Goal: Information Seeking & Learning: Understand process/instructions

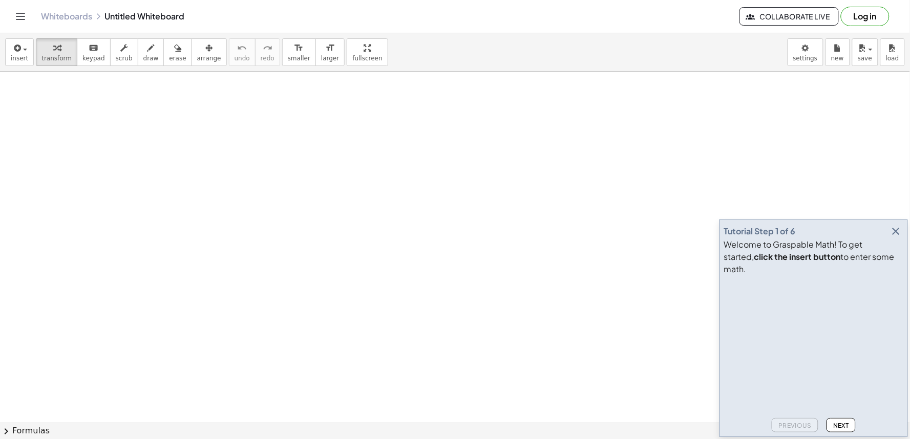
drag, startPoint x: 894, startPoint y: 242, endPoint x: 273, endPoint y: 422, distance: 646.3
click at [892, 238] on icon "button" at bounding box center [896, 231] width 12 height 12
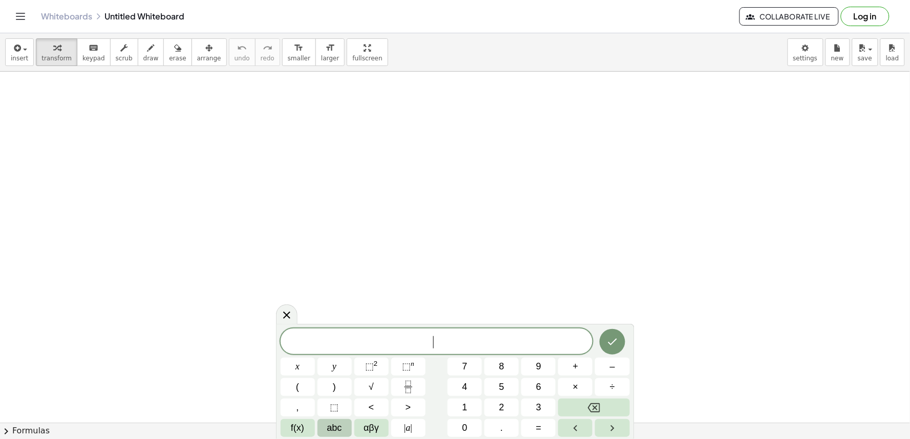
click at [342, 431] on button "abc" at bounding box center [335, 428] width 34 height 18
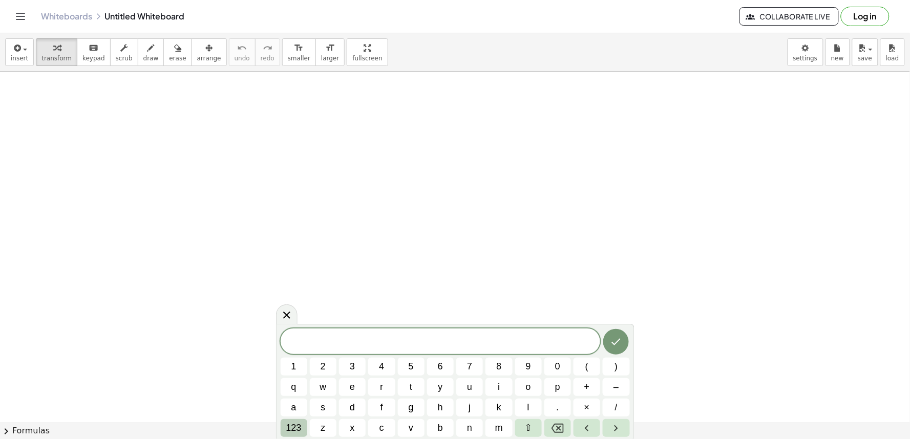
click at [295, 424] on span "123" at bounding box center [293, 428] width 15 height 14
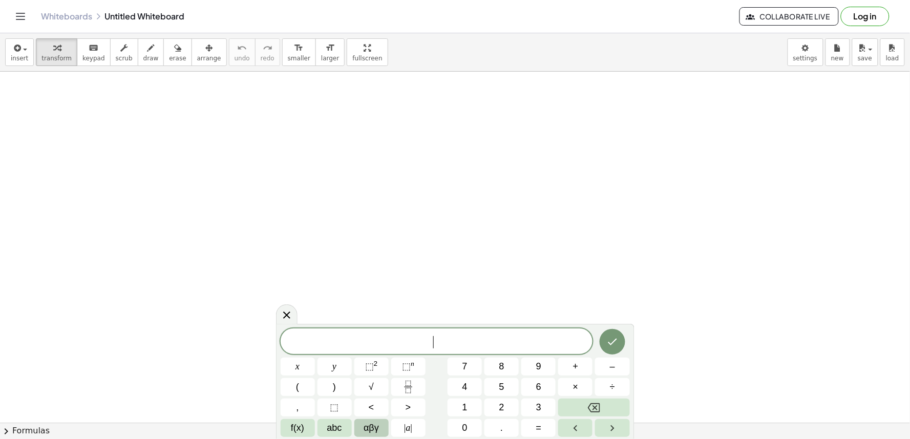
click at [373, 432] on span "αβγ" at bounding box center [371, 428] width 15 height 14
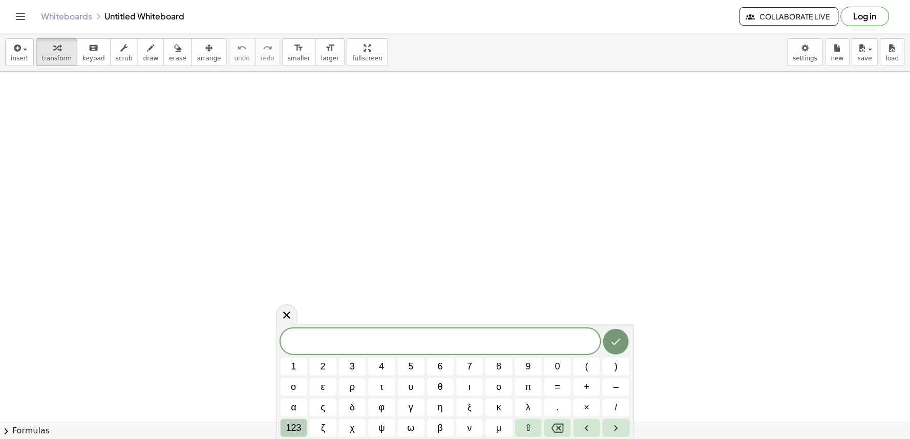
click at [296, 428] on span "123" at bounding box center [293, 428] width 15 height 14
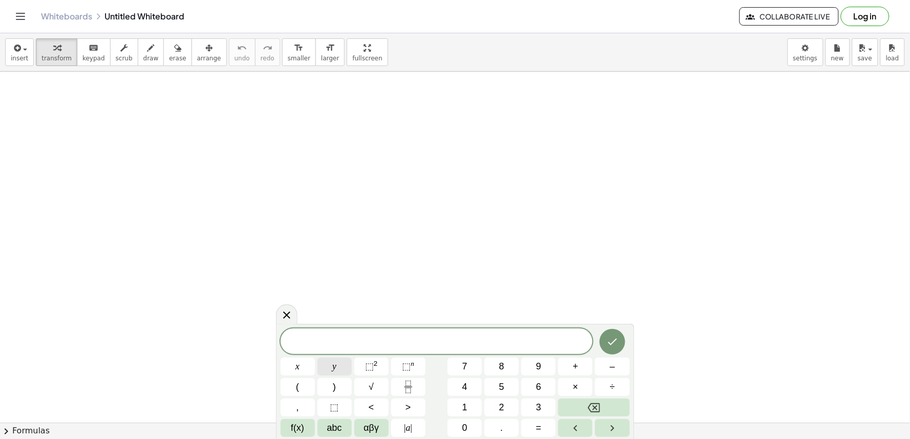
click at [340, 370] on button "y" at bounding box center [335, 367] width 34 height 18
click at [570, 364] on button "+" at bounding box center [575, 367] width 34 height 18
click at [507, 403] on button "2" at bounding box center [501, 408] width 34 height 18
click at [567, 380] on button "×" at bounding box center [575, 387] width 34 height 18
click at [601, 408] on button "Backspace" at bounding box center [593, 408] width 71 height 18
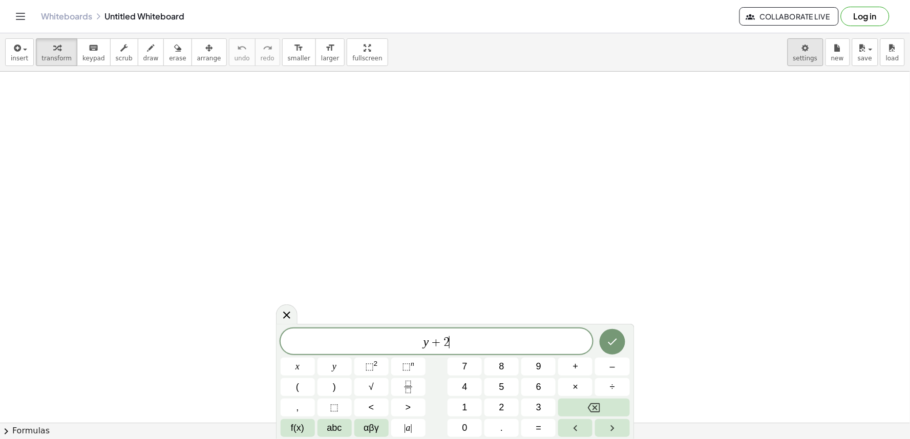
click at [800, 51] on body "Graspable Math Activities Get Started Activity Bank Assigned Work Classes White…" at bounding box center [455, 219] width 910 height 439
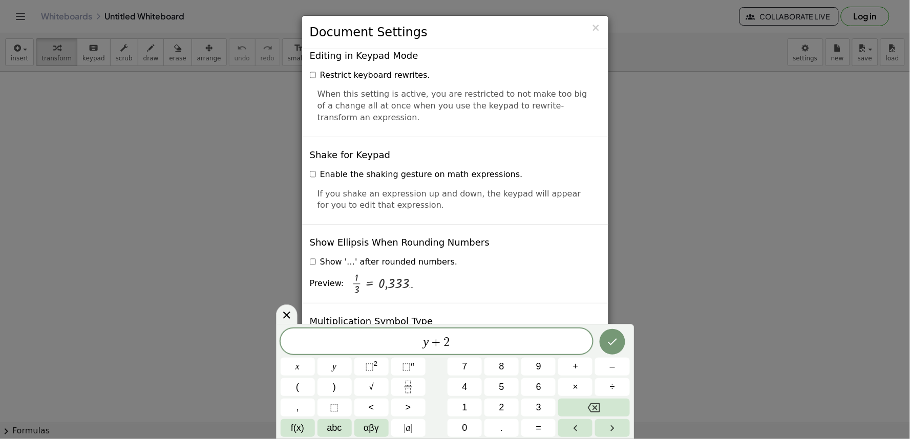
scroll to position [2431, 0]
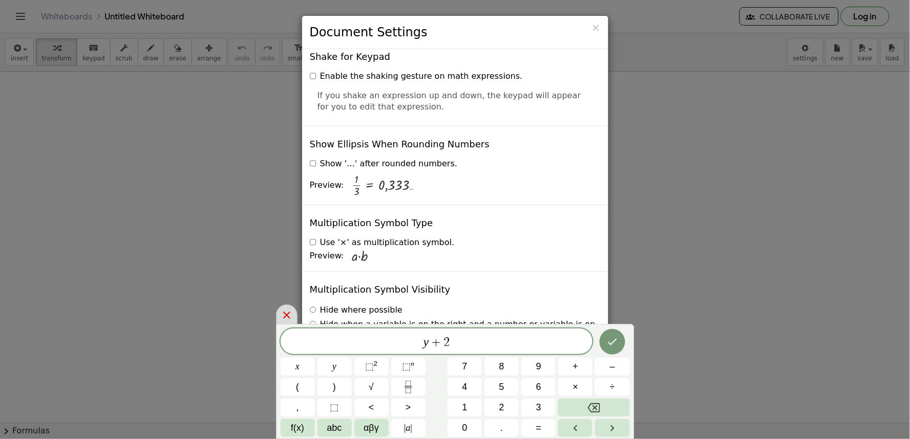
click at [289, 315] on icon at bounding box center [287, 315] width 12 height 12
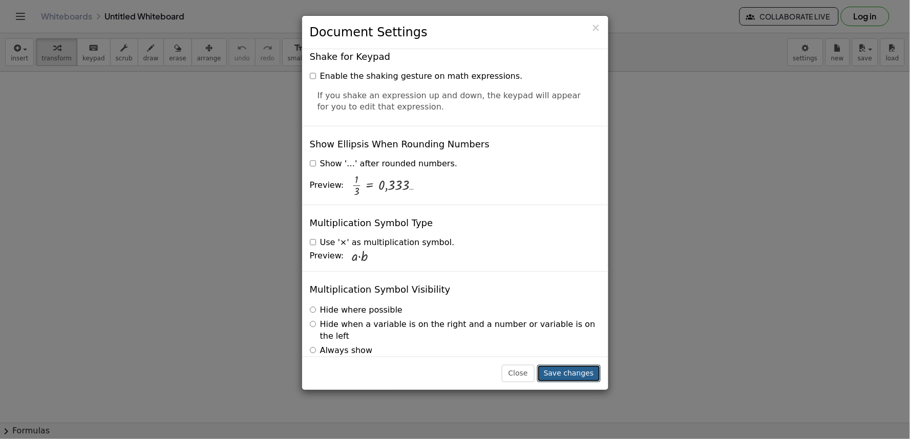
drag, startPoint x: 577, startPoint y: 376, endPoint x: 570, endPoint y: 370, distance: 9.8
click at [577, 375] on button "Save changes" at bounding box center [569, 373] width 64 height 17
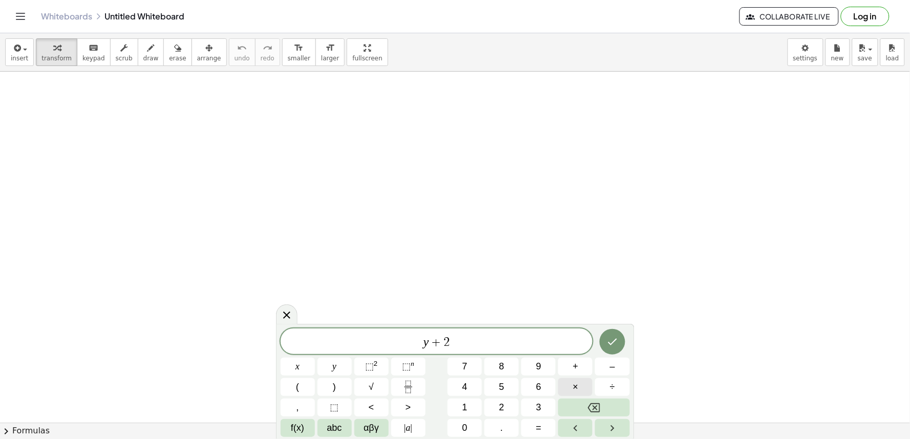
click at [570, 382] on button "×" at bounding box center [575, 387] width 34 height 18
click at [585, 407] on button "Backspace" at bounding box center [593, 408] width 71 height 18
click at [579, 407] on button "Backspace" at bounding box center [593, 408] width 71 height 18
click at [584, 403] on button "Backspace" at bounding box center [593, 408] width 71 height 18
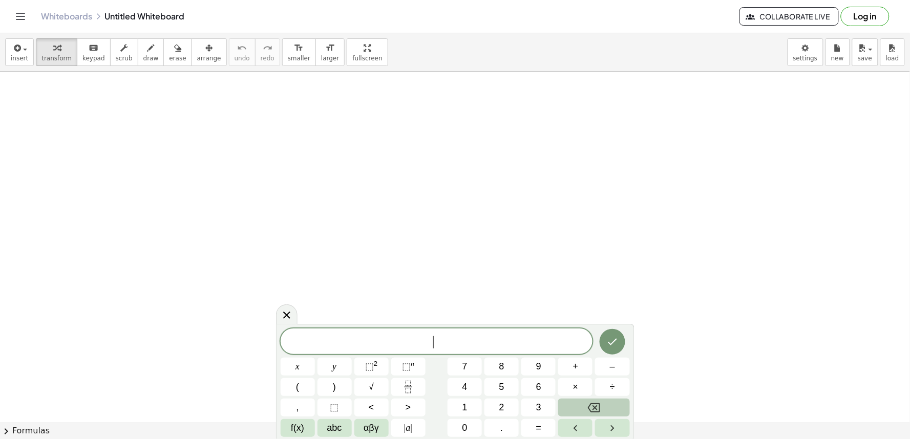
click at [584, 403] on button "Backspace" at bounding box center [593, 408] width 71 height 18
click at [470, 366] on button "7" at bounding box center [465, 367] width 34 height 18
click at [570, 384] on button "×" at bounding box center [575, 387] width 34 height 18
click at [589, 403] on icon "Backspace" at bounding box center [594, 408] width 12 height 12
click at [584, 403] on button "Backspace" at bounding box center [593, 408] width 71 height 18
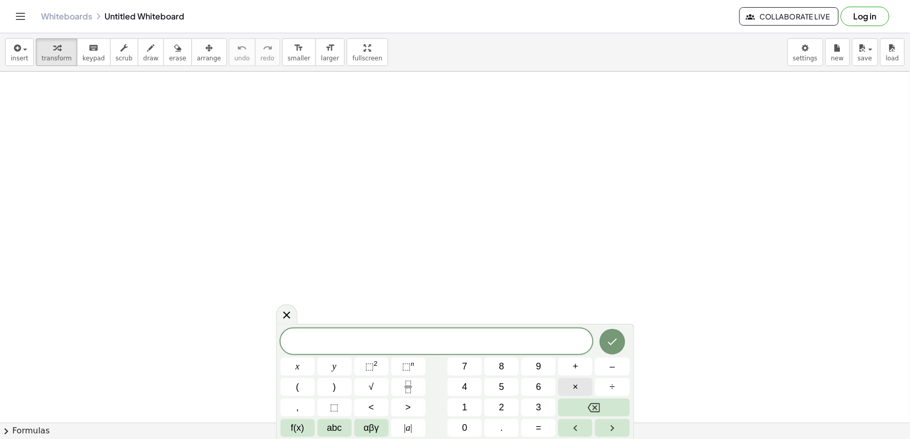
click at [572, 383] on button "×" at bounding box center [575, 387] width 34 height 18
click at [590, 405] on icon "Backspace" at bounding box center [594, 408] width 12 height 12
click at [457, 366] on button "7" at bounding box center [465, 367] width 34 height 18
click at [291, 363] on button "x" at bounding box center [298, 367] width 34 height 18
click at [570, 366] on button "+" at bounding box center [575, 367] width 34 height 18
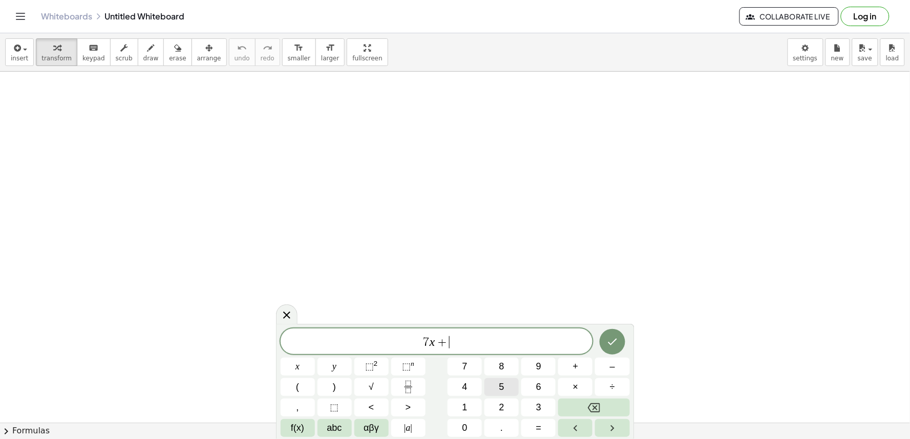
click at [502, 384] on span "5" at bounding box center [501, 387] width 5 height 14
click at [542, 429] on button "=" at bounding box center [538, 428] width 34 height 18
click at [606, 371] on button "–" at bounding box center [612, 367] width 34 height 18
click at [524, 402] on div "7 x + 5 = − ​ x y ⬚ 2 ⬚ n 7 8 9 + – ( ) √ 4 5 6 × ÷ , ⬚ < > 1 2 3 f(x) abc αβγ …" at bounding box center [455, 383] width 349 height 109
click at [509, 407] on button "2" at bounding box center [501, 408] width 34 height 18
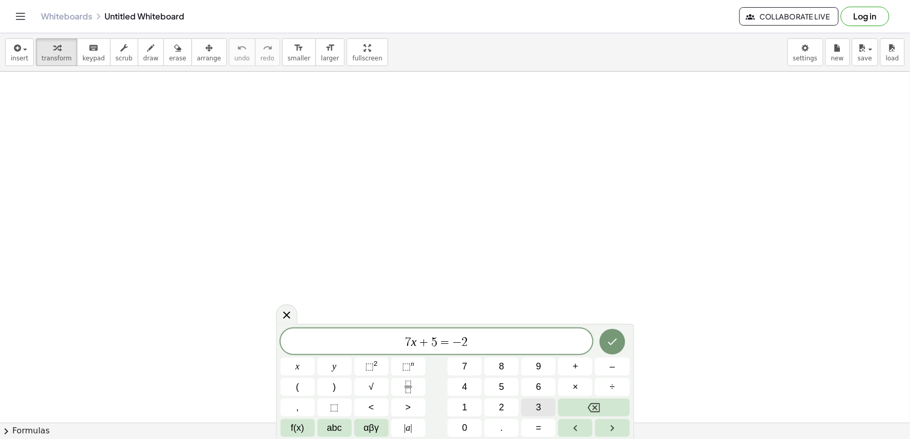
click at [540, 405] on span "3" at bounding box center [538, 408] width 5 height 14
click at [607, 343] on icon "Done" at bounding box center [612, 342] width 12 height 12
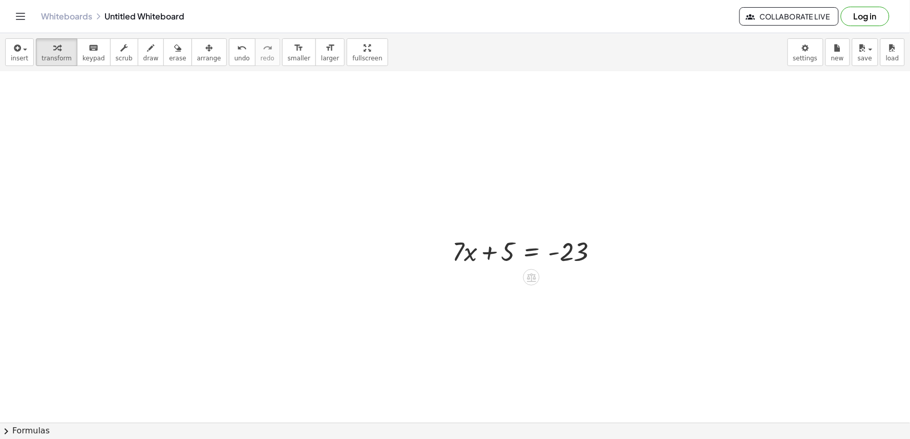
scroll to position [114, 0]
click at [489, 249] on div at bounding box center [529, 247] width 164 height 35
drag, startPoint x: 442, startPoint y: 237, endPoint x: 462, endPoint y: 170, distance: 70.5
click at [463, 171] on div at bounding box center [470, 188] width 15 height 40
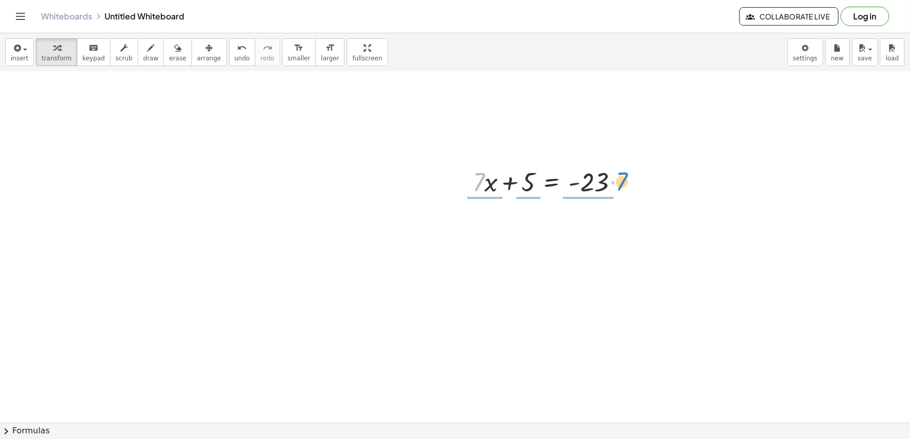
drag, startPoint x: 479, startPoint y: 182, endPoint x: 622, endPoint y: 181, distance: 143.4
click at [622, 181] on div at bounding box center [550, 181] width 164 height 35
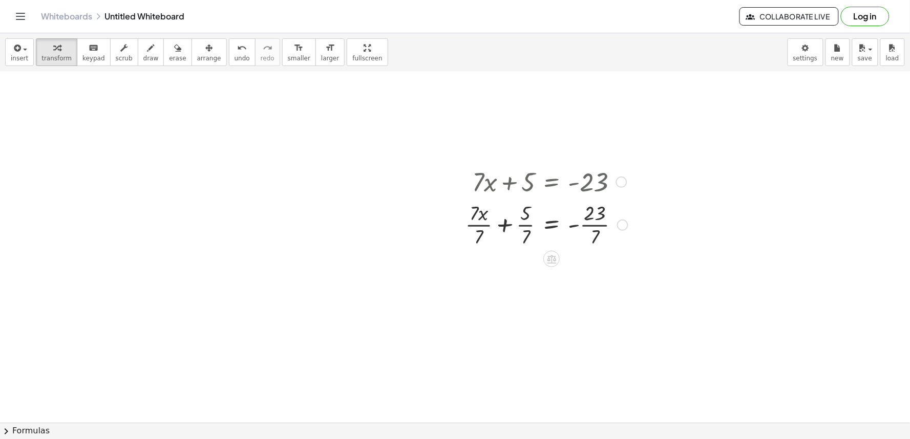
click at [540, 228] on div at bounding box center [546, 224] width 173 height 51
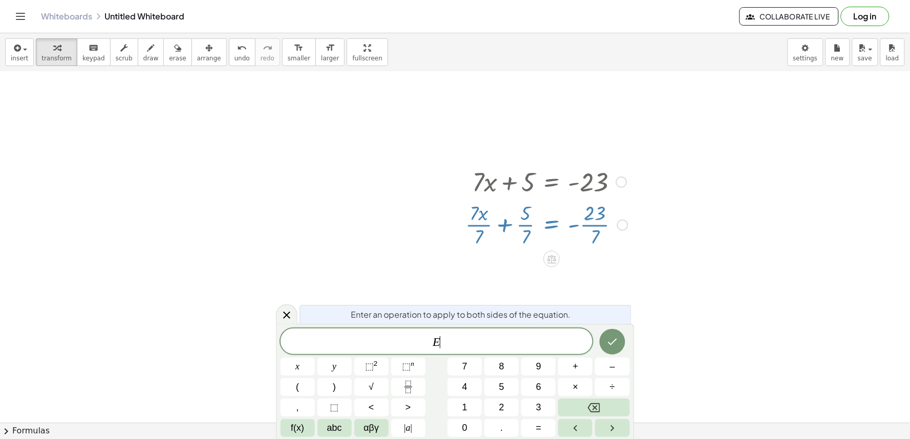
drag, startPoint x: 514, startPoint y: 228, endPoint x: 505, endPoint y: 229, distance: 9.2
click at [507, 229] on div at bounding box center [546, 224] width 173 height 51
click at [504, 231] on div at bounding box center [546, 224] width 173 height 51
click at [592, 406] on button "Backspace" at bounding box center [593, 408] width 71 height 18
click at [616, 400] on button "Backspace" at bounding box center [593, 408] width 71 height 18
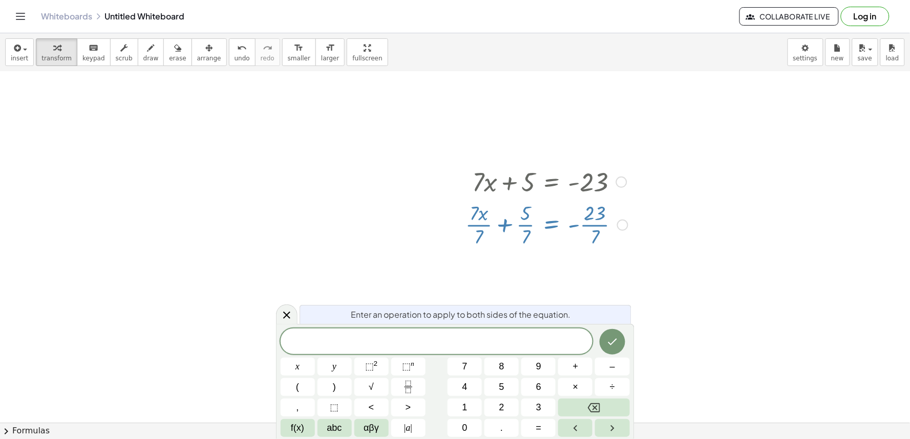
click at [621, 224] on div at bounding box center [622, 225] width 11 height 11
click at [624, 228] on div "Transform line Copy line as LaTeX Copy derivation as LaTeX Expand new lines: On" at bounding box center [622, 225] width 11 height 11
click at [412, 313] on span "Enter an operation to apply to both sides of the equation." at bounding box center [461, 314] width 220 height 12
click at [446, 346] on span "​" at bounding box center [437, 342] width 312 height 14
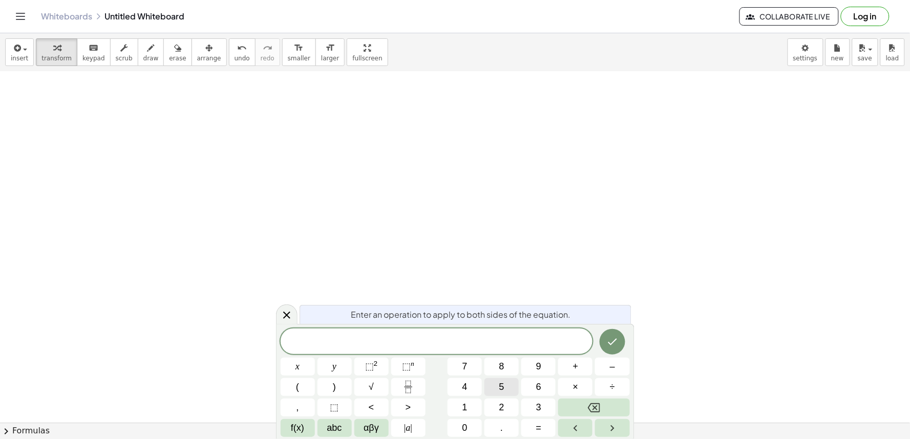
click at [499, 384] on span "5" at bounding box center [501, 387] width 5 height 14
click at [337, 365] on button "y" at bounding box center [335, 367] width 34 height 18
click at [603, 367] on button "–" at bounding box center [612, 367] width 34 height 18
click at [461, 397] on div "5 y − ​ x y ⬚ 2 ⬚ n 7 8 9 + – ( ) √ 4 5 6 × ÷ , ⬚ < > 1 2 3 f(x) abc αβγ | a | …" at bounding box center [455, 383] width 349 height 109
click at [461, 383] on button "4" at bounding box center [465, 387] width 34 height 18
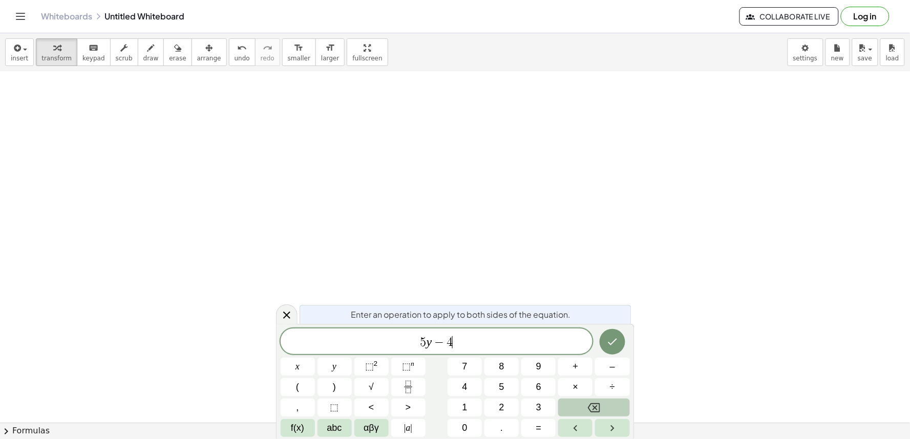
click at [579, 401] on button "Backspace" at bounding box center [593, 408] width 71 height 18
click at [470, 401] on button "1" at bounding box center [465, 408] width 34 height 18
click at [471, 381] on button "4" at bounding box center [465, 387] width 34 height 18
click at [541, 423] on span "=" at bounding box center [539, 428] width 6 height 14
click at [537, 387] on span "6" at bounding box center [538, 387] width 5 height 14
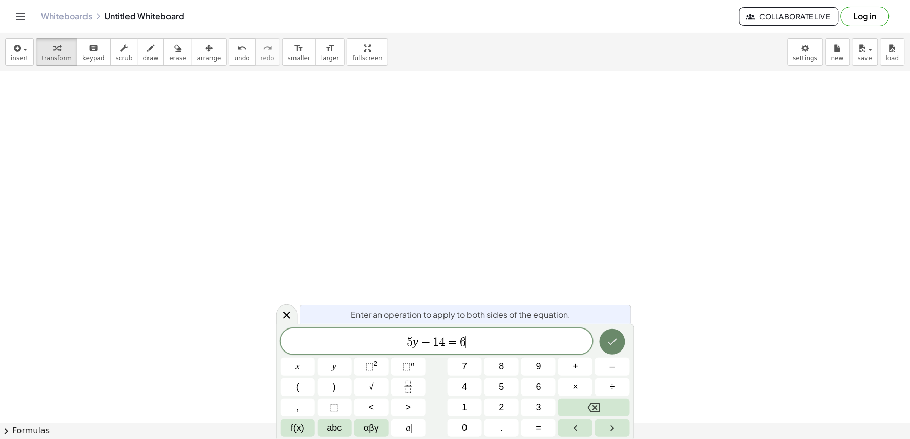
click at [609, 337] on icon "Done" at bounding box center [612, 342] width 12 height 12
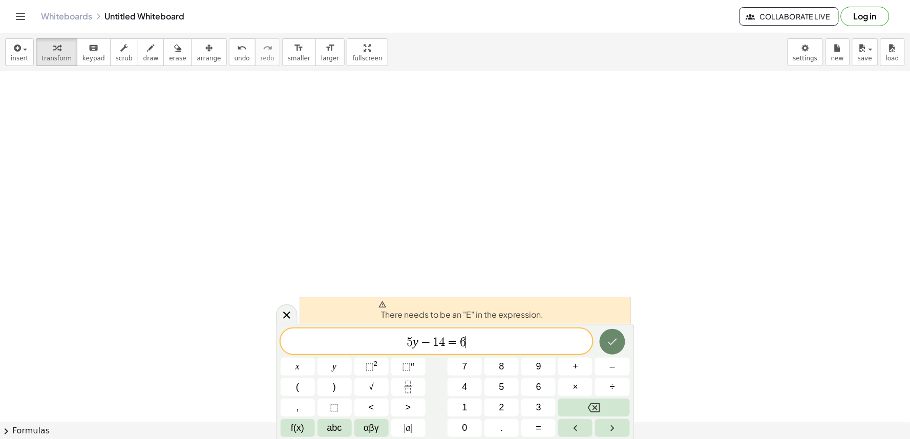
click at [615, 339] on icon "Done" at bounding box center [612, 342] width 12 height 12
click at [613, 344] on icon "Done" at bounding box center [612, 342] width 12 height 12
click at [505, 306] on span at bounding box center [460, 305] width 165 height 8
drag, startPoint x: 502, startPoint y: 309, endPoint x: 478, endPoint y: 296, distance: 27.3
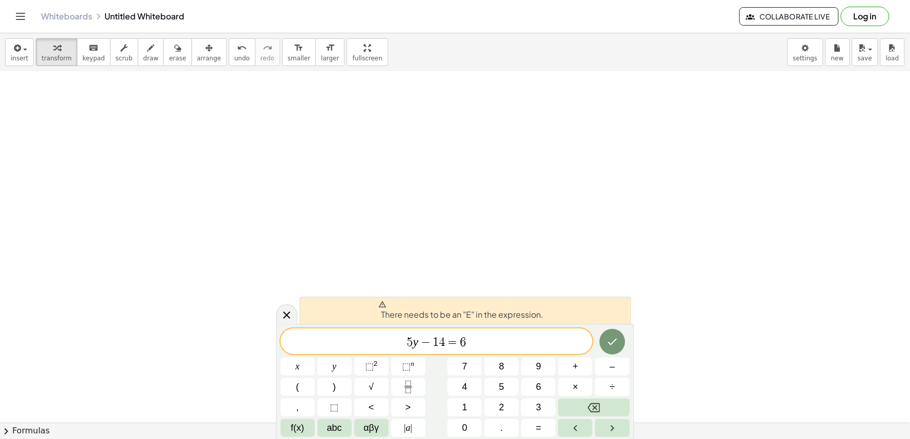
click at [497, 306] on span "There needs to be an "E" in the expression." at bounding box center [460, 311] width 165 height 20
drag, startPoint x: 473, startPoint y: 301, endPoint x: 394, endPoint y: 287, distance: 80.0
click at [416, 292] on body "Graspable Math Activities Get Started Activity Bank Assigned Work Classes White…" at bounding box center [455, 219] width 910 height 439
click at [289, 313] on icon at bounding box center [287, 315] width 12 height 12
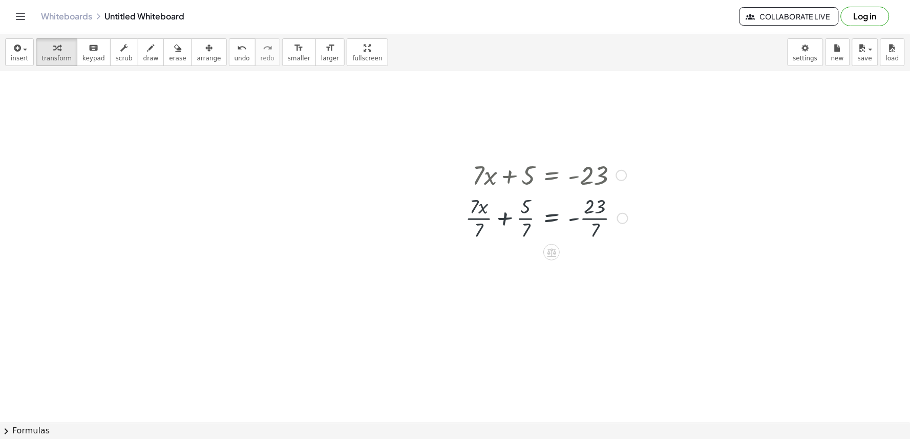
scroll to position [114, 0]
click at [548, 261] on icon at bounding box center [551, 259] width 9 height 9
click at [589, 259] on icon at bounding box center [592, 260] width 6 height 2
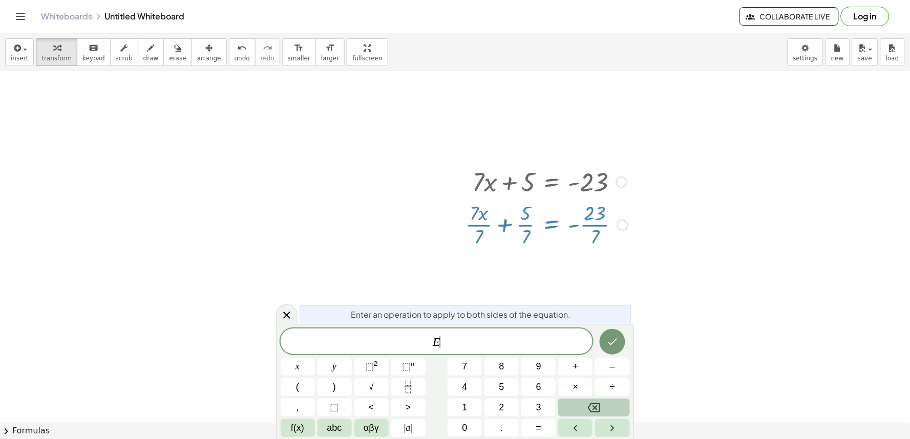
click at [610, 405] on button "Backspace" at bounding box center [593, 408] width 71 height 18
click at [612, 338] on icon "Done" at bounding box center [612, 342] width 12 height 12
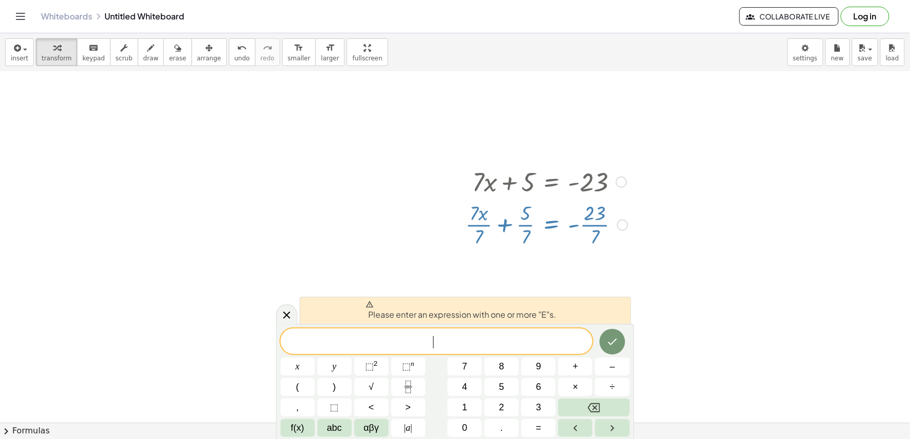
drag, startPoint x: 561, startPoint y: 335, endPoint x: 566, endPoint y: 349, distance: 15.2
click at [561, 340] on span "​" at bounding box center [437, 342] width 312 height 14
drag, startPoint x: 610, startPoint y: 209, endPoint x: 613, endPoint y: 193, distance: 16.2
click at [610, 204] on div at bounding box center [546, 224] width 173 height 51
drag, startPoint x: 621, startPoint y: 183, endPoint x: 617, endPoint y: 230, distance: 47.3
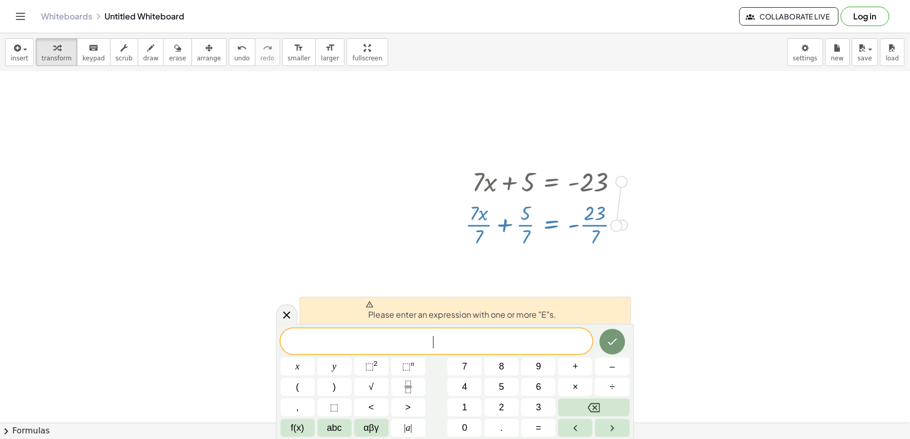
click at [552, 182] on div "+ · 7 · x + 5 = - 23 + · x + 5 = - 23 · 7 · 7 · · 7 · · 7 Transform line Copy l…" at bounding box center [552, 182] width 0 height 0
drag, startPoint x: 518, startPoint y: 210, endPoint x: 526, endPoint y: 228, distance: 19.7
click at [537, 219] on div at bounding box center [546, 224] width 173 height 51
drag, startPoint x: 535, startPoint y: 257, endPoint x: 541, endPoint y: 334, distance: 77.6
click at [533, 304] on body "Graspable Math Activities Get Started Activity Bank Assigned Work Classes White…" at bounding box center [455, 219] width 910 height 439
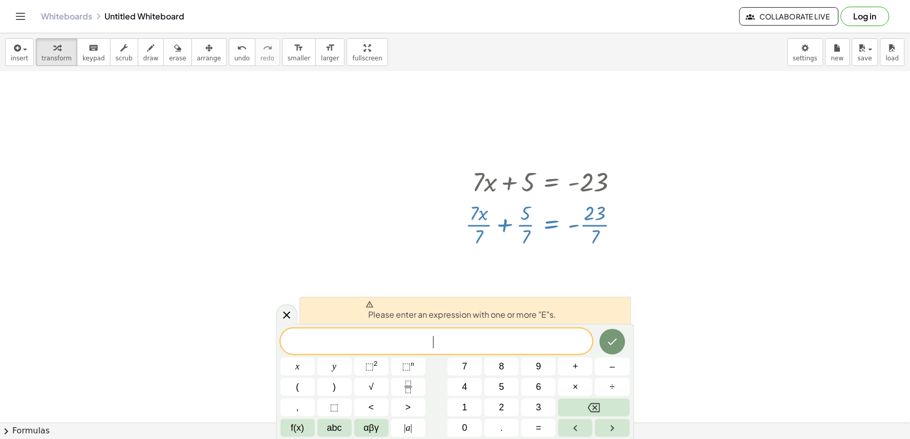
drag, startPoint x: 444, startPoint y: 350, endPoint x: 335, endPoint y: 328, distance: 110.9
click at [356, 334] on div "​" at bounding box center [437, 342] width 312 height 26
drag, startPoint x: 287, startPoint y: 316, endPoint x: 314, endPoint y: 306, distance: 29.0
click at [292, 314] on icon at bounding box center [287, 315] width 12 height 12
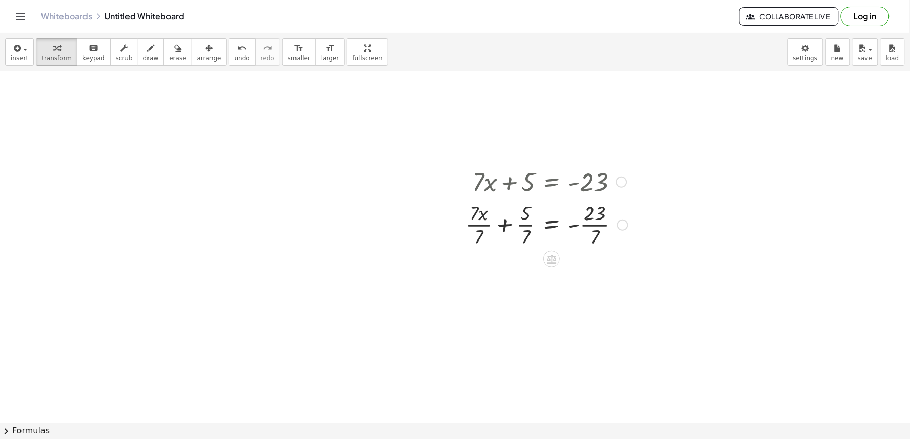
click at [174, 52] on icon "button" at bounding box center [177, 48] width 7 height 12
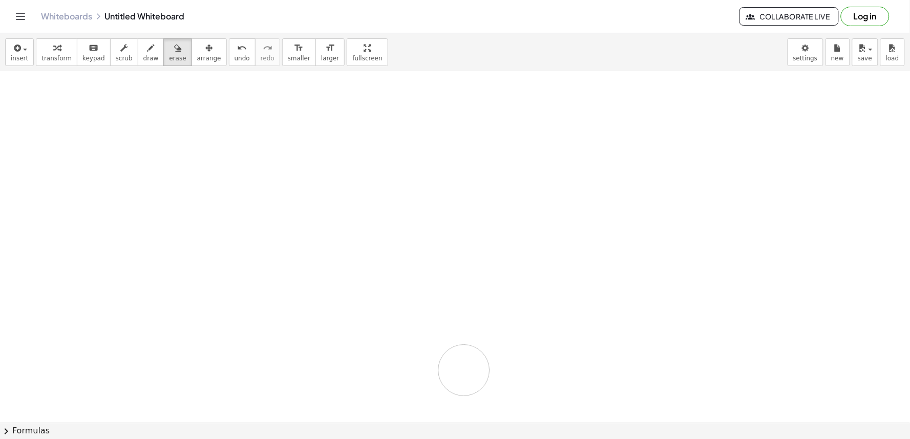
drag, startPoint x: 515, startPoint y: 219, endPoint x: 462, endPoint y: 231, distance: 54.2
click at [466, 257] on div at bounding box center [455, 309] width 910 height 703
drag, startPoint x: 529, startPoint y: 185, endPoint x: 544, endPoint y: 223, distance: 41.2
click at [544, 226] on div at bounding box center [455, 309] width 910 height 703
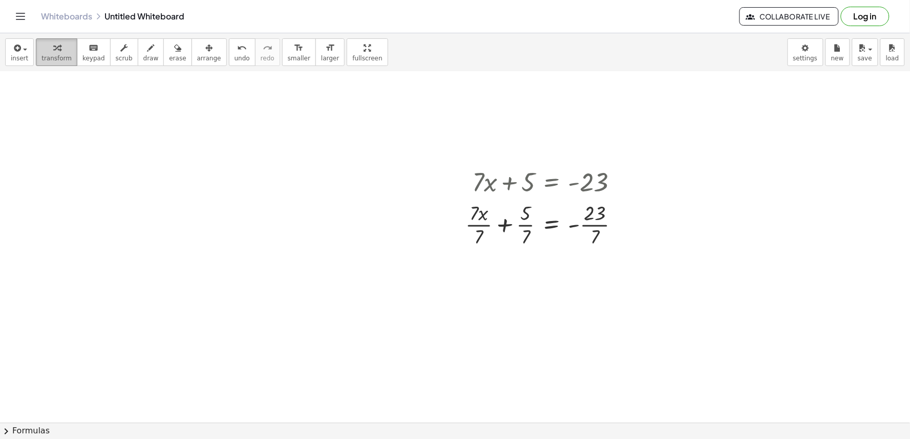
click at [53, 47] on icon "button" at bounding box center [56, 48] width 7 height 12
click at [237, 43] on icon "undo" at bounding box center [242, 48] width 10 height 12
click at [235, 55] on span "undo" at bounding box center [242, 58] width 15 height 7
drag, startPoint x: 403, startPoint y: 159, endPoint x: 461, endPoint y: 193, distance: 67.0
click at [457, 192] on div "+ · 7 · x + 5 = - 23 + · x + 5 = - 23 · 7 · 7 · · 7 · · 7 Transform line Copy l…" at bounding box center [455, 309] width 910 height 703
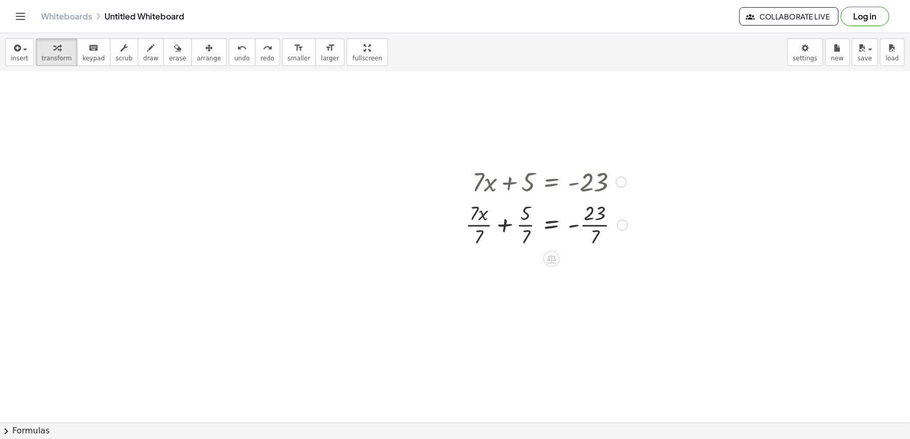
click at [495, 219] on div at bounding box center [546, 224] width 173 height 51
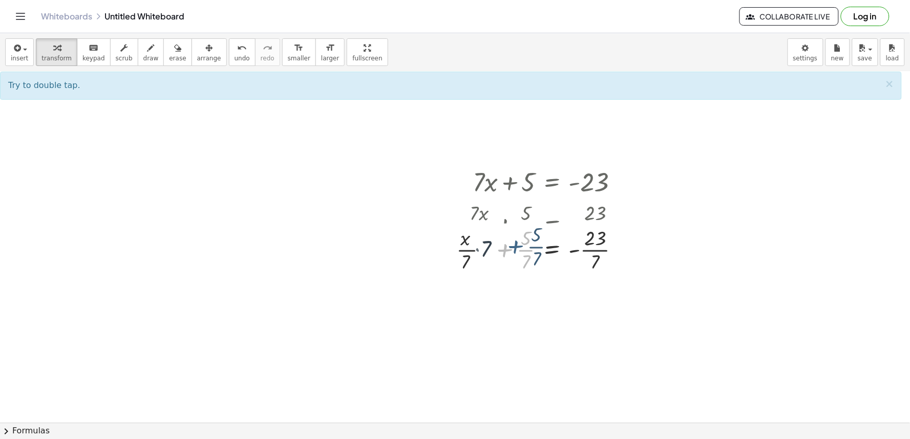
drag, startPoint x: 497, startPoint y: 225, endPoint x: 503, endPoint y: 213, distance: 14.2
click at [552, 182] on div "+ · 7 · x + 5 = - 23 + · 7 · x · 7 + · 5 · 7 = - · 23 · 7 + · 5 · 7 + · x + 5 =…" at bounding box center [552, 182] width 0 height 0
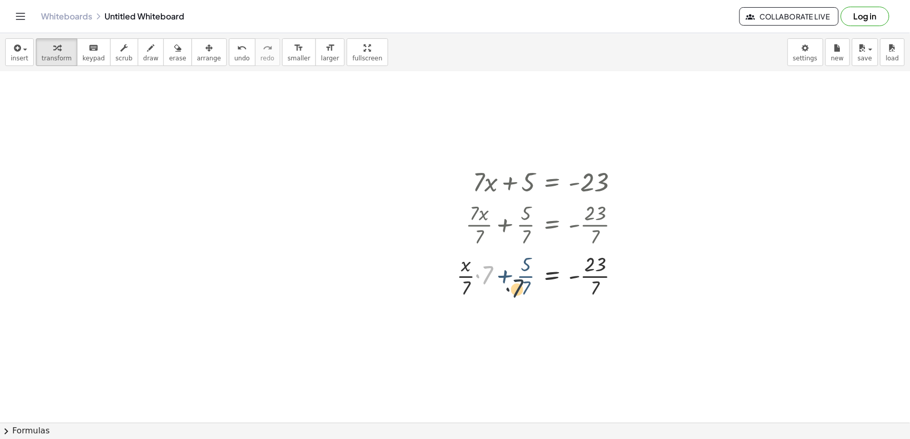
drag, startPoint x: 492, startPoint y: 264, endPoint x: 528, endPoint y: 278, distance: 38.9
click at [528, 282] on div at bounding box center [543, 275] width 182 height 51
click at [507, 279] on div at bounding box center [543, 275] width 182 height 51
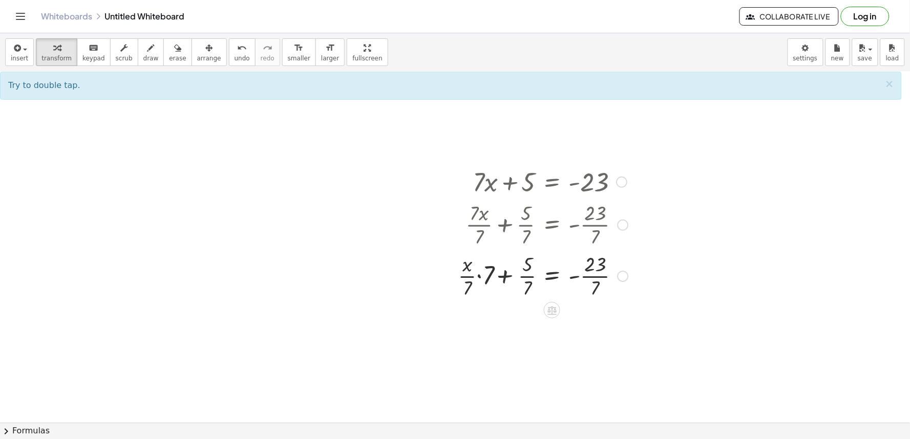
click at [507, 276] on div at bounding box center [543, 275] width 182 height 51
drag, startPoint x: 577, startPoint y: 275, endPoint x: 535, endPoint y: 271, distance: 41.6
click at [577, 274] on div at bounding box center [543, 275] width 182 height 51
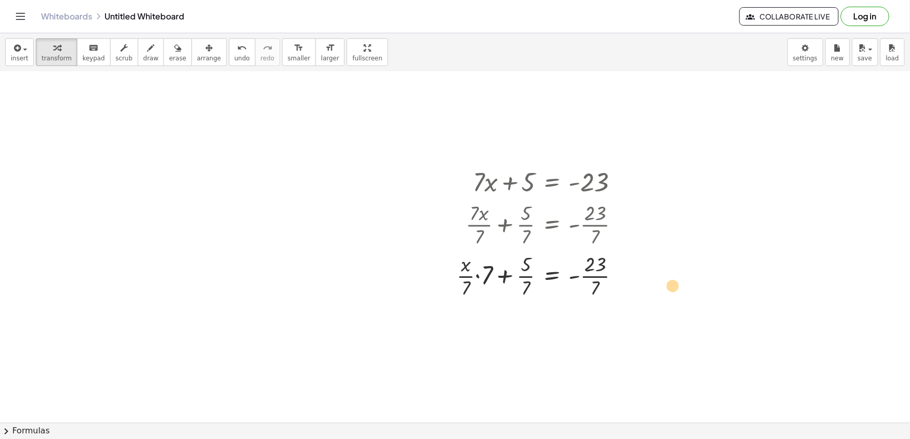
drag, startPoint x: 529, startPoint y: 279, endPoint x: 693, endPoint y: 281, distance: 164.4
drag, startPoint x: 524, startPoint y: 285, endPoint x: 630, endPoint y: 270, distance: 107.1
drag, startPoint x: 521, startPoint y: 269, endPoint x: 513, endPoint y: 280, distance: 13.4
click at [534, 273] on div at bounding box center [543, 275] width 182 height 51
drag, startPoint x: 517, startPoint y: 273, endPoint x: 516, endPoint y: 285, distance: 11.8
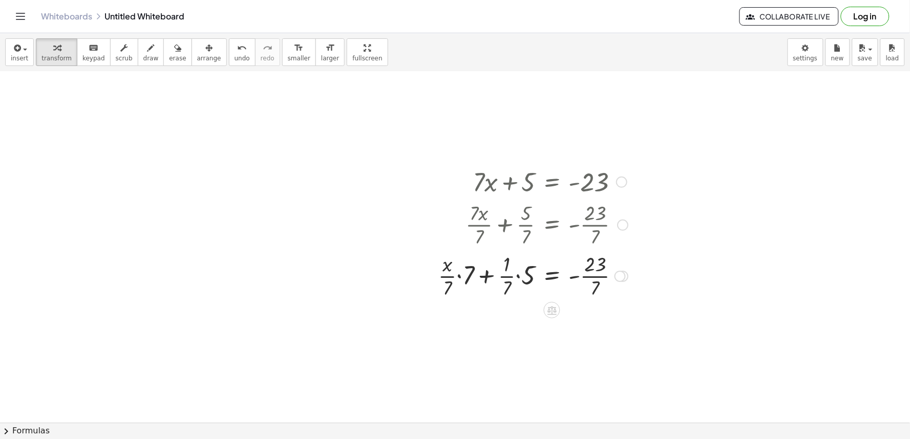
click at [517, 282] on div at bounding box center [533, 275] width 200 height 51
click at [492, 273] on div at bounding box center [533, 275] width 200 height 51
click at [575, 276] on div at bounding box center [533, 275] width 200 height 51
click at [552, 279] on div at bounding box center [533, 275] width 200 height 51
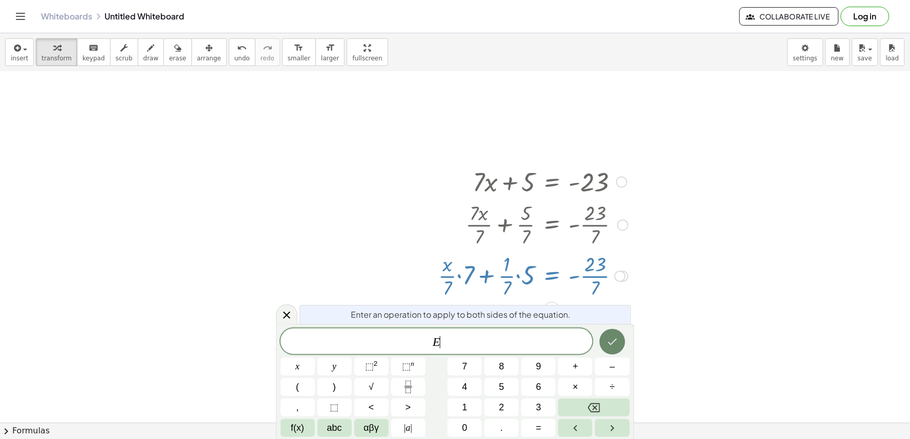
click at [613, 344] on icon "Done" at bounding box center [612, 342] width 12 height 12
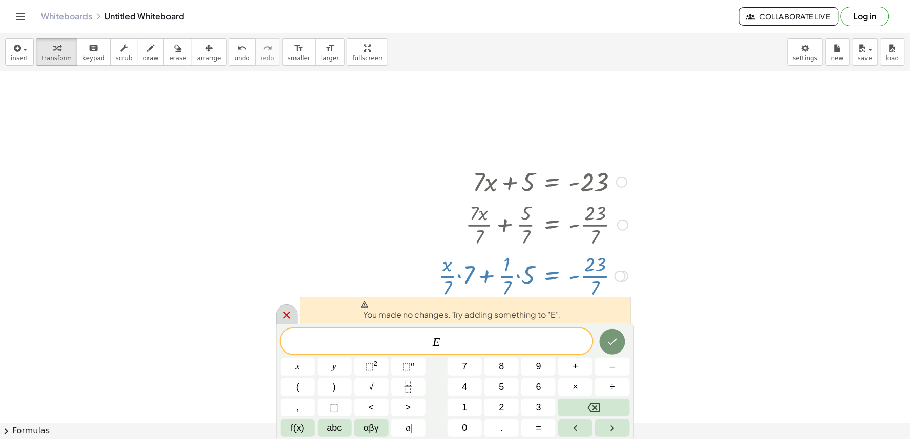
click at [287, 310] on icon at bounding box center [287, 315] width 12 height 12
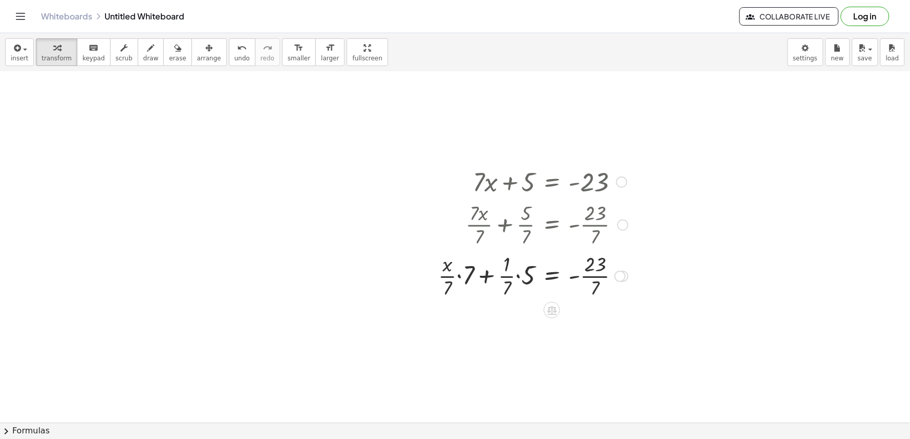
scroll to position [227, 0]
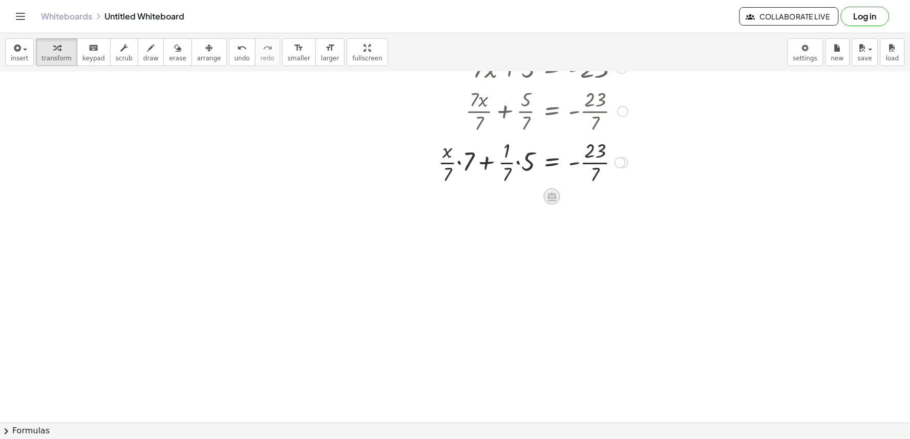
click at [548, 199] on icon at bounding box center [551, 197] width 11 height 11
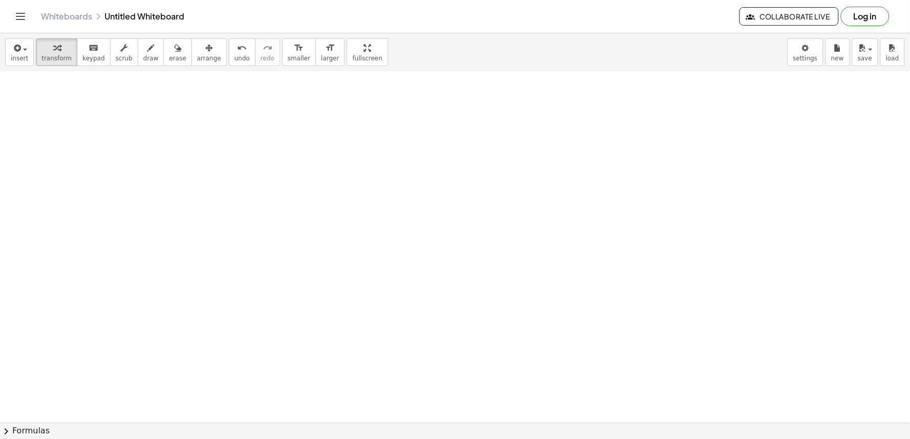
scroll to position [465, 0]
click at [419, 342] on div at bounding box center [455, 134] width 910 height 1054
click at [442, 308] on div at bounding box center [455, 134] width 910 height 1054
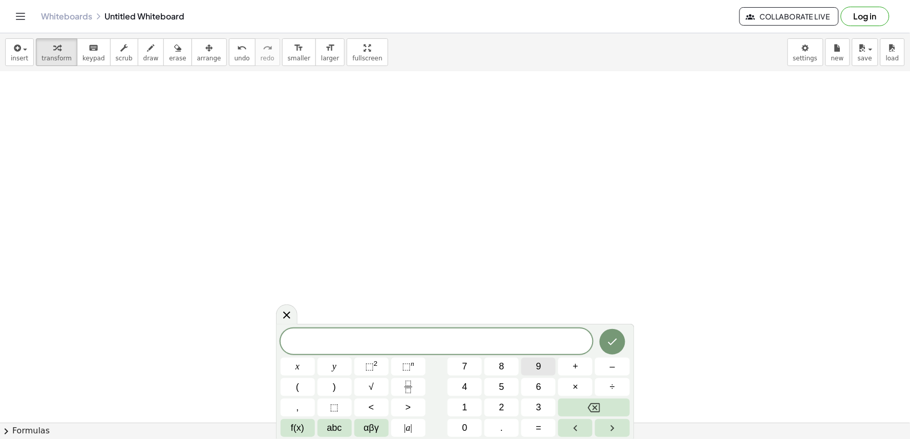
click at [539, 365] on span "9" at bounding box center [538, 367] width 5 height 14
click at [299, 367] on span "x" at bounding box center [297, 367] width 4 height 14
click at [613, 365] on span "–" at bounding box center [612, 367] width 5 height 14
click at [507, 406] on button "2" at bounding box center [501, 408] width 34 height 18
click at [464, 427] on span "0" at bounding box center [464, 428] width 5 height 14
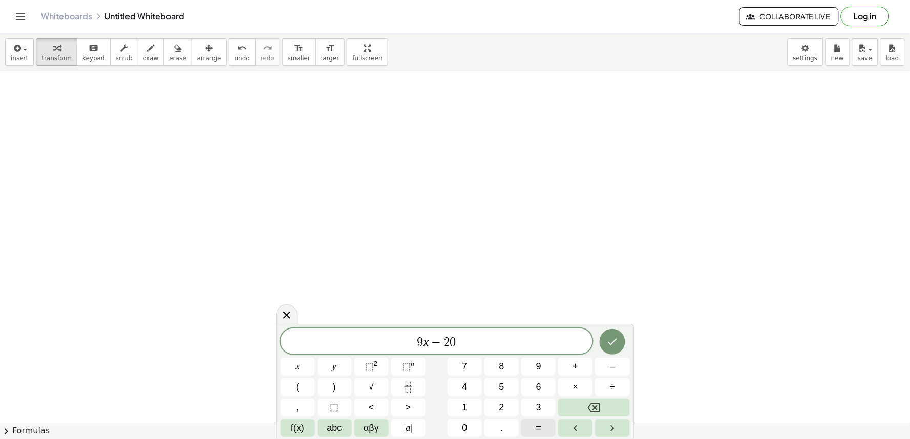
click at [534, 426] on button "=" at bounding box center [538, 428] width 34 height 18
click at [467, 406] on span "1" at bounding box center [464, 408] width 5 height 14
click at [535, 385] on button "6" at bounding box center [538, 387] width 34 height 18
click at [612, 341] on icon "Done" at bounding box center [612, 342] width 12 height 12
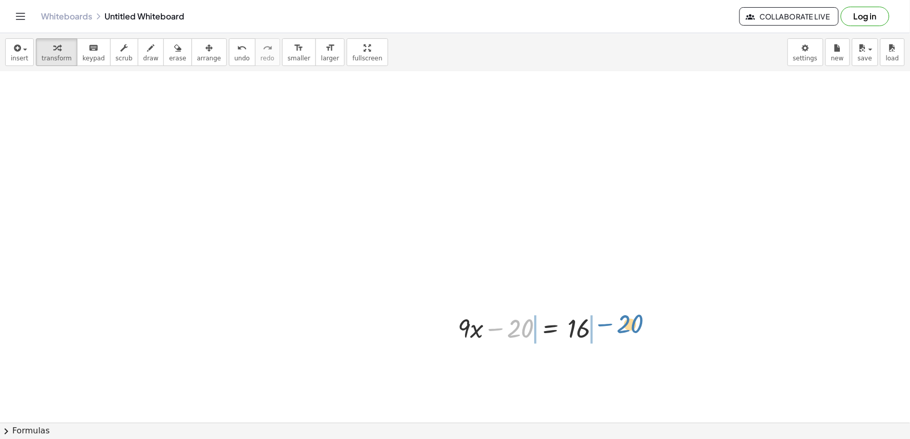
drag, startPoint x: 492, startPoint y: 326, endPoint x: 603, endPoint y: 321, distance: 110.7
click at [603, 321] on div at bounding box center [533, 328] width 161 height 35
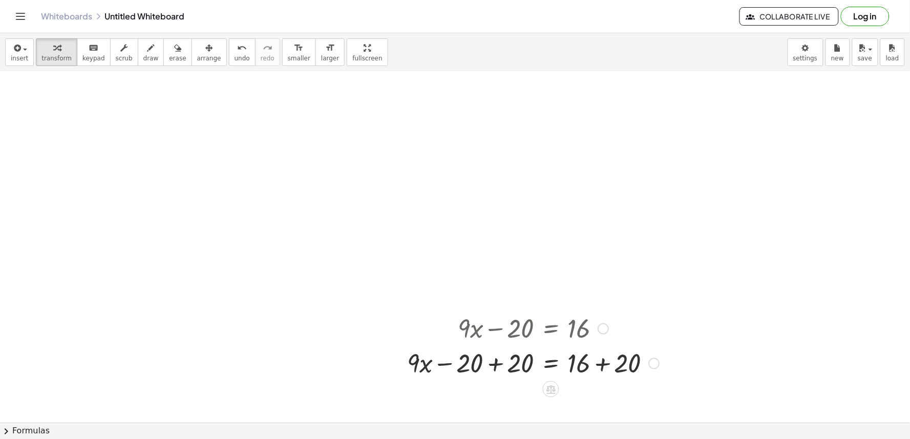
click at [601, 362] on div at bounding box center [533, 363] width 262 height 35
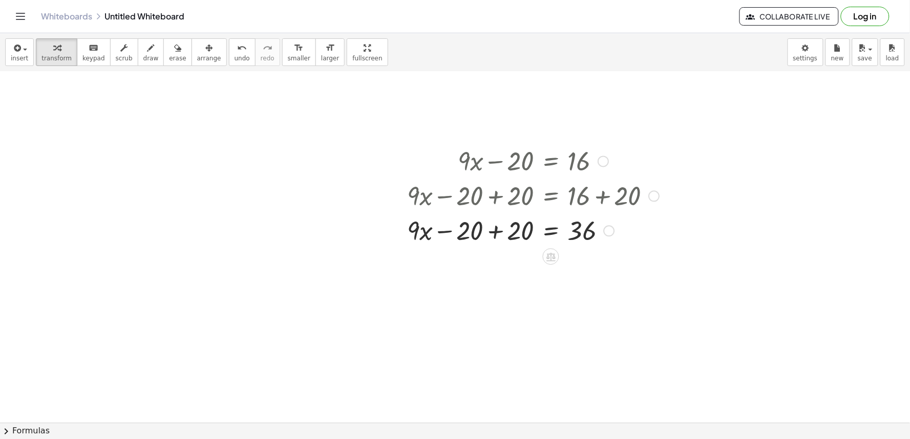
scroll to position [636, 0]
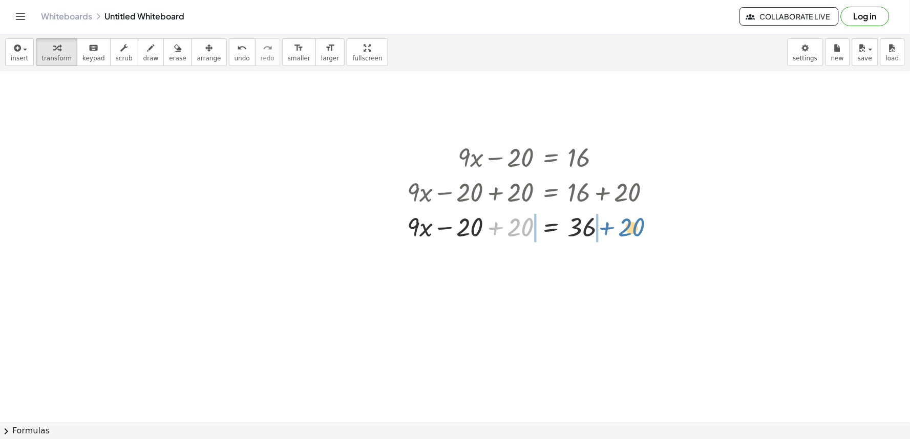
drag, startPoint x: 492, startPoint y: 228, endPoint x: 599, endPoint y: 228, distance: 107.0
click at [601, 228] on div at bounding box center [533, 226] width 262 height 35
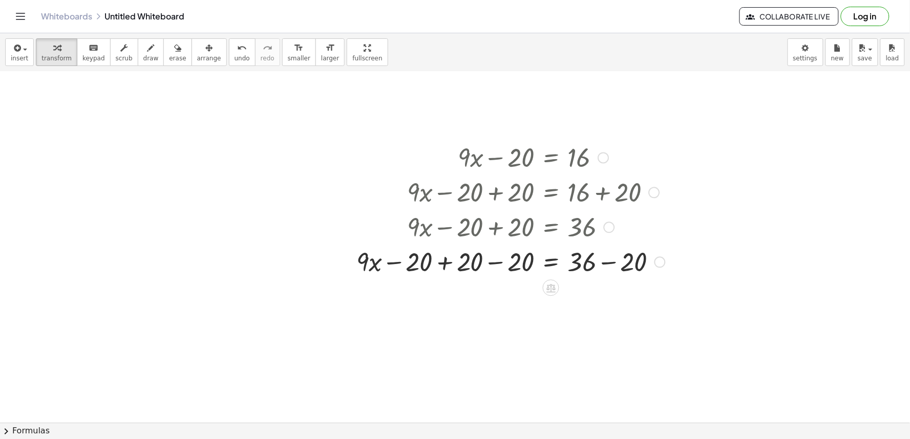
click at [607, 263] on div at bounding box center [510, 261] width 319 height 35
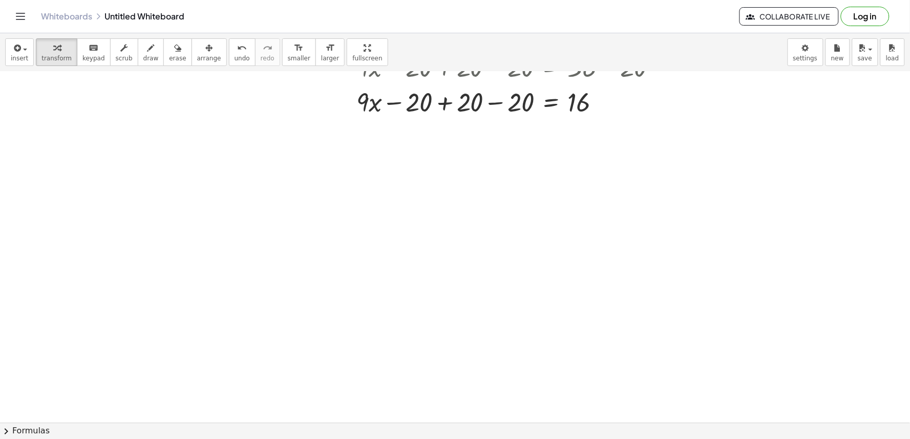
scroll to position [874, 0]
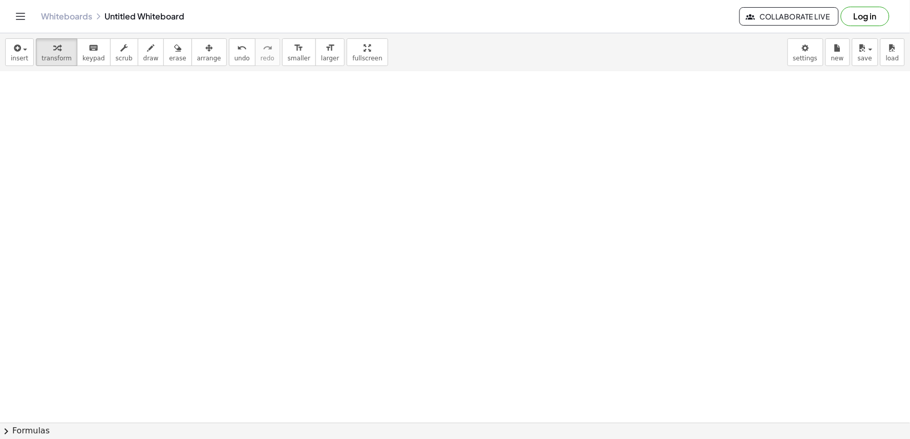
drag, startPoint x: 446, startPoint y: 254, endPoint x: 449, endPoint y: 246, distance: 8.8
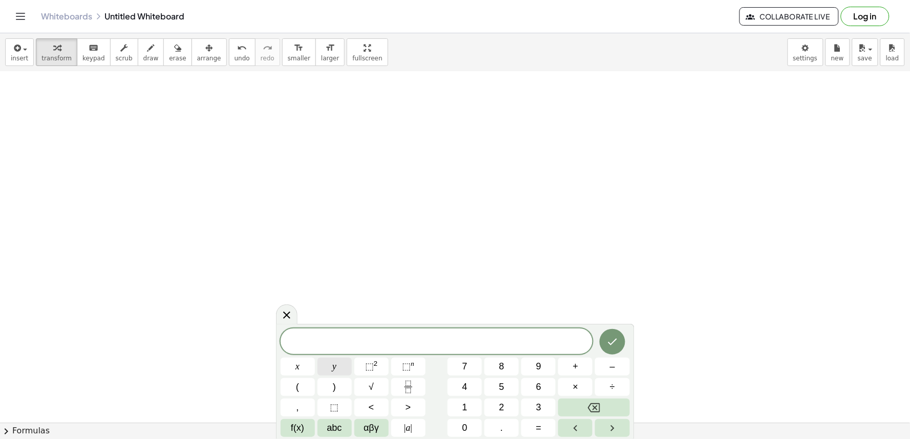
click at [342, 365] on button "y" at bounding box center [335, 367] width 34 height 18
click at [617, 368] on button "–" at bounding box center [612, 367] width 34 height 18
click at [508, 405] on button "2" at bounding box center [501, 408] width 34 height 18
click at [299, 364] on span "x" at bounding box center [297, 367] width 4 height 14
click at [539, 426] on span "=" at bounding box center [539, 428] width 6 height 14
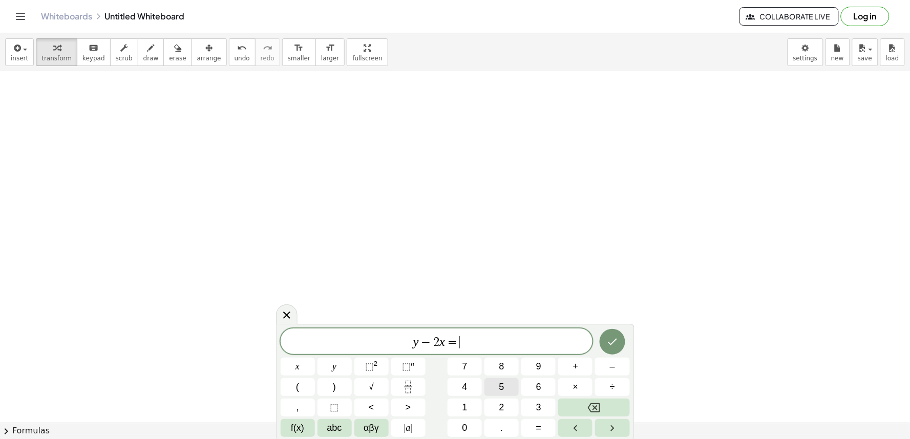
click at [503, 383] on span "5" at bounding box center [501, 387] width 5 height 14
click at [610, 340] on icon "Done" at bounding box center [612, 342] width 12 height 12
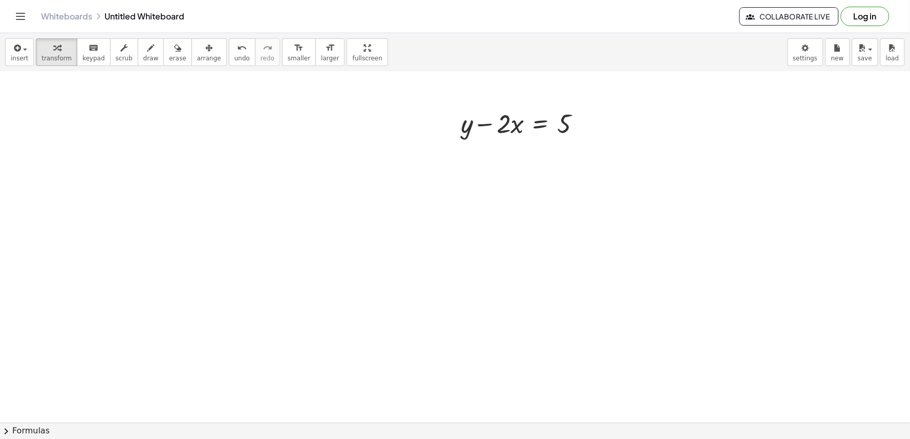
scroll to position [1045, 0]
drag, startPoint x: 488, startPoint y: 104, endPoint x: 591, endPoint y: 105, distance: 103.4
click at [593, 107] on div at bounding box center [525, 103] width 138 height 35
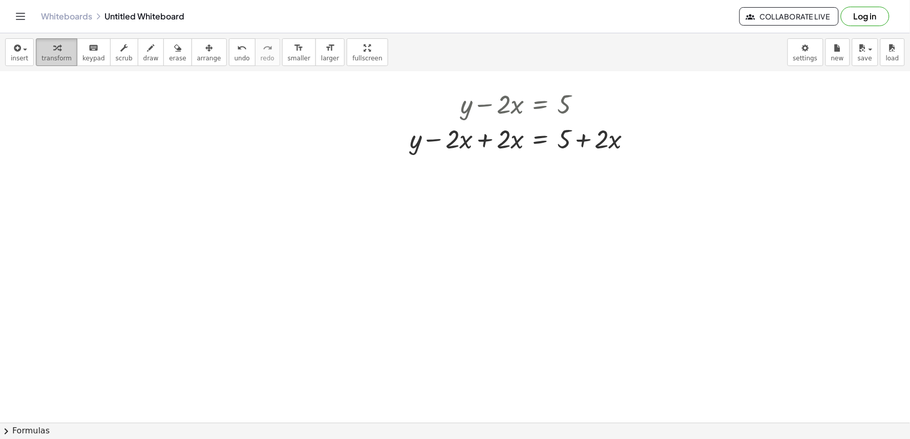
click at [53, 53] on icon "button" at bounding box center [56, 48] width 7 height 12
click at [54, 48] on icon "button" at bounding box center [56, 48] width 7 height 12
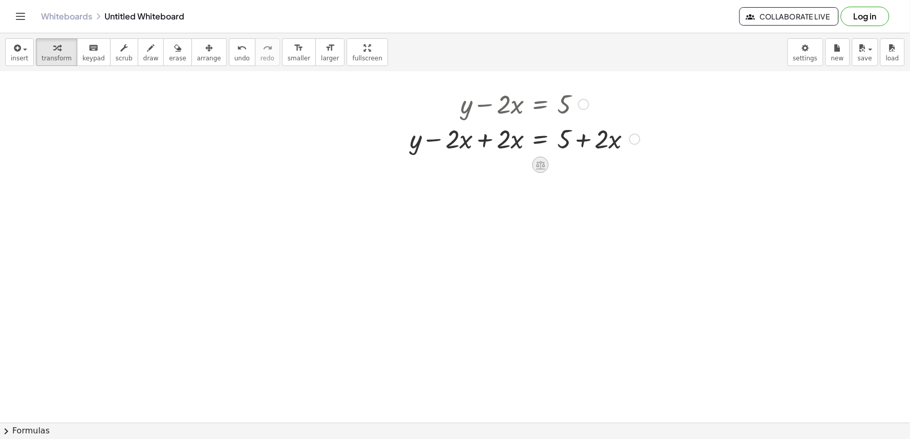
click at [539, 164] on icon at bounding box center [540, 165] width 11 height 11
click at [519, 166] on span "−" at bounding box center [520, 165] width 6 height 15
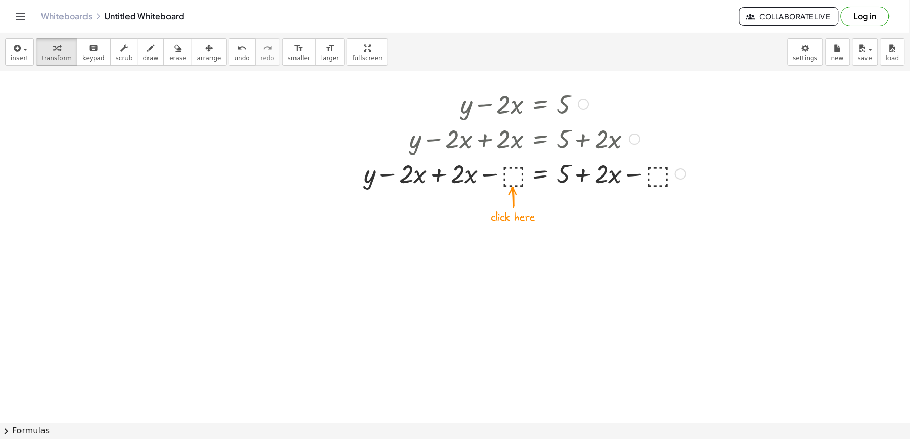
drag, startPoint x: 516, startPoint y: 177, endPoint x: 565, endPoint y: 176, distance: 49.7
click at [522, 177] on div at bounding box center [524, 173] width 332 height 35
drag, startPoint x: 606, startPoint y: 180, endPoint x: 631, endPoint y: 75, distance: 107.9
click at [441, 158] on div at bounding box center [524, 173] width 332 height 35
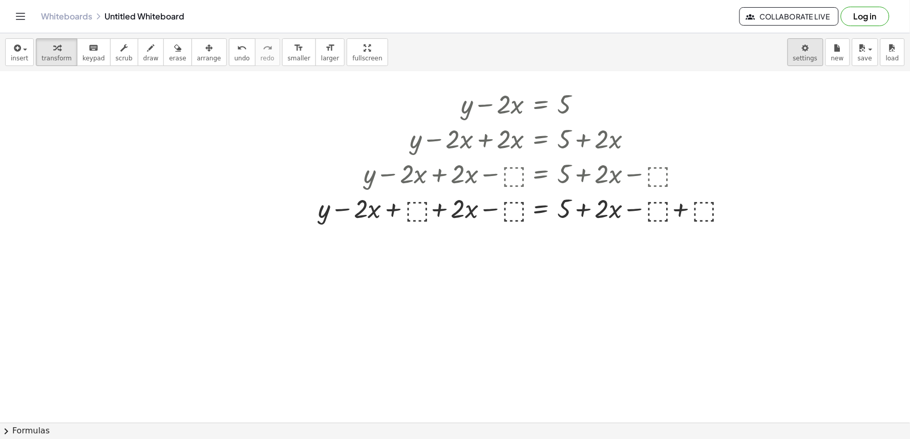
click at [805, 53] on body "Graspable Math Activities Get Started Activity Bank Assigned Work Classes White…" at bounding box center [455, 219] width 910 height 439
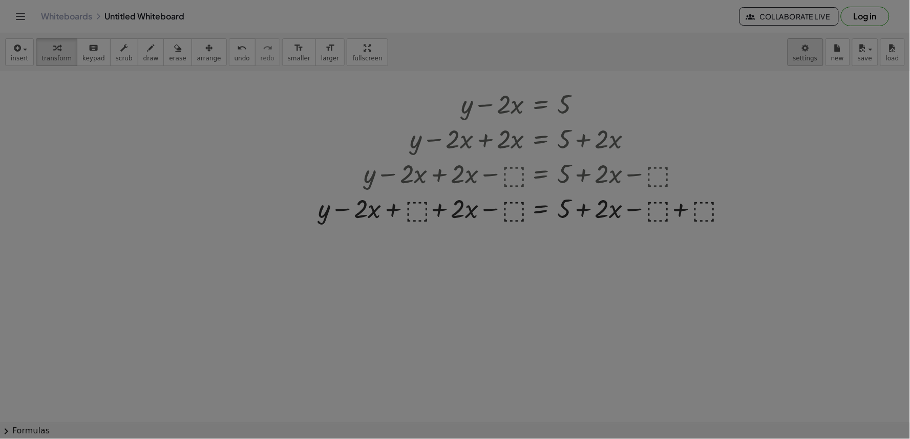
click at [805, 57] on body "Graspable Math Activities Get Started Activity Bank Assigned Work Classes White…" at bounding box center [455, 219] width 910 height 439
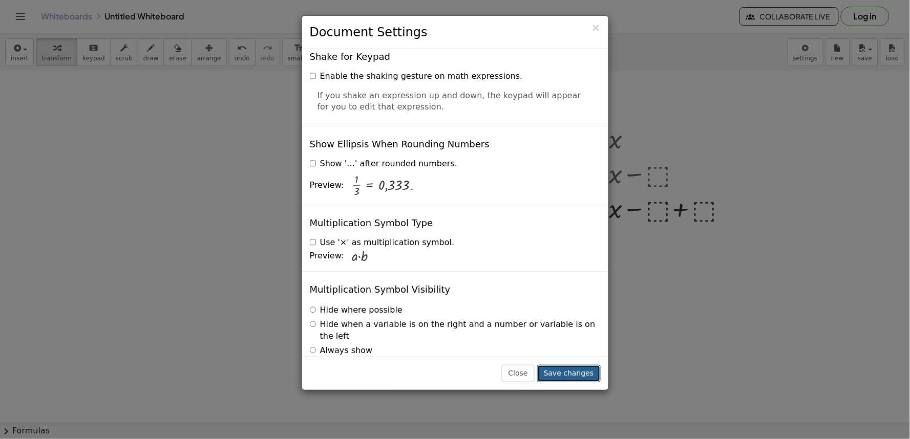
click at [579, 368] on button "Save changes" at bounding box center [569, 373] width 64 height 17
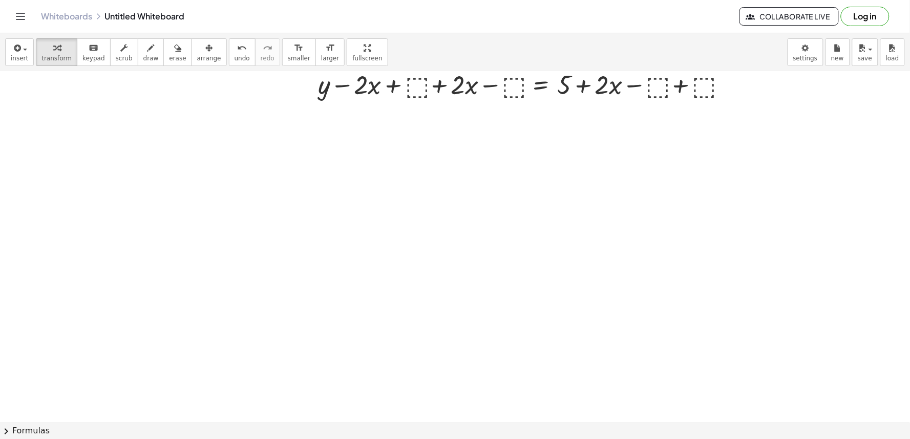
scroll to position [1396, 0]
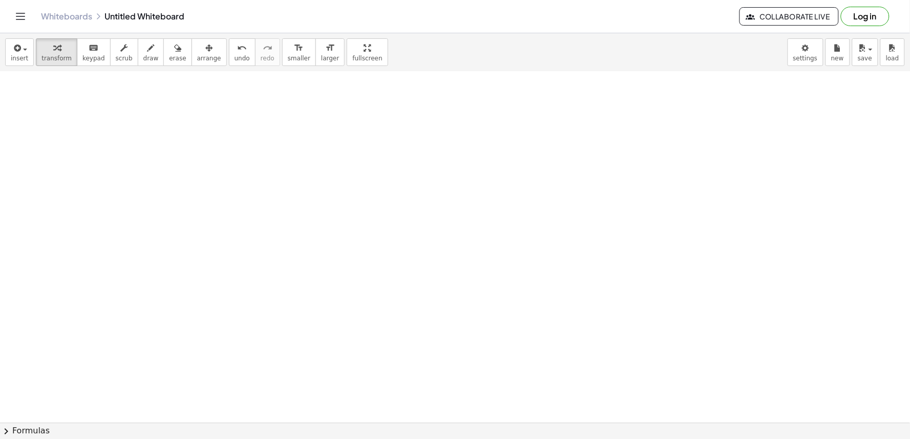
drag, startPoint x: 432, startPoint y: 264, endPoint x: 437, endPoint y: 269, distance: 7.6
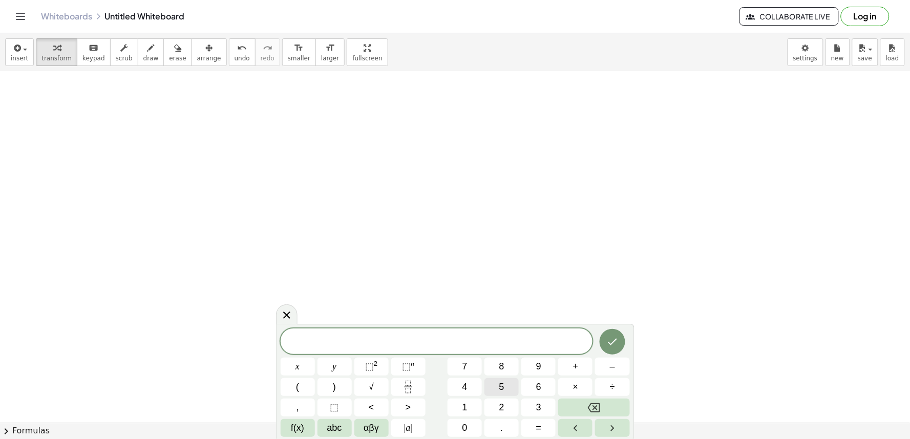
click at [504, 388] on button "5" at bounding box center [501, 387] width 34 height 18
click at [333, 367] on span "y" at bounding box center [334, 367] width 4 height 14
click at [568, 364] on button "+" at bounding box center [575, 367] width 34 height 18
click at [302, 364] on button "x" at bounding box center [298, 367] width 34 height 18
click at [541, 429] on button "=" at bounding box center [538, 428] width 34 height 18
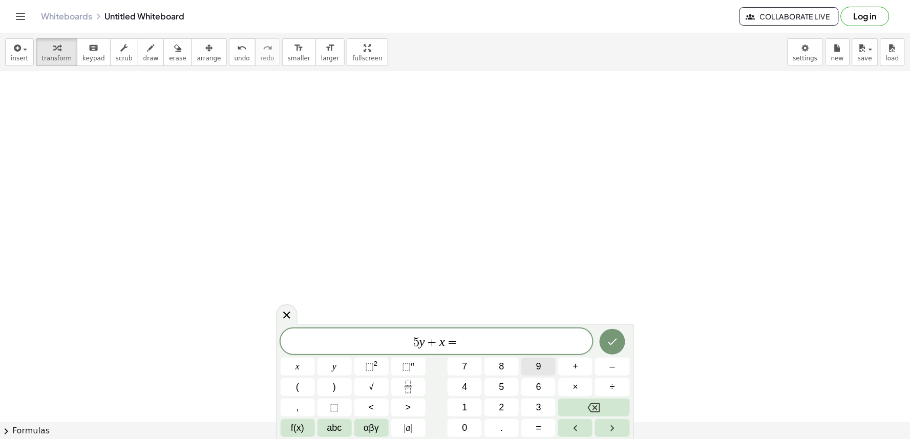
click at [535, 358] on button "9" at bounding box center [538, 367] width 34 height 18
click at [603, 339] on button "Done" at bounding box center [613, 342] width 26 height 26
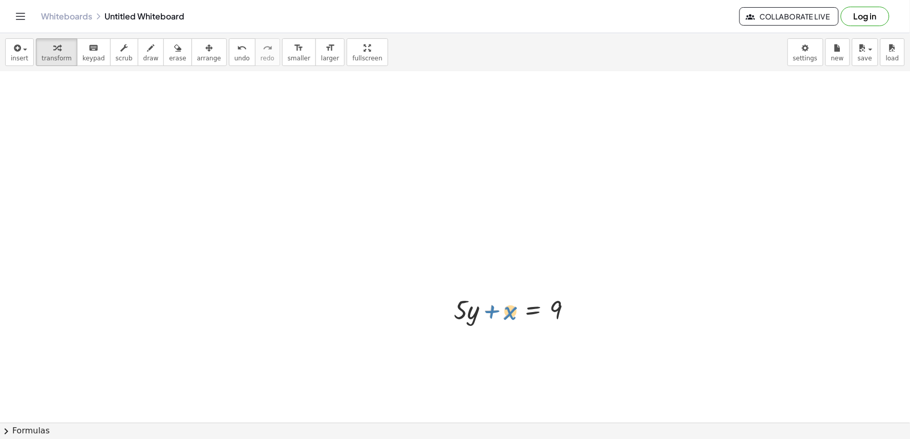
click at [488, 310] on div at bounding box center [517, 309] width 137 height 35
drag, startPoint x: 459, startPoint y: 310, endPoint x: 463, endPoint y: 303, distance: 8.0
click at [470, 305] on div at bounding box center [517, 309] width 137 height 35
drag, startPoint x: 469, startPoint y: 310, endPoint x: 466, endPoint y: 303, distance: 7.6
click at [467, 303] on div at bounding box center [517, 309] width 137 height 35
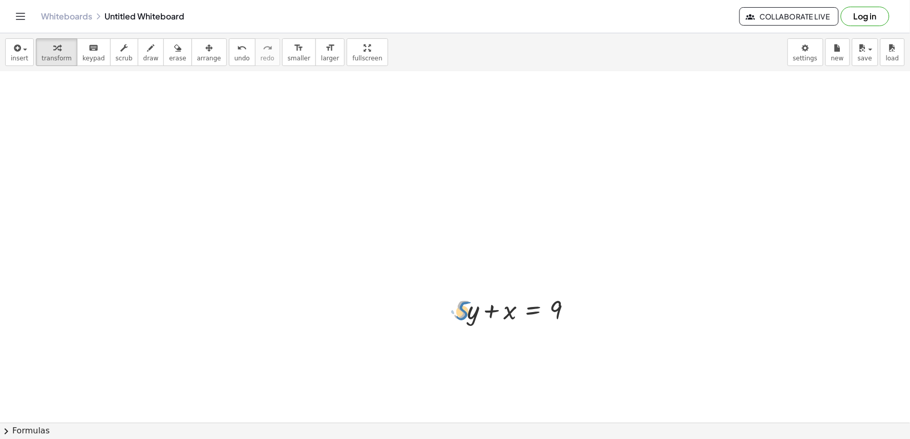
click at [463, 309] on div at bounding box center [517, 309] width 137 height 35
drag, startPoint x: 466, startPoint y: 307, endPoint x: 596, endPoint y: 307, distance: 130.1
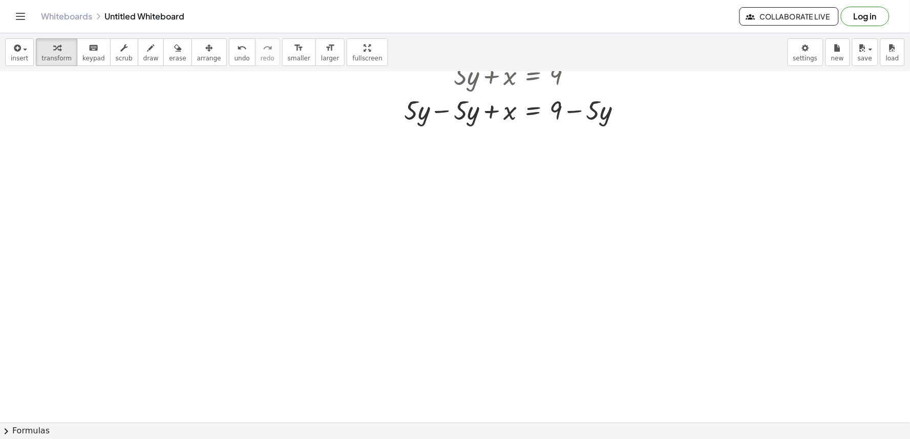
scroll to position [1748, 0]
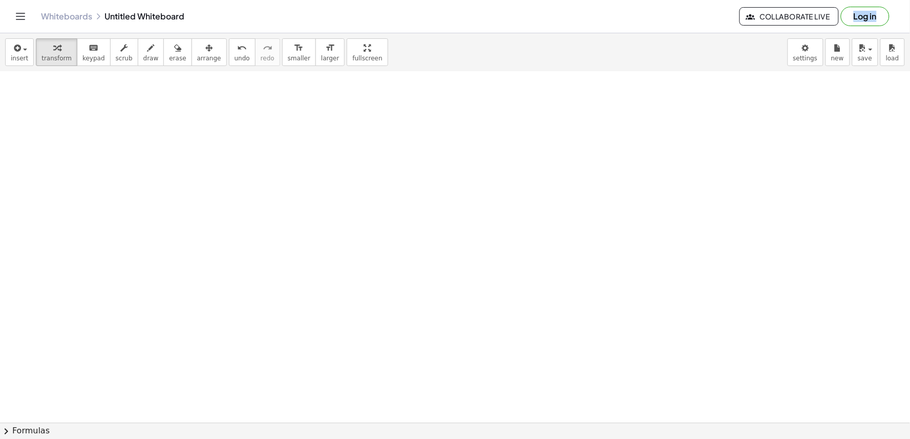
drag, startPoint x: 587, startPoint y: 26, endPoint x: 556, endPoint y: 128, distance: 107.1
click at [556, 128] on div "Graspable Math Activities Get Started Activity Bank Assigned Work Classes White…" at bounding box center [455, 219] width 910 height 439
drag, startPoint x: 137, startPoint y: 55, endPoint x: 147, endPoint y: 53, distance: 10.4
click at [147, 53] on button "draw" at bounding box center [151, 52] width 27 height 28
click at [147, 53] on icon "button" at bounding box center [150, 48] width 7 height 12
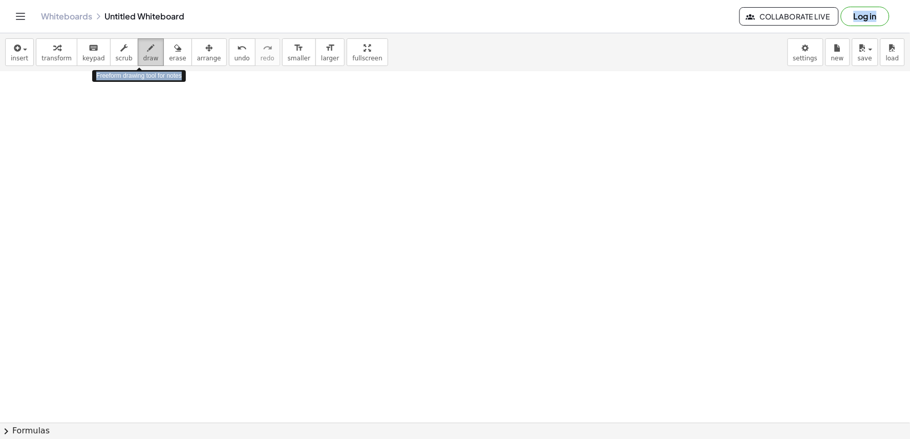
click at [143, 55] on span "draw" at bounding box center [150, 58] width 15 height 7
drag, startPoint x: 142, startPoint y: 43, endPoint x: 116, endPoint y: 140, distance: 100.1
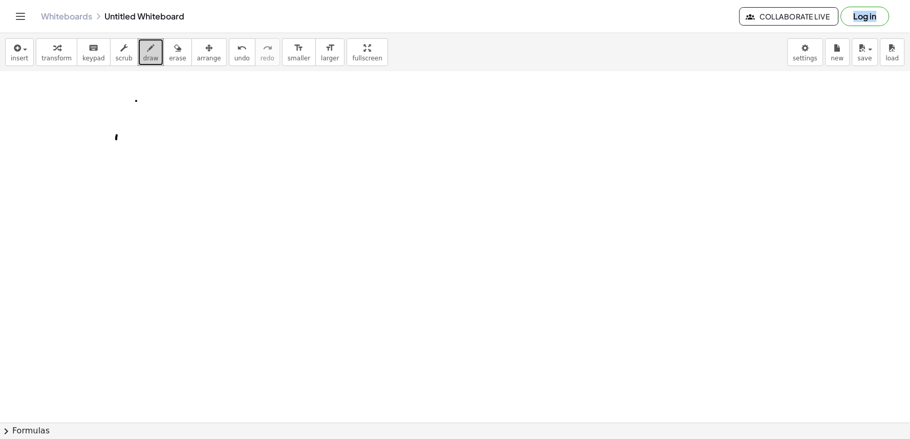
drag, startPoint x: 136, startPoint y: 101, endPoint x: 140, endPoint y: 113, distance: 12.3
click at [174, 53] on icon "button" at bounding box center [177, 48] width 7 height 12
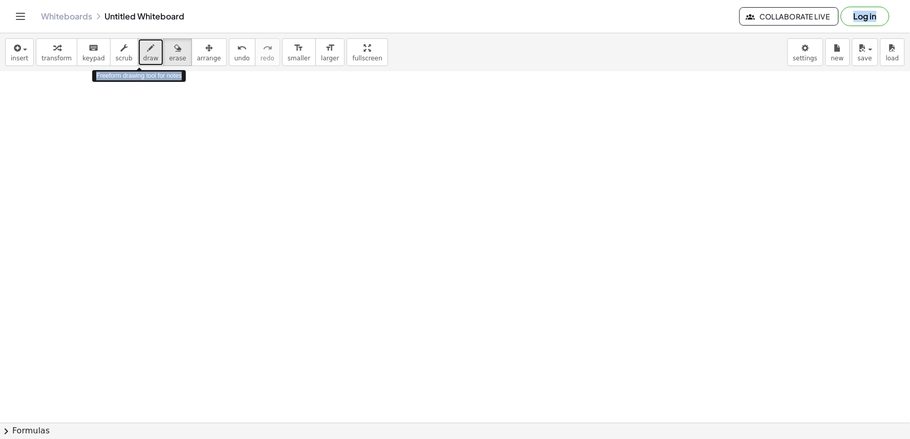
click at [143, 57] on span "draw" at bounding box center [150, 58] width 15 height 7
drag, startPoint x: 162, startPoint y: 54, endPoint x: 129, endPoint y: 60, distance: 33.3
drag, startPoint x: 129, startPoint y: 60, endPoint x: 621, endPoint y: 53, distance: 491.7
click at [621, 53] on div "insert select one: Math Expression Function Text Youtube Video Graphing Geometr…" at bounding box center [455, 52] width 910 height 38
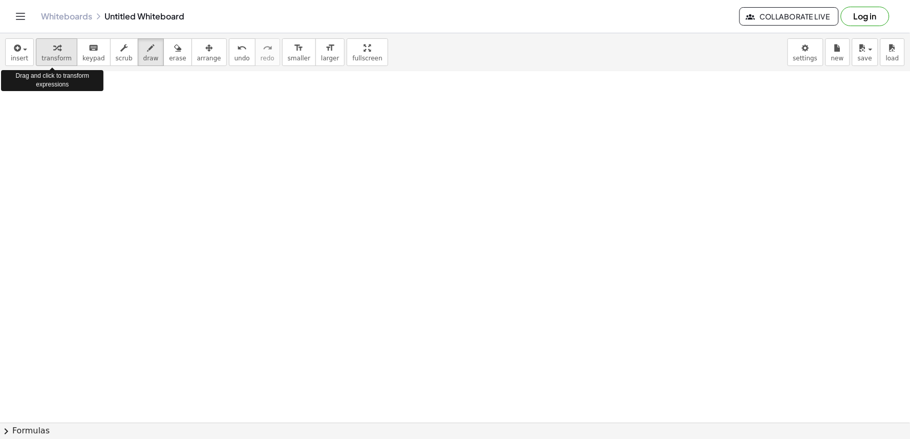
click at [42, 48] on div "button" at bounding box center [56, 47] width 30 height 12
drag, startPoint x: 42, startPoint y: 48, endPoint x: 392, endPoint y: 108, distance: 354.8
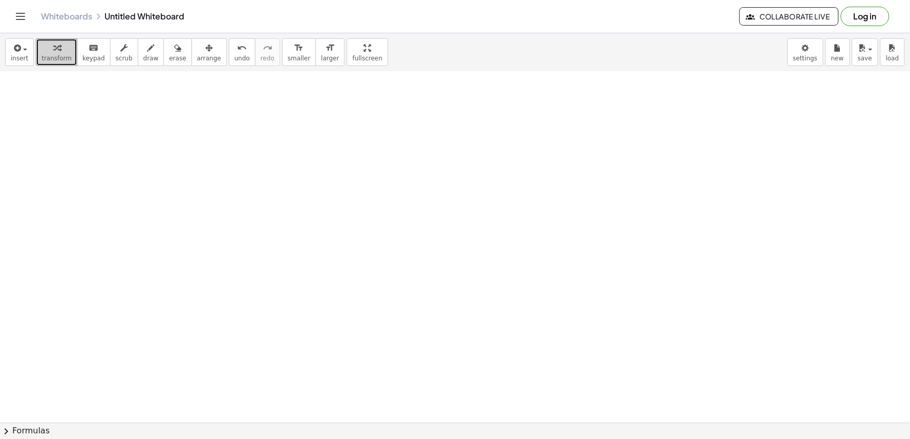
drag, startPoint x: 392, startPoint y: 108, endPoint x: 47, endPoint y: 57, distance: 348.8
drag, startPoint x: 47, startPoint y: 57, endPoint x: 288, endPoint y: 152, distance: 259.4
drag, startPoint x: 288, startPoint y: 152, endPoint x: 68, endPoint y: 48, distance: 243.8
click at [68, 48] on button "transform" at bounding box center [56, 52] width 41 height 28
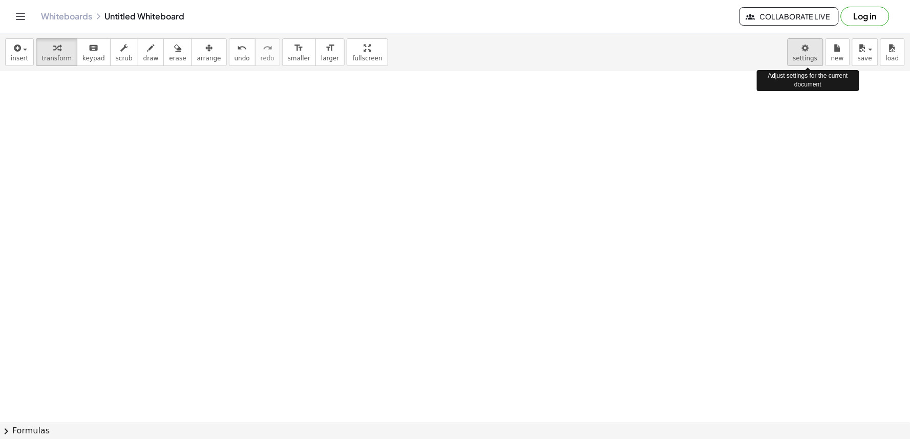
click at [809, 59] on body "Graspable Math Activities Get Started Activity Bank Assigned Work Classes White…" at bounding box center [455, 219] width 910 height 439
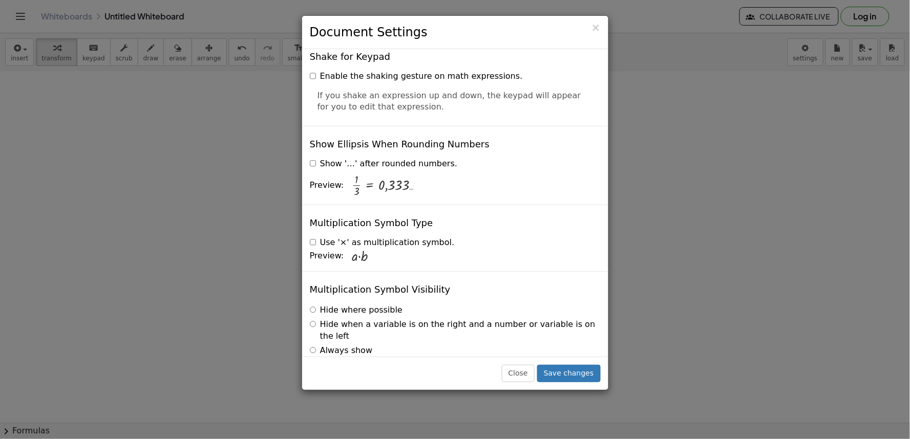
click at [546, 271] on div "Multiplication Symbol Visibility Hide where possible Hide when a variable is on…" at bounding box center [455, 334] width 306 height 126
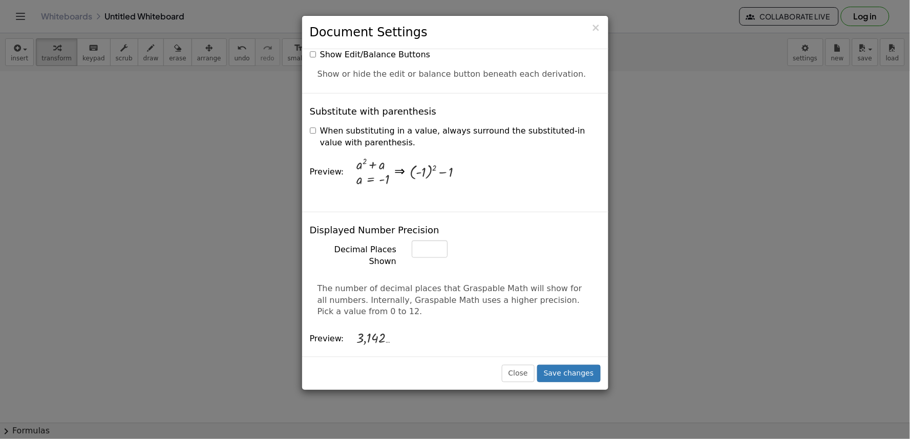
scroll to position [227, 0]
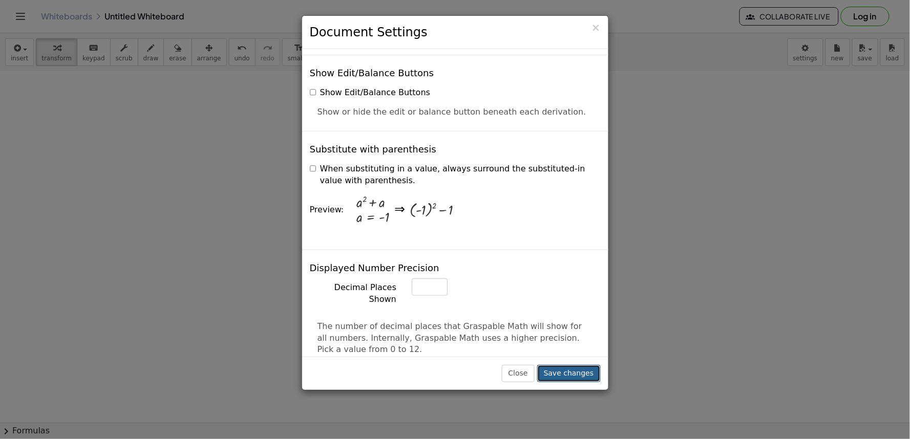
click at [564, 374] on button "Save changes" at bounding box center [569, 373] width 64 height 17
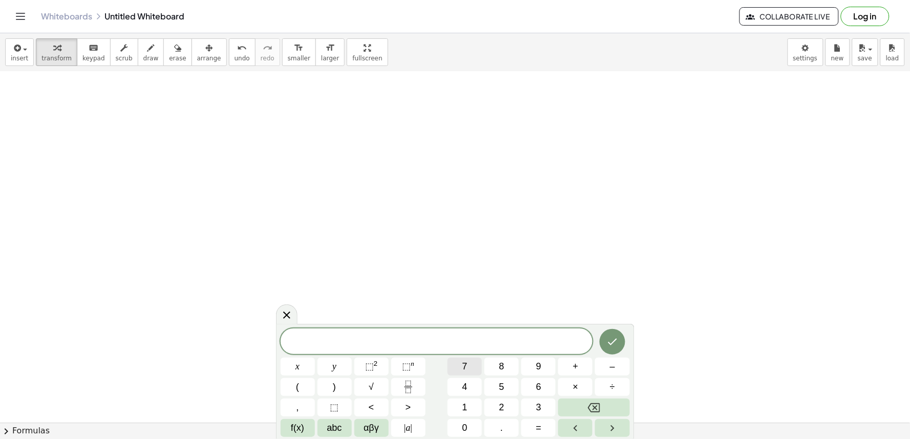
click at [470, 367] on button "7" at bounding box center [465, 367] width 34 height 18
click at [580, 390] on button "×" at bounding box center [575, 387] width 34 height 18
click at [606, 361] on button "–" at bounding box center [612, 367] width 34 height 18
click at [595, 397] on div "7 · − ​ x y ⬚ 2 ⬚ n 7 8 9 + – ( ) √ 4 5 6 × ÷ , ⬚ < > 1 2 3 f(x) abc αβγ | a | …" at bounding box center [455, 383] width 349 height 109
click at [595, 397] on div "7 · − x y ⬚ 2 ⬚ n 7 8 9 + – ( ) √ 4 5 6 × ÷ , ⬚ < > 1 2 3 f(x) abc αβγ | a | 0 …" at bounding box center [455, 383] width 349 height 109
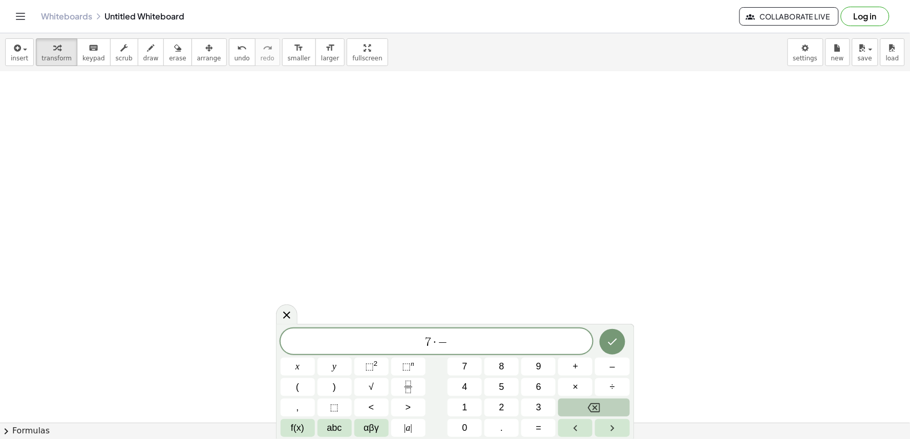
click at [592, 408] on icon "Backspace" at bounding box center [594, 408] width 12 height 12
click at [300, 359] on button "x" at bounding box center [298, 367] width 34 height 18
click at [621, 370] on button "–" at bounding box center [612, 367] width 34 height 18
click at [455, 410] on button "1" at bounding box center [465, 408] width 34 height 18
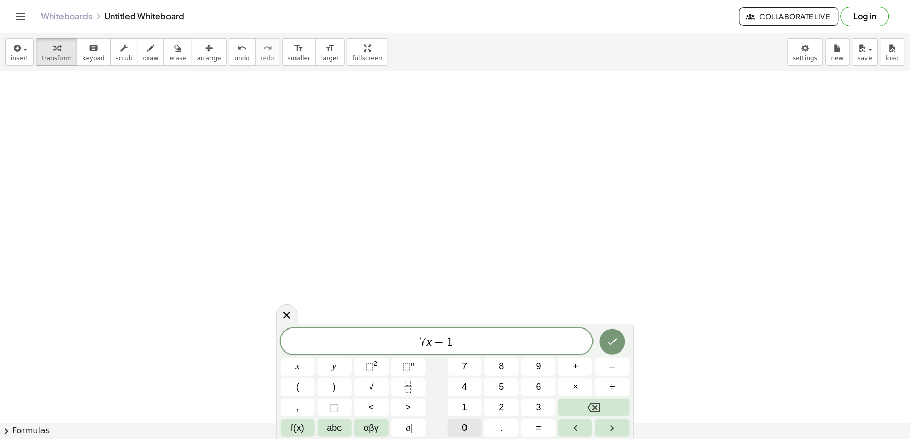
click at [459, 422] on button "0" at bounding box center [465, 428] width 34 height 18
click at [540, 423] on span "=" at bounding box center [539, 428] width 6 height 14
click at [460, 399] on button "1" at bounding box center [465, 408] width 34 height 18
click at [613, 349] on button "Done" at bounding box center [613, 342] width 26 height 26
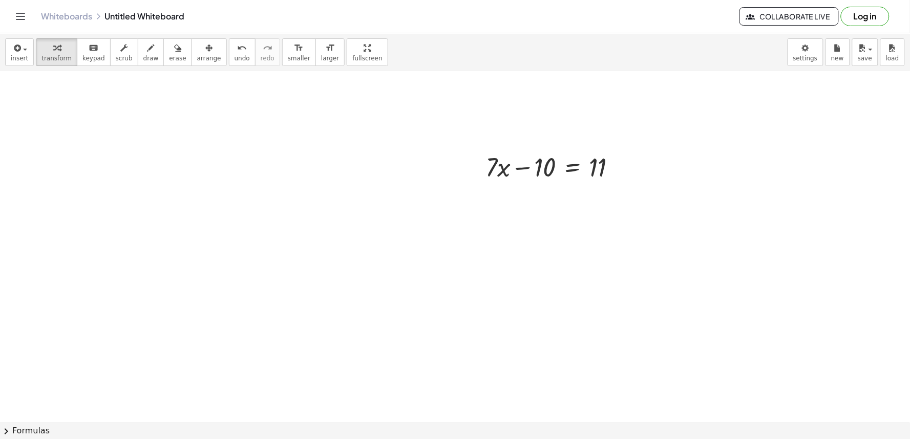
scroll to position [1871, 0]
click at [549, 147] on div at bounding box center [555, 150] width 150 height 35
click at [546, 155] on div at bounding box center [555, 150] width 150 height 35
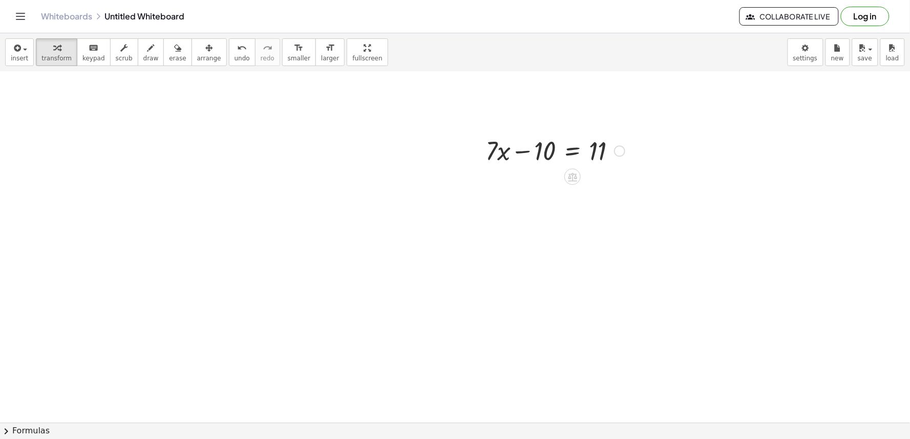
click at [540, 155] on div at bounding box center [555, 150] width 150 height 35
drag, startPoint x: 520, startPoint y: 150, endPoint x: 498, endPoint y: 218, distance: 72.2
drag, startPoint x: 540, startPoint y: 147, endPoint x: 640, endPoint y: 145, distance: 99.9
click at [622, 193] on div at bounding box center [577, 184] width 195 height 35
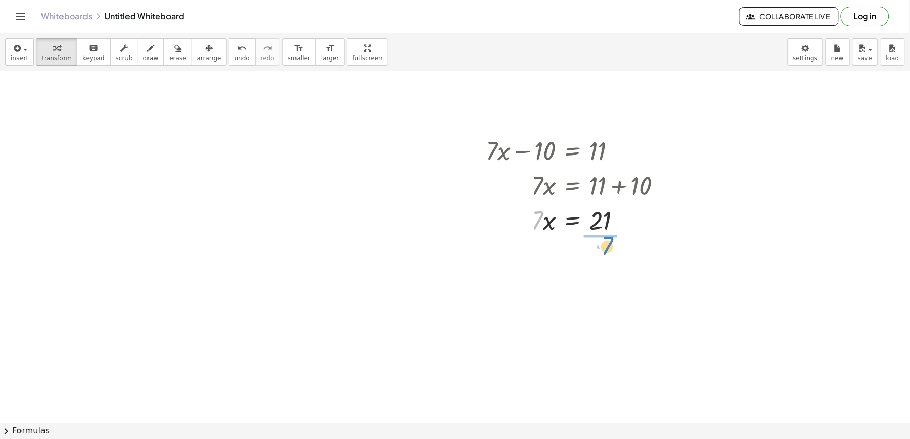
drag, startPoint x: 534, startPoint y: 213, endPoint x: 601, endPoint y: 239, distance: 72.2
click at [601, 239] on div "+ · 7 · x − 10 = 11 · 7 · x = + 11 + 10 · 7 · 7 · x = 21" at bounding box center [574, 185] width 208 height 110
click at [601, 259] on div at bounding box center [577, 262] width 195 height 51
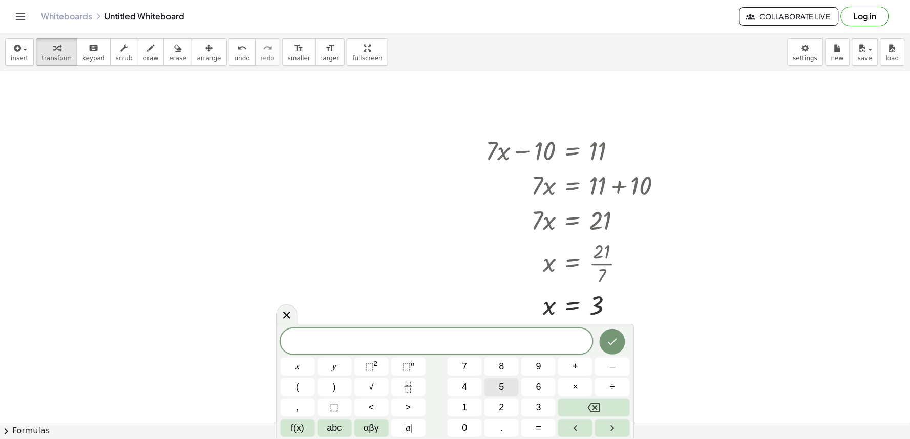
click at [505, 387] on button "5" at bounding box center [501, 387] width 34 height 18
click at [300, 361] on button "x" at bounding box center [298, 367] width 34 height 18
click at [577, 371] on span "+" at bounding box center [576, 367] width 6 height 14
click at [495, 365] on button "8" at bounding box center [501, 367] width 34 height 18
click at [536, 428] on span "=" at bounding box center [539, 428] width 6 height 14
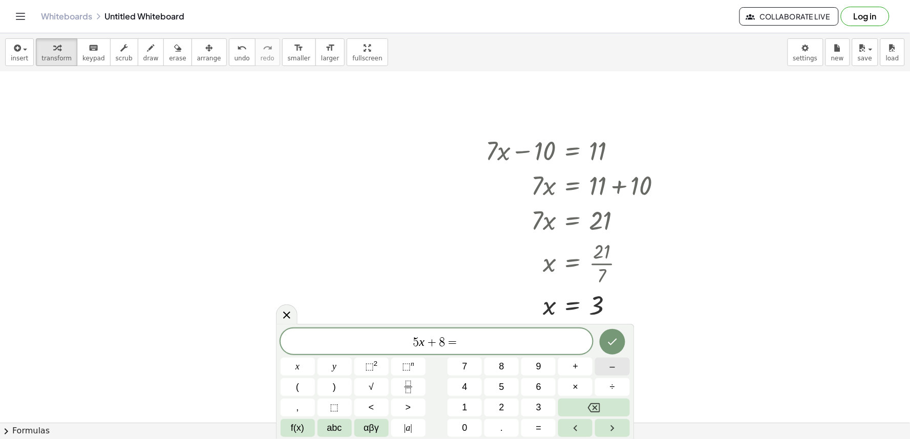
click at [611, 367] on span "–" at bounding box center [612, 367] width 5 height 14
click at [469, 408] on button "1" at bounding box center [465, 408] width 34 height 18
click at [507, 403] on button "2" at bounding box center [501, 408] width 34 height 18
click at [613, 338] on icon "Done" at bounding box center [612, 342] width 12 height 12
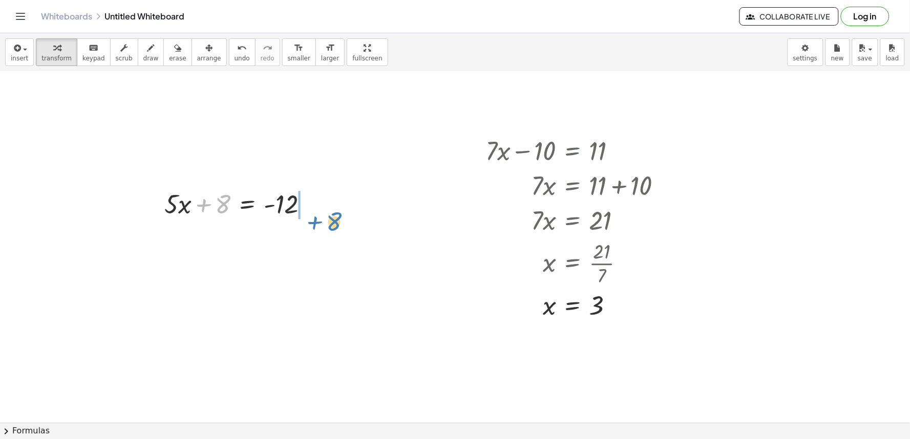
drag, startPoint x: 221, startPoint y: 208, endPoint x: 333, endPoint y: 226, distance: 114.0
click at [311, 239] on div at bounding box center [263, 238] width 209 height 35
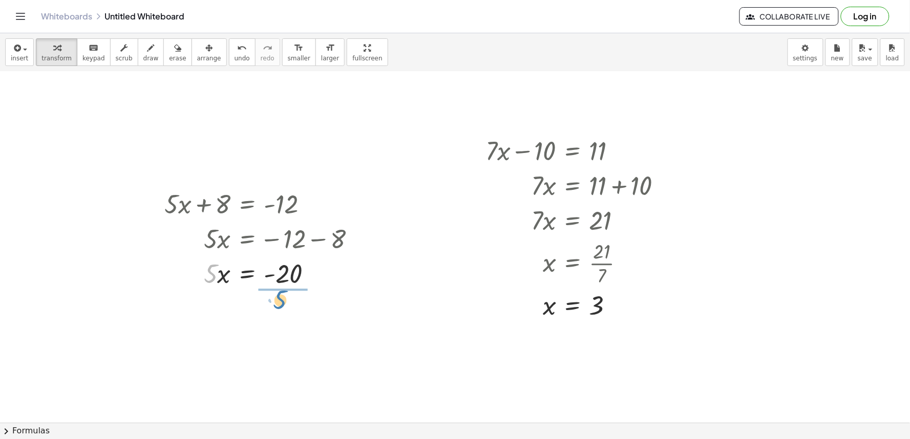
drag, startPoint x: 213, startPoint y: 273, endPoint x: 292, endPoint y: 303, distance: 84.8
click at [285, 268] on div at bounding box center [256, 273] width 222 height 35
click at [283, 310] on div at bounding box center [263, 315] width 209 height 51
click at [283, 313] on div at bounding box center [263, 315] width 209 height 51
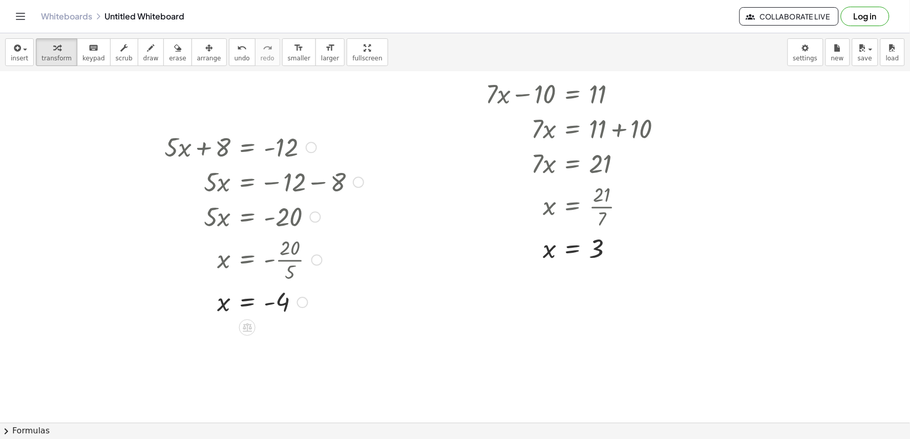
scroll to position [1985, 0]
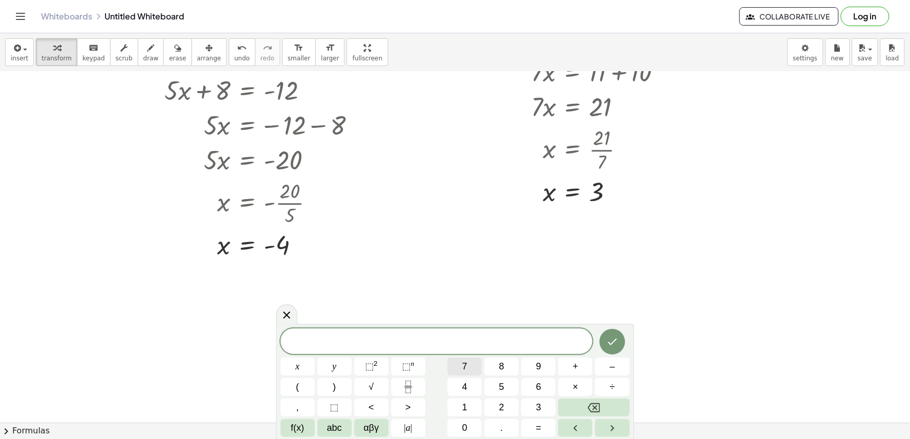
click at [462, 370] on span "7" at bounding box center [464, 367] width 5 height 14
click at [372, 355] on div "7 ​ x y ⬚ 2 ⬚ n 7 8 9 + – ( ) √ 4 5 6 × ÷ , ⬚ < > 1 2 3 f(x) abc αβγ | a | 0 . =" at bounding box center [455, 383] width 349 height 109
click at [341, 370] on button "y" at bounding box center [335, 367] width 34 height 18
click at [612, 370] on button "–" at bounding box center [612, 367] width 34 height 18
click at [465, 412] on button "1" at bounding box center [465, 408] width 34 height 18
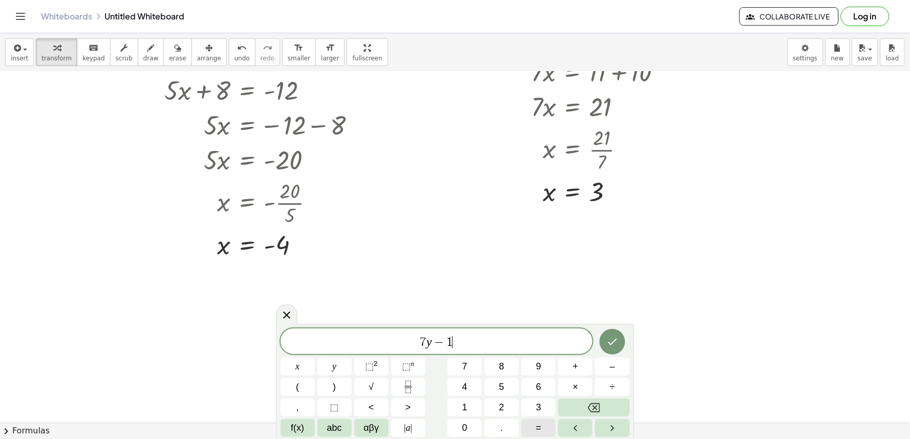
click at [545, 426] on button "=" at bounding box center [538, 428] width 34 height 18
click at [472, 400] on button "1" at bounding box center [465, 408] width 34 height 18
click at [513, 377] on div "7 y − 1 = 1 x y ⬚ 2 ⬚ n 7 8 9 + – ( ) √ 4 5 6 × ÷ , ⬚ < > 1 2 3 f(x) abc αβγ | …" at bounding box center [455, 383] width 349 height 109
click at [504, 390] on span "5" at bounding box center [501, 387] width 5 height 14
click at [621, 335] on button "Done" at bounding box center [613, 342] width 26 height 26
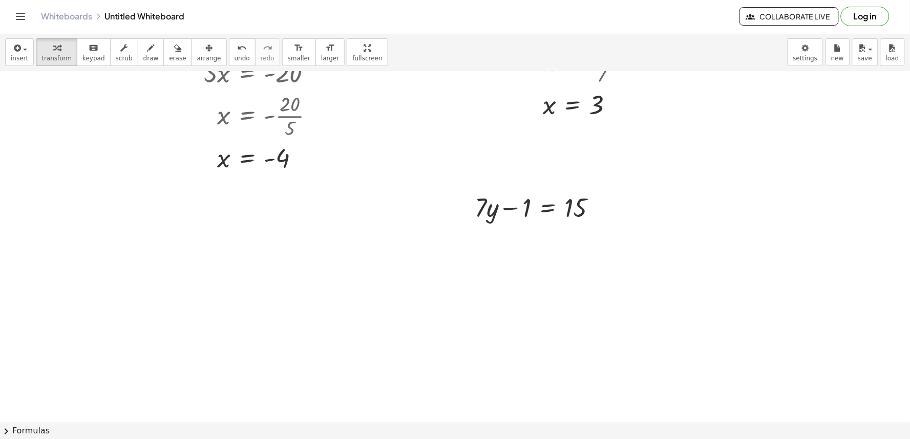
scroll to position [2099, 0]
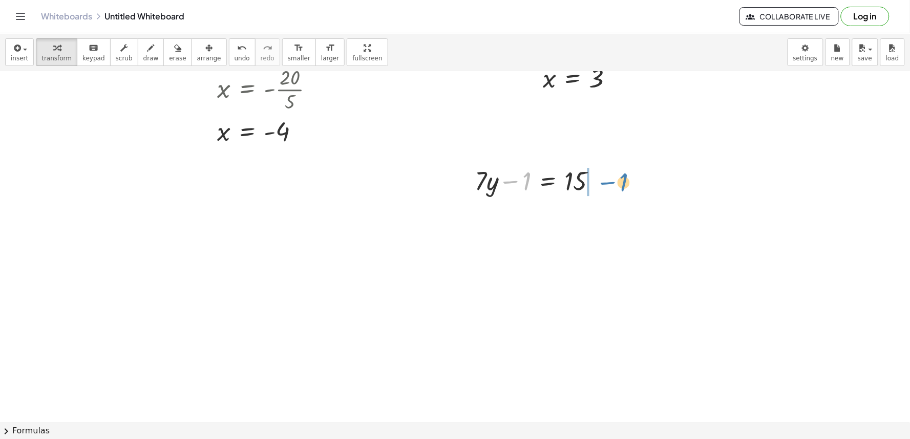
drag, startPoint x: 526, startPoint y: 186, endPoint x: 625, endPoint y: 188, distance: 98.3
click at [600, 215] on div at bounding box center [556, 215] width 173 height 35
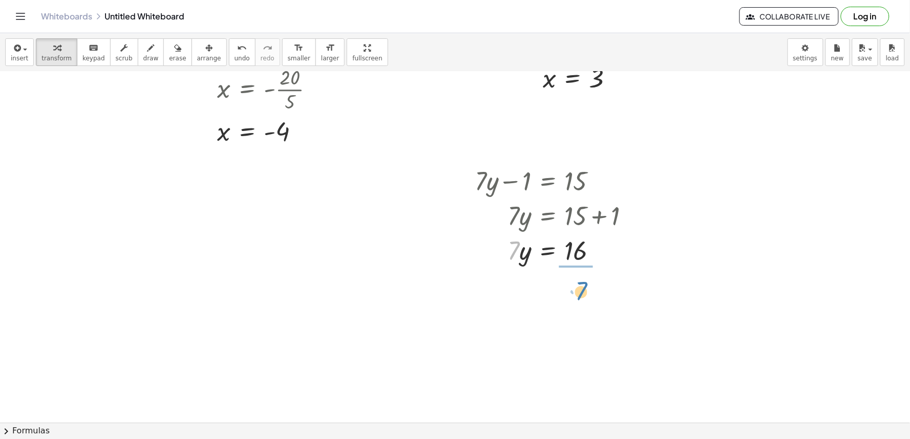
drag, startPoint x: 516, startPoint y: 248, endPoint x: 586, endPoint y: 290, distance: 81.3
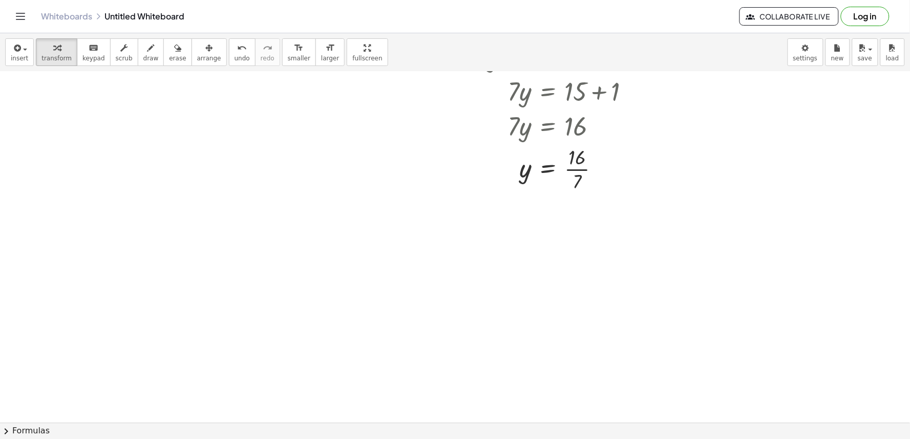
scroll to position [2166, 0]
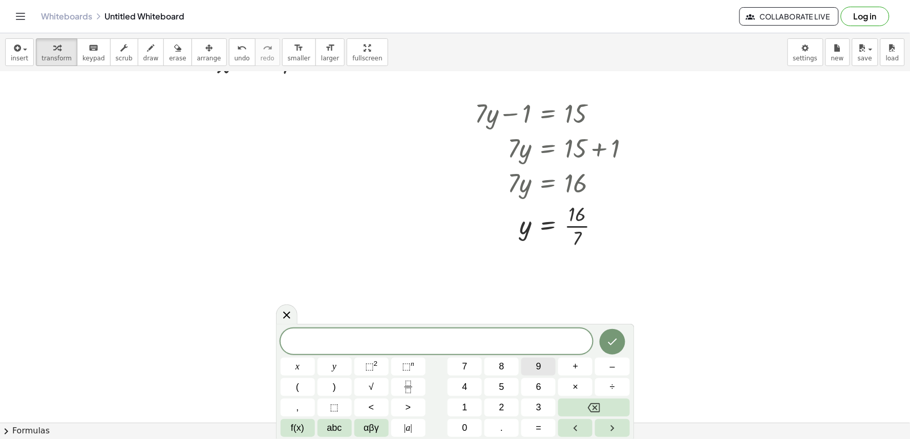
click at [517, 363] on div "​ x y ⬚ 2 ⬚ n 7 8 9 + – ( ) √ 4 5 6 × ÷ , ⬚ < > 1 2 3 f(x) abc αβγ | a | 0 . =" at bounding box center [455, 383] width 349 height 109
click at [537, 367] on button "9" at bounding box center [538, 367] width 34 height 18
click at [340, 366] on button "y" at bounding box center [335, 367] width 34 height 18
click at [570, 364] on button "+" at bounding box center [575, 367] width 34 height 18
click at [466, 412] on span "1" at bounding box center [464, 408] width 5 height 14
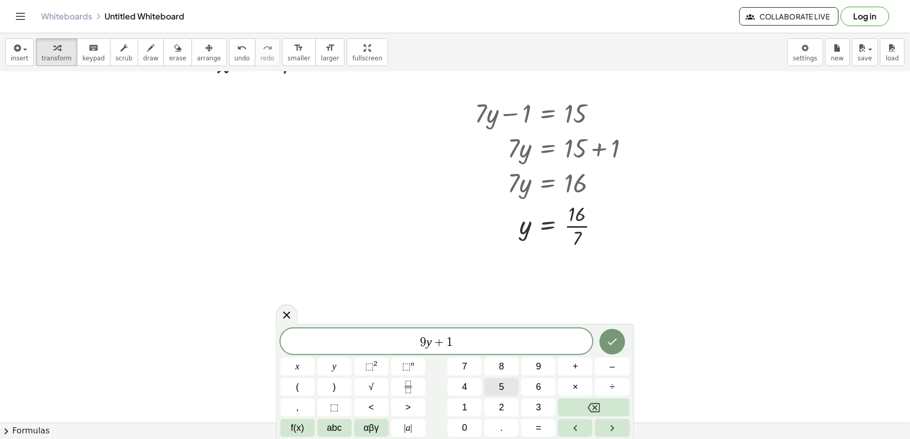
click at [499, 385] on span "5" at bounding box center [501, 387] width 5 height 14
click at [538, 422] on span "=" at bounding box center [539, 428] width 6 height 14
click at [612, 361] on button "–" at bounding box center [612, 367] width 34 height 18
click at [507, 412] on button "2" at bounding box center [501, 408] width 34 height 18
click at [463, 403] on span "1" at bounding box center [464, 408] width 5 height 14
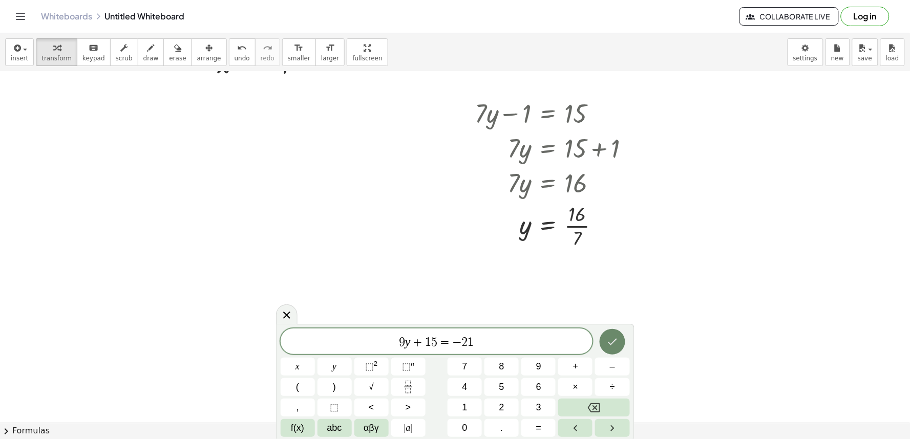
click at [609, 336] on icon "Done" at bounding box center [612, 342] width 12 height 12
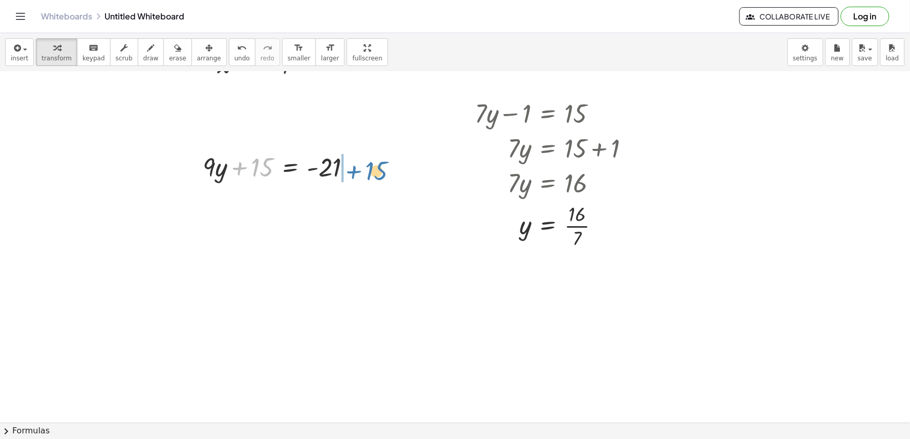
drag, startPoint x: 263, startPoint y: 167, endPoint x: 379, endPoint y: 171, distance: 115.8
click at [364, 199] on div at bounding box center [308, 201] width 221 height 35
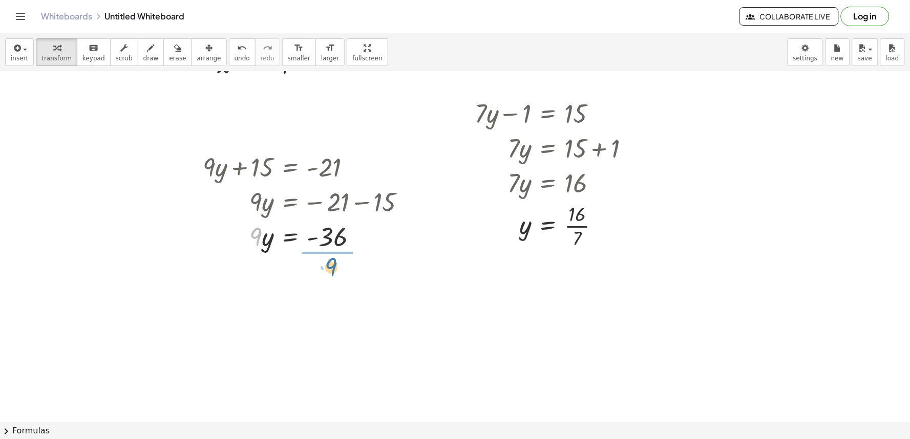
drag, startPoint x: 255, startPoint y: 237, endPoint x: 331, endPoint y: 267, distance: 81.6
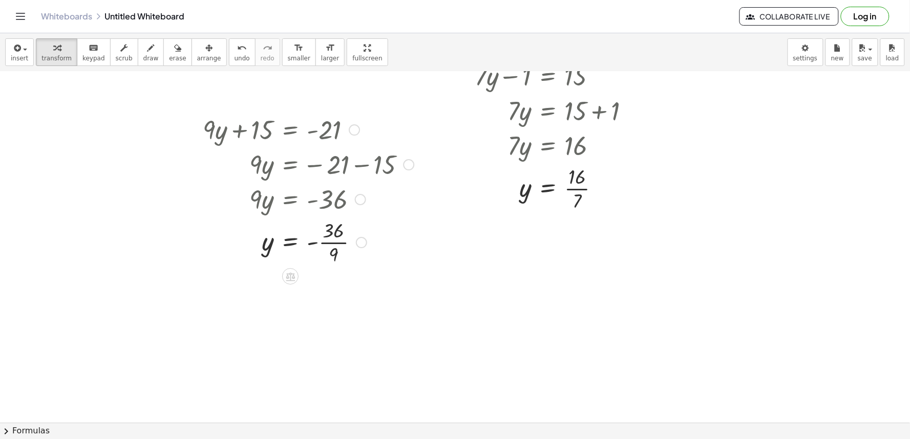
scroll to position [2223, 0]
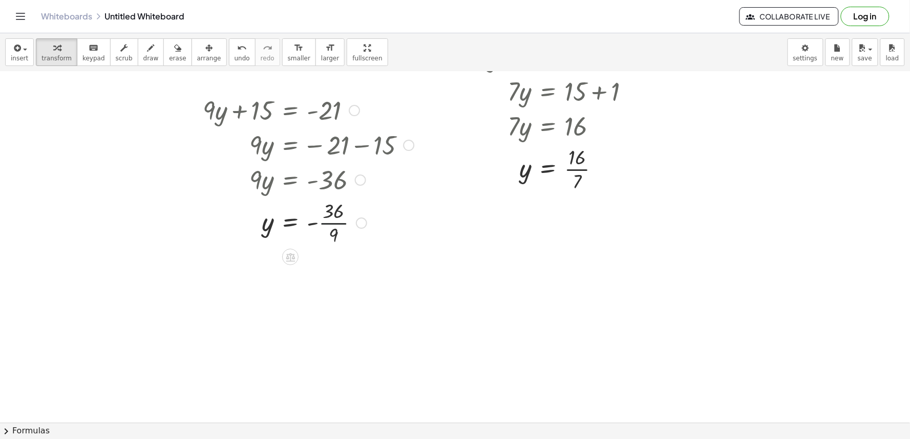
click at [336, 219] on div at bounding box center [308, 222] width 221 height 51
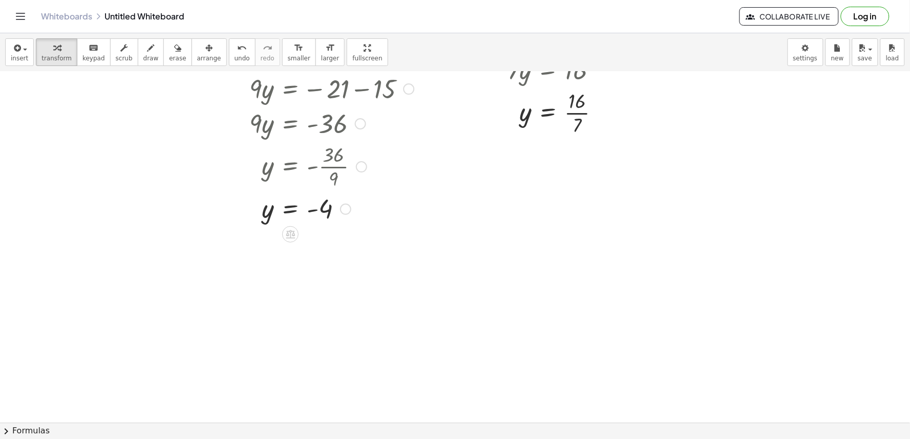
scroll to position [2280, 0]
drag, startPoint x: 442, startPoint y: 299, endPoint x: 433, endPoint y: 288, distance: 14.9
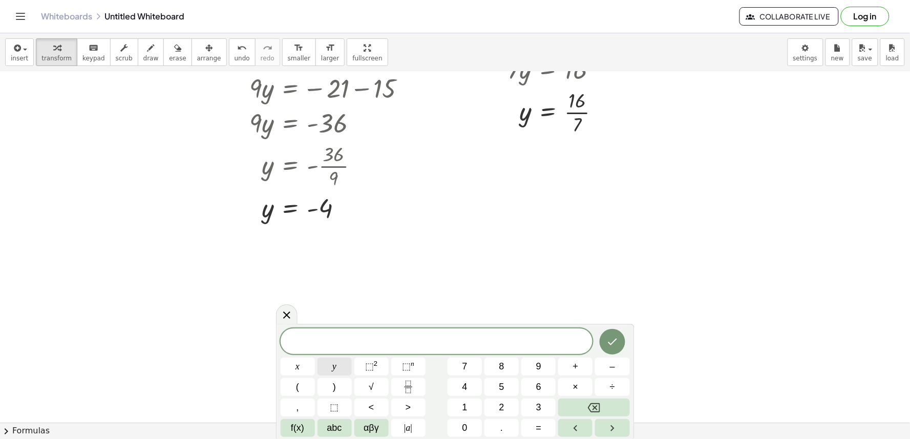
click at [329, 367] on button "y" at bounding box center [335, 367] width 34 height 18
click at [580, 365] on button "+" at bounding box center [575, 367] width 34 height 18
click at [507, 405] on button "2" at bounding box center [501, 408] width 34 height 18
click at [293, 370] on button "x" at bounding box center [298, 367] width 34 height 18
click at [540, 432] on span "=" at bounding box center [539, 428] width 6 height 14
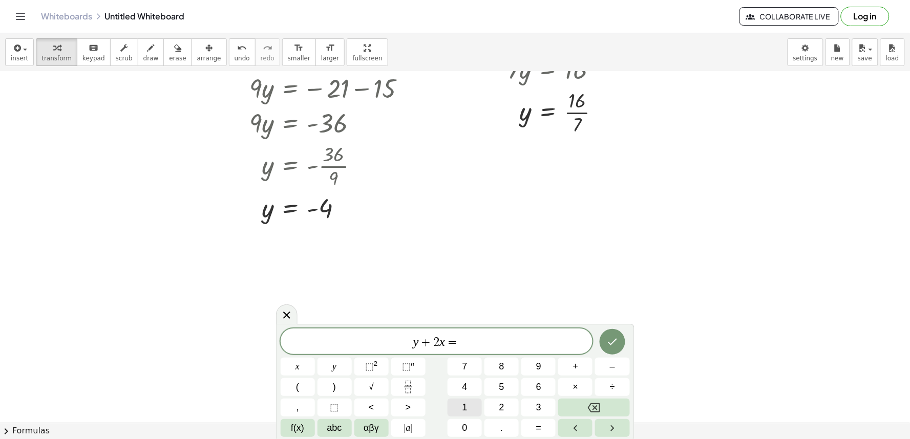
click at [474, 407] on button "1" at bounding box center [465, 408] width 34 height 18
click at [488, 432] on div "y + 2 x = 1 ​ x y ⬚ 2 ⬚ n 7 8 9 + – ( ) √ 4 5 6 × ÷ , ⬚ < > 1 2 3 f(x) abc αβγ …" at bounding box center [455, 383] width 349 height 109
click at [472, 427] on button "0" at bounding box center [465, 428] width 34 height 18
click at [619, 335] on button "Done" at bounding box center [613, 342] width 26 height 26
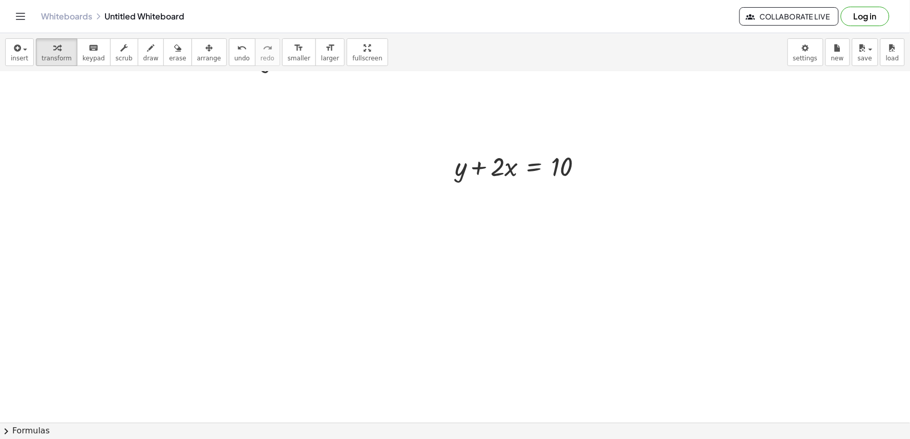
scroll to position [2450, 0]
drag, startPoint x: 499, startPoint y: 157, endPoint x: 603, endPoint y: 167, distance: 104.5
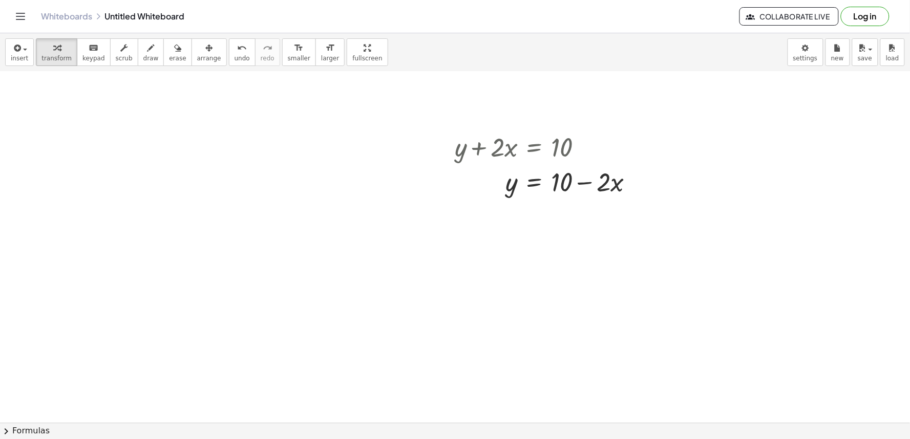
drag, startPoint x: 413, startPoint y: 12, endPoint x: 369, endPoint y: 61, distance: 65.7
click at [400, 21] on div "Whiteboards Untitled Whiteboard" at bounding box center [390, 16] width 699 height 10
drag, startPoint x: 320, startPoint y: 258, endPoint x: 308, endPoint y: 259, distance: 12.4
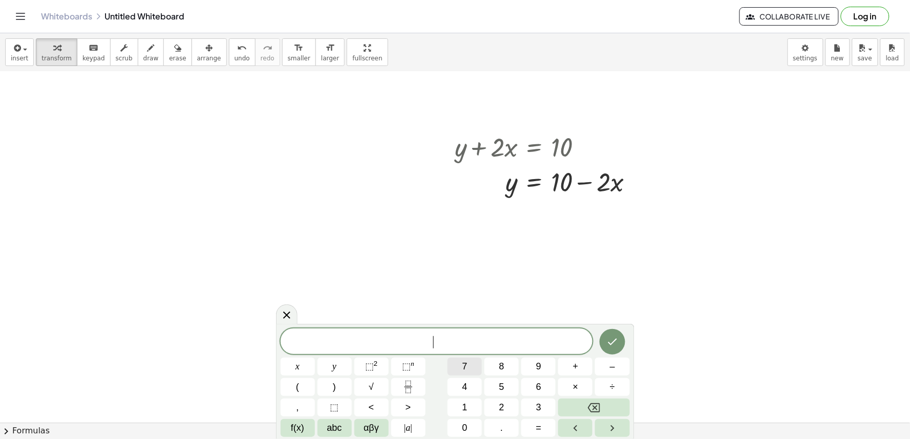
click at [471, 366] on button "7" at bounding box center [465, 367] width 34 height 18
click at [335, 380] on div "7 ​ x y ⬚ 2 ⬚ n 7 8 9 + – ( ) √ 4 5 6 × ÷ , ⬚ < > 1 2 3 f(x) abc αβγ | a | 0 . =" at bounding box center [455, 383] width 349 height 109
click at [336, 370] on span "y" at bounding box center [334, 367] width 4 height 14
click at [581, 368] on button "+" at bounding box center [575, 367] width 34 height 18
click at [297, 365] on button "x" at bounding box center [298, 367] width 34 height 18
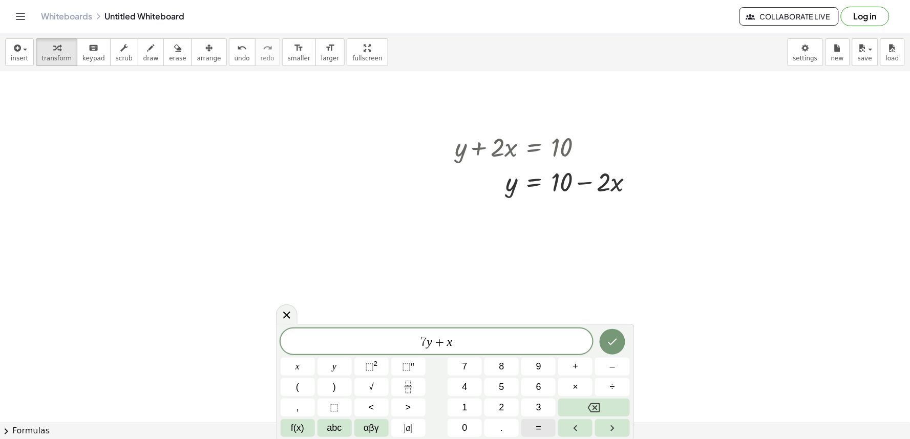
click at [552, 433] on button "=" at bounding box center [538, 428] width 34 height 18
click at [536, 407] on button "3" at bounding box center [538, 408] width 34 height 18
click at [613, 344] on icon "Done" at bounding box center [612, 342] width 9 height 7
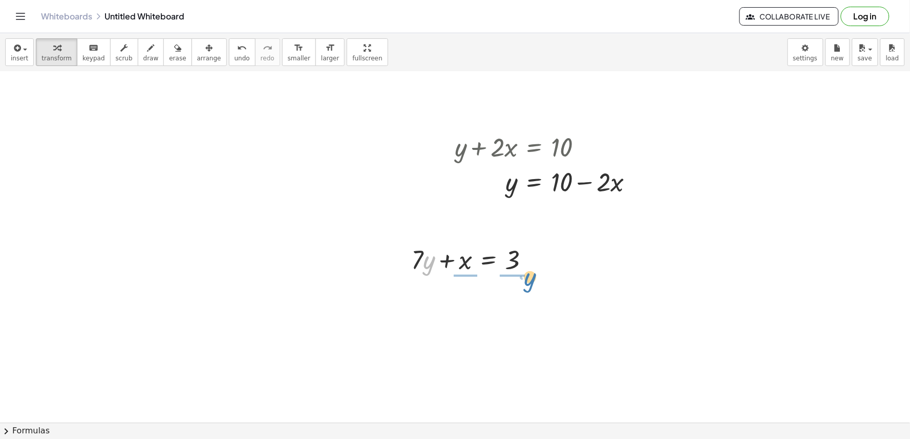
drag, startPoint x: 424, startPoint y: 267, endPoint x: 525, endPoint y: 284, distance: 102.8
click at [525, 284] on div at bounding box center [480, 259] width 135 height 51
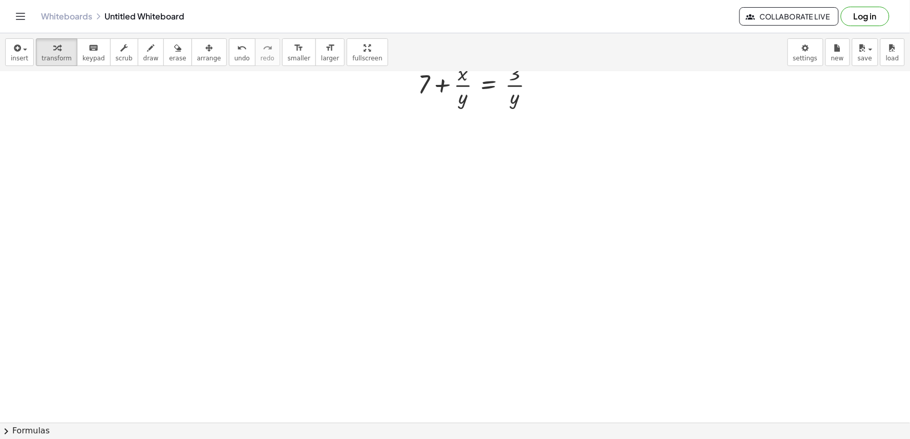
scroll to position [2802, 0]
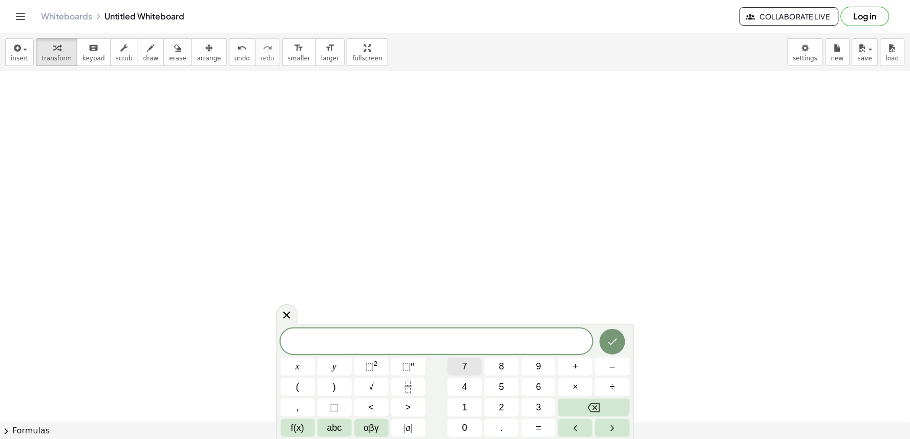
click at [469, 361] on button "7" at bounding box center [465, 367] width 34 height 18
click at [304, 362] on button "x" at bounding box center [298, 367] width 34 height 18
click at [575, 370] on span "+" at bounding box center [576, 367] width 6 height 14
click at [470, 384] on button "4" at bounding box center [465, 387] width 34 height 18
click at [331, 361] on button "y" at bounding box center [335, 367] width 34 height 18
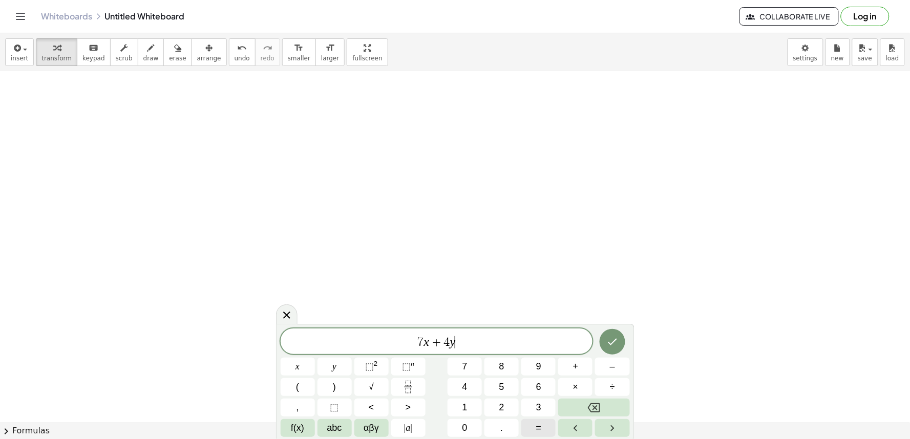
click at [544, 430] on button "=" at bounding box center [538, 428] width 34 height 18
click at [456, 407] on button "1" at bounding box center [465, 408] width 34 height 18
click at [612, 342] on icon "Done" at bounding box center [612, 342] width 12 height 12
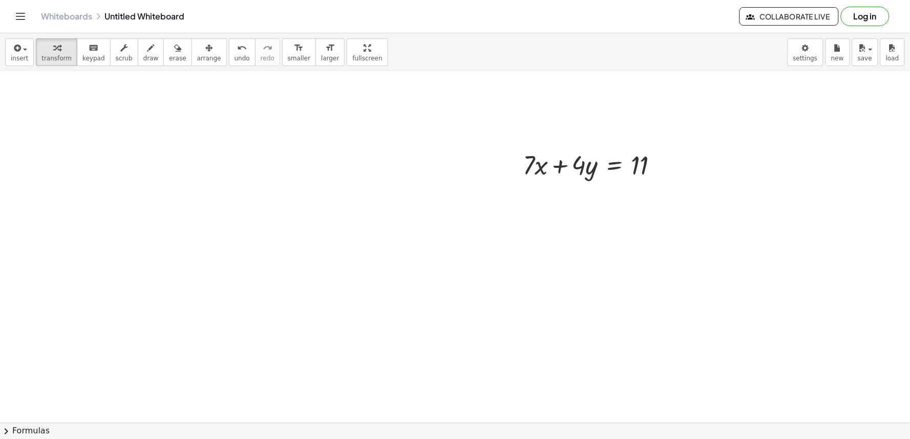
scroll to position [2926, 0]
drag, startPoint x: 416, startPoint y: 221, endPoint x: 433, endPoint y: 231, distance: 19.8
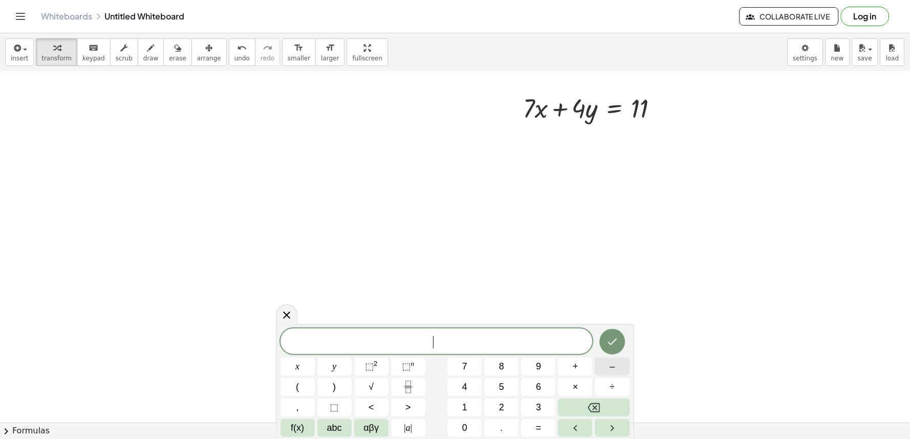
click at [616, 371] on button "–" at bounding box center [612, 367] width 34 height 18
click at [476, 370] on button "7" at bounding box center [465, 367] width 34 height 18
click at [304, 369] on button "x" at bounding box center [298, 367] width 34 height 18
click at [573, 367] on span "+" at bounding box center [576, 367] width 6 height 14
click at [511, 388] on button "5" at bounding box center [501, 387] width 34 height 18
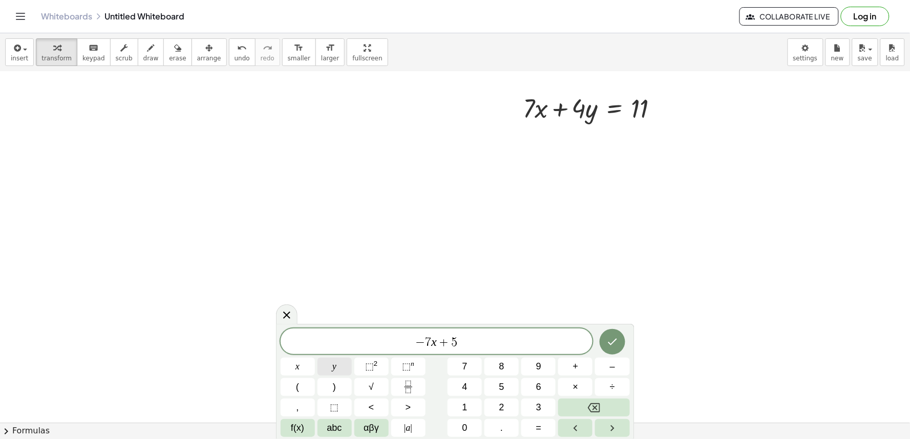
click at [336, 365] on button "y" at bounding box center [335, 367] width 34 height 18
click at [530, 428] on button "=" at bounding box center [538, 428] width 34 height 18
click at [608, 368] on button "–" at bounding box center [612, 367] width 34 height 18
click at [493, 407] on button "2" at bounding box center [501, 408] width 34 height 18
click at [617, 336] on icon "Done" at bounding box center [612, 342] width 12 height 12
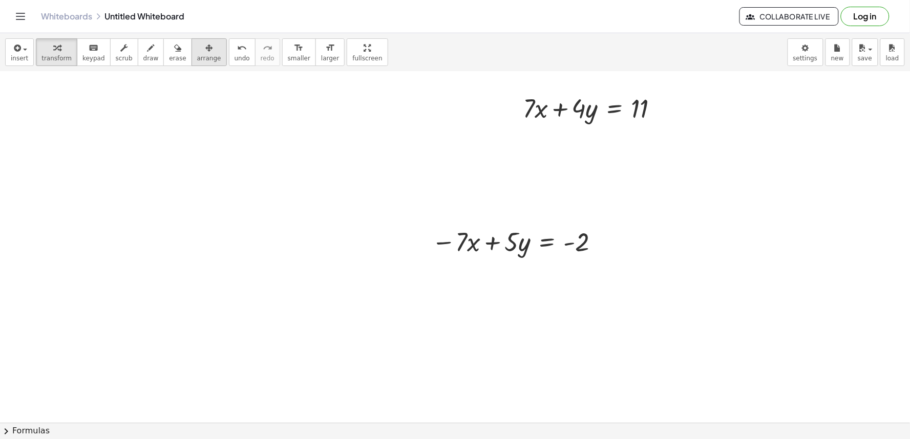
click at [197, 60] on span "arrange" at bounding box center [209, 58] width 24 height 7
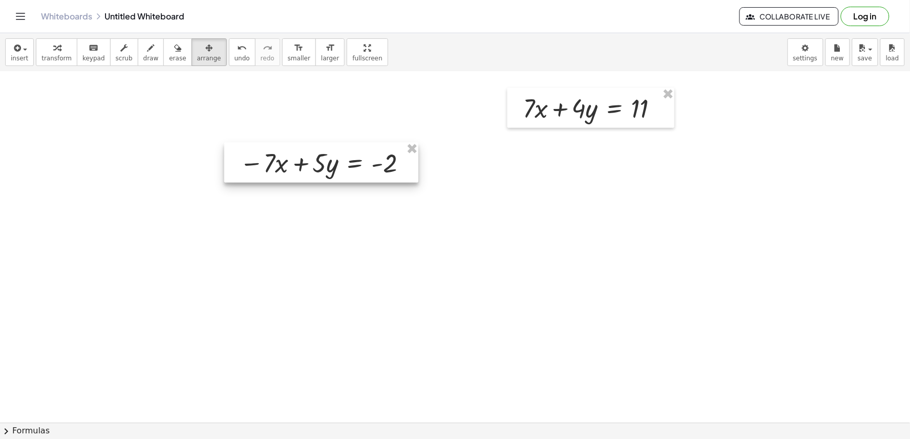
drag, startPoint x: 444, startPoint y: 239, endPoint x: 223, endPoint y: 140, distance: 242.3
click at [234, 147] on div at bounding box center [321, 163] width 194 height 40
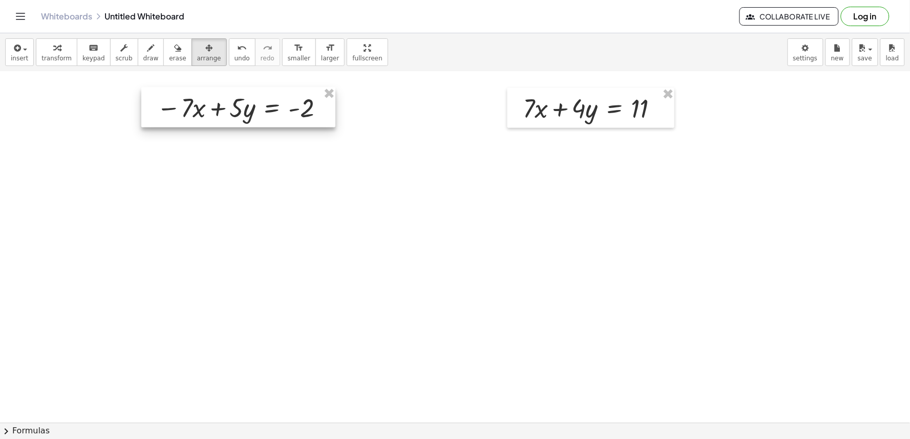
drag, startPoint x: 268, startPoint y: 159, endPoint x: 203, endPoint y: 116, distance: 77.3
click at [203, 116] on div at bounding box center [238, 108] width 194 height 40
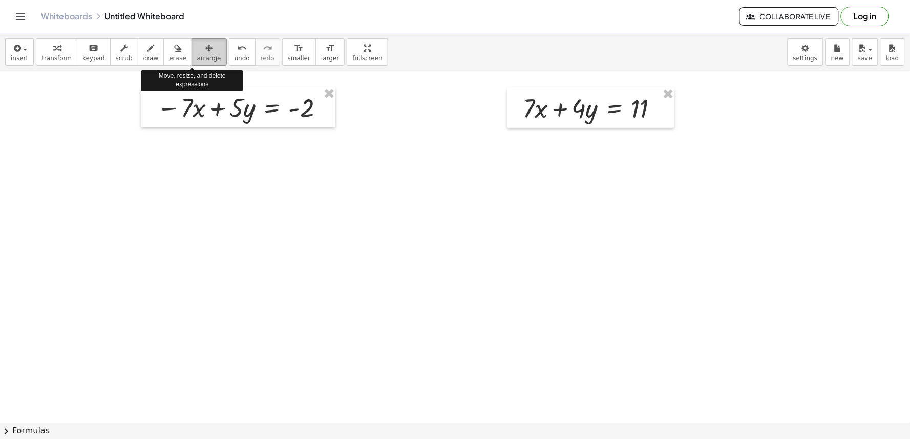
click at [205, 51] on icon "button" at bounding box center [208, 48] width 7 height 12
click at [205, 49] on icon "button" at bounding box center [208, 48] width 7 height 12
drag, startPoint x: 371, startPoint y: 121, endPoint x: 257, endPoint y: 59, distance: 129.5
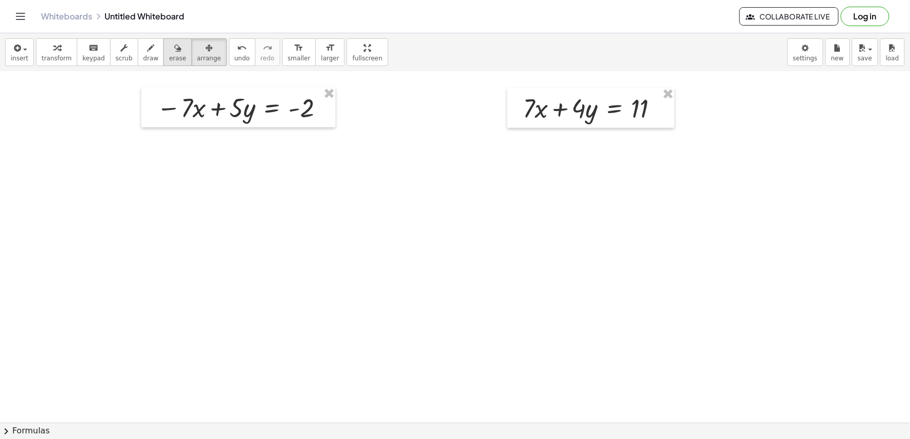
drag, startPoint x: 196, startPoint y: 49, endPoint x: 155, endPoint y: 52, distance: 40.6
click at [192, 57] on button "arrange" at bounding box center [209, 52] width 35 height 28
click at [53, 48] on icon "button" at bounding box center [56, 48] width 7 height 12
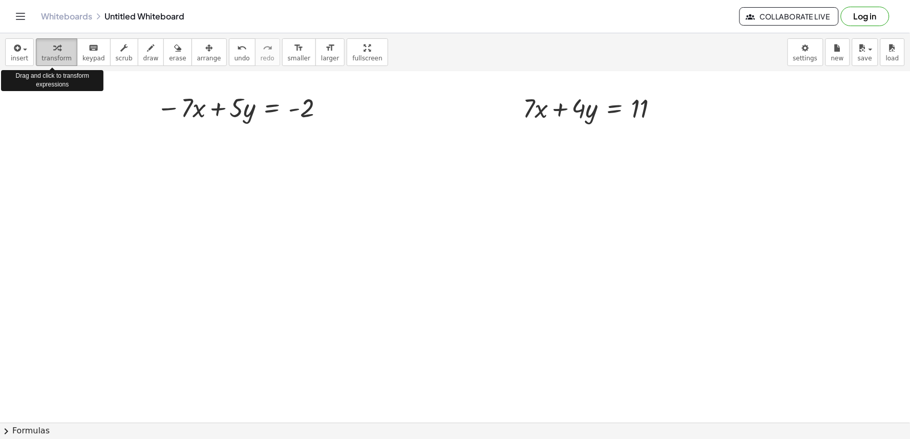
click at [45, 49] on div "button" at bounding box center [56, 47] width 30 height 12
click at [52, 58] on span "transform" at bounding box center [56, 58] width 30 height 7
drag, startPoint x: 94, startPoint y: 152, endPoint x: 83, endPoint y: 174, distance: 24.3
click at [205, 53] on icon "button" at bounding box center [208, 48] width 7 height 12
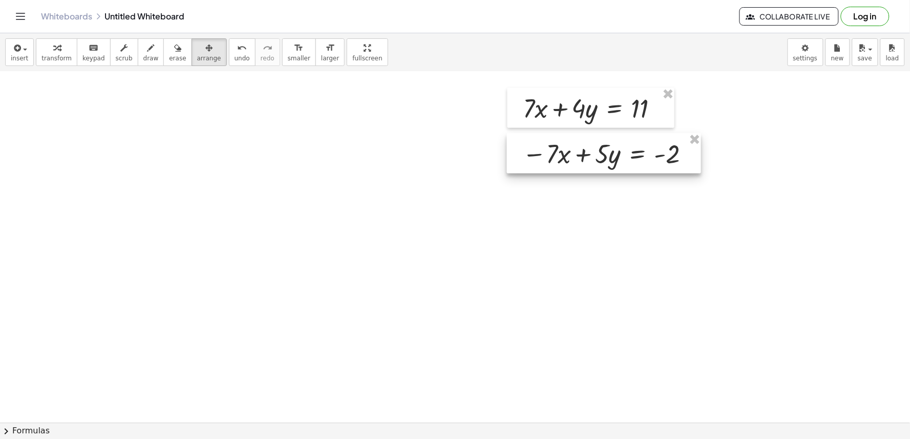
drag, startPoint x: 272, startPoint y: 107, endPoint x: 638, endPoint y: 153, distance: 368.5
click at [638, 153] on div at bounding box center [604, 154] width 194 height 40
click at [52, 53] on div "button" at bounding box center [56, 47] width 30 height 12
click at [147, 51] on icon "button" at bounding box center [150, 48] width 7 height 12
click at [197, 59] on span "arrange" at bounding box center [209, 58] width 24 height 7
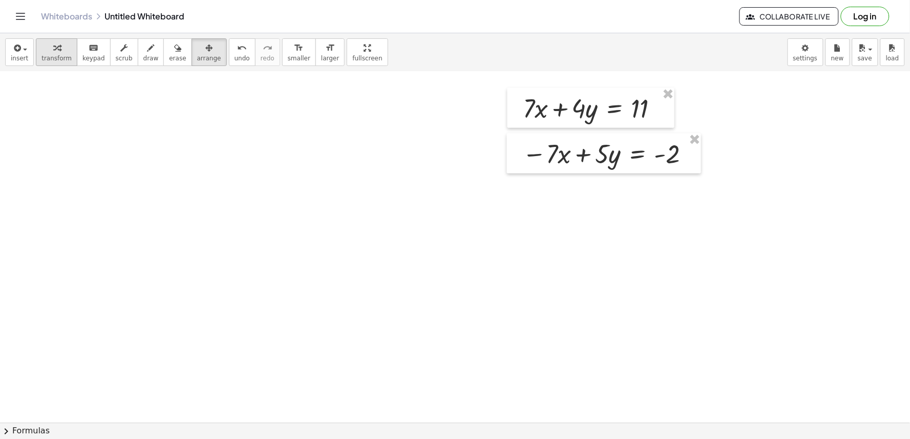
click at [60, 49] on div "button" at bounding box center [56, 47] width 30 height 12
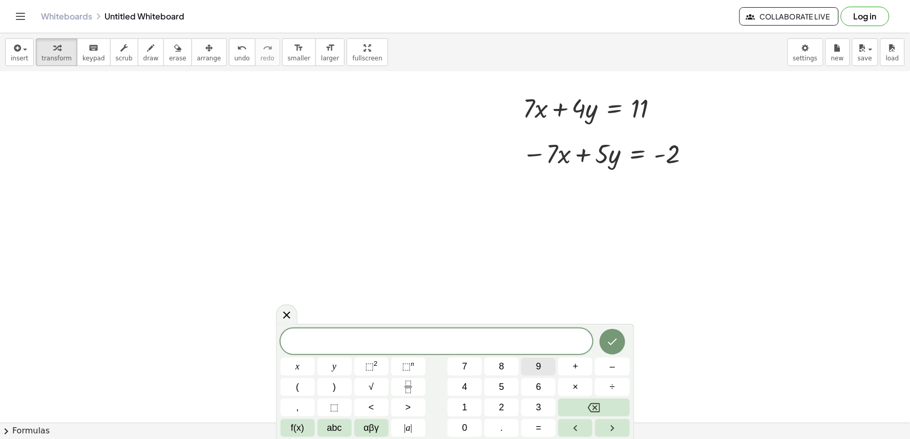
click at [552, 365] on button "9" at bounding box center [538, 367] width 34 height 18
click at [326, 365] on button "y" at bounding box center [335, 367] width 34 height 18
click at [538, 433] on span "=" at bounding box center [539, 428] width 6 height 14
click at [535, 373] on button "9" at bounding box center [538, 367] width 34 height 18
click at [618, 346] on icon "Done" at bounding box center [612, 342] width 12 height 12
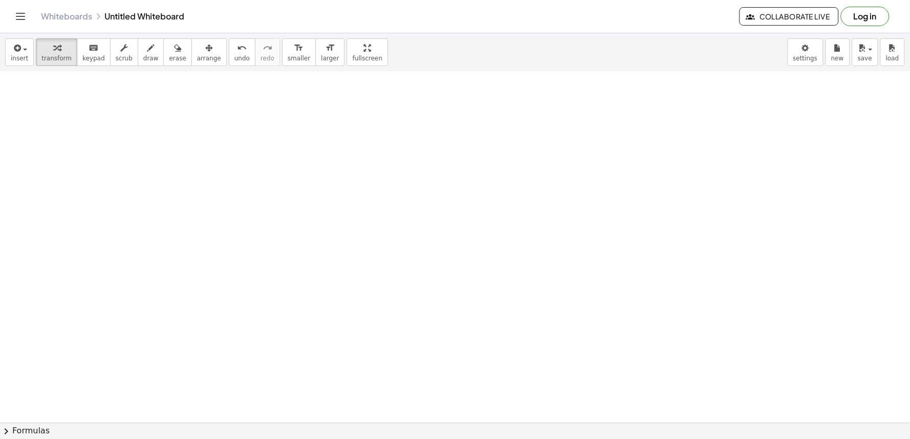
scroll to position [3153, 0]
drag, startPoint x: 387, startPoint y: 241, endPoint x: 402, endPoint y: 251, distance: 18.2
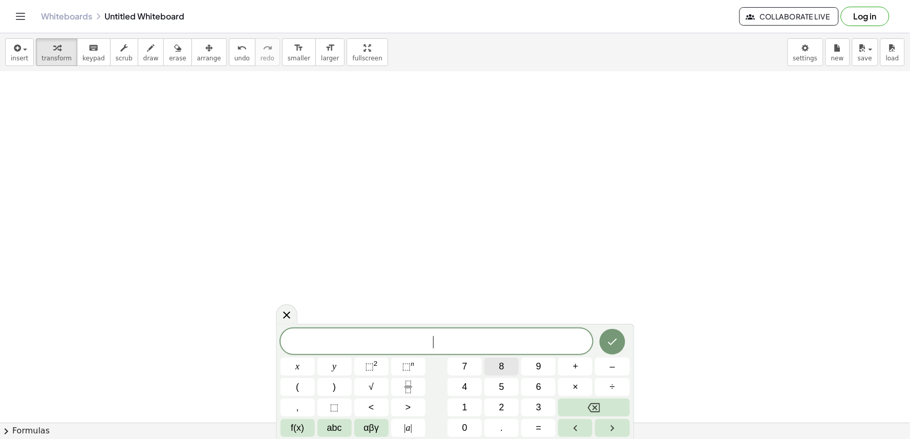
click at [513, 406] on div "​ x y ⬚ 2 ⬚ n 7 8 9 + – ( ) √ 4 5 6 × ÷ , ⬚ < > 1 2 3 f(x) abc αβγ | a | 0 . =" at bounding box center [455, 383] width 349 height 109
click at [515, 381] on button "5" at bounding box center [501, 387] width 34 height 18
click at [306, 368] on button "x" at bounding box center [298, 367] width 34 height 18
click at [576, 369] on span "+" at bounding box center [576, 367] width 6 height 14
click at [525, 385] on div "5 x + ​ x y ⬚ 2 ⬚ n 7 8 9 + – ( ) √ 4 5 6 × ÷ , ⬚ < > 1 2 3 f(x) abc αβγ | a | …" at bounding box center [455, 383] width 349 height 109
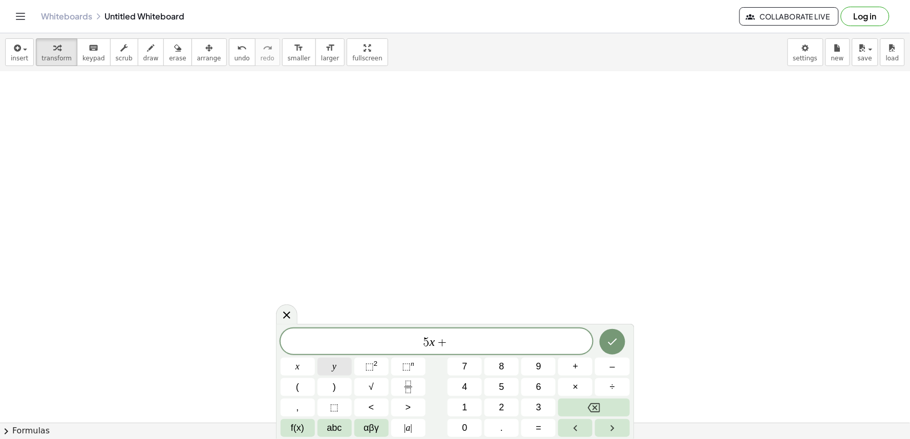
drag, startPoint x: 326, startPoint y: 355, endPoint x: 327, endPoint y: 361, distance: 5.2
click at [323, 356] on div "5 x + x y ⬚ 2 ⬚ n 7 8 9 + – ( ) √ 4 5 6 × ÷ , ⬚ < > 1 2 3 f(x) abc αβγ | a | 0 …" at bounding box center [455, 383] width 349 height 109
click at [333, 369] on button "y" at bounding box center [335, 367] width 34 height 18
click at [541, 429] on span "=" at bounding box center [539, 428] width 6 height 14
click at [454, 398] on div "5 x + y = ​ x y ⬚ 2 ⬚ n 7 8 9 + – ( ) √ 4 5 6 × ÷ , ⬚ < > 1 2 3 f(x) abc αβγ | …" at bounding box center [455, 383] width 349 height 109
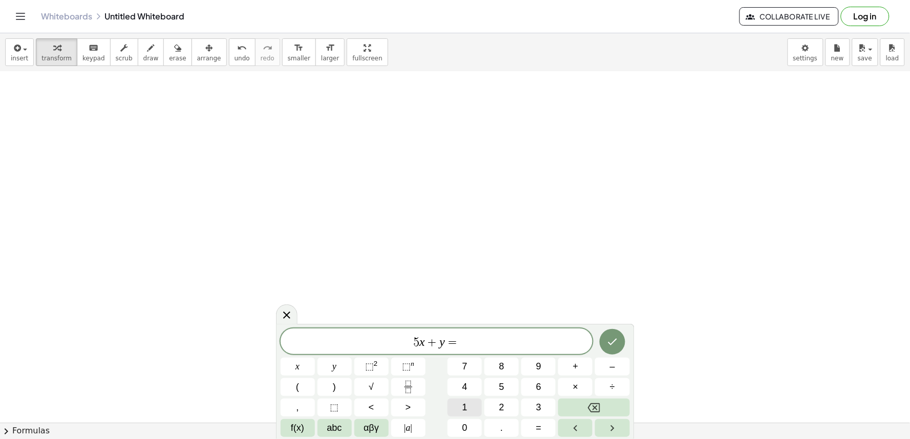
click at [456, 405] on button "1" at bounding box center [465, 408] width 34 height 18
click at [544, 404] on button "3" at bounding box center [538, 408] width 34 height 18
click at [621, 349] on button "Done" at bounding box center [613, 342] width 26 height 26
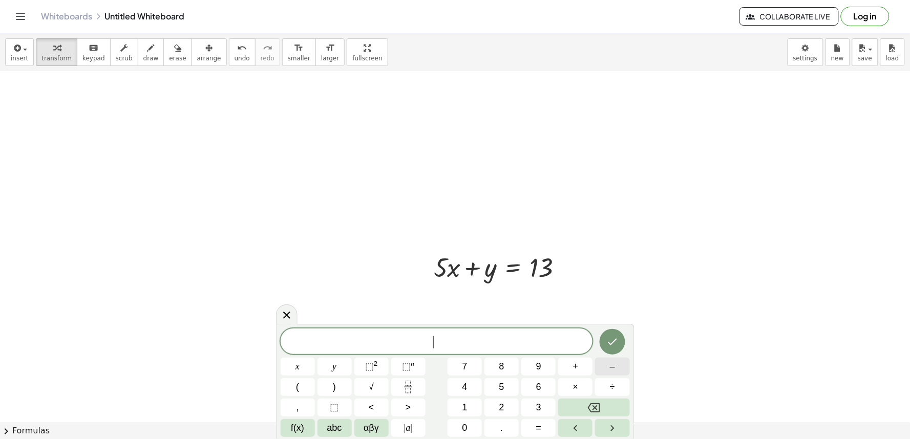
click at [543, 407] on div "​ x y ⬚ 2 ⬚ n 7 8 9 + – ( ) √ 4 5 6 × ÷ , ⬚ < > 1 2 3 f(x) abc αβγ | a | 0 . =" at bounding box center [455, 383] width 349 height 109
click at [611, 364] on span "–" at bounding box center [612, 367] width 5 height 14
click at [502, 381] on span "5" at bounding box center [501, 387] width 5 height 14
click at [315, 366] on div "− 5 ​ x y ⬚ 2 ⬚ n 7 8 9 + – ( ) √ 4 5 6 × ÷ , ⬚ < > 1 2 3 f(x) abc αβγ | a | 0 …" at bounding box center [455, 383] width 349 height 109
click at [301, 365] on button "x" at bounding box center [298, 367] width 34 height 18
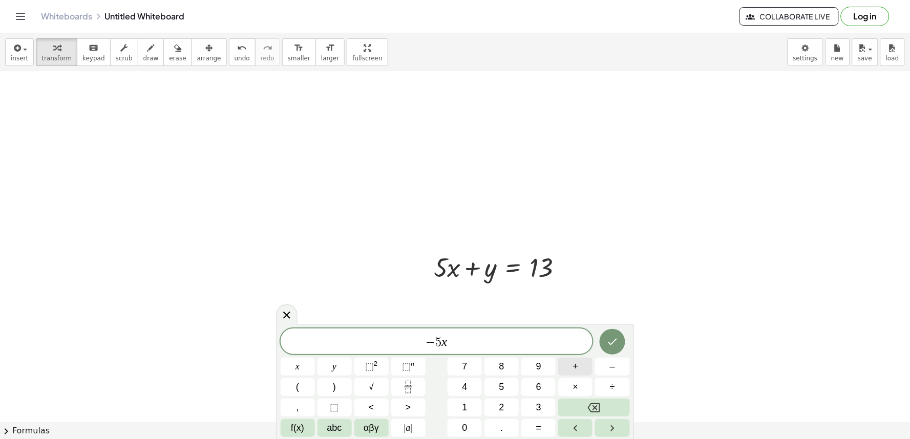
click at [570, 368] on button "+" at bounding box center [575, 367] width 34 height 18
click at [545, 383] on button "6" at bounding box center [538, 387] width 34 height 18
click at [345, 359] on button "y" at bounding box center [335, 367] width 34 height 18
click at [541, 433] on span "=" at bounding box center [539, 428] width 6 height 14
click at [619, 370] on button "–" at bounding box center [612, 367] width 34 height 18
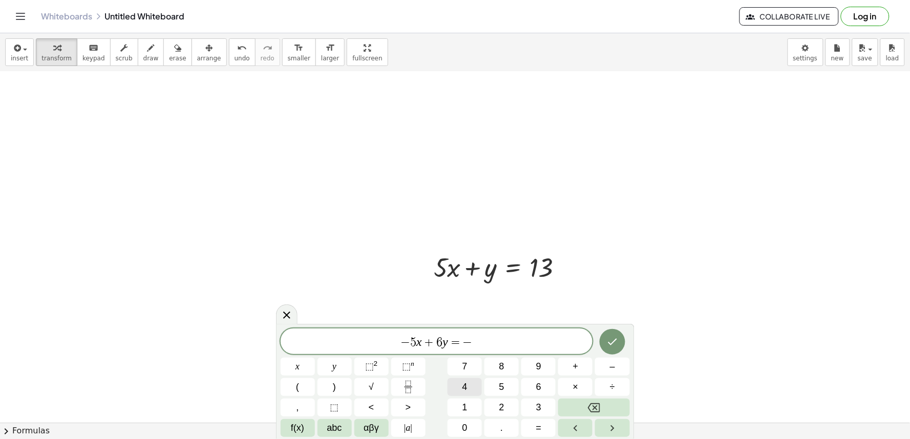
click at [459, 386] on button "4" at bounding box center [465, 387] width 34 height 18
click at [315, 358] on div at bounding box center [298, 367] width 34 height 18
click at [610, 338] on icon "Done" at bounding box center [612, 342] width 12 height 12
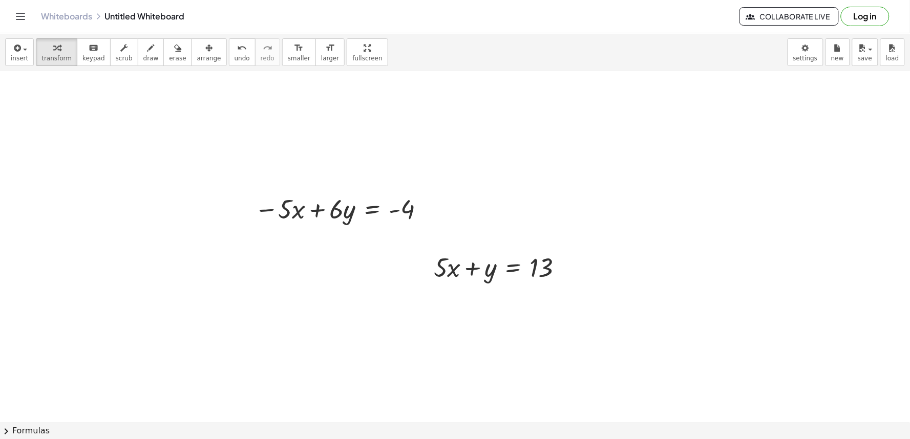
drag, startPoint x: 190, startPoint y: 54, endPoint x: 331, endPoint y: 121, distance: 156.7
click at [196, 60] on button "arrange" at bounding box center [209, 52] width 35 height 28
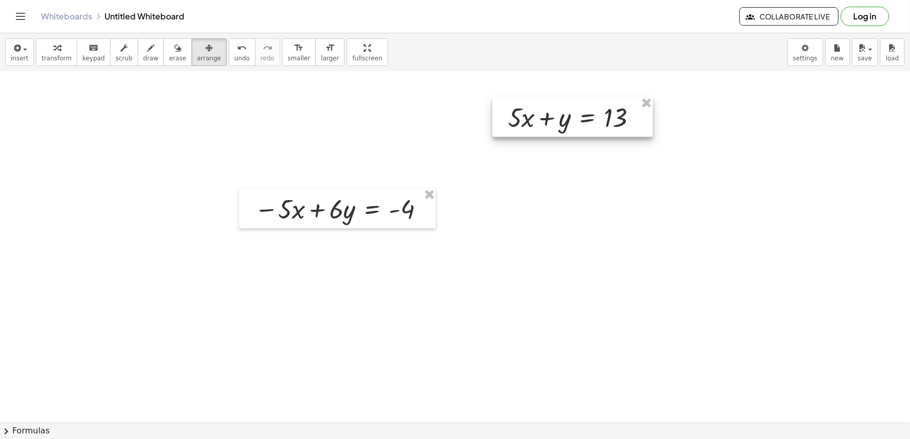
drag, startPoint x: 454, startPoint y: 273, endPoint x: 528, endPoint y: 123, distance: 167.4
click at [528, 123] on div at bounding box center [573, 117] width 160 height 40
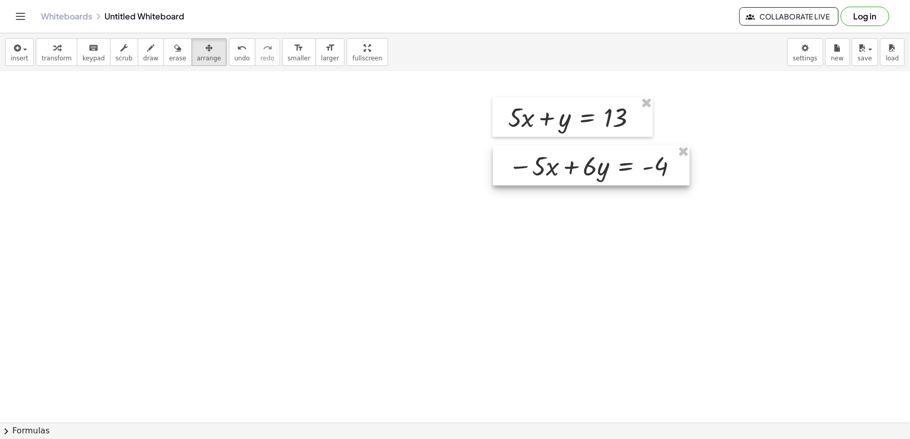
drag, startPoint x: 412, startPoint y: 213, endPoint x: 664, endPoint y: 172, distance: 255.2
click at [664, 172] on div at bounding box center [591, 165] width 197 height 40
drag, startPoint x: 48, startPoint y: 55, endPoint x: 59, endPoint y: 58, distance: 12.2
click at [52, 55] on span "transform" at bounding box center [56, 58] width 30 height 7
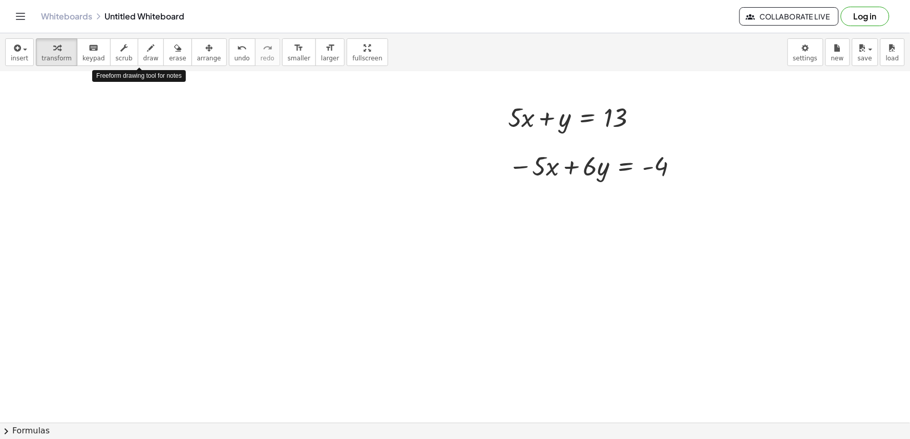
click at [144, 57] on span "draw" at bounding box center [150, 58] width 15 height 7
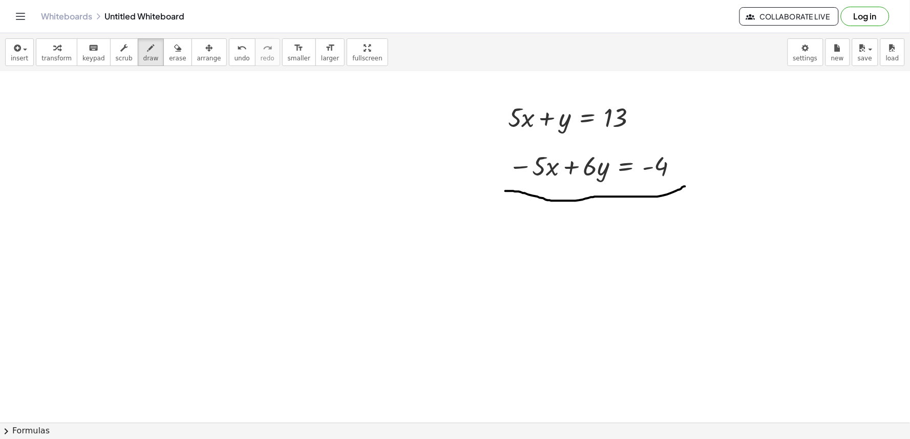
drag, startPoint x: 511, startPoint y: 191, endPoint x: 668, endPoint y: 185, distance: 157.8
drag, startPoint x: 556, startPoint y: 143, endPoint x: 530, endPoint y: 202, distance: 64.0
drag, startPoint x: 524, startPoint y: 104, endPoint x: 489, endPoint y: 134, distance: 46.2
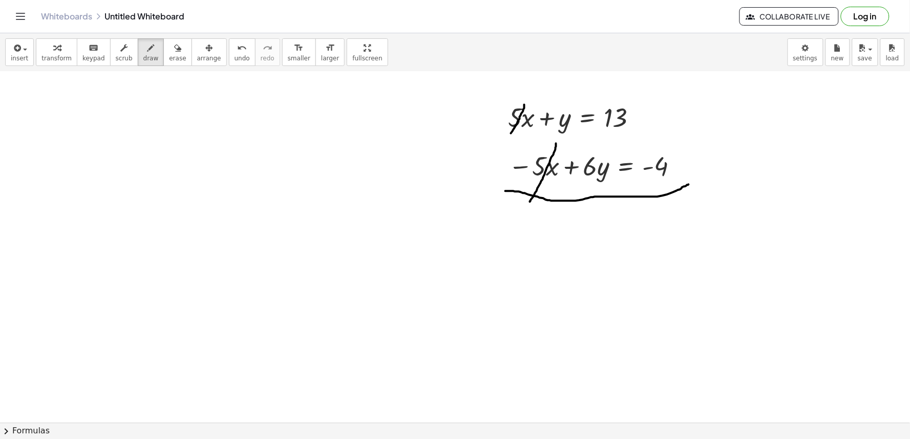
click at [53, 46] on icon "button" at bounding box center [56, 48] width 7 height 12
drag, startPoint x: 372, startPoint y: 246, endPoint x: 358, endPoint y: 249, distance: 13.6
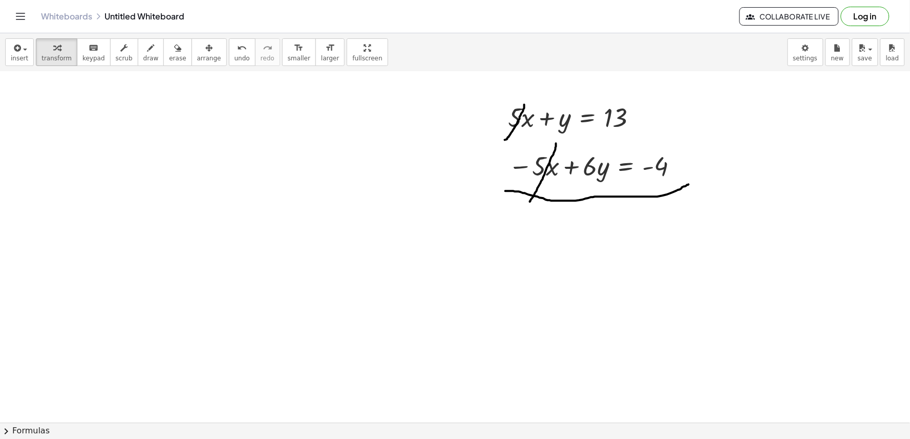
drag, startPoint x: 397, startPoint y: 290, endPoint x: 408, endPoint y: 288, distance: 10.9
drag, startPoint x: 437, startPoint y: 271, endPoint x: 459, endPoint y: 245, distance: 34.2
drag, startPoint x: 461, startPoint y: 239, endPoint x: 464, endPoint y: 219, distance: 20.2
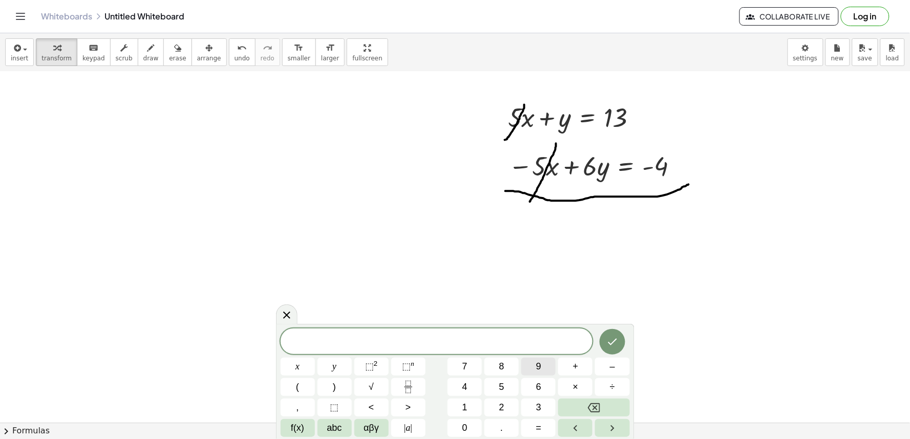
click at [525, 366] on button "9" at bounding box center [538, 367] width 34 height 18
click at [335, 374] on span "y" at bounding box center [334, 367] width 4 height 14
click at [533, 427] on button "=" at bounding box center [538, 428] width 34 height 18
click at [539, 362] on span "9" at bounding box center [538, 367] width 5 height 14
click at [315, 358] on div at bounding box center [298, 367] width 34 height 18
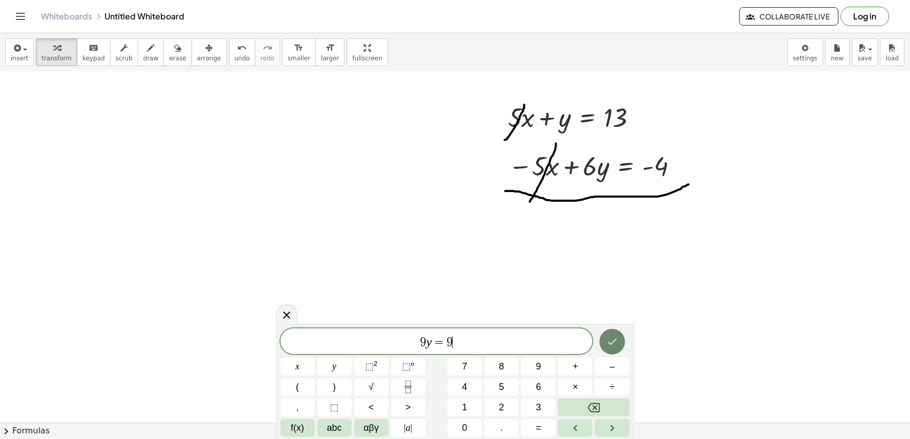
click at [607, 337] on button "Done" at bounding box center [613, 342] width 26 height 26
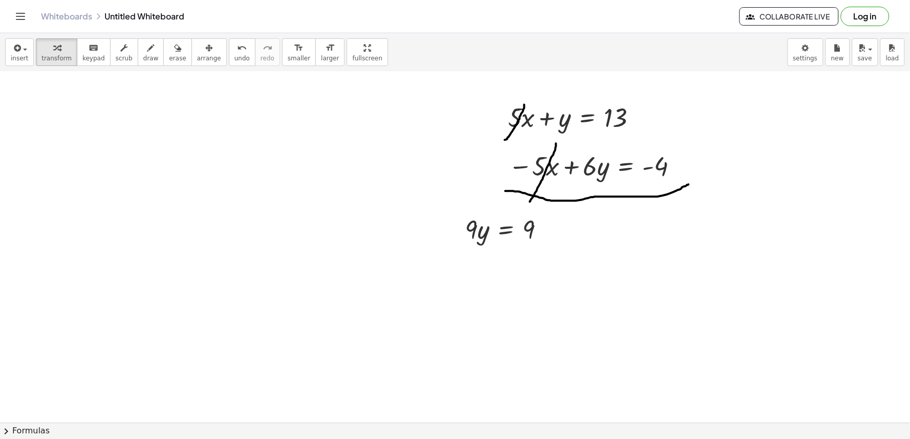
drag, startPoint x: 193, startPoint y: 57, endPoint x: 431, endPoint y: 208, distance: 281.7
click at [197, 62] on span "arrange" at bounding box center [209, 58] width 24 height 7
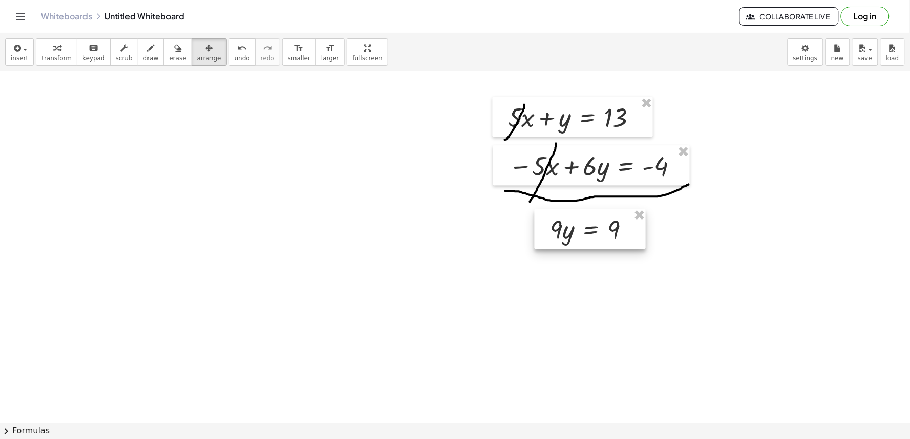
drag, startPoint x: 487, startPoint y: 247, endPoint x: 569, endPoint y: 246, distance: 81.9
click at [569, 246] on div at bounding box center [590, 229] width 111 height 40
click at [59, 48] on div "button" at bounding box center [56, 47] width 30 height 12
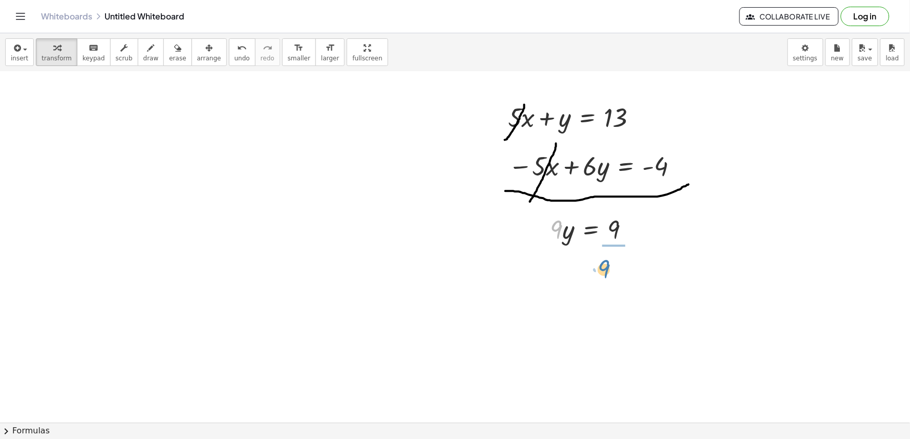
drag, startPoint x: 551, startPoint y: 232, endPoint x: 599, endPoint y: 270, distance: 61.3
click at [612, 270] on div at bounding box center [596, 271] width 103 height 51
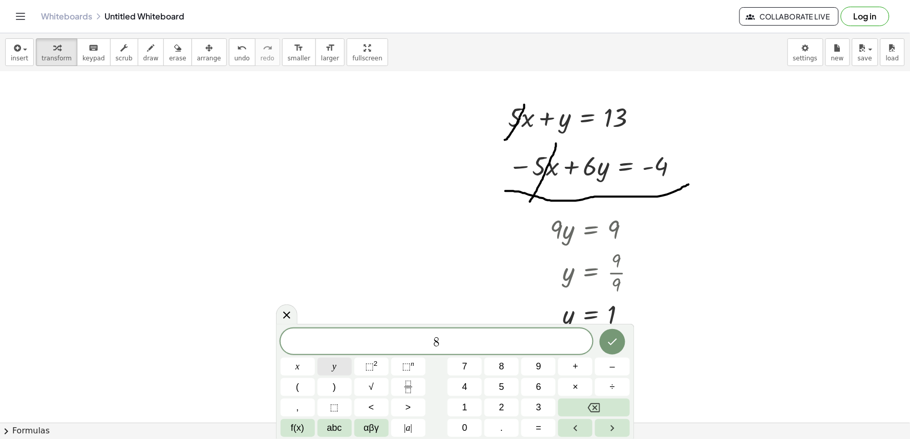
click at [343, 362] on button "y" at bounding box center [335, 367] width 34 height 18
click at [580, 374] on button "+" at bounding box center [575, 367] width 34 height 18
click at [305, 361] on button "x" at bounding box center [298, 367] width 34 height 18
click at [533, 431] on button "=" at bounding box center [538, 428] width 34 height 18
click at [611, 342] on icon "Done" at bounding box center [612, 342] width 12 height 12
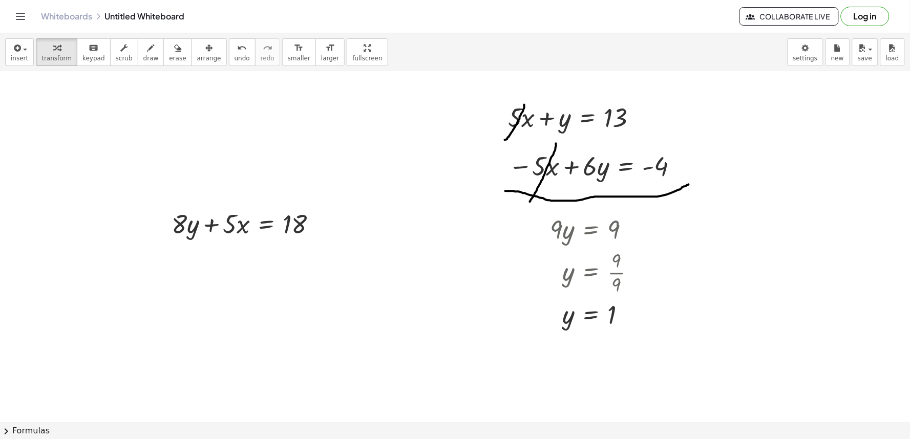
drag, startPoint x: 121, startPoint y: 350, endPoint x: 116, endPoint y: 351, distance: 5.2
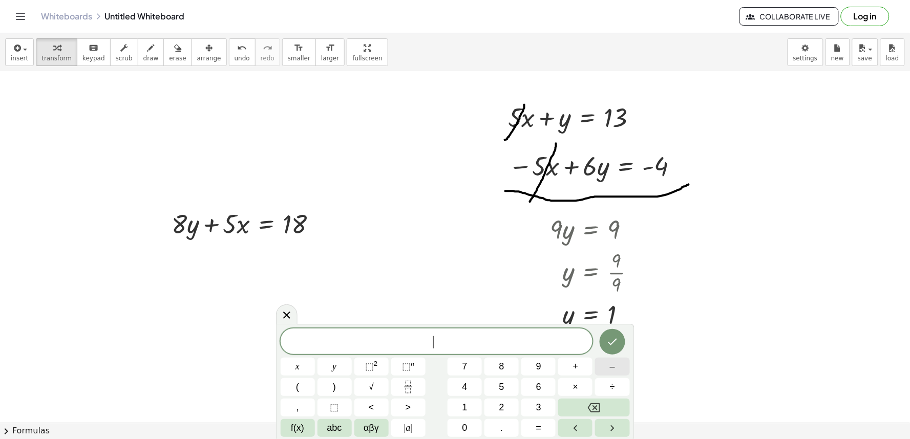
click at [616, 364] on button "–" at bounding box center [612, 367] width 34 height 18
click at [505, 367] on button "8" at bounding box center [501, 367] width 34 height 18
click at [608, 367] on button "–" at bounding box center [612, 367] width 34 height 18
click at [466, 361] on span "7" at bounding box center [464, 367] width 5 height 14
click at [436, 341] on span "−" at bounding box center [441, 342] width 15 height 12
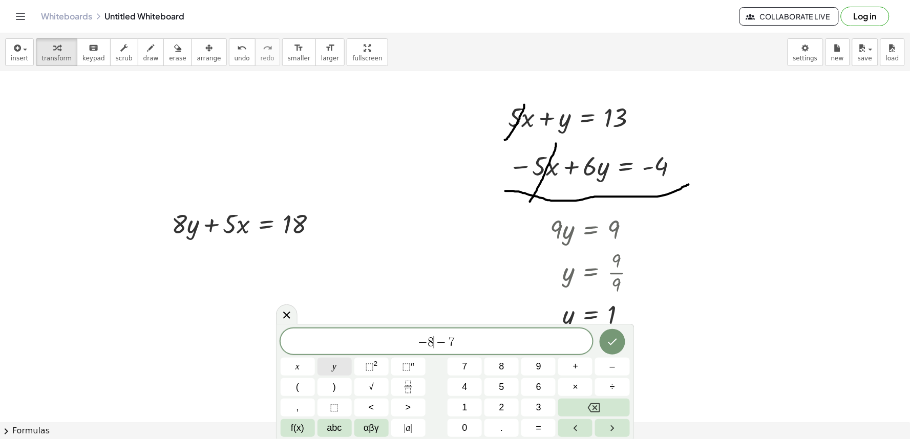
click at [388, 363] on div "− 8 ​ − 7 x y ⬚ 2 ⬚ n 7 8 9 + – ( ) √ 4 5 6 × ÷ , ⬚ < > 1 2 3 f(x) abc αβγ | a …" at bounding box center [455, 383] width 349 height 109
click at [330, 367] on button "y" at bounding box center [335, 367] width 34 height 18
click at [461, 345] on span "− 8 y − 7 ​" at bounding box center [437, 342] width 312 height 14
click at [303, 370] on button "x" at bounding box center [298, 367] width 34 height 18
click at [538, 428] on span "=" at bounding box center [539, 428] width 6 height 14
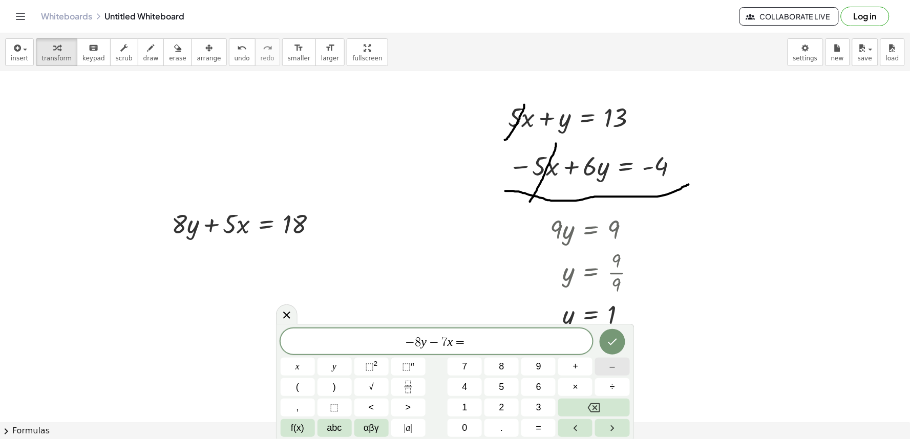
click at [623, 374] on button "–" at bounding box center [612, 367] width 34 height 18
click at [509, 403] on button "2" at bounding box center [501, 408] width 34 height 18
click at [613, 338] on icon "Done" at bounding box center [612, 342] width 12 height 12
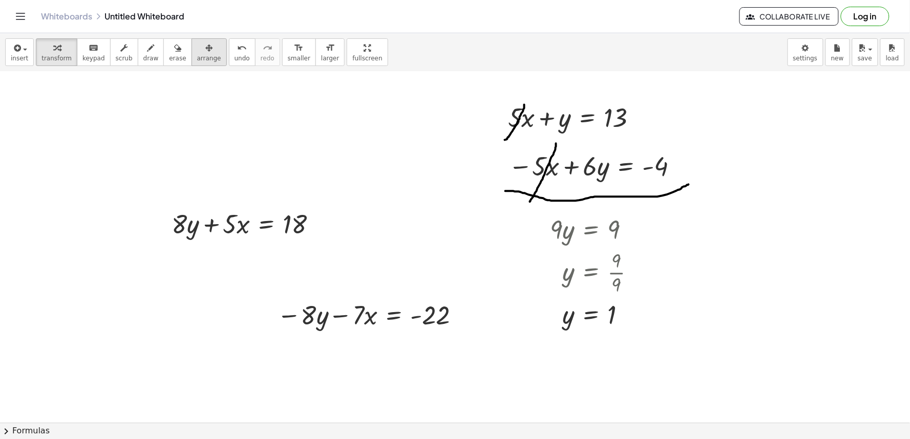
click at [197, 55] on span "arrange" at bounding box center [209, 58] width 24 height 7
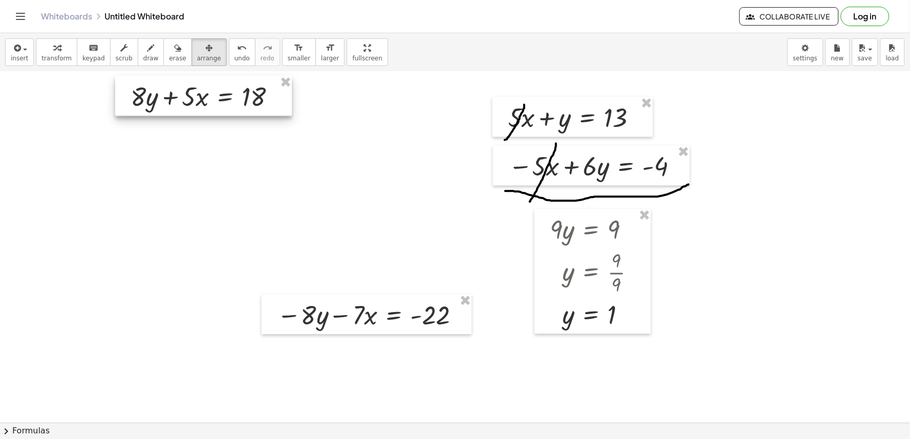
drag, startPoint x: 254, startPoint y: 220, endPoint x: 213, endPoint y: 93, distance: 133.9
click at [213, 93] on div at bounding box center [203, 96] width 177 height 40
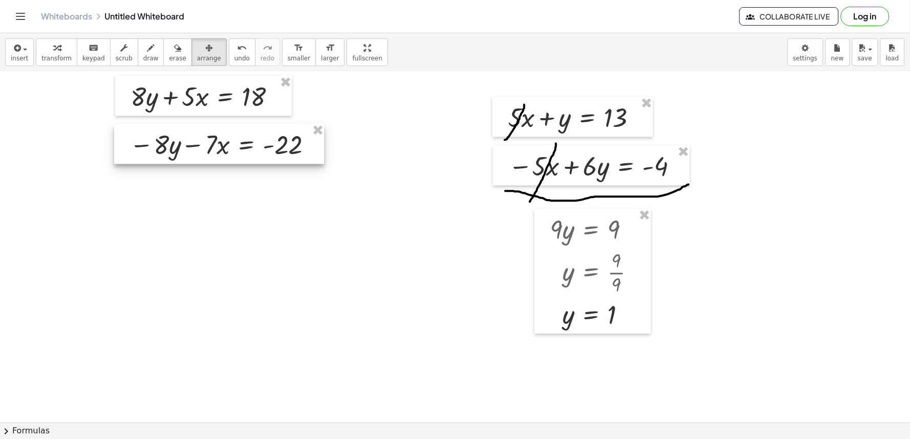
drag, startPoint x: 301, startPoint y: 323, endPoint x: 154, endPoint y: 152, distance: 225.5
click at [154, 152] on div at bounding box center [219, 144] width 210 height 40
click at [143, 61] on span "draw" at bounding box center [150, 58] width 15 height 7
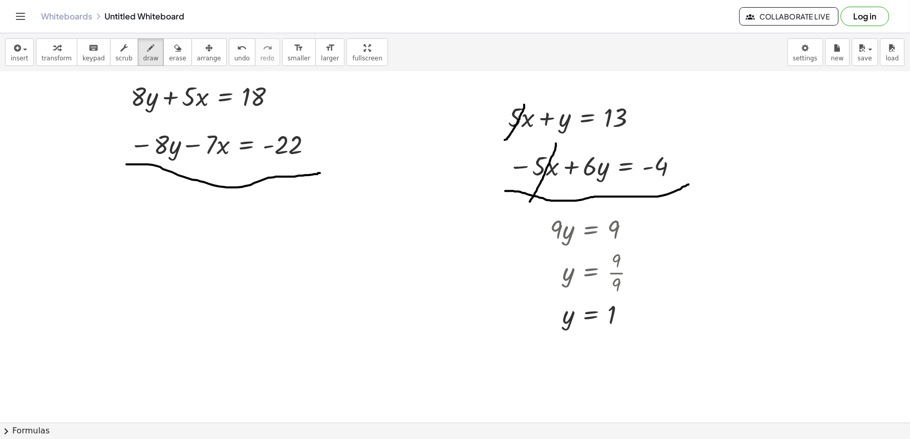
drag, startPoint x: 163, startPoint y: 169, endPoint x: 0, endPoint y: 157, distance: 163.3
drag, startPoint x: 159, startPoint y: 164, endPoint x: 137, endPoint y: 151, distance: 26.2
drag, startPoint x: 132, startPoint y: 121, endPoint x: 132, endPoint y: 105, distance: 15.9
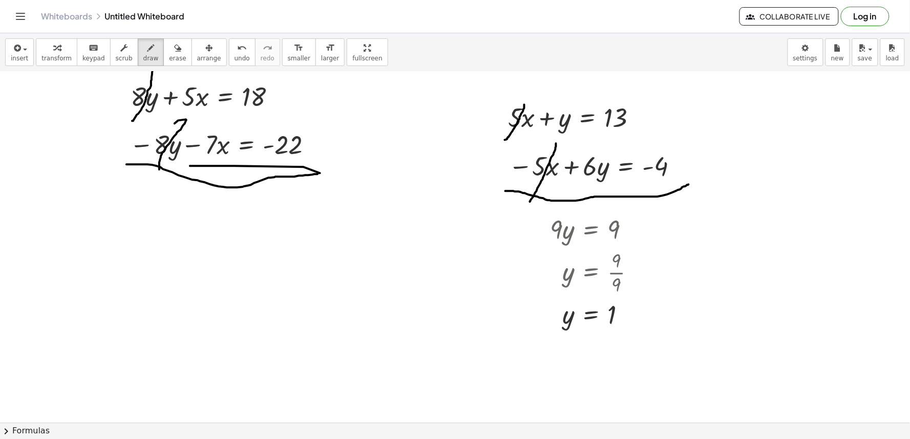
click at [100, 55] on div "transform keyboard keypad scrub draw erase arrange" at bounding box center [131, 52] width 191 height 28
drag, startPoint x: 314, startPoint y: 324, endPoint x: 305, endPoint y: 320, distance: 9.6
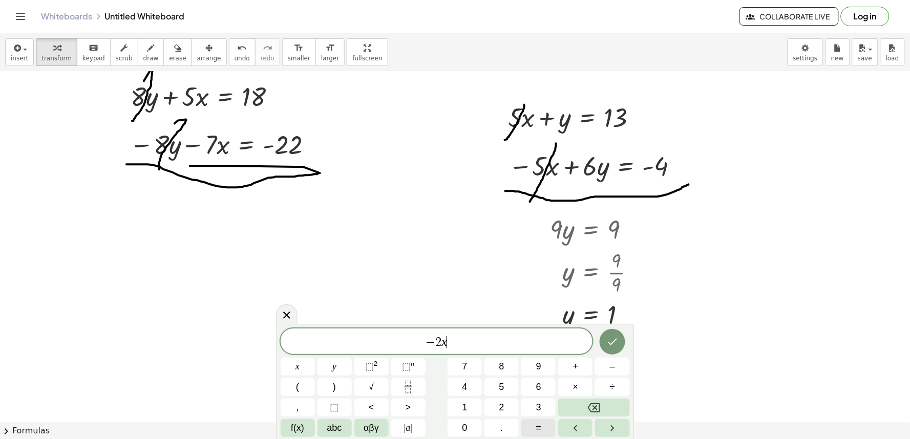
click at [537, 428] on span "=" at bounding box center [539, 428] width 6 height 14
click at [623, 367] on button "–" at bounding box center [612, 367] width 34 height 18
click at [463, 383] on span "4" at bounding box center [464, 387] width 5 height 14
click at [612, 346] on icon "Done" at bounding box center [612, 342] width 12 height 12
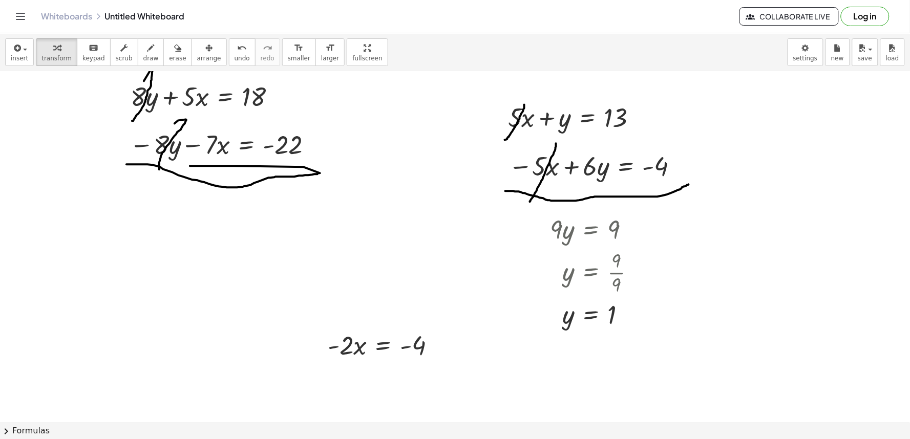
click at [192, 68] on div "insert select one: Math Expression Function Text Youtube Video Graphing Geometr…" at bounding box center [455, 52] width 910 height 38
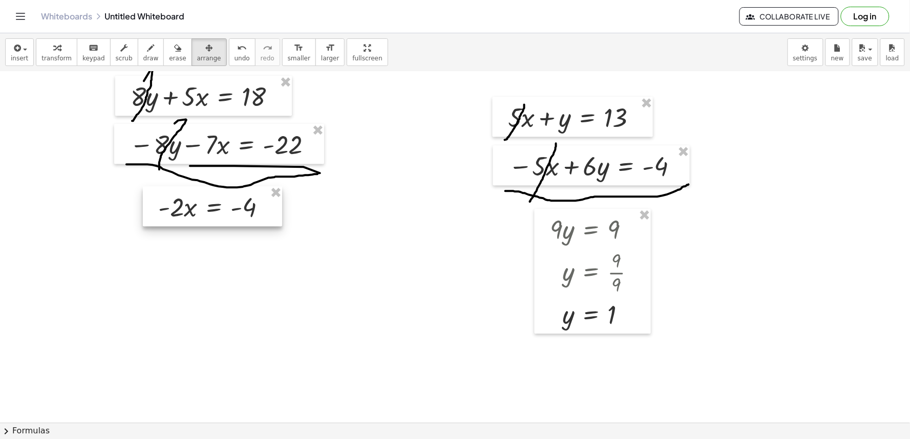
click at [201, 206] on div at bounding box center [212, 206] width 139 height 40
drag, startPoint x: 195, startPoint y: 50, endPoint x: 196, endPoint y: 58, distance: 8.7
click at [205, 50] on icon "button" at bounding box center [208, 48] width 7 height 12
click at [54, 55] on span "transform" at bounding box center [56, 58] width 30 height 7
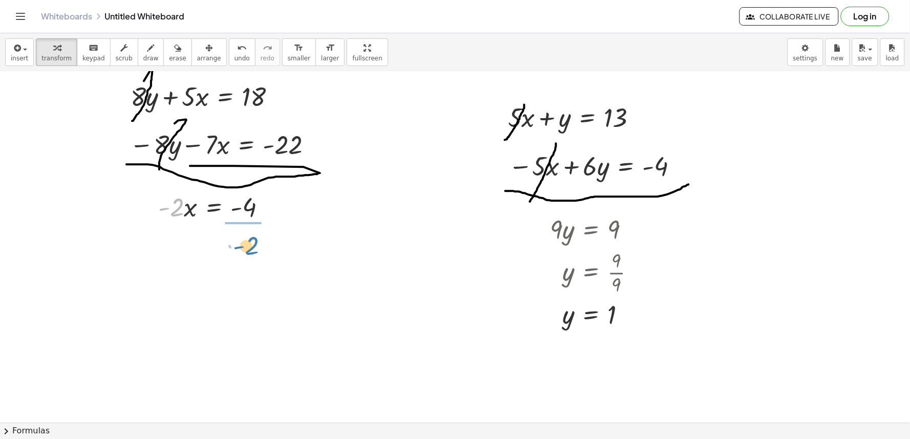
drag, startPoint x: 172, startPoint y: 211, endPoint x: 250, endPoint y: 249, distance: 86.8
click at [247, 247] on div at bounding box center [223, 249] width 140 height 51
click at [171, 53] on button "erase" at bounding box center [177, 52] width 28 height 28
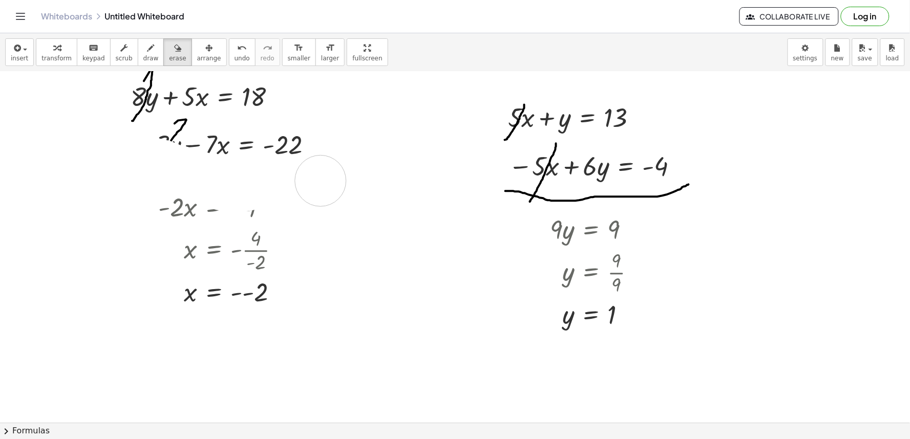
drag, startPoint x: 146, startPoint y: 164, endPoint x: 321, endPoint y: 181, distance: 175.4
drag, startPoint x: 191, startPoint y: 117, endPoint x: 187, endPoint y: 124, distance: 7.8
drag, startPoint x: 144, startPoint y: 73, endPoint x: 135, endPoint y: 109, distance: 37.0
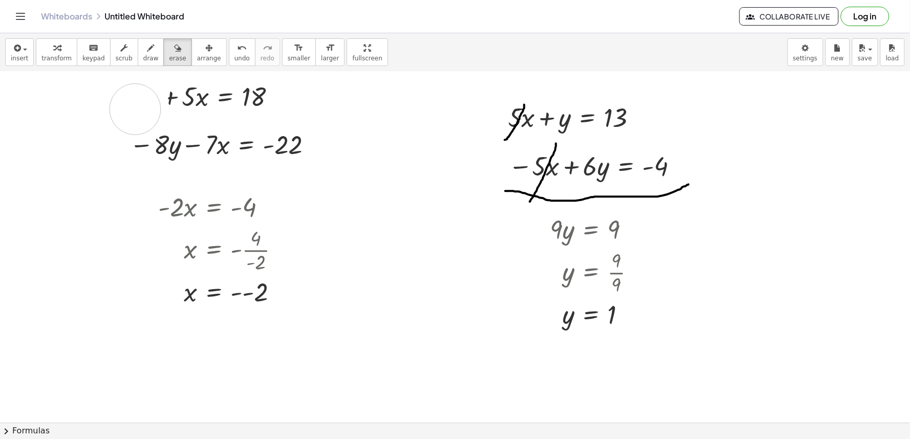
drag, startPoint x: 130, startPoint y: 55, endPoint x: 120, endPoint y: 132, distance: 77.4
click at [138, 58] on button "draw" at bounding box center [151, 52] width 27 height 28
drag, startPoint x: 124, startPoint y: 160, endPoint x: 306, endPoint y: 157, distance: 181.8
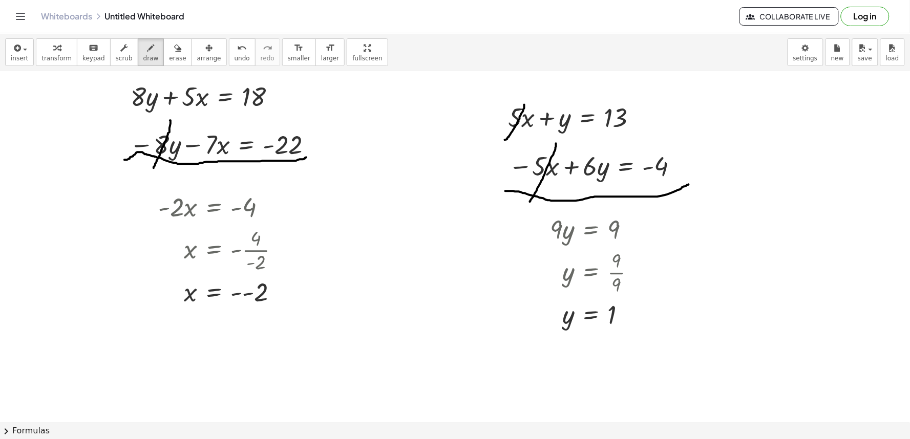
drag, startPoint x: 170, startPoint y: 120, endPoint x: 154, endPoint y: 168, distance: 50.4
drag, startPoint x: 144, startPoint y: 74, endPoint x: 132, endPoint y: 115, distance: 43.4
click at [55, 52] on icon "button" at bounding box center [56, 48] width 7 height 12
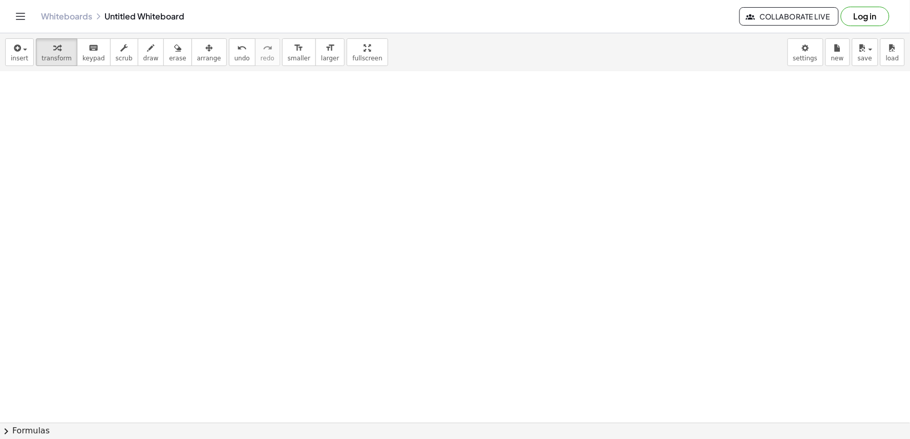
scroll to position [3448, 0]
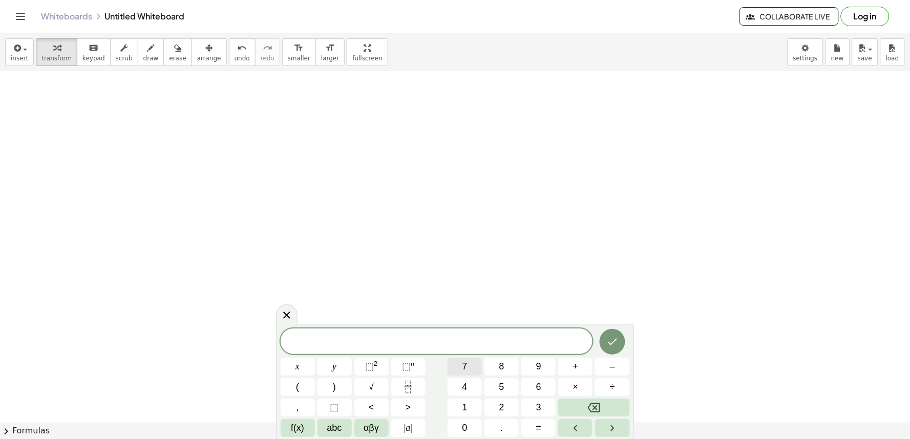
click at [464, 359] on button "7" at bounding box center [465, 367] width 34 height 18
click at [541, 434] on span "=" at bounding box center [539, 428] width 6 height 14
click at [620, 364] on button "–" at bounding box center [612, 367] width 34 height 18
click at [468, 405] on button "1" at bounding box center [465, 408] width 34 height 18
click at [485, 429] on div "7 x + 2 x = − 1 ​ x y ⬚ 2 ⬚ n 7 8 9 + – ( ) √ 4 5 6 × ÷ , ⬚ < > 1 2 3 f(x) abc …" at bounding box center [455, 383] width 349 height 109
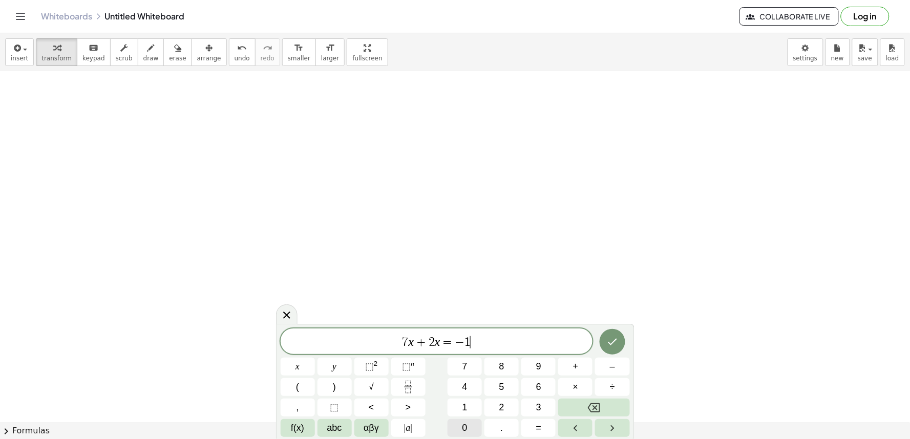
click at [464, 426] on span "0" at bounding box center [464, 428] width 5 height 14
click at [620, 346] on button "Done" at bounding box center [613, 342] width 26 height 26
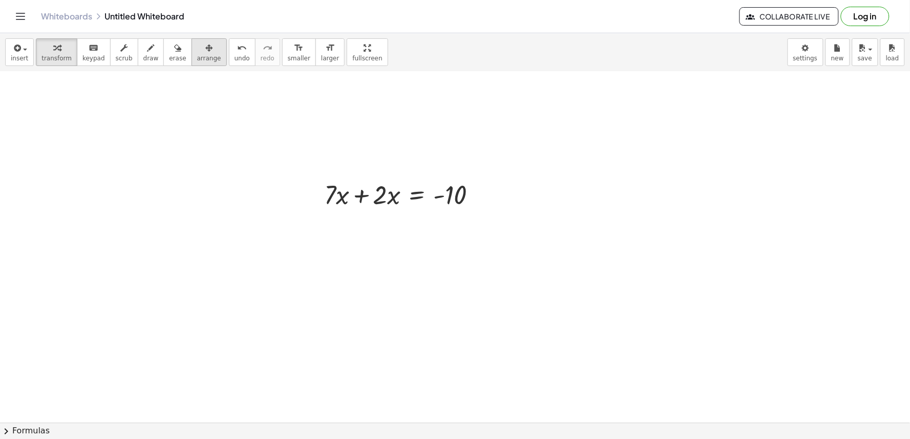
click at [192, 39] on button "arrange" at bounding box center [209, 52] width 35 height 28
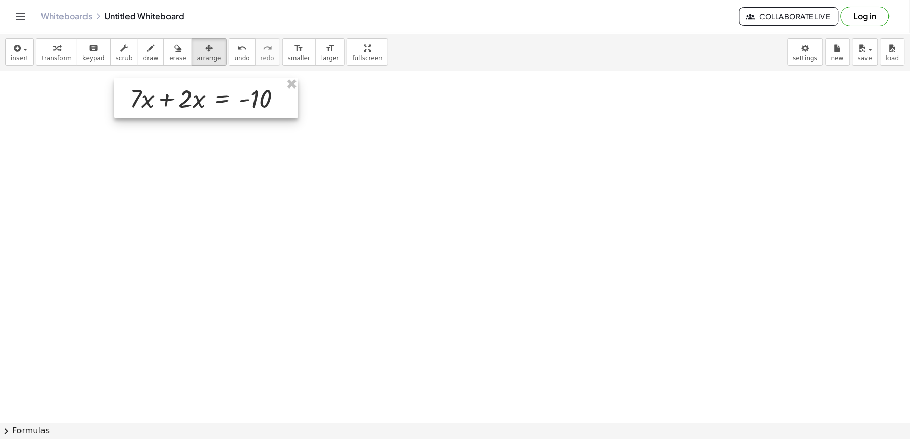
drag, startPoint x: 408, startPoint y: 191, endPoint x: 214, endPoint y: 95, distance: 216.7
click at [214, 95] on div at bounding box center [206, 98] width 184 height 40
click at [41, 45] on div "button" at bounding box center [56, 47] width 30 height 12
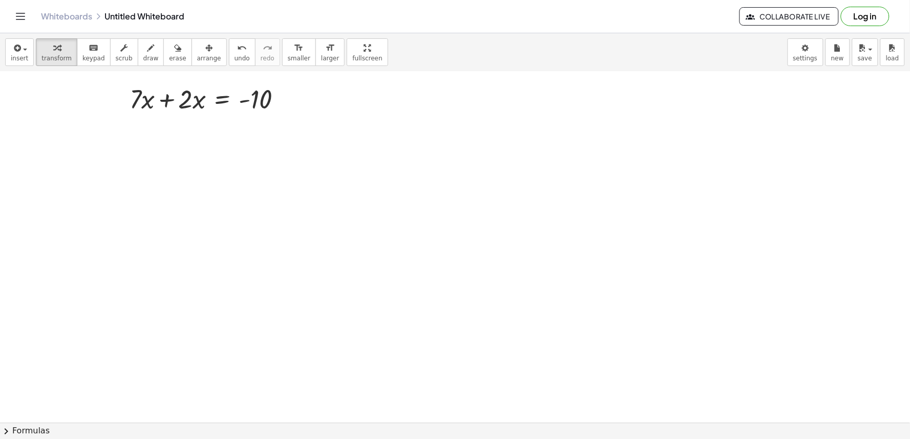
drag, startPoint x: 472, startPoint y: 291, endPoint x: 477, endPoint y: 294, distance: 5.5
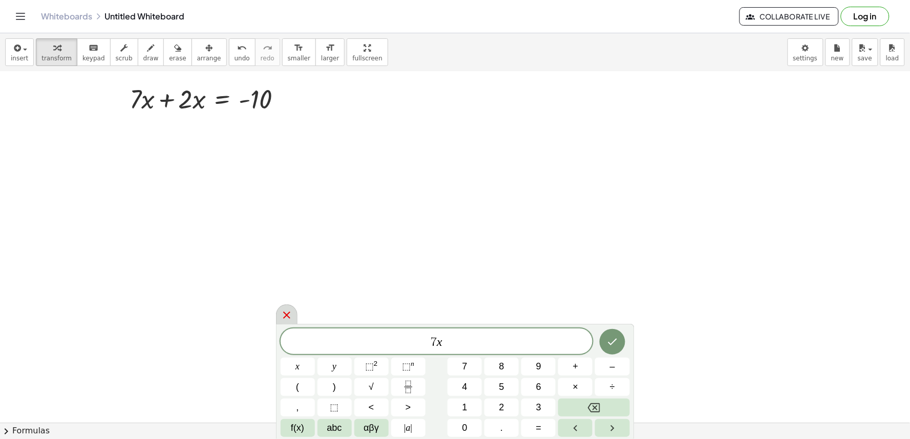
click at [289, 319] on icon at bounding box center [287, 315] width 12 height 12
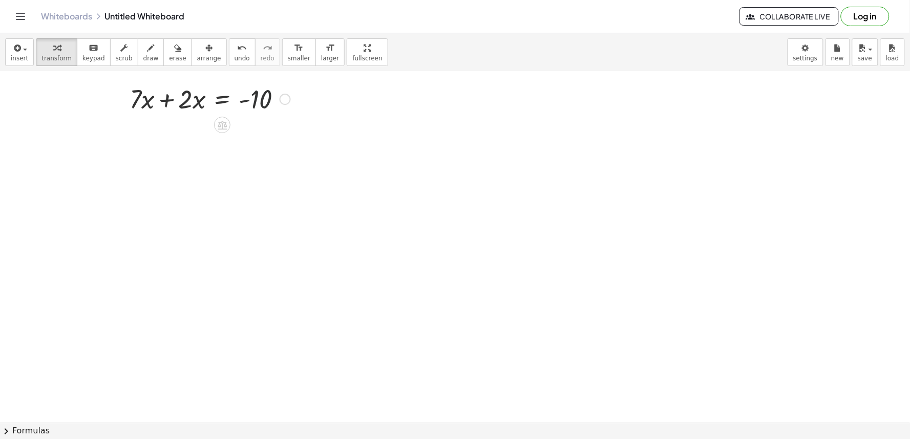
click at [264, 96] on div at bounding box center [209, 98] width 171 height 35
click at [262, 96] on div at bounding box center [209, 98] width 171 height 35
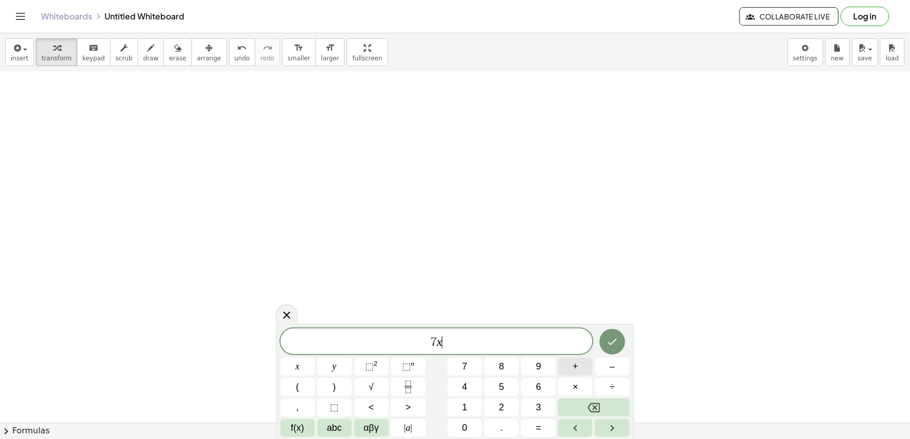
click at [581, 363] on button "+" at bounding box center [575, 367] width 34 height 18
click at [526, 425] on button "=" at bounding box center [538, 428] width 34 height 18
click at [482, 393] on div "7 x + 2 y = ​ x y ⬚ 2 ⬚ n 7 8 9 + – ( ) √ 4 5 6 × ÷ , ⬚ < > 1 2 3 f(x) abc αβγ …" at bounding box center [455, 383] width 349 height 109
click at [608, 340] on icon "Done" at bounding box center [612, 342] width 12 height 12
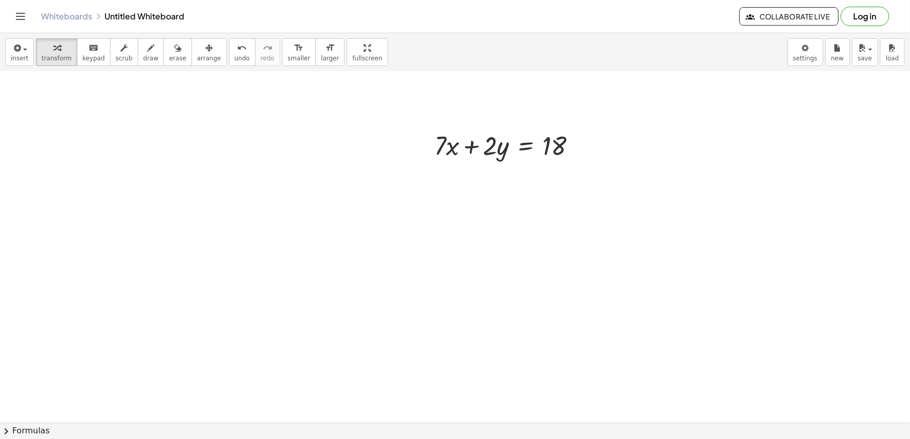
scroll to position [3629, 0]
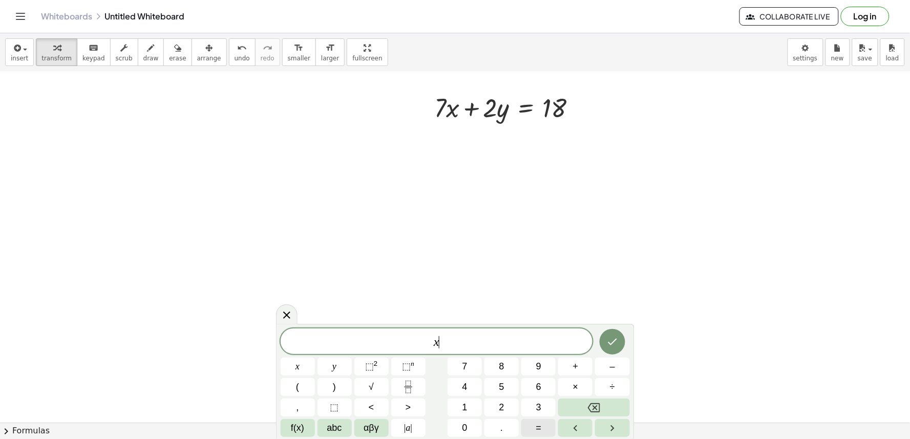
click at [544, 426] on button "=" at bounding box center [538, 428] width 34 height 18
click at [496, 406] on button "2" at bounding box center [501, 408] width 34 height 18
click at [616, 343] on icon "Done" at bounding box center [612, 342] width 12 height 12
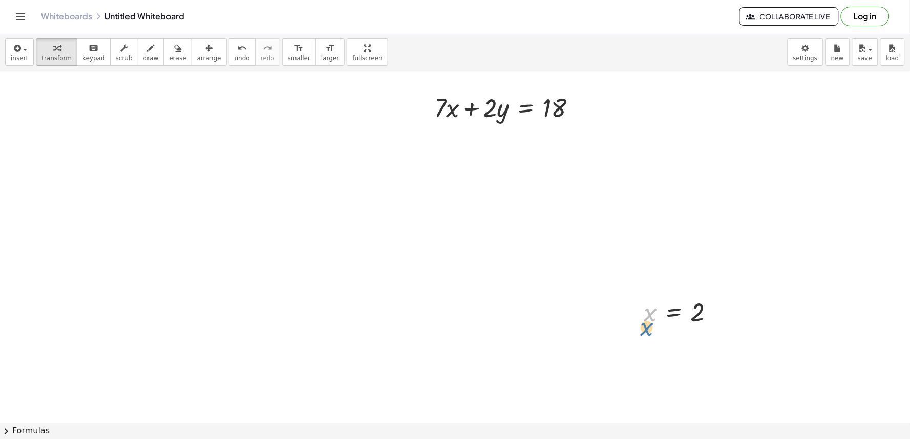
drag, startPoint x: 656, startPoint y: 315, endPoint x: 651, endPoint y: 333, distance: 18.5
drag, startPoint x: 195, startPoint y: 52, endPoint x: 731, endPoint y: 348, distance: 612.4
click at [221, 70] on div "insert select one: Math Expression Function Text Youtube Video Graphing Geometr…" at bounding box center [455, 52] width 910 height 38
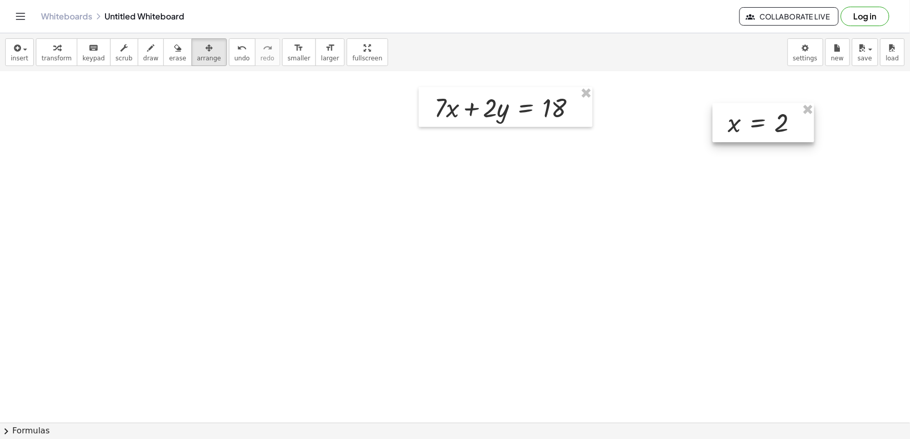
drag, startPoint x: 677, startPoint y: 312, endPoint x: 761, endPoint y: 123, distance: 207.3
click at [761, 123] on div at bounding box center [763, 122] width 101 height 39
click at [48, 44] on div "button" at bounding box center [56, 47] width 30 height 12
drag, startPoint x: 734, startPoint y: 125, endPoint x: 451, endPoint y: 115, distance: 283.4
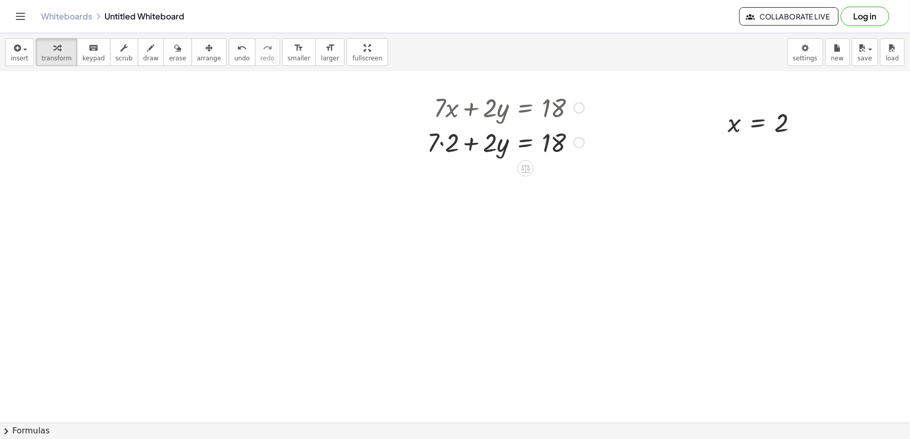
click at [442, 140] on div at bounding box center [505, 141] width 167 height 35
drag, startPoint x: 447, startPoint y: 178, endPoint x: 606, endPoint y: 181, distance: 159.8
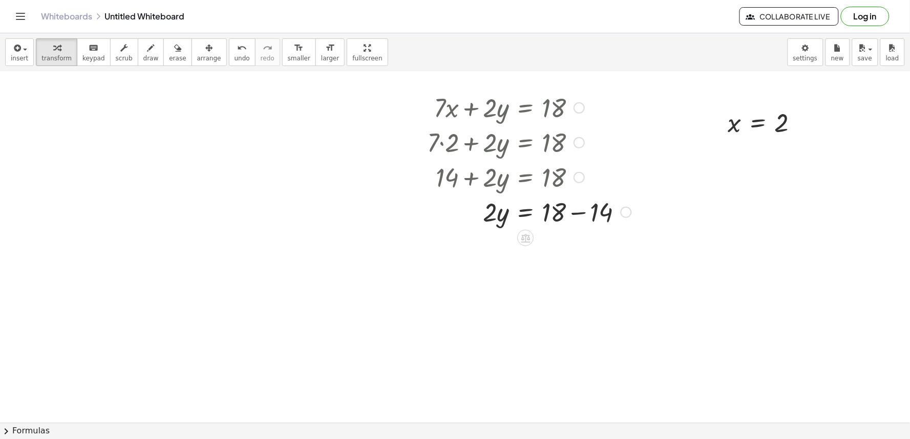
click at [576, 210] on div at bounding box center [529, 211] width 215 height 35
drag, startPoint x: 492, startPoint y: 248, endPoint x: 551, endPoint y: 272, distance: 64.1
click at [551, 283] on div at bounding box center [529, 289] width 215 height 51
click at [552, 288] on div at bounding box center [529, 289] width 215 height 51
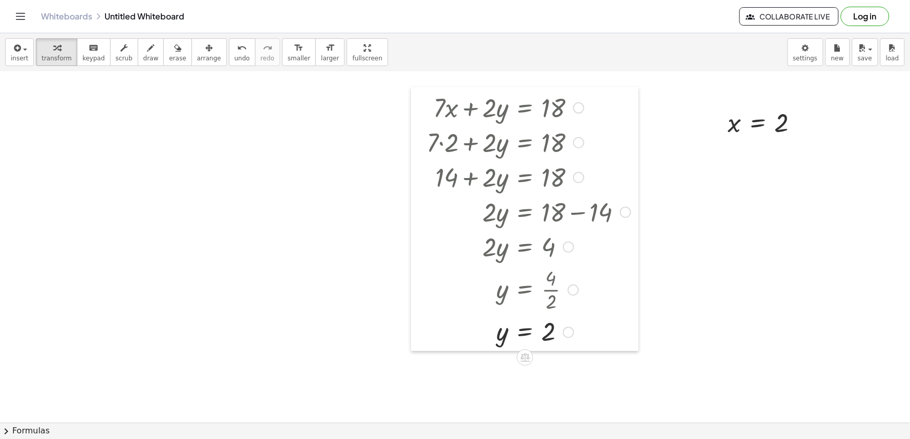
drag, startPoint x: 423, startPoint y: 246, endPoint x: 426, endPoint y: 235, distance: 12.2
click at [424, 238] on div at bounding box center [418, 219] width 15 height 264
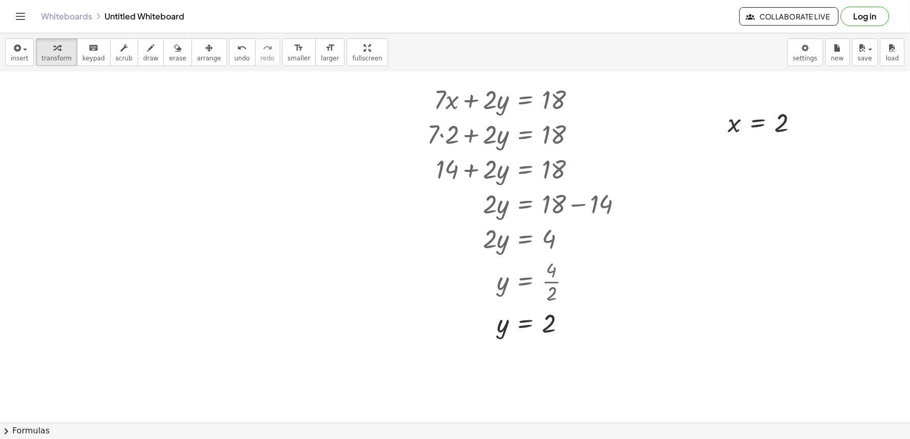
drag, startPoint x: 299, startPoint y: 197, endPoint x: 313, endPoint y: 198, distance: 14.4
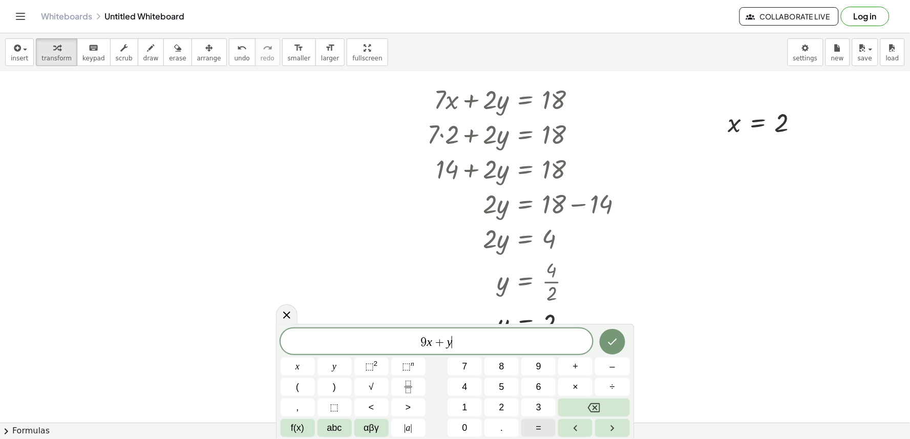
click at [542, 422] on button "=" at bounding box center [538, 428] width 34 height 18
click at [612, 335] on button "Done" at bounding box center [613, 342] width 26 height 26
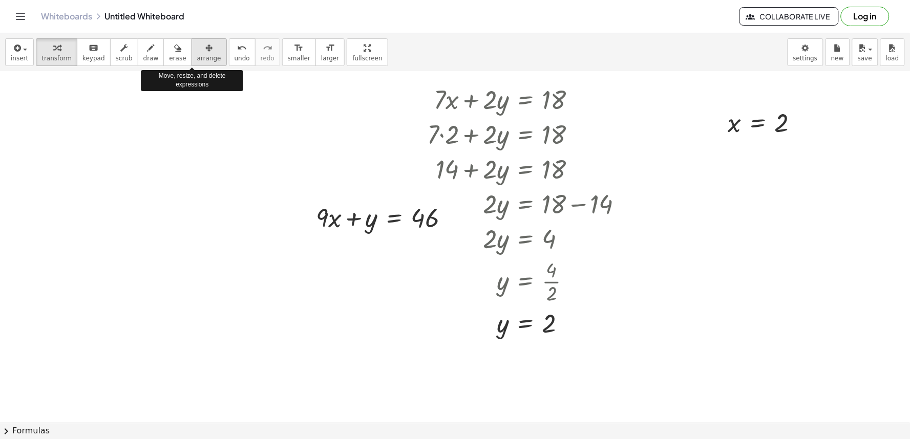
click at [197, 59] on span "arrange" at bounding box center [209, 58] width 24 height 7
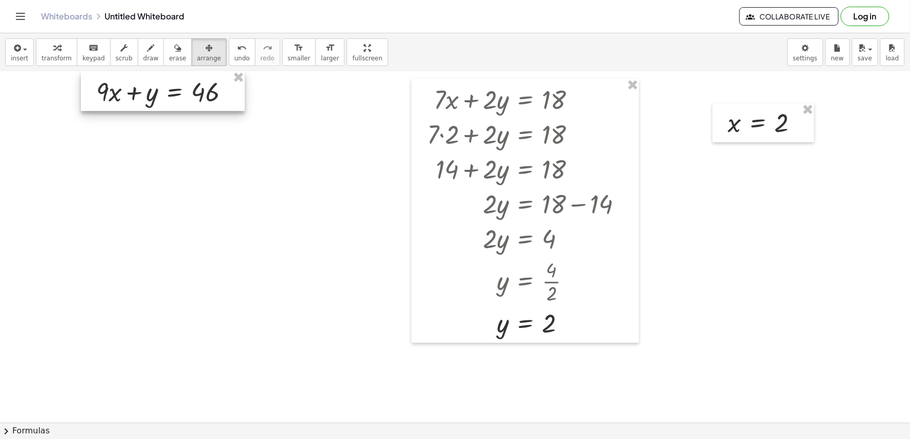
click at [162, 83] on div at bounding box center [163, 91] width 164 height 40
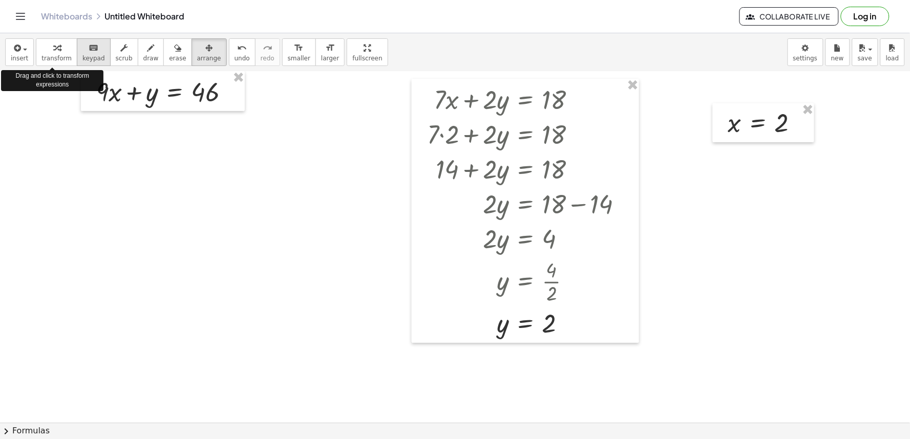
click at [46, 43] on div "button" at bounding box center [56, 47] width 30 height 12
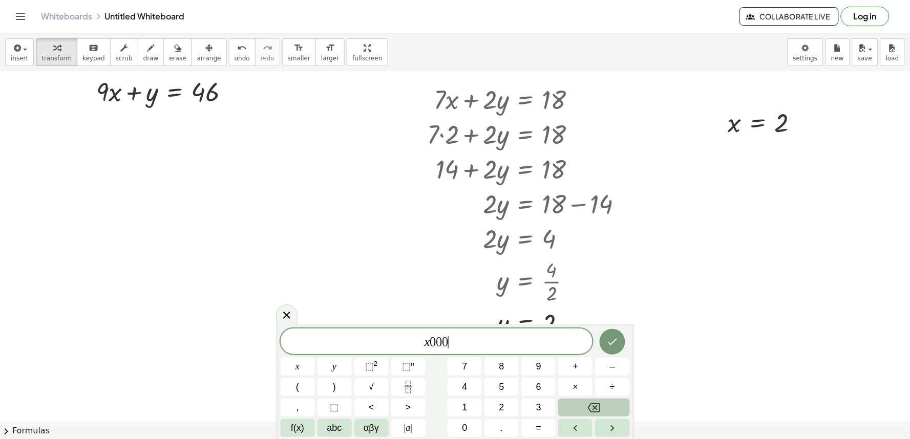
click at [599, 399] on button "Backspace" at bounding box center [593, 408] width 71 height 18
click at [541, 422] on button "=" at bounding box center [538, 428] width 34 height 18
click at [507, 387] on button "5" at bounding box center [501, 387] width 34 height 18
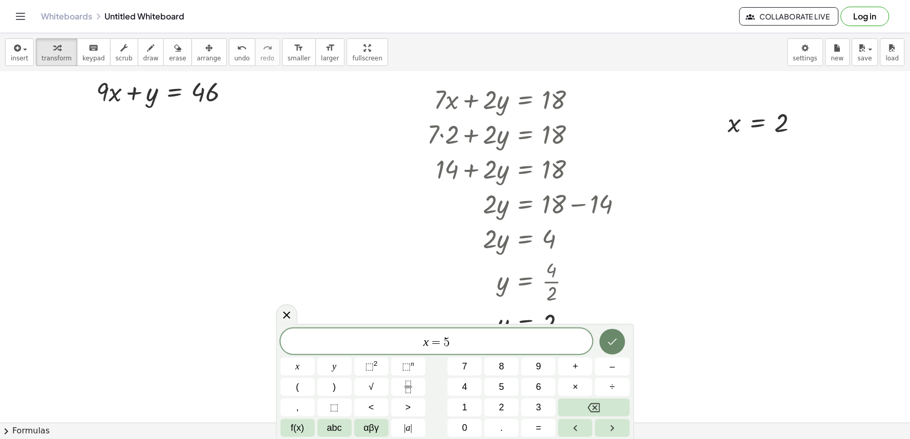
click at [615, 336] on icon "Done" at bounding box center [612, 342] width 12 height 12
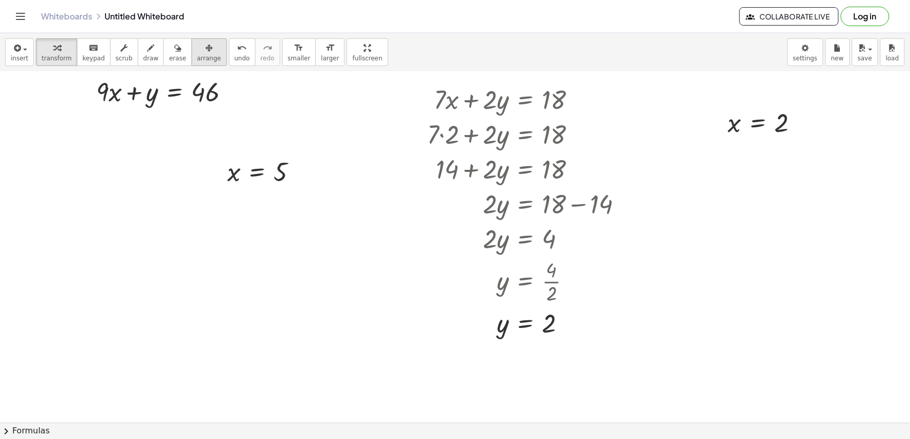
click at [198, 64] on button "arrange" at bounding box center [209, 52] width 35 height 28
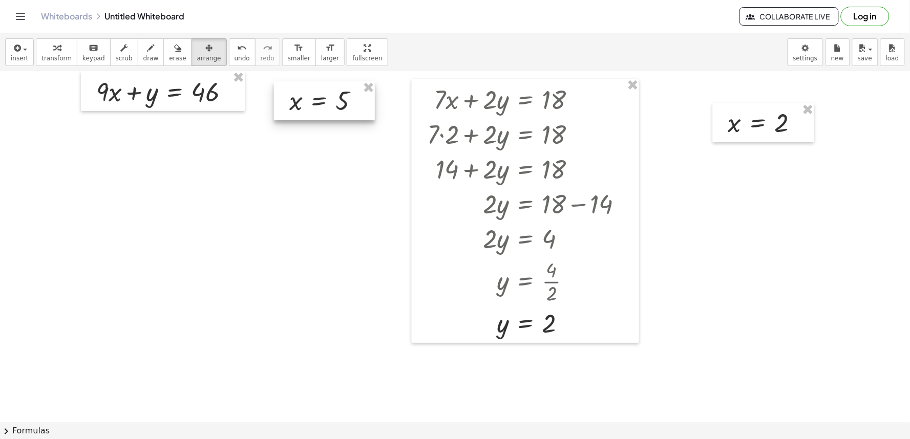
drag, startPoint x: 258, startPoint y: 174, endPoint x: 320, endPoint y: 103, distance: 94.4
click at [320, 103] on div at bounding box center [324, 100] width 101 height 39
click at [64, 49] on div "button" at bounding box center [56, 47] width 30 height 12
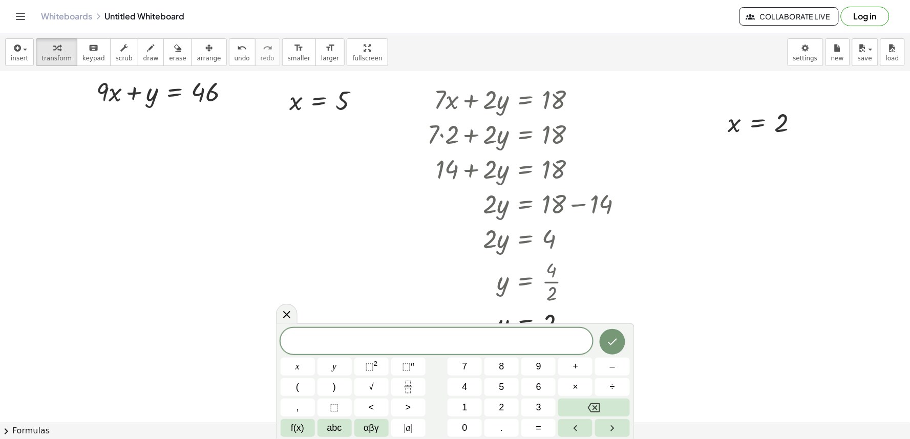
drag, startPoint x: 283, startPoint y: 316, endPoint x: 170, endPoint y: 178, distance: 178.6
click at [281, 300] on body "Graspable Math Activities Get Started Activity Bank Assigned Work Classes White…" at bounding box center [455, 219] width 910 height 439
drag, startPoint x: 287, startPoint y: 313, endPoint x: 289, endPoint y: 292, distance: 21.1
click at [288, 312] on icon at bounding box center [287, 315] width 12 height 12
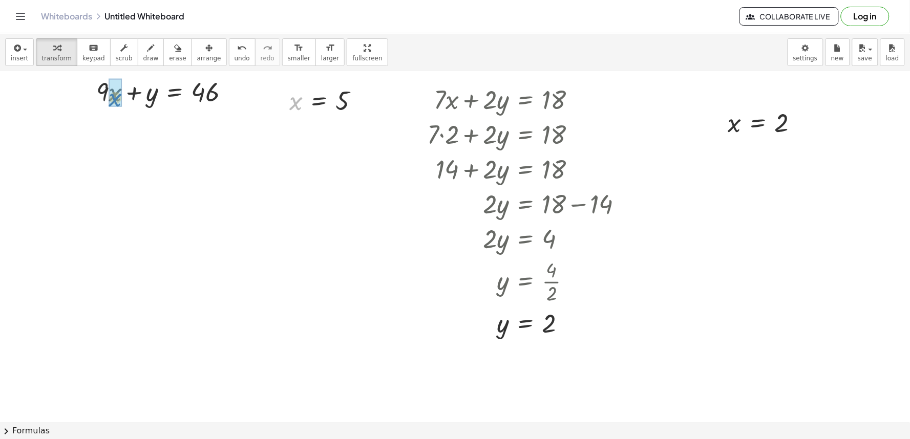
drag, startPoint x: 301, startPoint y: 101, endPoint x: 119, endPoint y: 98, distance: 181.3
click at [107, 123] on div at bounding box center [163, 126] width 158 height 35
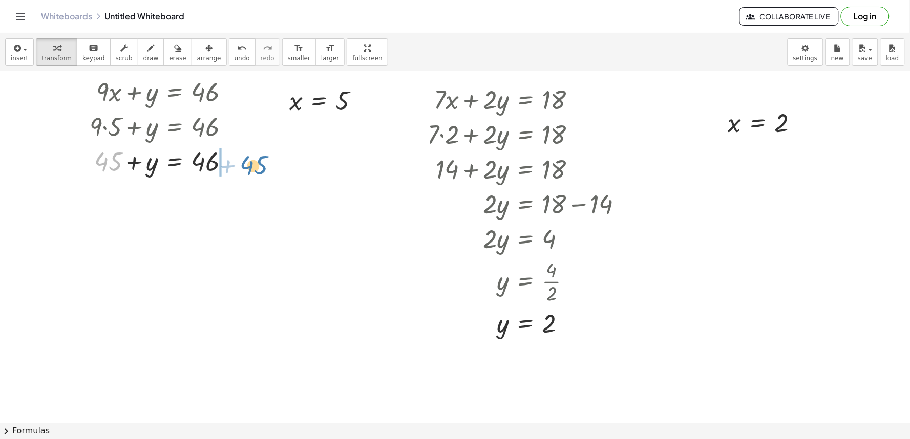
drag, startPoint x: 105, startPoint y: 161, endPoint x: 251, endPoint y: 162, distance: 146.5
click at [226, 195] on div at bounding box center [189, 195] width 210 height 35
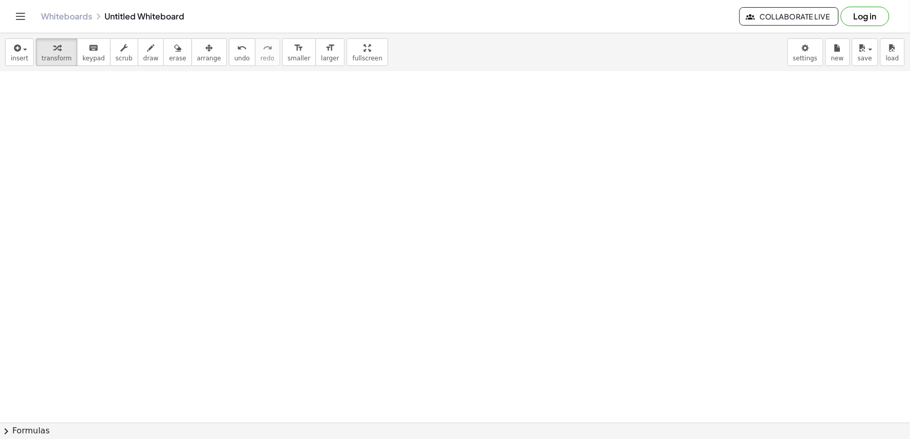
scroll to position [3924, 0]
drag, startPoint x: 362, startPoint y: 309, endPoint x: 378, endPoint y: 305, distance: 16.8
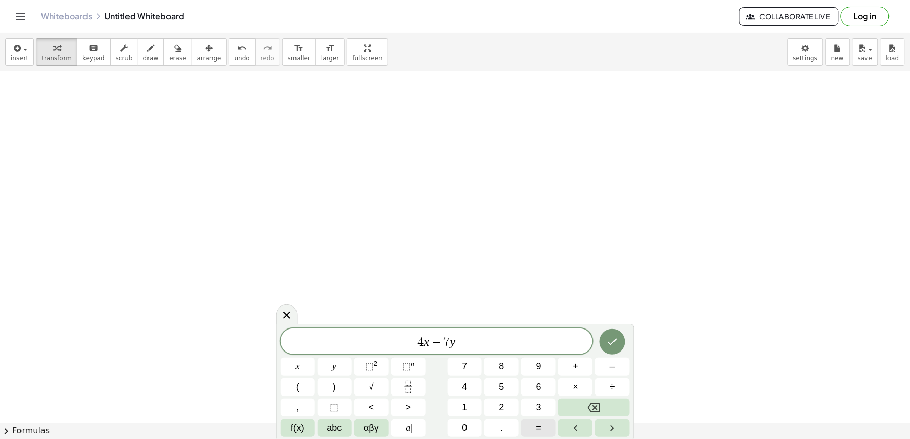
click at [540, 424] on span "=" at bounding box center [539, 428] width 6 height 14
click at [467, 401] on span "1" at bounding box center [464, 408] width 5 height 14
click at [609, 345] on icon "Done" at bounding box center [612, 342] width 12 height 12
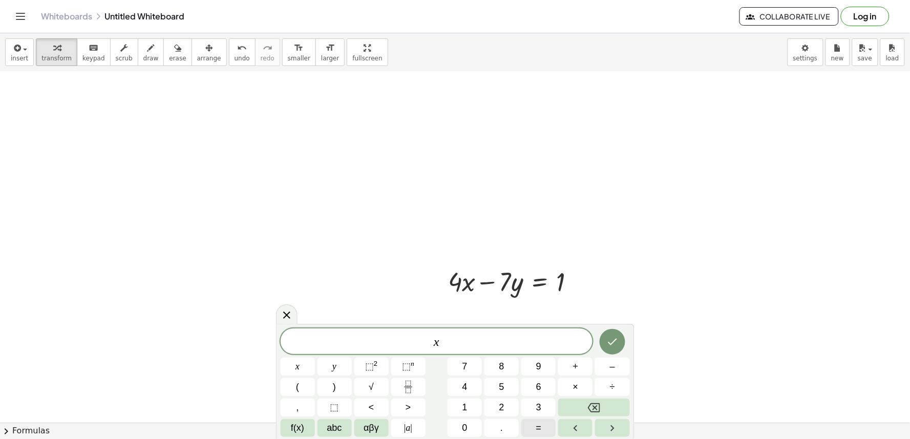
click at [543, 427] on button "=" at bounding box center [538, 428] width 34 height 18
click at [504, 408] on button "2" at bounding box center [501, 408] width 34 height 18
click at [615, 338] on icon "Done" at bounding box center [612, 342] width 12 height 12
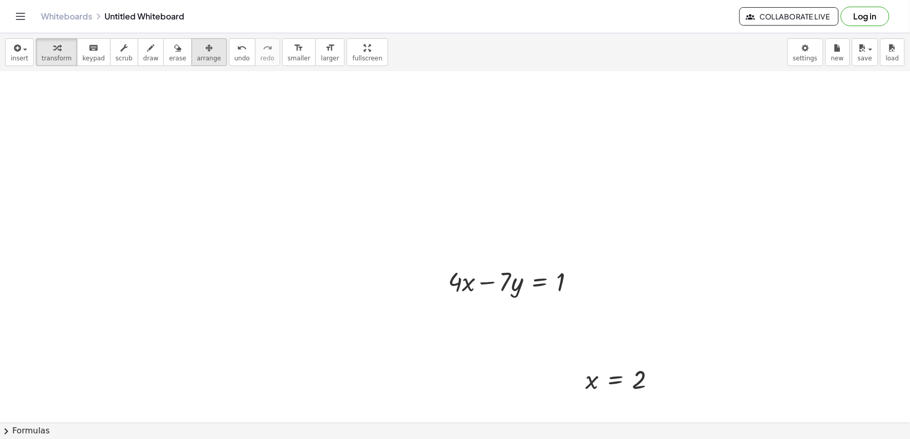
click at [198, 55] on span "arrange" at bounding box center [209, 58] width 24 height 7
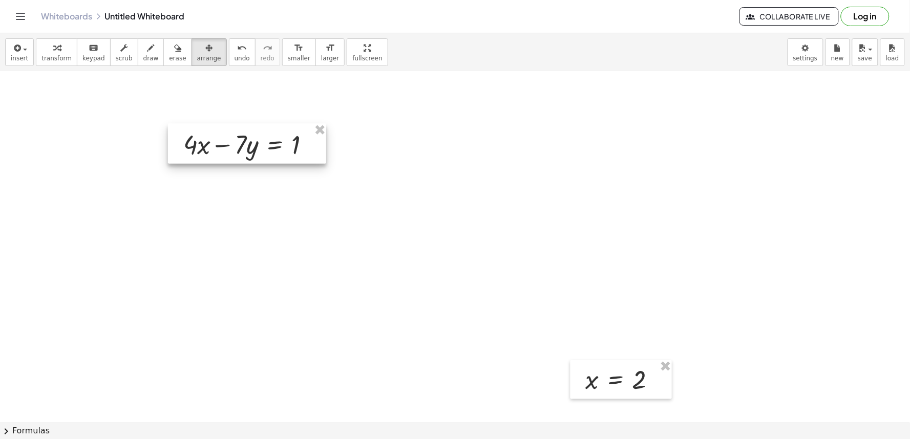
drag, startPoint x: 477, startPoint y: 293, endPoint x: 270, endPoint y: 180, distance: 236.0
click at [262, 164] on div at bounding box center [247, 144] width 158 height 40
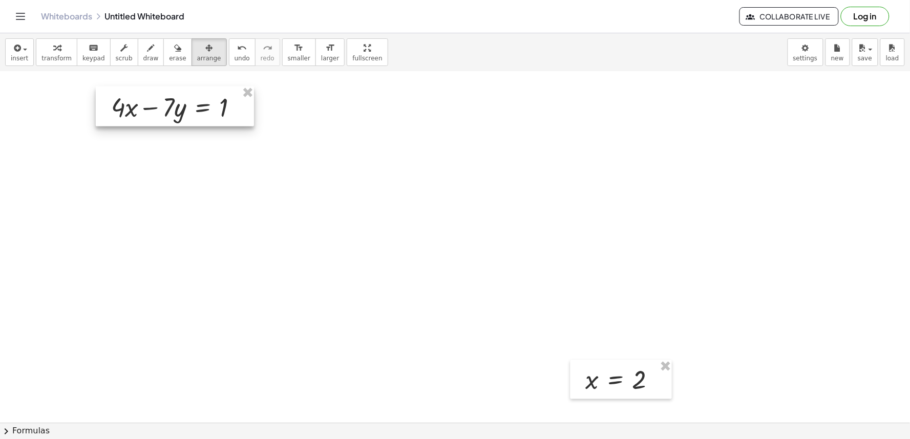
drag, startPoint x: 238, startPoint y: 164, endPoint x: 115, endPoint y: 104, distance: 136.7
click at [115, 104] on div at bounding box center [175, 107] width 158 height 40
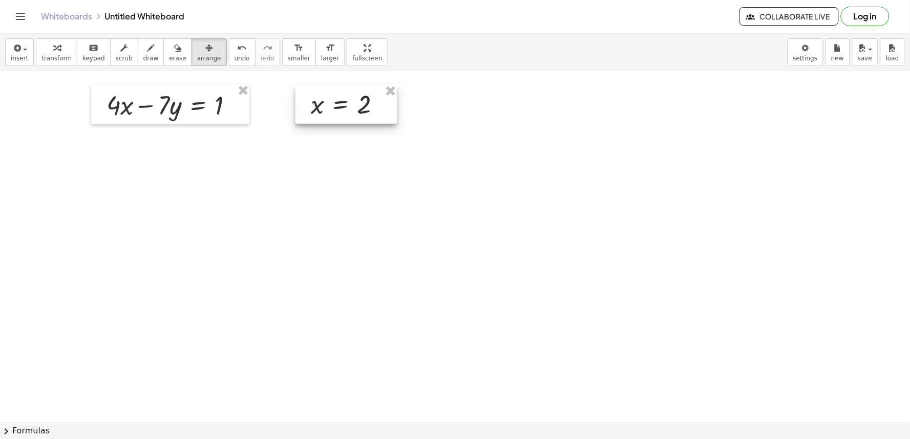
drag, startPoint x: 608, startPoint y: 386, endPoint x: 333, endPoint y: 110, distance: 389.3
click at [333, 110] on div at bounding box center [345, 104] width 101 height 39
click at [56, 46] on div "button" at bounding box center [56, 47] width 30 height 12
drag, startPoint x: 315, startPoint y: 111, endPoint x: 121, endPoint y: 113, distance: 194.6
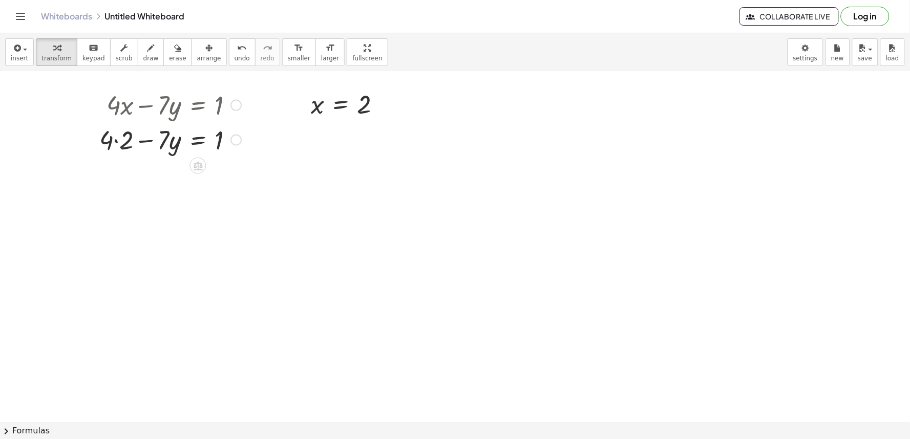
click at [118, 142] on div at bounding box center [170, 139] width 152 height 35
drag, startPoint x: 124, startPoint y: 176, endPoint x: 255, endPoint y: 179, distance: 130.6
click at [232, 207] on div at bounding box center [190, 209] width 192 height 35
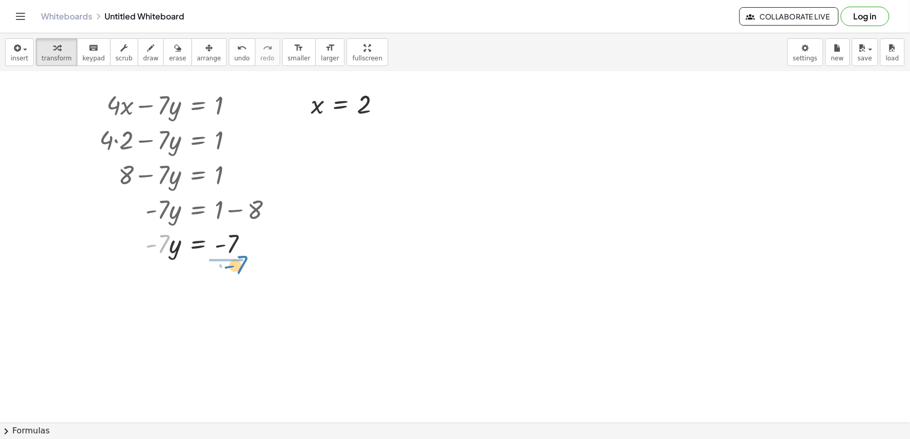
drag, startPoint x: 159, startPoint y: 249, endPoint x: 237, endPoint y: 270, distance: 80.6
click at [234, 284] on div at bounding box center [190, 286] width 192 height 51
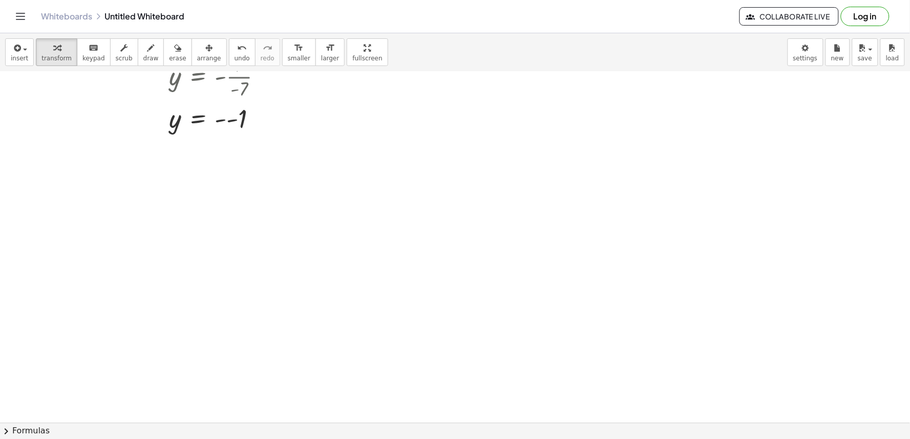
scroll to position [4151, 0]
drag, startPoint x: 231, startPoint y: 102, endPoint x: 218, endPoint y: 102, distance: 12.8
click at [146, 54] on button "draw" at bounding box center [151, 52] width 27 height 28
drag, startPoint x: 138, startPoint y: 132, endPoint x: 139, endPoint y: 145, distance: 13.3
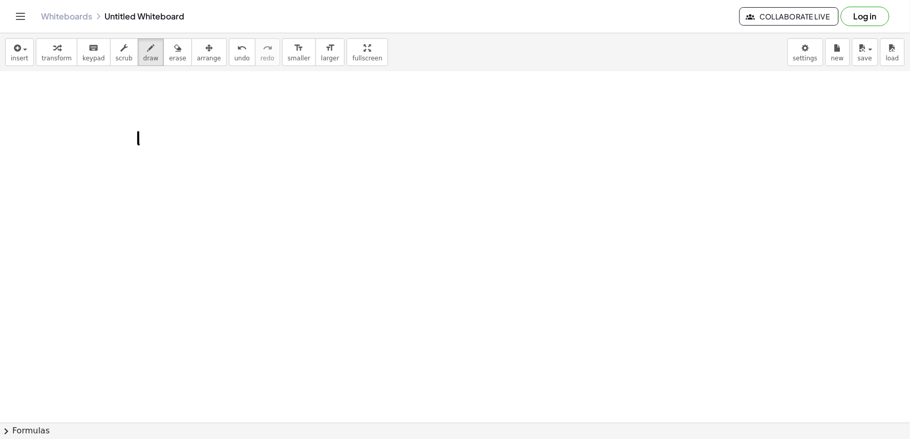
drag, startPoint x: 138, startPoint y: 136, endPoint x: 182, endPoint y: 229, distance: 102.6
drag, startPoint x: 130, startPoint y: 178, endPoint x: 167, endPoint y: 177, distance: 37.4
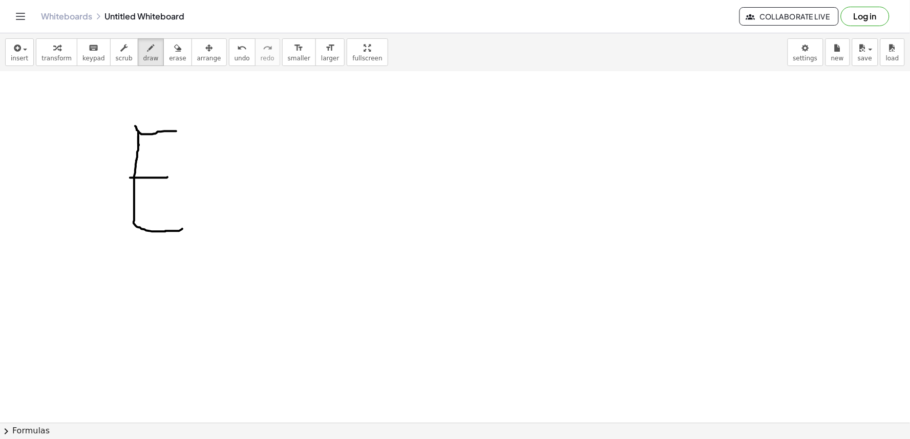
drag, startPoint x: 135, startPoint y: 126, endPoint x: 176, endPoint y: 131, distance: 41.3
drag, startPoint x: 208, startPoint y: 137, endPoint x: 231, endPoint y: 251, distance: 116.4
drag, startPoint x: 206, startPoint y: 136, endPoint x: 264, endPoint y: 142, distance: 58.2
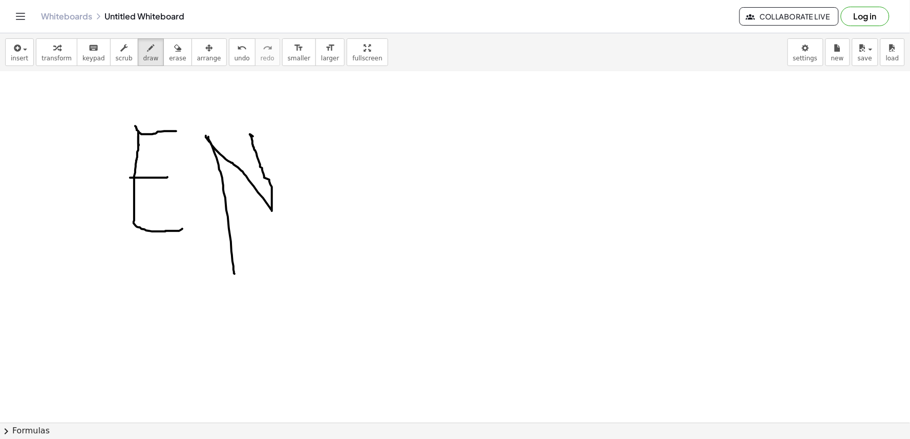
drag, startPoint x: 277, startPoint y: 124, endPoint x: 339, endPoint y: 232, distance: 124.6
drag, startPoint x: 336, startPoint y: 129, endPoint x: 361, endPoint y: 227, distance: 101.7
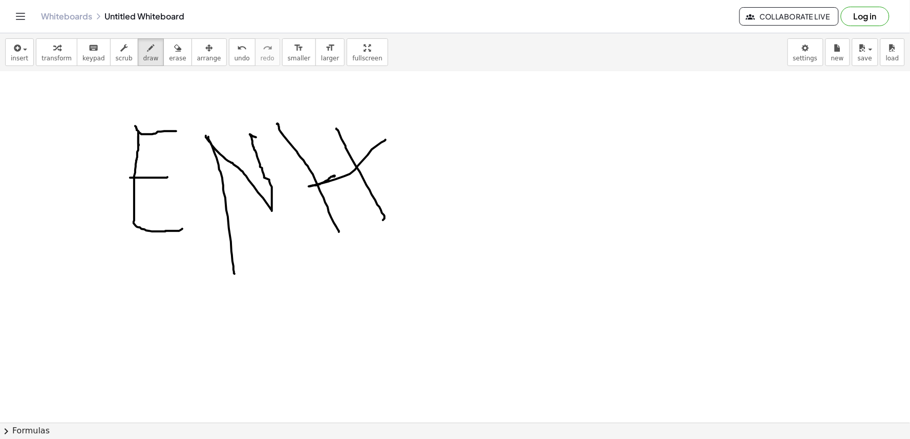
drag, startPoint x: 334, startPoint y: 177, endPoint x: 386, endPoint y: 140, distance: 63.1
drag, startPoint x: 404, startPoint y: 125, endPoint x: 441, endPoint y: 210, distance: 93.1
drag, startPoint x: 474, startPoint y: 125, endPoint x: 479, endPoint y: 205, distance: 80.0
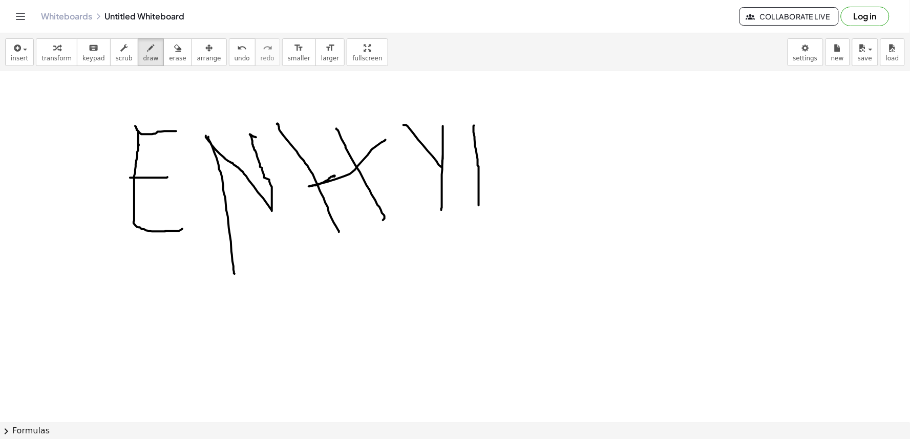
drag, startPoint x: 473, startPoint y: 129, endPoint x: 478, endPoint y: 179, distance: 51.0
drag, startPoint x: 561, startPoint y: 104, endPoint x: 565, endPoint y: 181, distance: 76.9
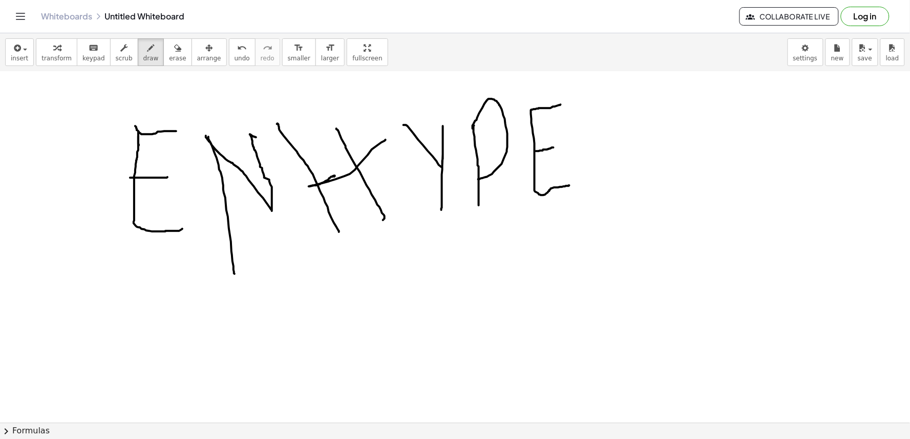
drag, startPoint x: 536, startPoint y: 151, endPoint x: 566, endPoint y: 143, distance: 31.2
drag, startPoint x: 577, startPoint y: 111, endPoint x: 601, endPoint y: 180, distance: 73.0
drag, startPoint x: 579, startPoint y: 109, endPoint x: 642, endPoint y: 324, distance: 223.8
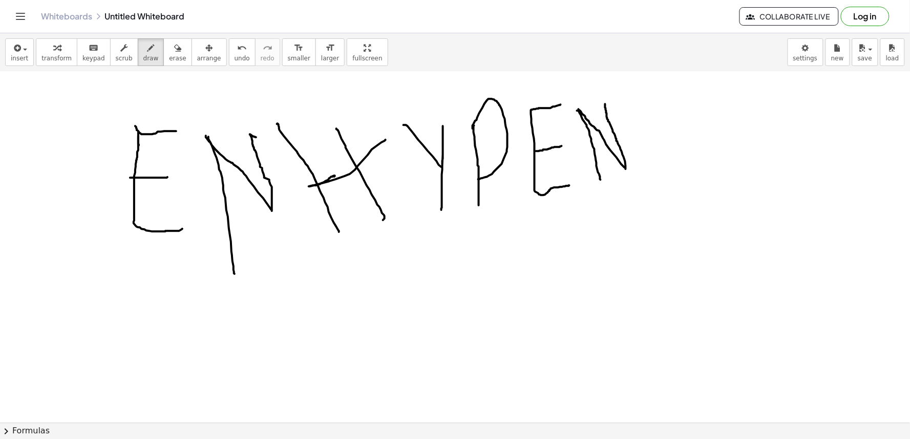
drag, startPoint x: 119, startPoint y: 322, endPoint x: 133, endPoint y: 345, distance: 27.1
drag, startPoint x: 126, startPoint y: 343, endPoint x: 116, endPoint y: 307, distance: 37.3
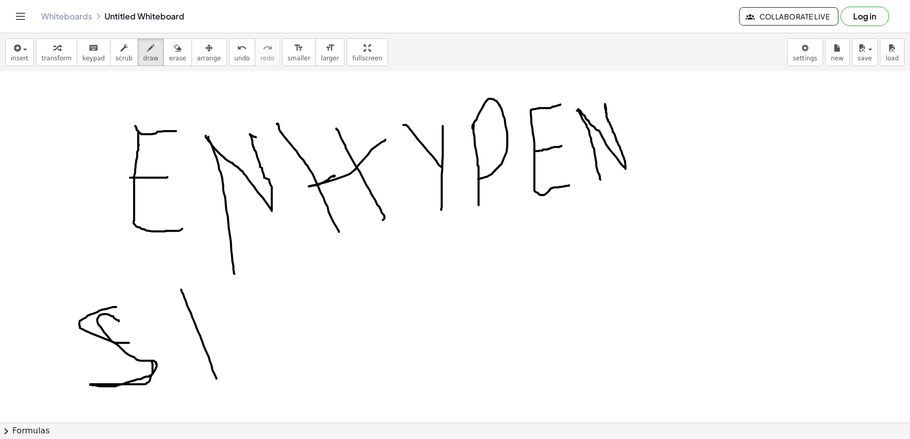
drag, startPoint x: 181, startPoint y: 290, endPoint x: 205, endPoint y: 390, distance: 102.6
drag, startPoint x: 216, startPoint y: 341, endPoint x: 210, endPoint y: 342, distance: 5.2
drag, startPoint x: 220, startPoint y: 339, endPoint x: 182, endPoint y: 352, distance: 40.6
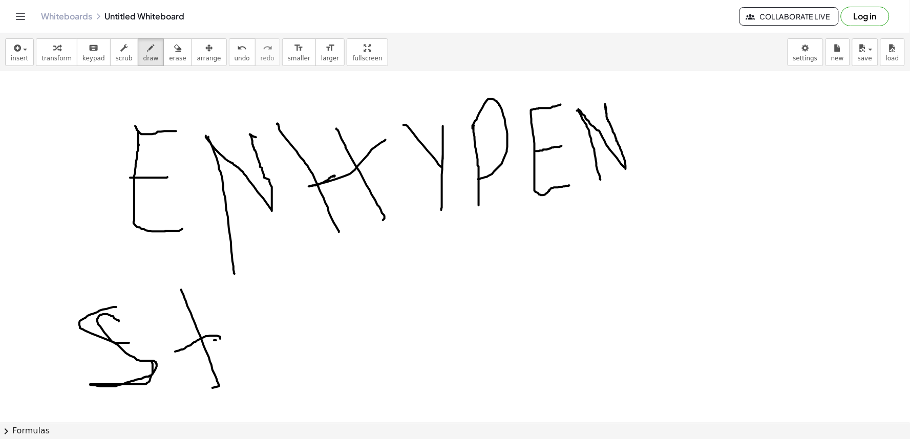
drag, startPoint x: 228, startPoint y: 330, endPoint x: 260, endPoint y: 309, distance: 38.1
drag, startPoint x: 294, startPoint y: 304, endPoint x: 324, endPoint y: 336, distance: 44.6
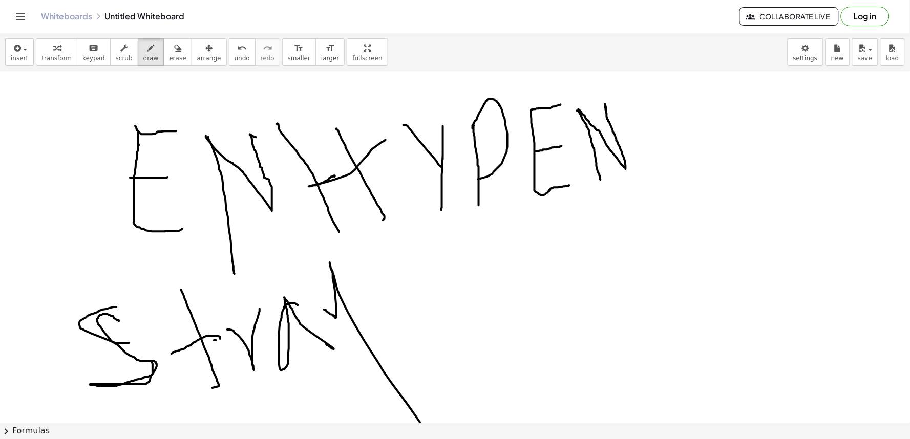
drag, startPoint x: 324, startPoint y: 310, endPoint x: 409, endPoint y: 422, distance: 140.4
click at [417, 427] on div "insert select one: Math Expression Function Text Youtube Video Graphing Geometr…" at bounding box center [455, 236] width 910 height 406
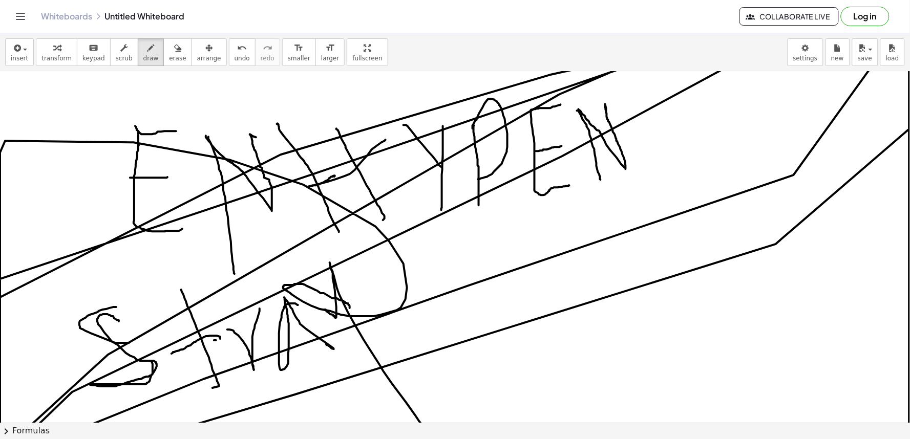
drag, startPoint x: 350, startPoint y: 308, endPoint x: 531, endPoint y: 257, distance: 187.9
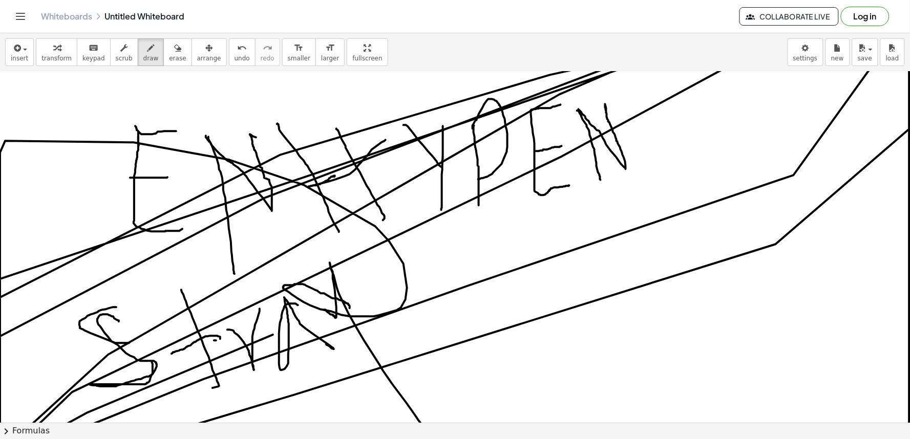
click at [169, 58] on span "erase" at bounding box center [177, 58] width 17 height 7
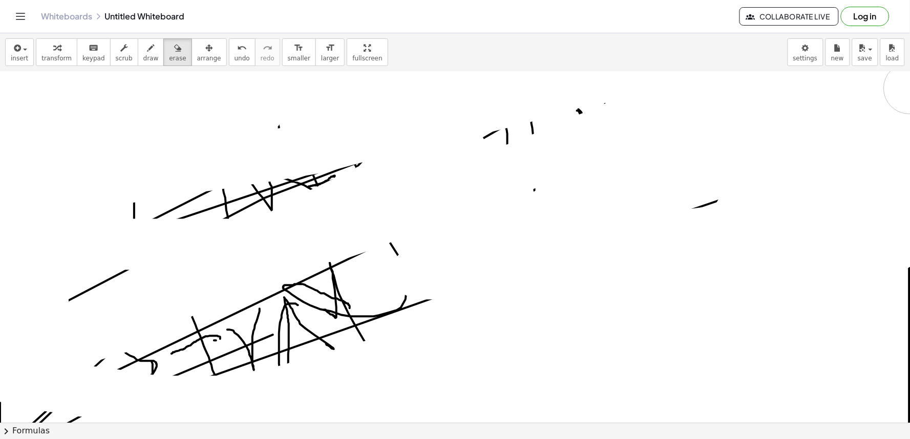
drag, startPoint x: 461, startPoint y: 150, endPoint x: 477, endPoint y: 128, distance: 26.7
click at [907, 2] on div "Graspable Math Activities Get Started Activity Bank Assigned Work Classes White…" at bounding box center [455, 219] width 910 height 439
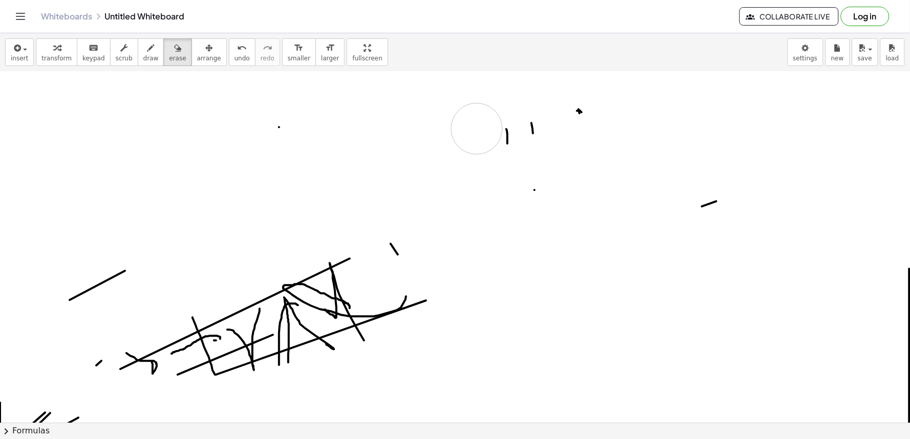
drag, startPoint x: 477, startPoint y: 128, endPoint x: 488, endPoint y: 78, distance: 50.8
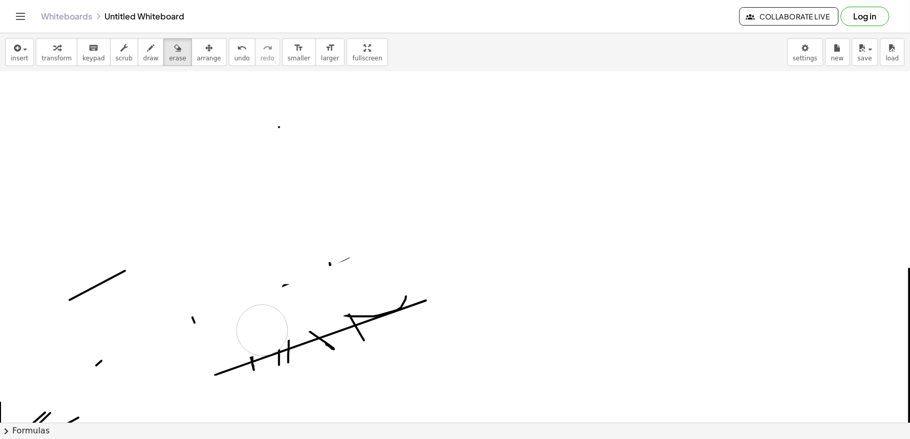
drag, startPoint x: 504, startPoint y: 78, endPoint x: 141, endPoint y: 340, distance: 447.6
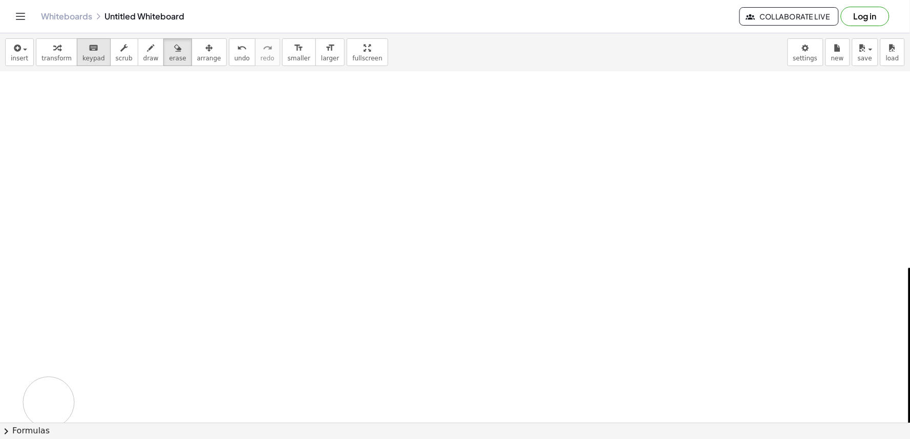
drag, startPoint x: 141, startPoint y: 340, endPoint x: 72, endPoint y: 41, distance: 307.0
drag, startPoint x: 140, startPoint y: 45, endPoint x: 14, endPoint y: 140, distance: 157.9
click at [147, 45] on icon "button" at bounding box center [150, 48] width 7 height 12
drag, startPoint x: 41, startPoint y: 112, endPoint x: 69, endPoint y: 99, distance: 29.8
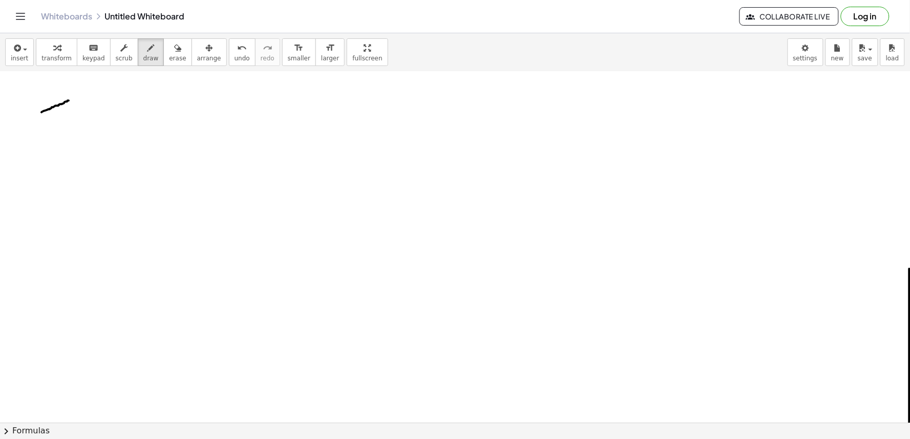
drag, startPoint x: 57, startPoint y: 104, endPoint x: 60, endPoint y: 152, distance: 47.7
drag, startPoint x: 69, startPoint y: 126, endPoint x: 83, endPoint y: 119, distance: 16.0
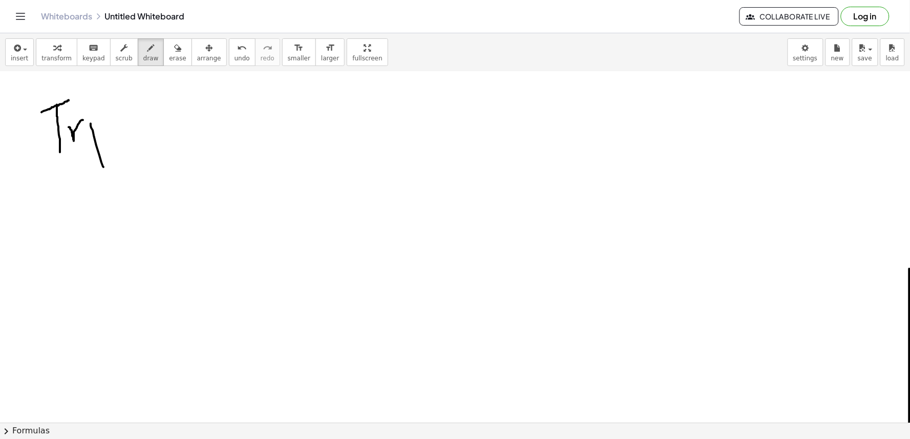
drag, startPoint x: 91, startPoint y: 123, endPoint x: 104, endPoint y: 168, distance: 47.0
drag, startPoint x: 89, startPoint y: 106, endPoint x: 116, endPoint y: 106, distance: 26.6
drag, startPoint x: 109, startPoint y: 123, endPoint x: 164, endPoint y: 149, distance: 60.9
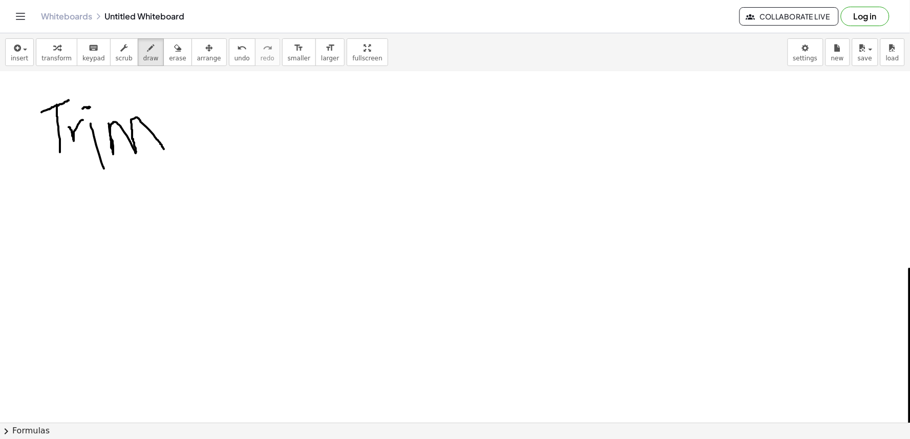
drag, startPoint x: 166, startPoint y: 101, endPoint x: 167, endPoint y: 108, distance: 6.7
drag, startPoint x: 183, startPoint y: 113, endPoint x: 204, endPoint y: 164, distance: 55.2
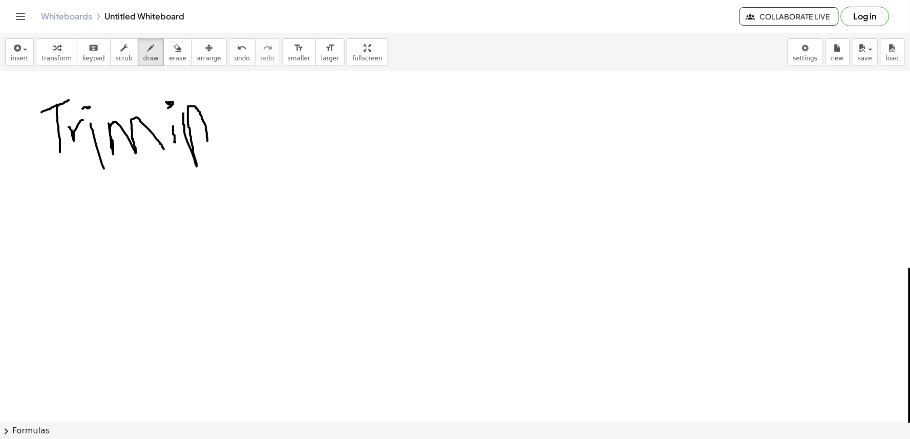
drag, startPoint x: 226, startPoint y: 119, endPoint x: 221, endPoint y: 144, distance: 26.2
drag, startPoint x: 224, startPoint y: 99, endPoint x: 253, endPoint y: 119, distance: 35.1
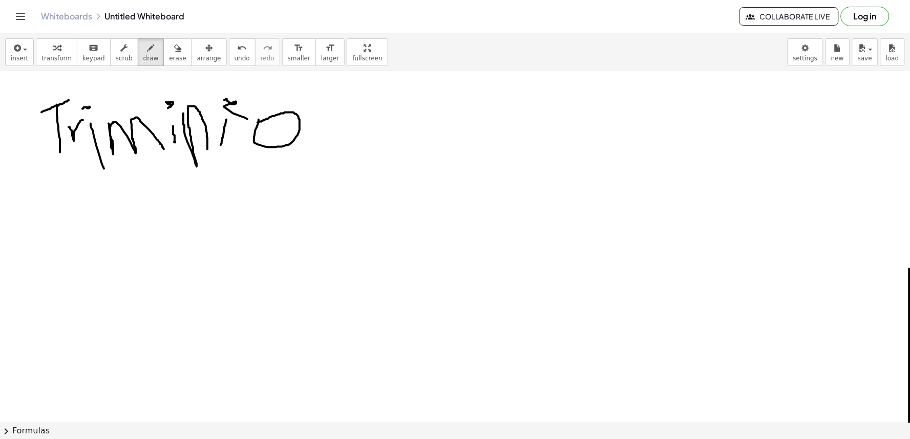
drag, startPoint x: 259, startPoint y: 119, endPoint x: 255, endPoint y: 123, distance: 5.8
drag, startPoint x: 348, startPoint y: 113, endPoint x: 314, endPoint y: 146, distance: 47.8
drag, startPoint x: 262, startPoint y: 176, endPoint x: 222, endPoint y: 237, distance: 73.6
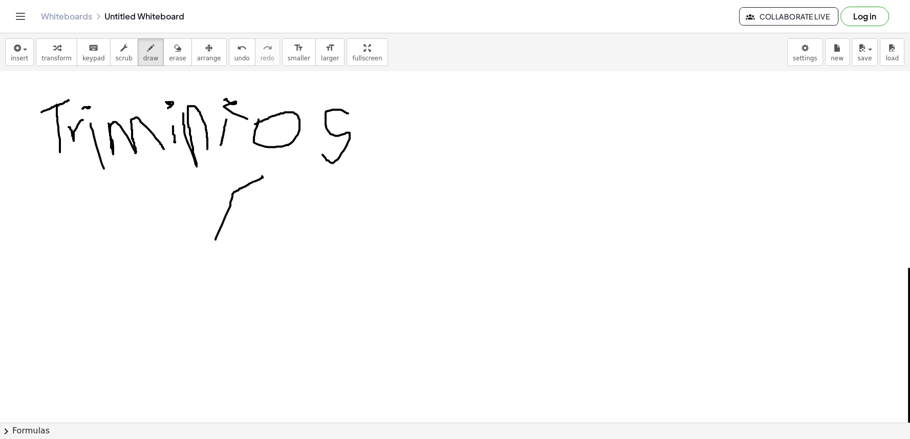
drag, startPoint x: 223, startPoint y: 206, endPoint x: 249, endPoint y: 213, distance: 26.3
drag, startPoint x: 299, startPoint y: 211, endPoint x: 322, endPoint y: 219, distance: 23.8
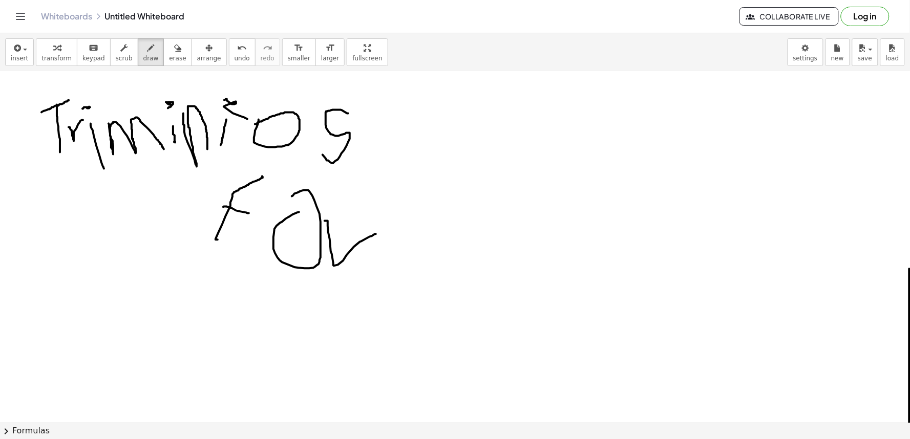
drag, startPoint x: 328, startPoint y: 225, endPoint x: 376, endPoint y: 234, distance: 48.8
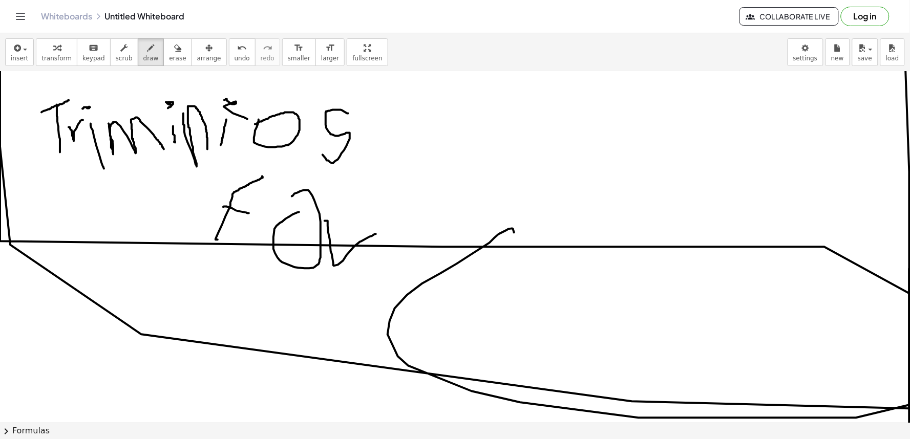
drag, startPoint x: 507, startPoint y: 229, endPoint x: 909, endPoint y: -50, distance: 489.8
click at [909, 0] on html "Graspable Math Activities Get Started Activity Bank Assigned Work Classes White…" at bounding box center [455, 219] width 910 height 439
drag, startPoint x: 524, startPoint y: 116, endPoint x: 519, endPoint y: 156, distance: 40.8
click at [235, 55] on span "undo" at bounding box center [242, 58] width 15 height 7
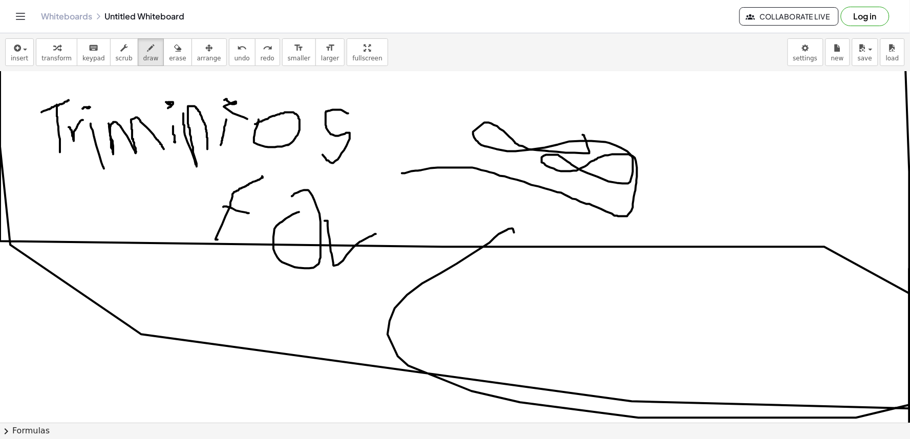
drag, startPoint x: 402, startPoint y: 173, endPoint x: 555, endPoint y: 132, distance: 158.4
click at [235, 55] on span "undo" at bounding box center [242, 58] width 15 height 7
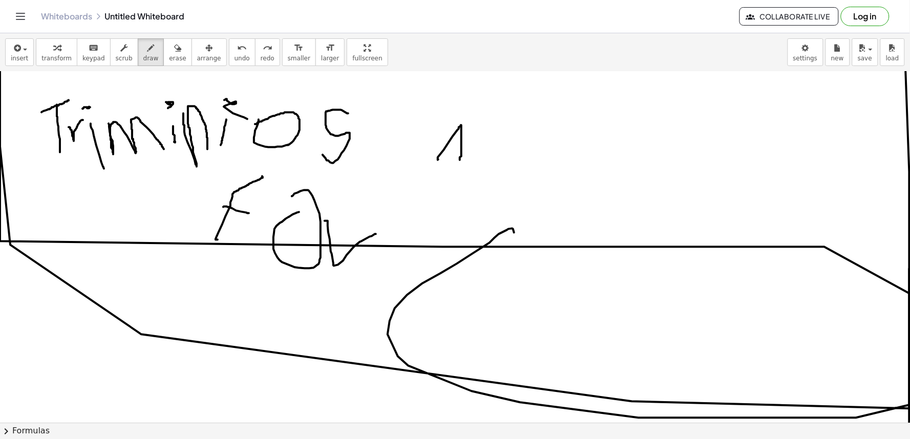
drag, startPoint x: 438, startPoint y: 159, endPoint x: 460, endPoint y: 159, distance: 21.5
drag, startPoint x: 448, startPoint y: 138, endPoint x: 460, endPoint y: 141, distance: 12.6
drag, startPoint x: 485, startPoint y: 133, endPoint x: 494, endPoint y: 160, distance: 28.7
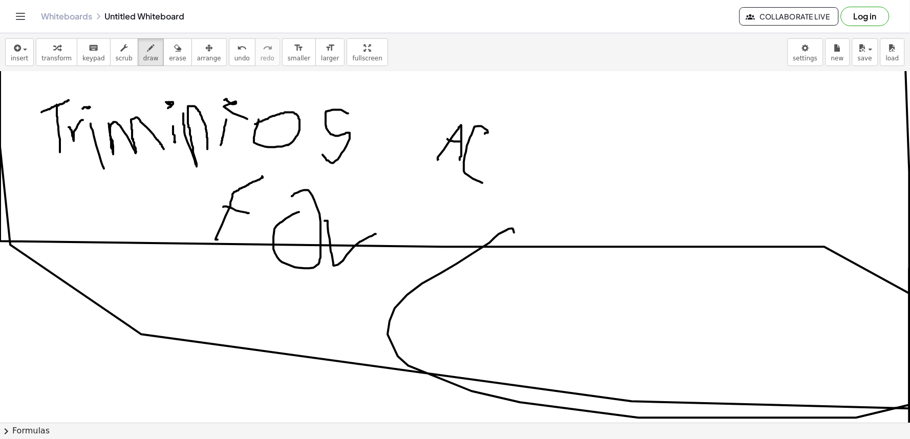
drag, startPoint x: 484, startPoint y: 140, endPoint x: 480, endPoint y: 181, distance: 41.7
click at [232, 57] on button "undo undo" at bounding box center [242, 52] width 27 height 28
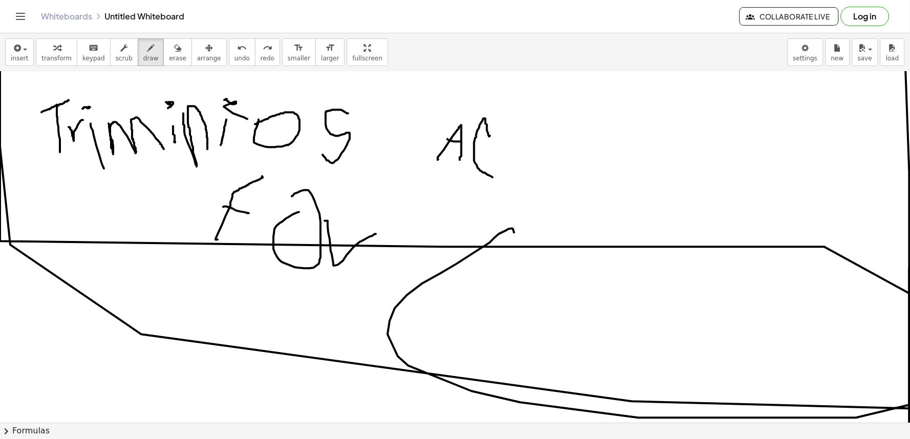
drag, startPoint x: 490, startPoint y: 136, endPoint x: 493, endPoint y: 177, distance: 41.6
drag, startPoint x: 489, startPoint y: 134, endPoint x: 478, endPoint y: 185, distance: 51.9
click at [235, 58] on span "undo" at bounding box center [242, 58] width 15 height 7
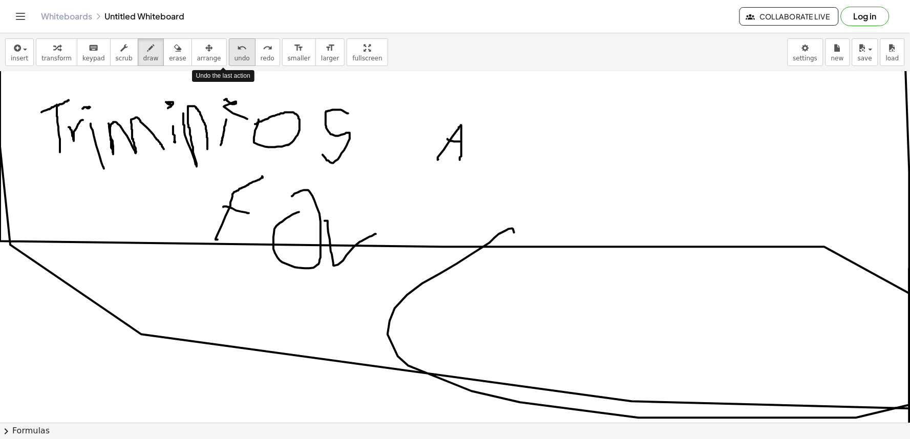
click at [235, 58] on span "undo" at bounding box center [242, 58] width 15 height 7
drag, startPoint x: 475, startPoint y: 121, endPoint x: 473, endPoint y: 162, distance: 41.0
drag, startPoint x: 483, startPoint y: 142, endPoint x: 493, endPoint y: 160, distance: 20.8
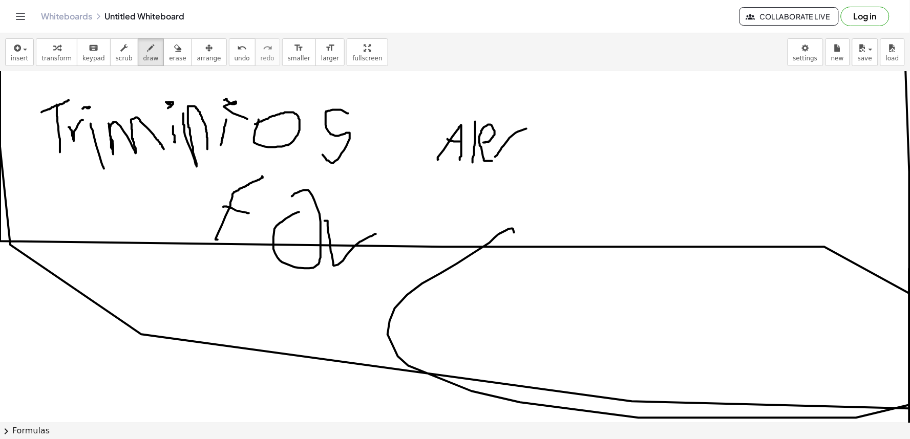
drag, startPoint x: 518, startPoint y: 131, endPoint x: 495, endPoint y: 156, distance: 33.7
drag, startPoint x: 509, startPoint y: 125, endPoint x: 510, endPoint y: 147, distance: 22.0
drag, startPoint x: 532, startPoint y: 139, endPoint x: 532, endPoint y: 165, distance: 25.6
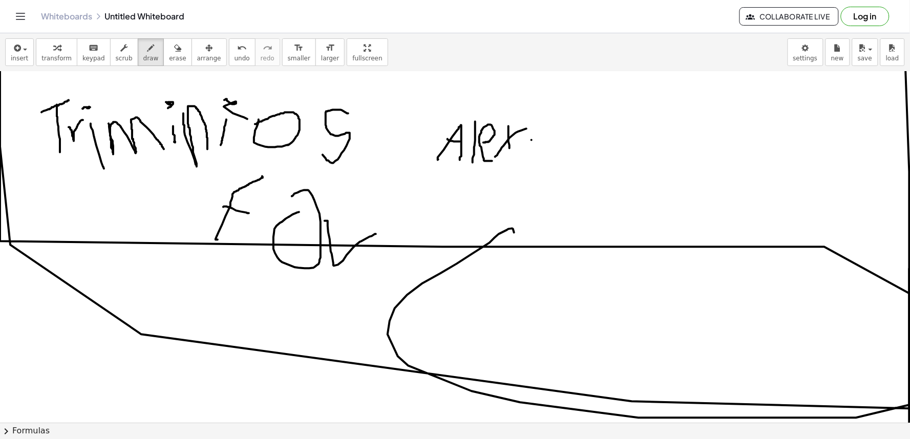
drag, startPoint x: 561, startPoint y: 136, endPoint x: 555, endPoint y: 165, distance: 29.8
drag, startPoint x: 612, startPoint y: 144, endPoint x: 581, endPoint y: 217, distance: 78.9
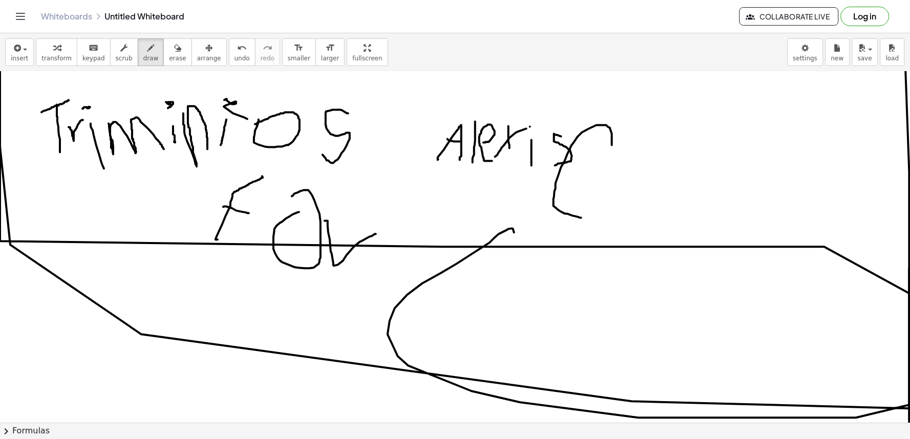
click at [229, 63] on button "undo undo" at bounding box center [242, 52] width 27 height 28
drag, startPoint x: 636, startPoint y: 156, endPoint x: 607, endPoint y: 183, distance: 39.5
drag, startPoint x: 633, startPoint y: 155, endPoint x: 601, endPoint y: 190, distance: 47.8
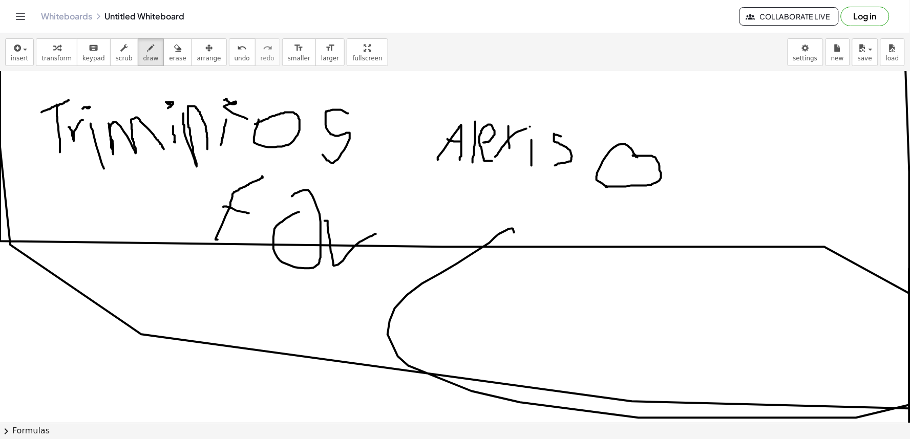
click at [830, 51] on button "new" at bounding box center [838, 52] width 25 height 28
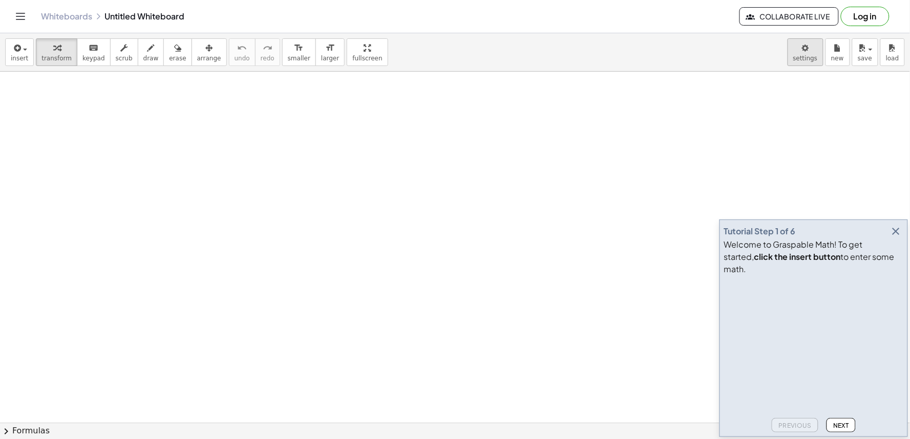
click at [800, 50] on body "Graspable Math Activities Get Started Activity Bank Assigned Work Classes White…" at bounding box center [455, 219] width 910 height 439
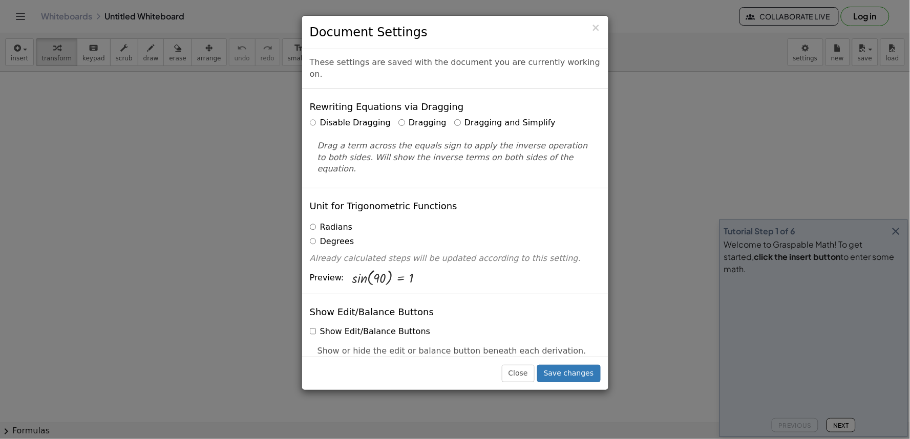
click at [458, 117] on label "Dragging and Simplify" at bounding box center [504, 123] width 101 height 12
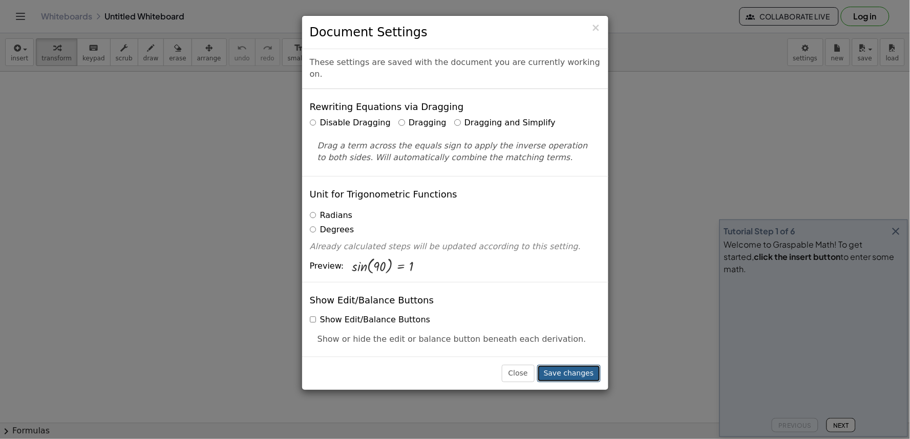
click at [588, 368] on button "Save changes" at bounding box center [569, 373] width 64 height 17
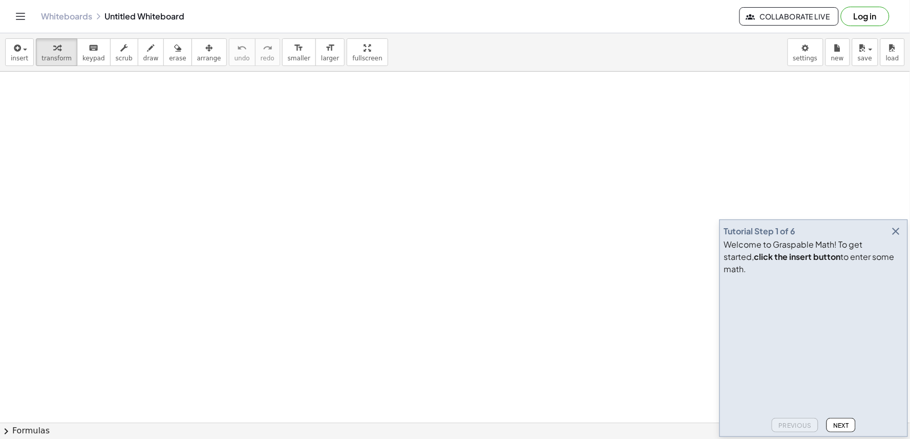
drag, startPoint x: 173, startPoint y: 255, endPoint x: 545, endPoint y: 277, distance: 373.0
drag, startPoint x: 544, startPoint y: 276, endPoint x: 122, endPoint y: 249, distance: 423.3
drag, startPoint x: 155, startPoint y: 232, endPoint x: 210, endPoint y: 231, distance: 55.3
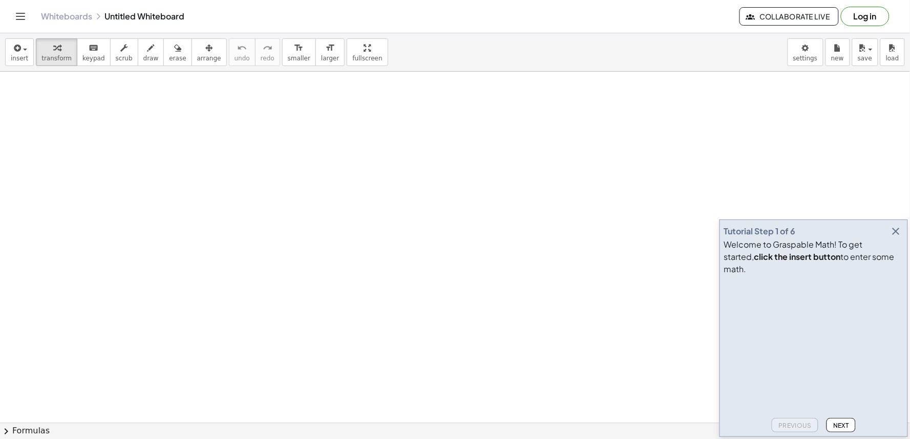
drag, startPoint x: 252, startPoint y: 333, endPoint x: 551, endPoint y: 253, distance: 309.7
drag, startPoint x: 555, startPoint y: 255, endPoint x: 173, endPoint y: 318, distance: 387.1
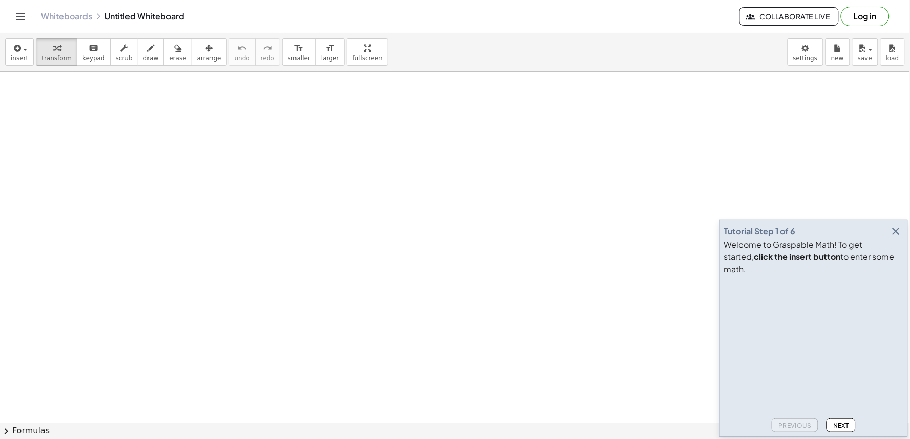
drag, startPoint x: 173, startPoint y: 318, endPoint x: 770, endPoint y: 243, distance: 601.8
drag, startPoint x: 718, startPoint y: 255, endPoint x: 335, endPoint y: 292, distance: 384.9
click at [450, 274] on main "Tutorial Step 1 of 6 Welcome to Graspable Math! To get started, click the inser…" at bounding box center [455, 219] width 910 height 439
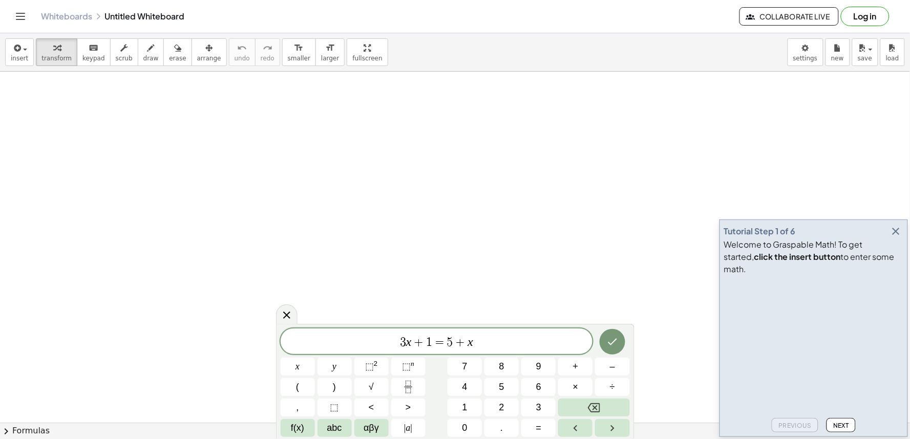
click at [896, 238] on icon "button" at bounding box center [896, 231] width 12 height 12
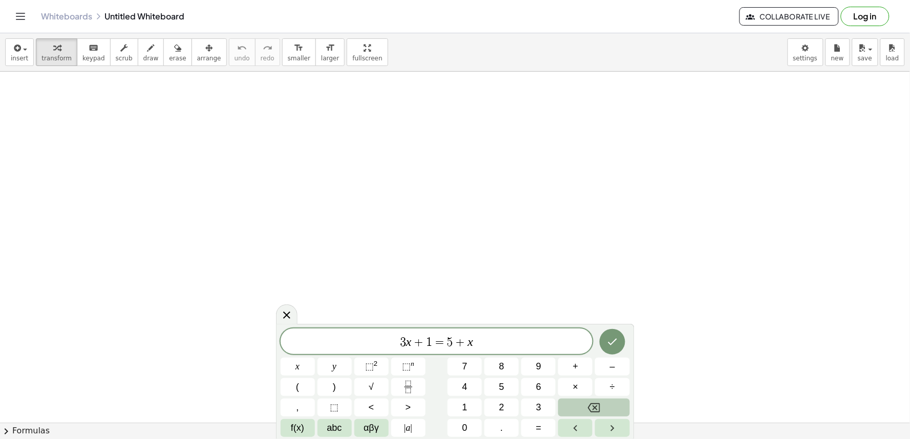
click at [577, 401] on button "Backspace" at bounding box center [593, 408] width 71 height 18
click at [579, 401] on button "Backspace" at bounding box center [593, 408] width 71 height 18
click at [577, 398] on div "3 x + 1 = ​ x y ⬚ 2 ⬚ n 7 8 9 + – ( ) √ 4 5 6 × ÷ , ⬚ < > 1 2 3 f(x) abc αβγ | …" at bounding box center [455, 383] width 349 height 109
click at [576, 402] on button "Backspace" at bounding box center [593, 408] width 71 height 18
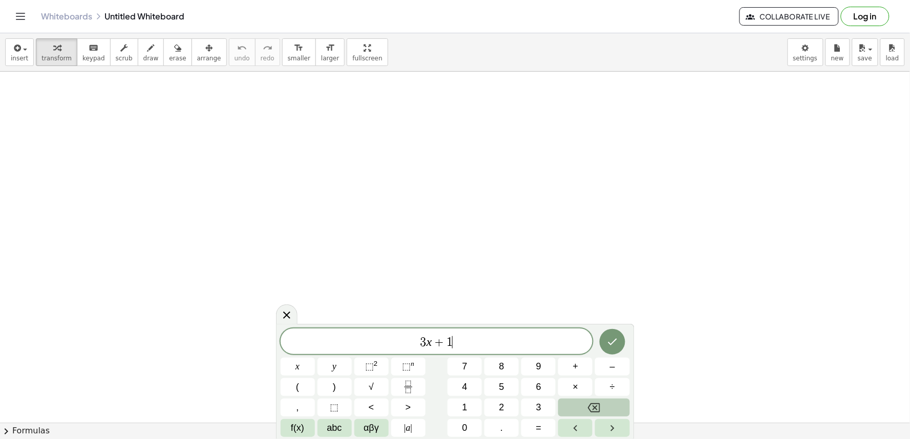
click at [574, 405] on button "Backspace" at bounding box center [593, 408] width 71 height 18
click at [575, 405] on button "Backspace" at bounding box center [593, 408] width 71 height 18
click at [573, 402] on button "Backspace" at bounding box center [593, 408] width 71 height 18
click at [573, 403] on button "Backspace" at bounding box center [593, 408] width 71 height 18
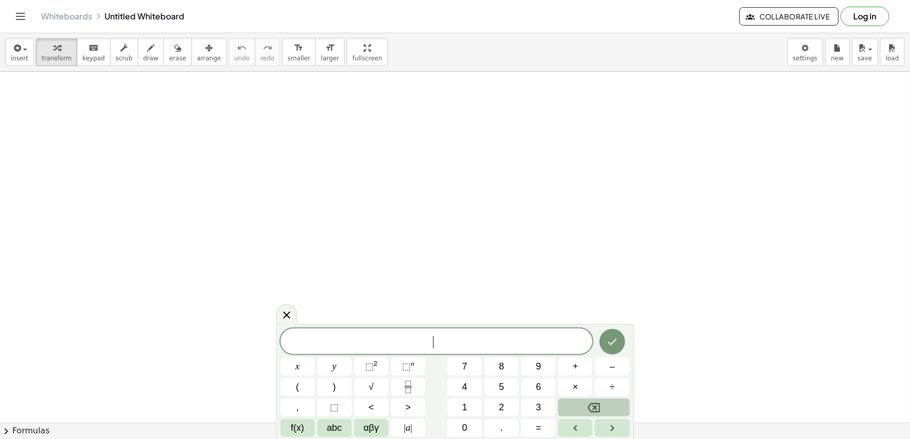
click at [572, 403] on button "Backspace" at bounding box center [593, 408] width 71 height 18
click at [467, 360] on span "7" at bounding box center [464, 367] width 5 height 14
click at [304, 370] on button "x" at bounding box center [298, 367] width 34 height 18
click at [559, 365] on button "+" at bounding box center [575, 367] width 34 height 18
click at [528, 370] on button "9" at bounding box center [538, 367] width 34 height 18
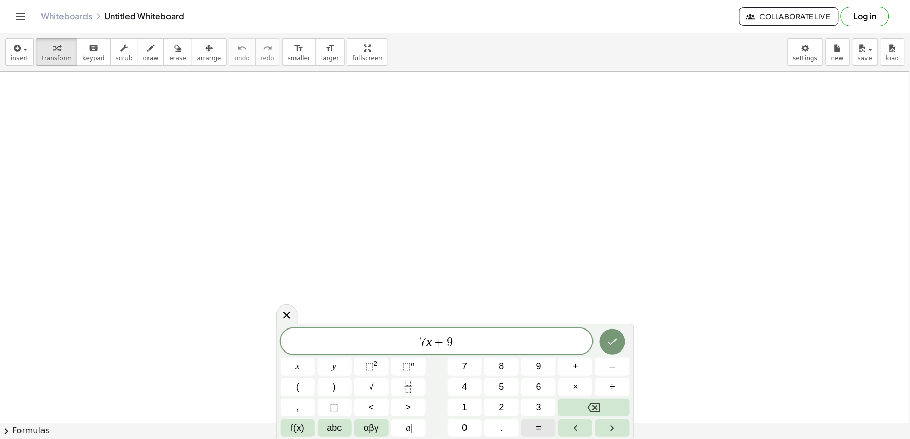
click at [546, 418] on div "7 x + 9 ​ x y ⬚ 2 ⬚ n 7 8 9 + – ( ) √ 4 5 6 × ÷ , ⬚ < > 1 2 3 f(x) abc αβγ | a …" at bounding box center [455, 383] width 349 height 109
click at [601, 371] on button "–" at bounding box center [612, 367] width 34 height 18
click at [460, 410] on button "1" at bounding box center [465, 408] width 34 height 18
click at [493, 403] on button "2" at bounding box center [501, 408] width 34 height 18
click at [590, 404] on icon "Backspace" at bounding box center [594, 408] width 12 height 12
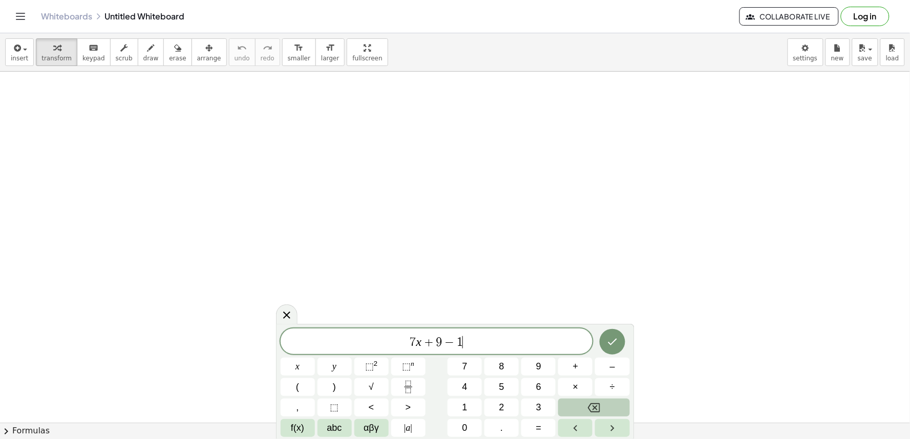
click at [586, 405] on button "Backspace" at bounding box center [593, 408] width 71 height 18
click at [582, 406] on button "Backspace" at bounding box center [593, 408] width 71 height 18
click at [537, 432] on span "=" at bounding box center [539, 428] width 6 height 14
click at [610, 368] on span "–" at bounding box center [612, 367] width 5 height 14
click at [535, 370] on button "9" at bounding box center [538, 367] width 34 height 18
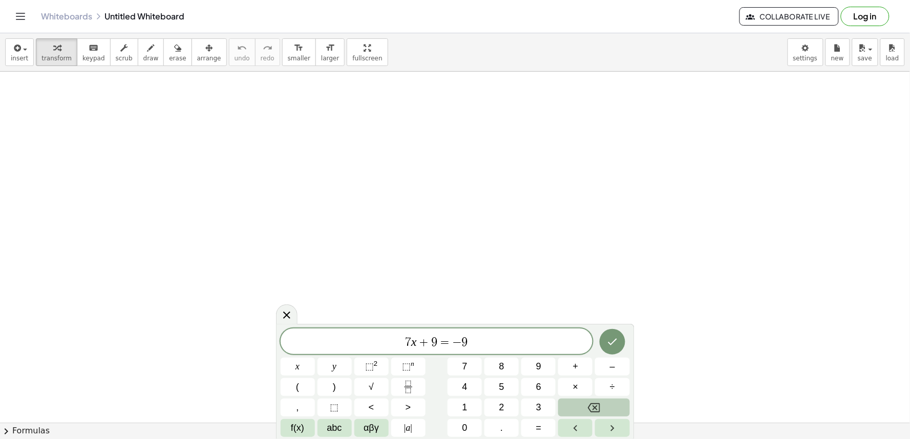
click at [607, 406] on button "Backspace" at bounding box center [593, 408] width 71 height 18
click at [603, 358] on button "–" at bounding box center [612, 367] width 34 height 18
click at [469, 408] on button "1" at bounding box center [465, 408] width 34 height 18
click at [492, 400] on button "2" at bounding box center [501, 408] width 34 height 18
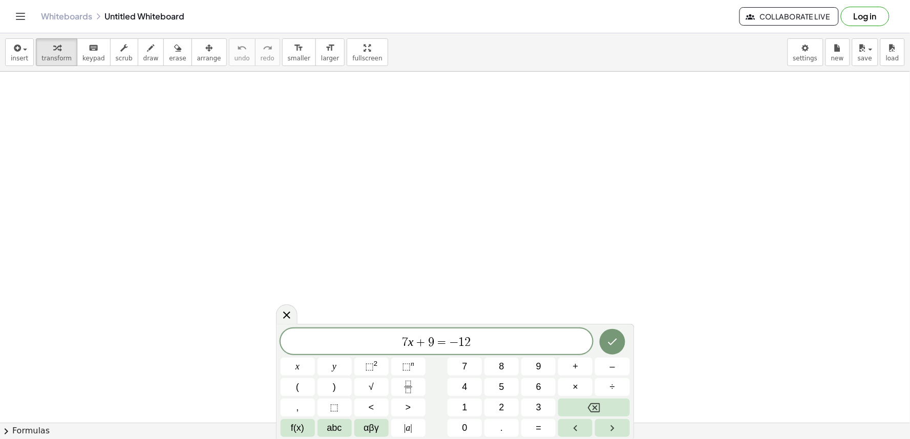
click at [315, 358] on div at bounding box center [298, 367] width 34 height 18
click at [611, 340] on icon "Done" at bounding box center [612, 342] width 12 height 12
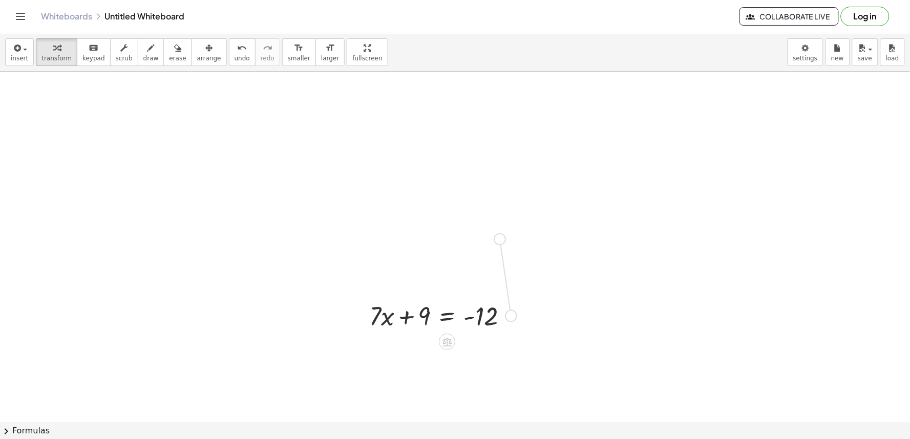
drag, startPoint x: 515, startPoint y: 311, endPoint x: 514, endPoint y: 241, distance: 69.7
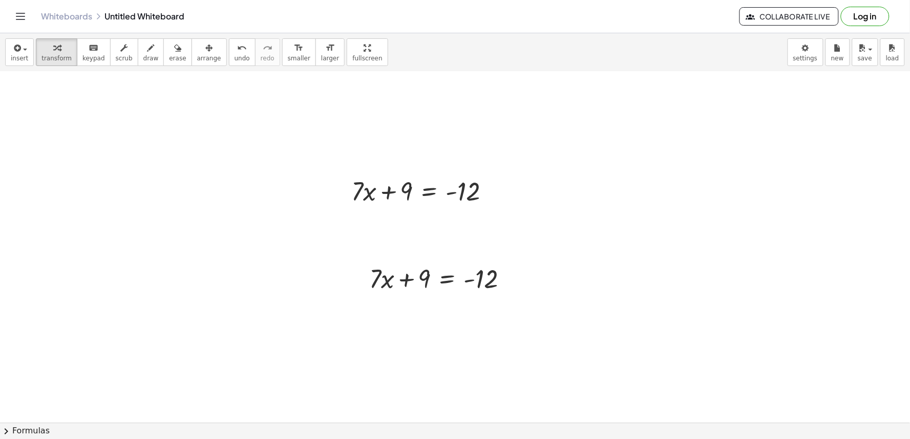
scroll to position [57, 0]
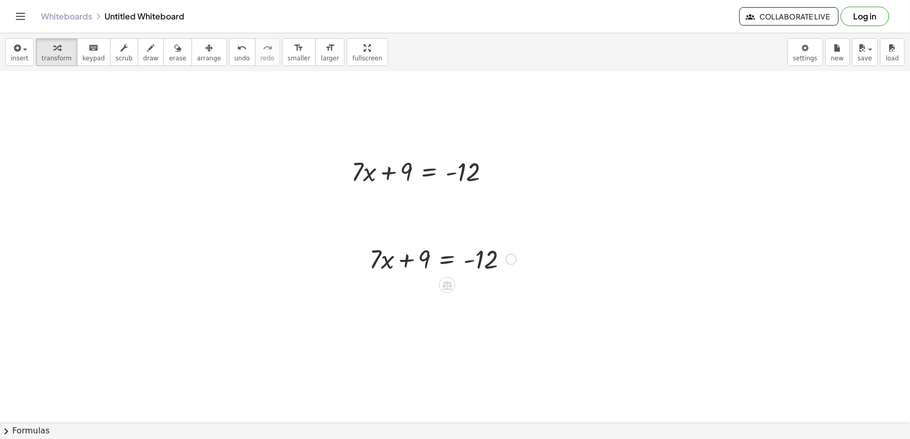
click at [449, 265] on div at bounding box center [442, 258] width 157 height 35
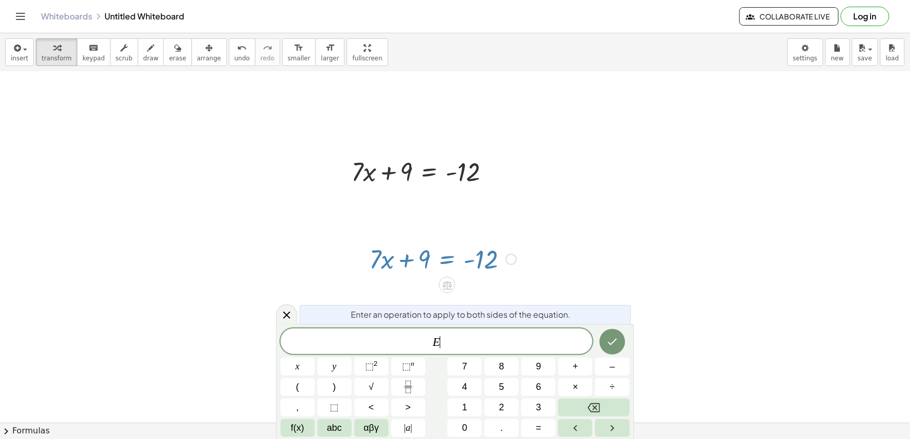
click at [552, 258] on div at bounding box center [455, 400] width 910 height 770
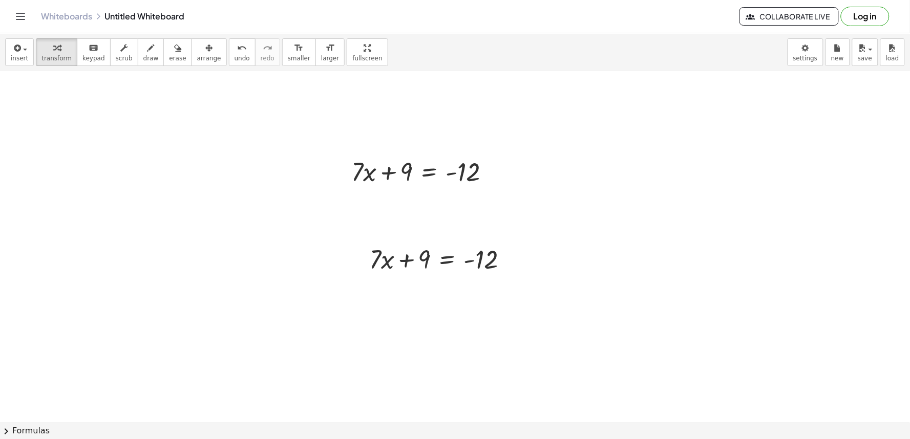
drag, startPoint x: 485, startPoint y: 272, endPoint x: 676, endPoint y: 214, distance: 200.4
drag, startPoint x: 676, startPoint y: 214, endPoint x: 556, endPoint y: 231, distance: 122.2
drag, startPoint x: 556, startPoint y: 231, endPoint x: 527, endPoint y: 234, distance: 28.2
click at [527, 234] on div at bounding box center [455, 400] width 910 height 770
drag, startPoint x: 510, startPoint y: 228, endPoint x: 505, endPoint y: 246, distance: 18.4
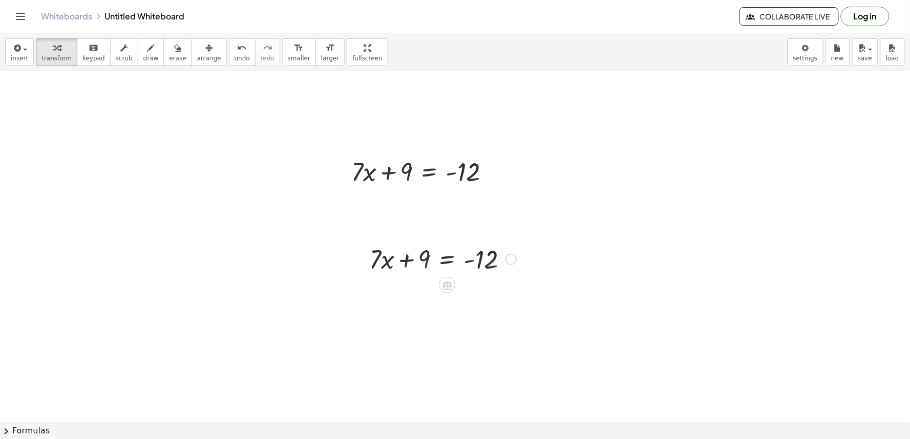
click at [505, 246] on div at bounding box center [442, 258] width 157 height 35
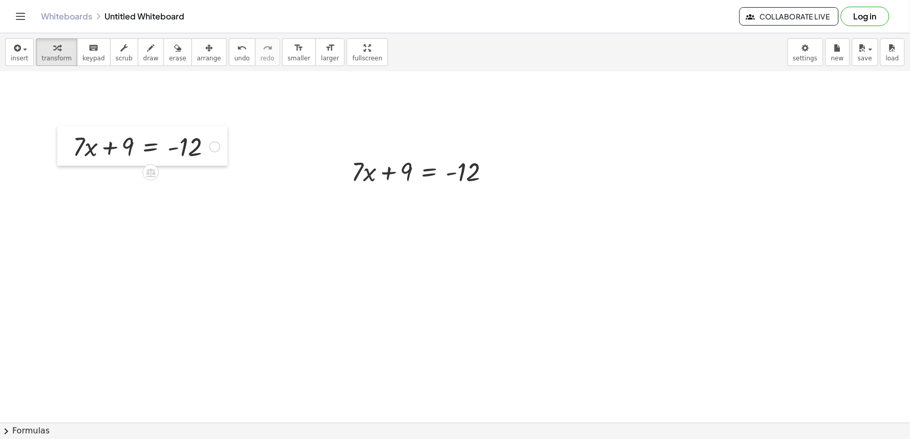
drag, startPoint x: 355, startPoint y: 254, endPoint x: 58, endPoint y: 141, distance: 317.2
click at [58, 141] on div at bounding box center [64, 146] width 15 height 40
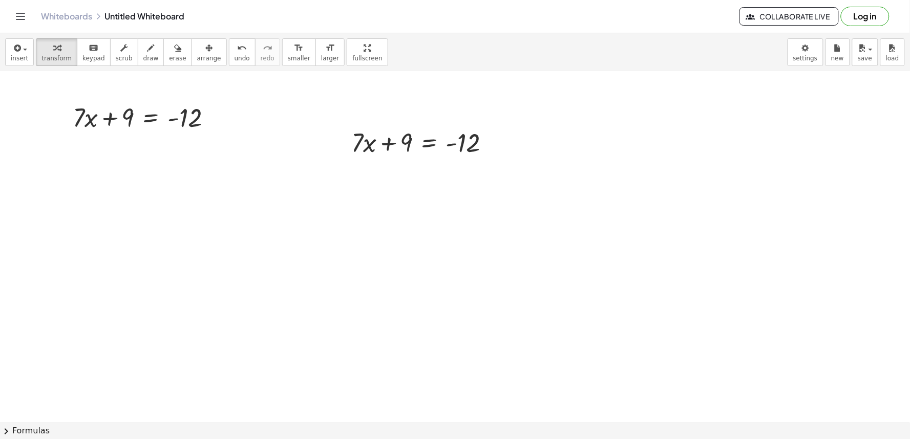
scroll to position [114, 0]
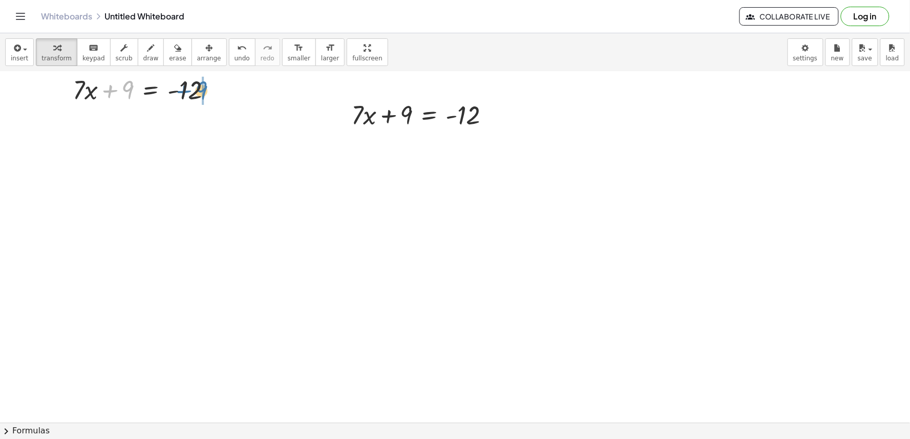
drag, startPoint x: 127, startPoint y: 95, endPoint x: 202, endPoint y: 96, distance: 74.8
click at [190, 119] on div at bounding box center [169, 124] width 202 height 35
drag, startPoint x: 215, startPoint y: 120, endPoint x: 195, endPoint y: 120, distance: 20.5
click at [216, 120] on div at bounding box center [169, 124] width 202 height 35
click at [176, 120] on div at bounding box center [146, 124] width 157 height 35
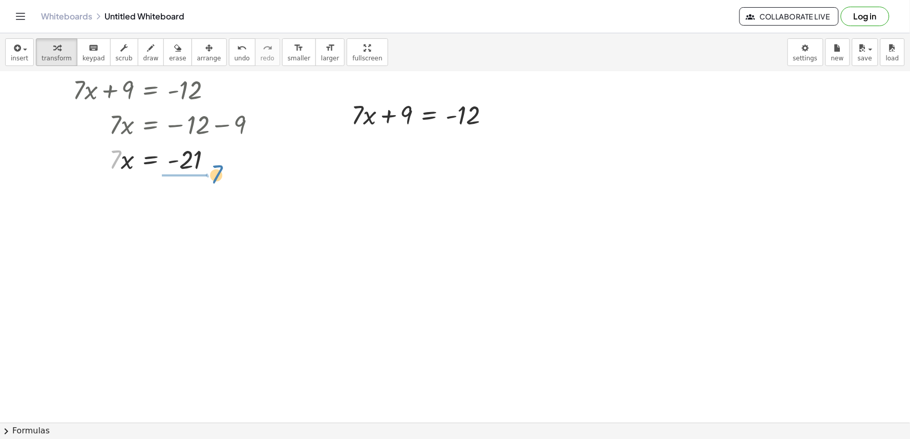
drag, startPoint x: 117, startPoint y: 152, endPoint x: 210, endPoint y: 150, distance: 93.2
click at [218, 152] on div at bounding box center [169, 158] width 202 height 35
drag, startPoint x: 180, startPoint y: 198, endPoint x: 175, endPoint y: 198, distance: 5.1
click at [179, 198] on div at bounding box center [169, 201] width 202 height 51
click at [417, 267] on div at bounding box center [455, 343] width 910 height 770
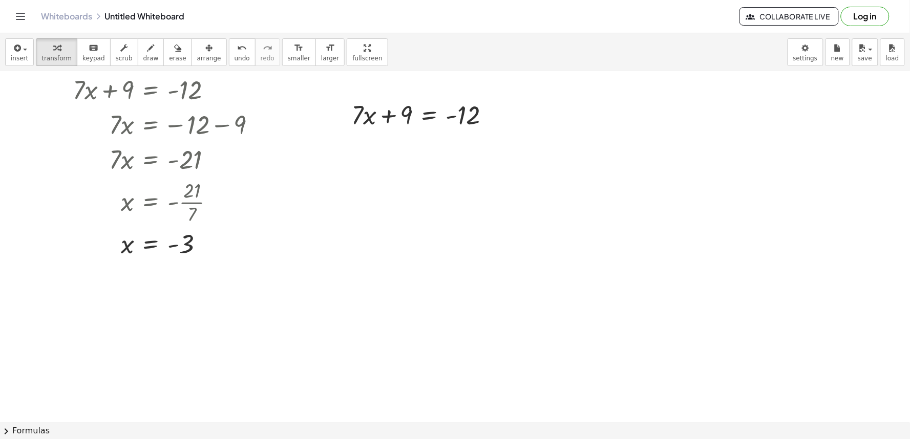
drag, startPoint x: 411, startPoint y: 285, endPoint x: 467, endPoint y: 319, distance: 65.7
click at [467, 319] on div at bounding box center [455, 343] width 910 height 770
drag, startPoint x: 467, startPoint y: 319, endPoint x: 462, endPoint y: 320, distance: 5.3
click at [467, 319] on div at bounding box center [455, 343] width 910 height 770
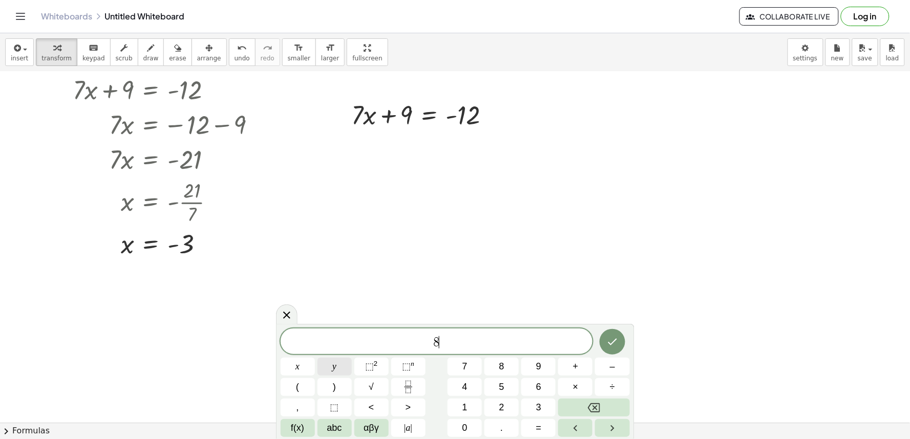
click at [320, 364] on button "y" at bounding box center [335, 367] width 34 height 18
click at [610, 367] on button "–" at bounding box center [612, 367] width 34 height 18
click at [544, 422] on button "=" at bounding box center [538, 428] width 34 height 18
click at [595, 400] on button "Backspace" at bounding box center [593, 408] width 71 height 18
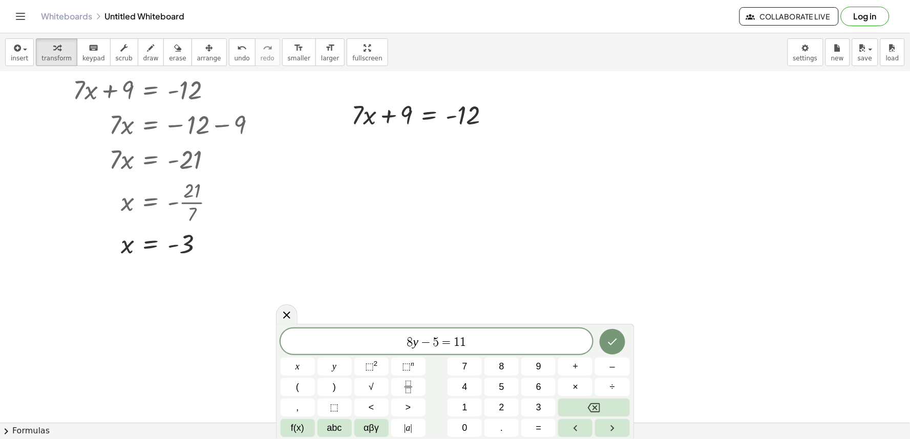
click at [500, 343] on span "8 y − 5 = 1 ​ 1" at bounding box center [437, 342] width 312 height 14
click at [611, 336] on icon "Done" at bounding box center [612, 342] width 12 height 12
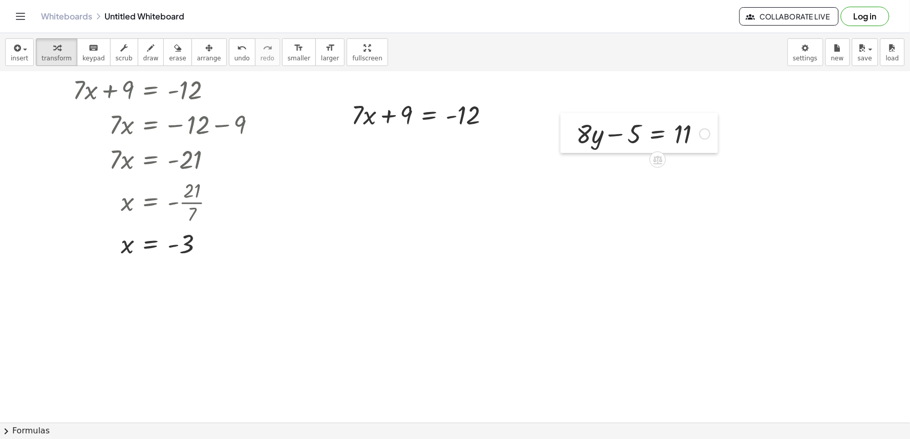
drag, startPoint x: 473, startPoint y: 332, endPoint x: 567, endPoint y: 126, distance: 225.9
click at [567, 126] on div at bounding box center [568, 133] width 15 height 40
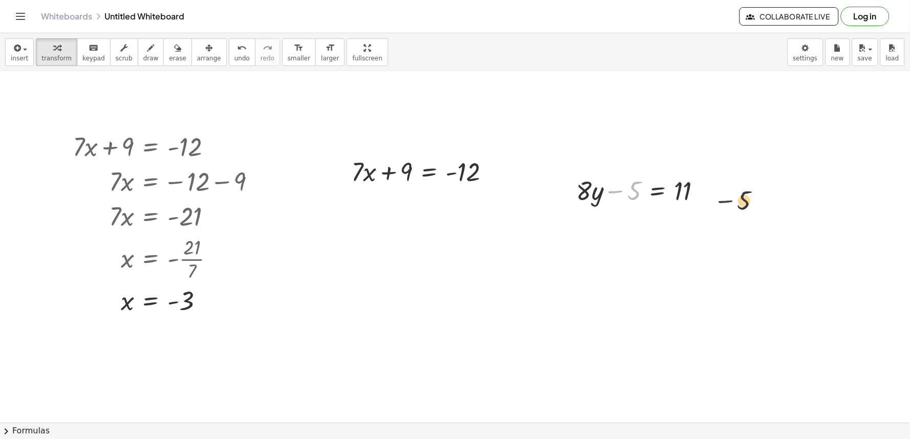
drag, startPoint x: 608, startPoint y: 188, endPoint x: 739, endPoint y: 200, distance: 131.1
click at [739, 200] on div "+ · 7 · x + 9 = - 12 · 7 · x = − 12 − 9 · 7 · x = - 21 x = - · 21 · 7 x = - 3 +…" at bounding box center [455, 400] width 910 height 770
drag, startPoint x: 631, startPoint y: 195, endPoint x: 733, endPoint y: 201, distance: 102.6
drag, startPoint x: 635, startPoint y: 196, endPoint x: 733, endPoint y: 188, distance: 98.1
click at [703, 224] on div at bounding box center [662, 224] width 182 height 35
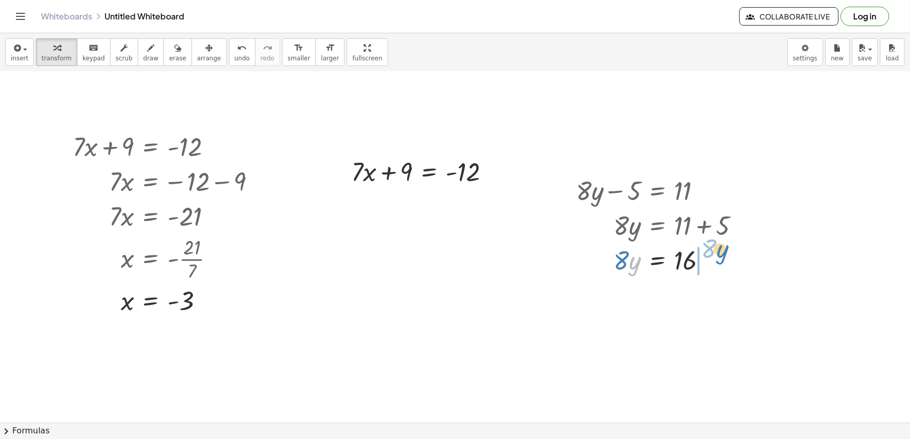
drag, startPoint x: 630, startPoint y: 269, endPoint x: 722, endPoint y: 260, distance: 92.7
click at [722, 260] on div at bounding box center [662, 259] width 182 height 35
click at [235, 55] on span "undo" at bounding box center [242, 58] width 15 height 7
drag, startPoint x: 627, startPoint y: 261, endPoint x: 667, endPoint y: 288, distance: 48.3
click at [672, 301] on div at bounding box center [662, 302] width 182 height 51
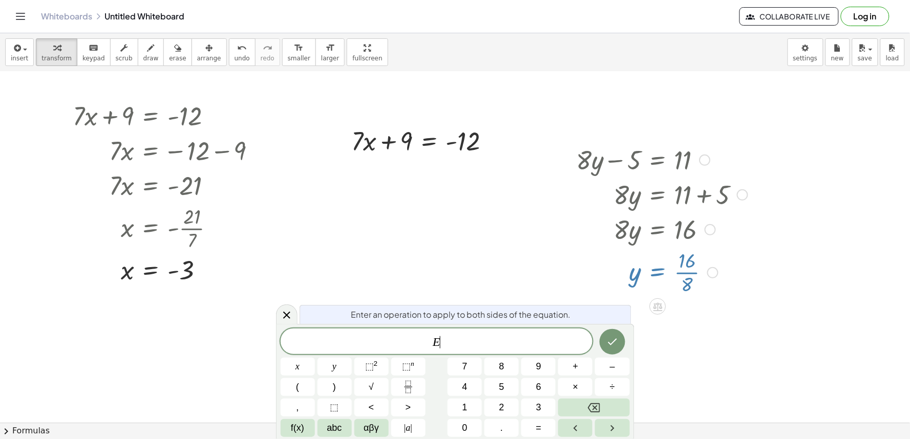
scroll to position [89, 0]
click at [706, 298] on div "+ · 8 · y − 5 = 11 · 8 · y = + 11 + 5 · 8 · y = 16 · 8 y = 16 ·" at bounding box center [658, 218] width 195 height 161
drag, startPoint x: 895, startPoint y: 272, endPoint x: 859, endPoint y: 259, distance: 38.2
click at [893, 270] on div at bounding box center [455, 368] width 910 height 770
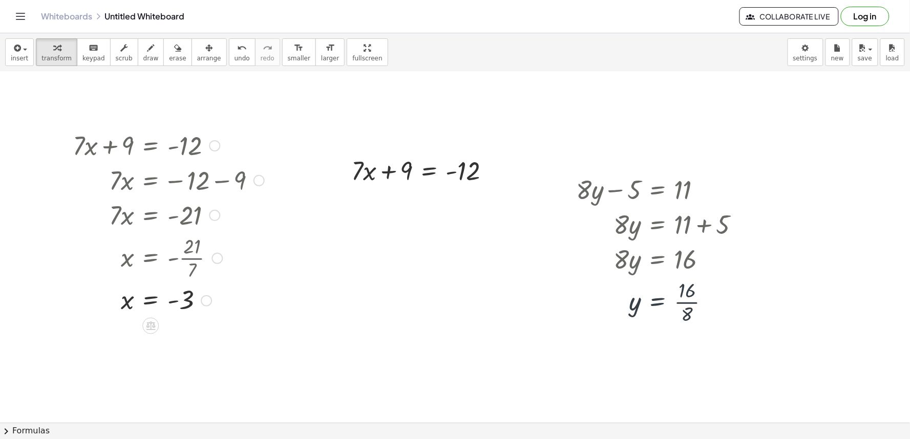
scroll to position [57, 0]
click at [693, 295] on div at bounding box center [662, 302] width 182 height 51
click at [688, 303] on div at bounding box center [662, 302] width 182 height 51
click at [688, 303] on div at bounding box center [662, 303] width 182 height 34
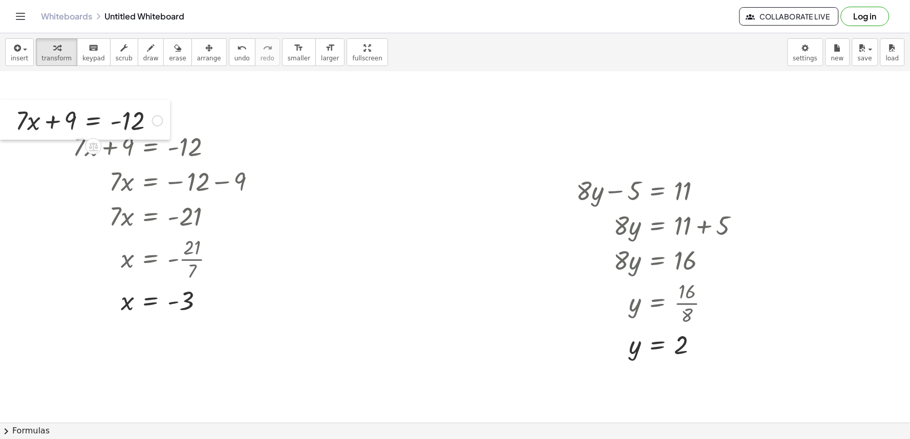
drag, startPoint x: 340, startPoint y: 153, endPoint x: 0, endPoint y: 101, distance: 343.4
click at [0, 101] on div at bounding box center [7, 120] width 15 height 40
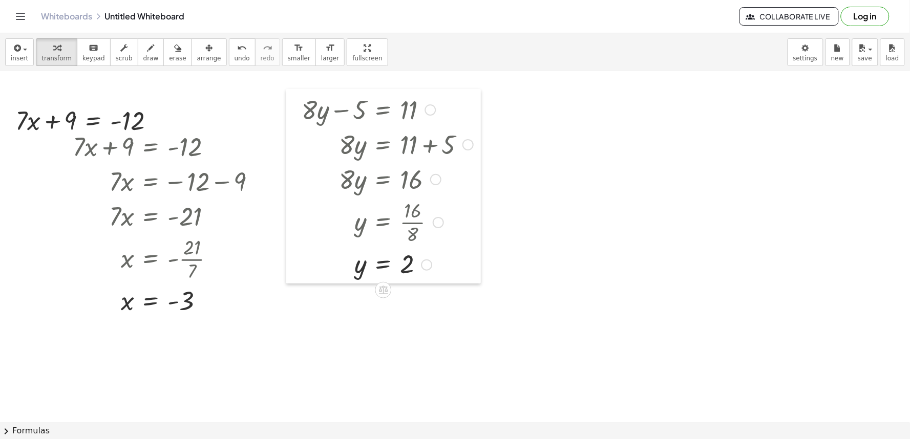
drag, startPoint x: 536, startPoint y: 173, endPoint x: 290, endPoint y: 113, distance: 253.6
click at [290, 113] on div at bounding box center [293, 186] width 15 height 195
drag, startPoint x: 667, startPoint y: 278, endPoint x: 658, endPoint y: 261, distance: 18.8
click at [666, 274] on div at bounding box center [455, 400] width 910 height 770
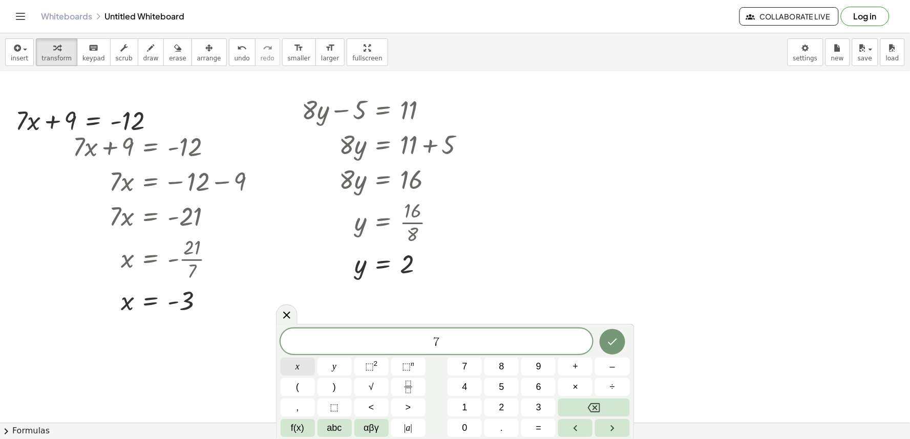
click at [295, 361] on span "x" at bounding box center [297, 367] width 4 height 14
click at [610, 366] on button "–" at bounding box center [612, 367] width 34 height 18
click at [539, 424] on span "=" at bounding box center [539, 428] width 6 height 14
click at [612, 344] on icon "Done" at bounding box center [612, 342] width 9 height 7
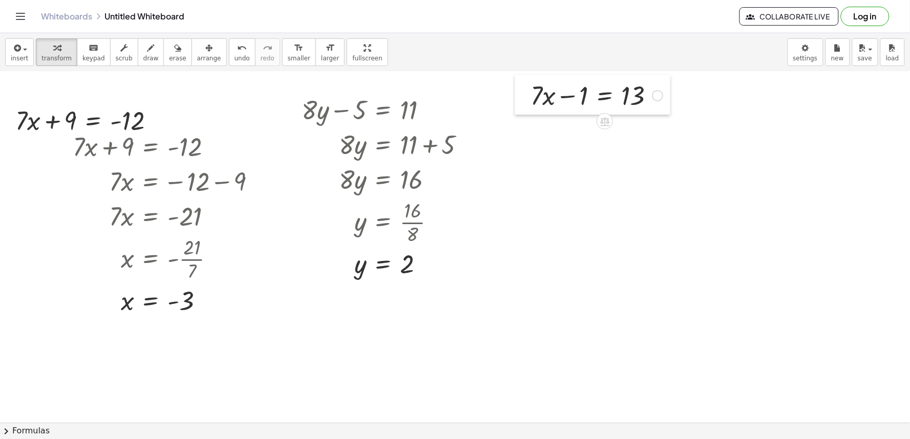
drag, startPoint x: 673, startPoint y: 289, endPoint x: 524, endPoint y: 95, distance: 245.1
click at [524, 95] on div at bounding box center [522, 95] width 15 height 40
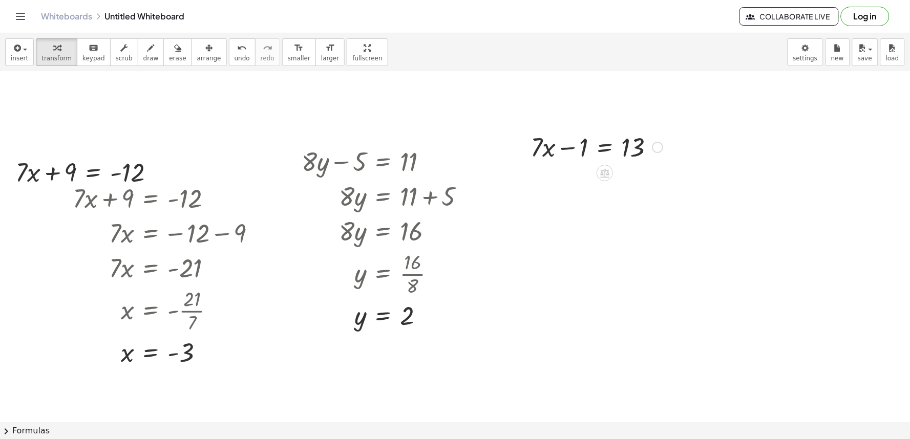
scroll to position [0, 0]
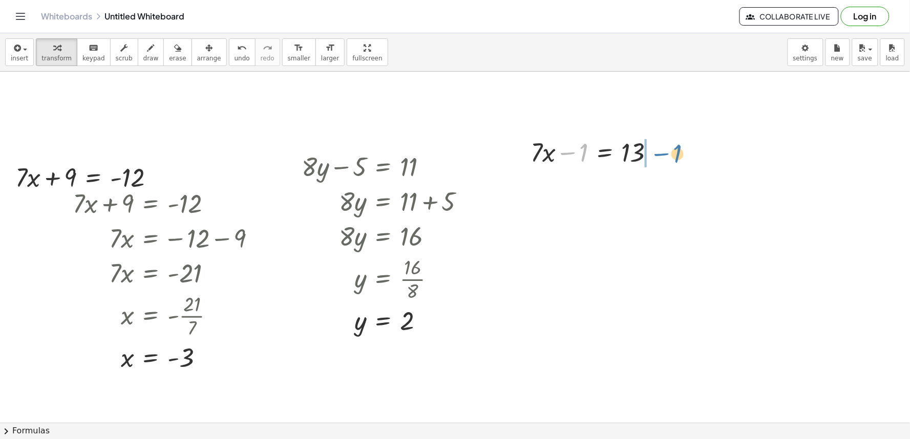
drag, startPoint x: 581, startPoint y: 146, endPoint x: 675, endPoint y: 147, distance: 94.2
click at [661, 189] on div at bounding box center [612, 186] width 175 height 35
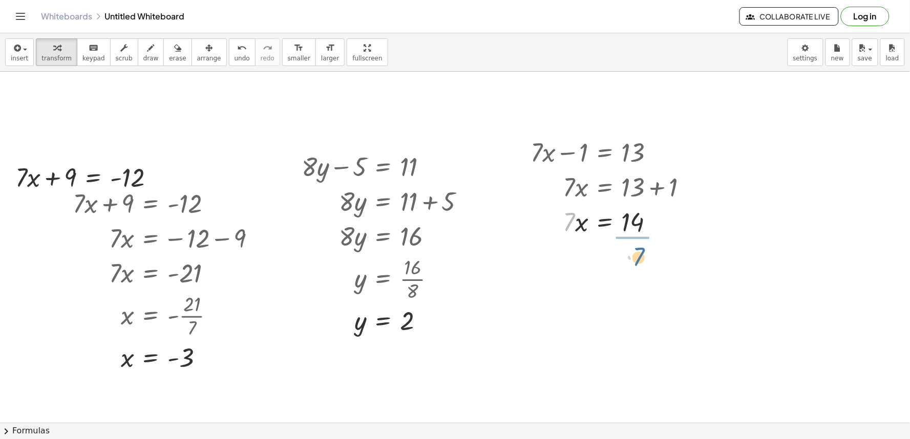
drag, startPoint x: 568, startPoint y: 223, endPoint x: 641, endPoint y: 249, distance: 76.8
click at [643, 255] on div at bounding box center [612, 264] width 175 height 51
click at [638, 263] on div at bounding box center [612, 264] width 175 height 51
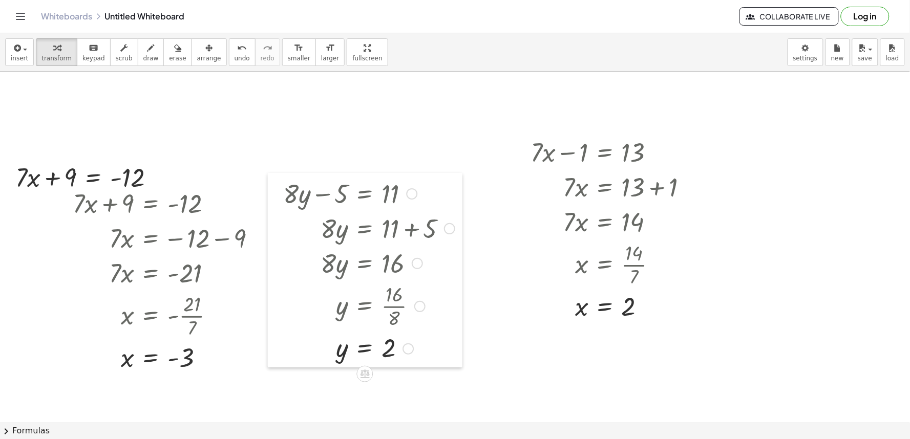
drag, startPoint x: 293, startPoint y: 154, endPoint x: 272, endPoint y: 178, distance: 31.9
click at [272, 178] on div at bounding box center [275, 270] width 15 height 195
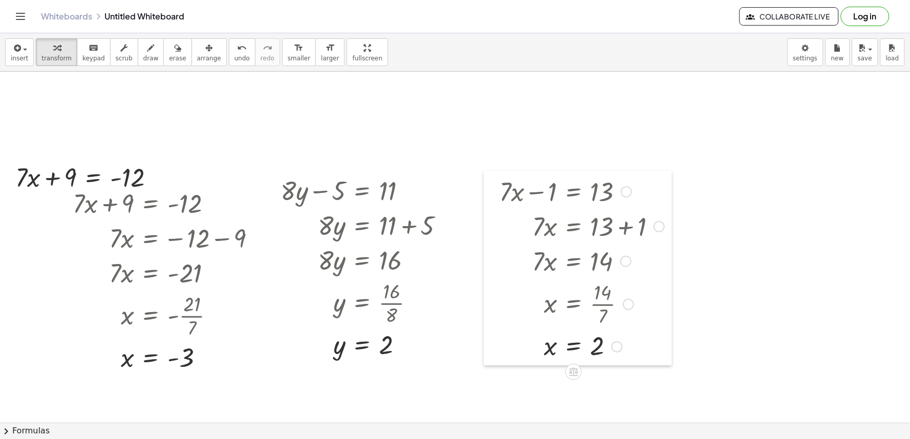
drag, startPoint x: 519, startPoint y: 132, endPoint x: 488, endPoint y: 172, distance: 50.3
click at [488, 172] on div at bounding box center [491, 268] width 15 height 195
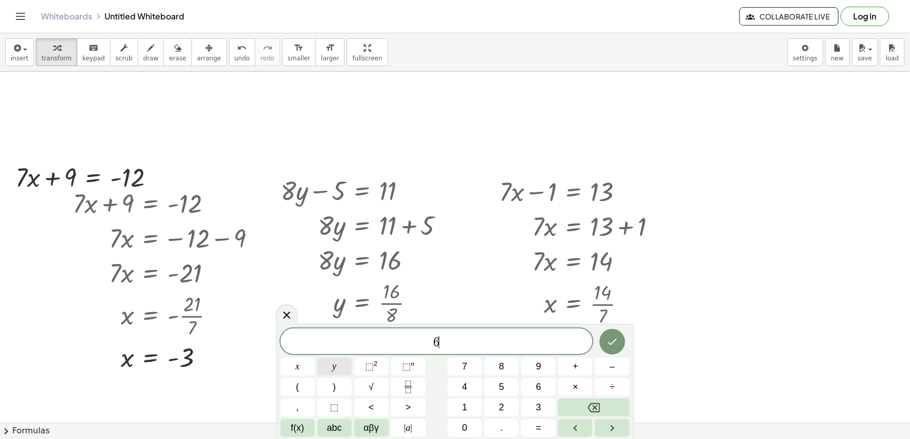
click at [323, 361] on button "y" at bounding box center [335, 367] width 34 height 18
click at [617, 364] on button "–" at bounding box center [612, 367] width 34 height 18
click at [534, 425] on button "=" at bounding box center [538, 428] width 34 height 18
click at [612, 345] on icon "Done" at bounding box center [612, 342] width 12 height 12
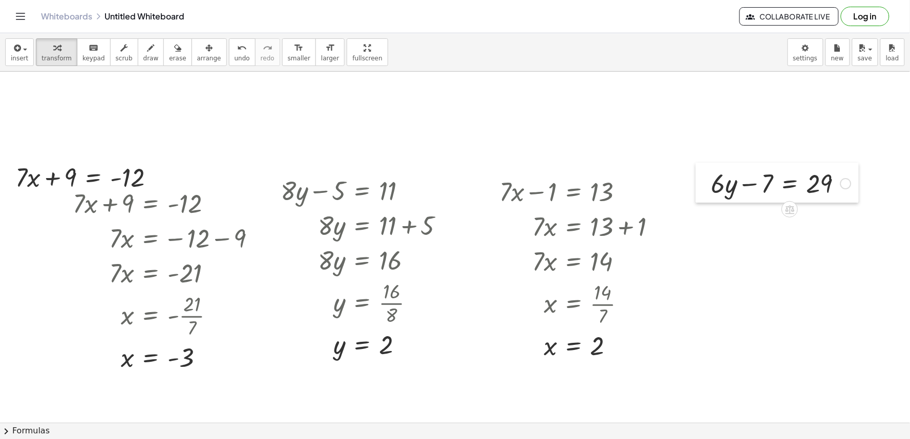
drag, startPoint x: 756, startPoint y: 217, endPoint x: 696, endPoint y: 168, distance: 77.2
click at [696, 168] on div at bounding box center [703, 183] width 15 height 40
click at [715, 191] on div at bounding box center [781, 182] width 150 height 35
drag, startPoint x: 759, startPoint y: 181, endPoint x: 838, endPoint y: 184, distance: 78.4
click at [838, 184] on div at bounding box center [781, 182] width 150 height 35
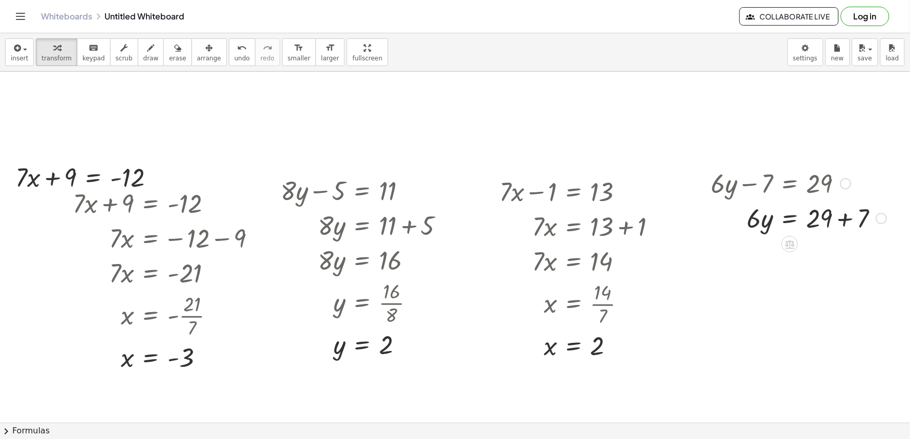
click at [837, 219] on div at bounding box center [798, 217] width 185 height 35
drag, startPoint x: 757, startPoint y: 259, endPoint x: 821, endPoint y: 291, distance: 71.7
click at [820, 290] on div at bounding box center [798, 295] width 185 height 51
click at [820, 299] on div at bounding box center [798, 295] width 185 height 51
click at [818, 292] on div at bounding box center [798, 296] width 185 height 34
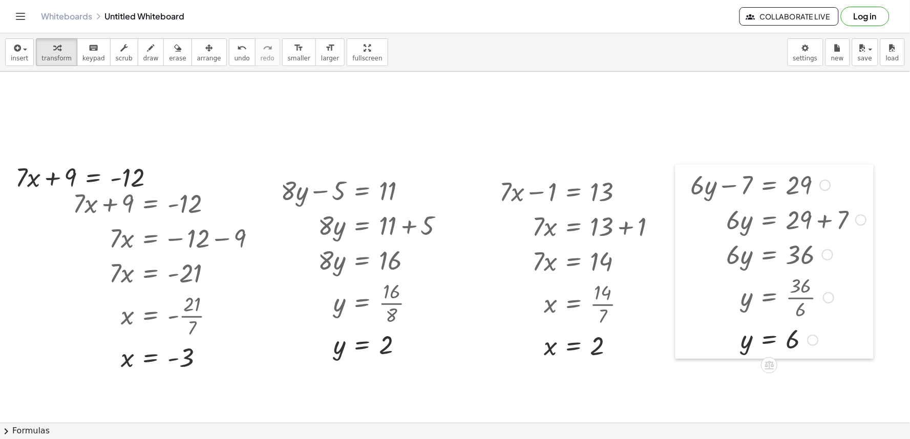
drag, startPoint x: 708, startPoint y: 177, endPoint x: 686, endPoint y: 180, distance: 22.3
click at [686, 180] on div at bounding box center [682, 261] width 15 height 195
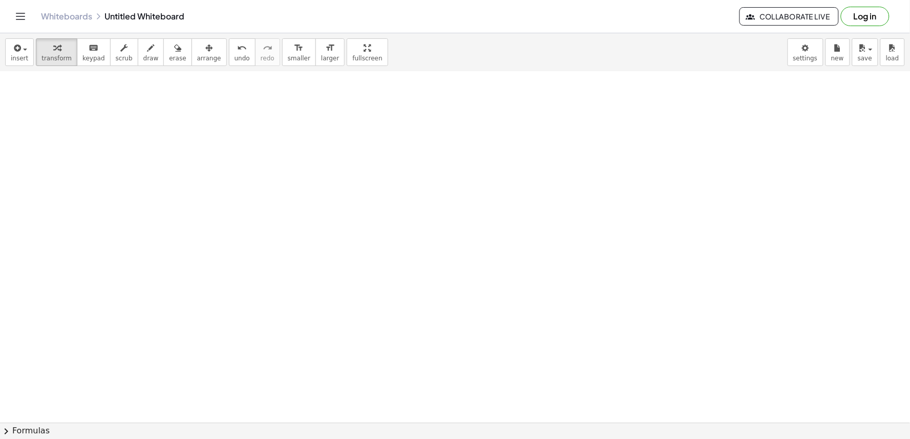
scroll to position [341, 0]
click at [321, 180] on div at bounding box center [460, 116] width 921 height 770
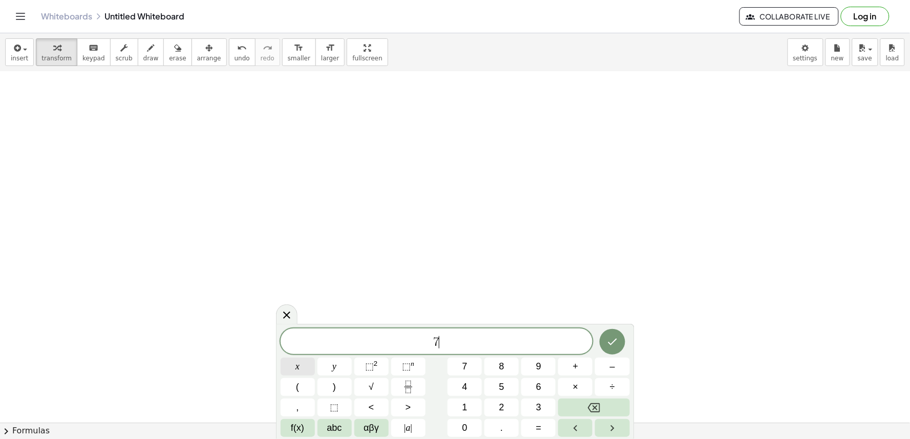
click at [302, 369] on button "x" at bounding box center [298, 367] width 34 height 18
click at [586, 364] on button "+" at bounding box center [575, 367] width 34 height 18
click at [329, 364] on button "y" at bounding box center [335, 367] width 34 height 18
click at [528, 426] on button "=" at bounding box center [538, 428] width 34 height 18
click at [601, 342] on button "Done" at bounding box center [613, 342] width 26 height 26
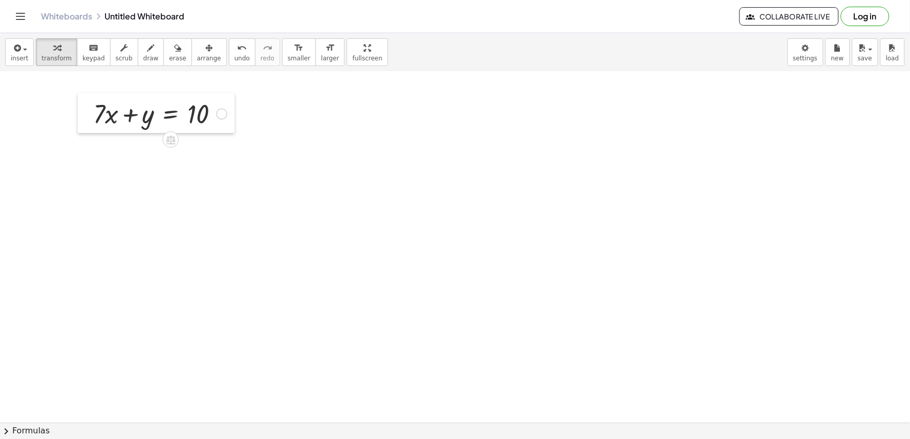
drag, startPoint x: 327, startPoint y: 194, endPoint x: 84, endPoint y: 107, distance: 257.9
click at [84, 107] on div at bounding box center [85, 113] width 15 height 40
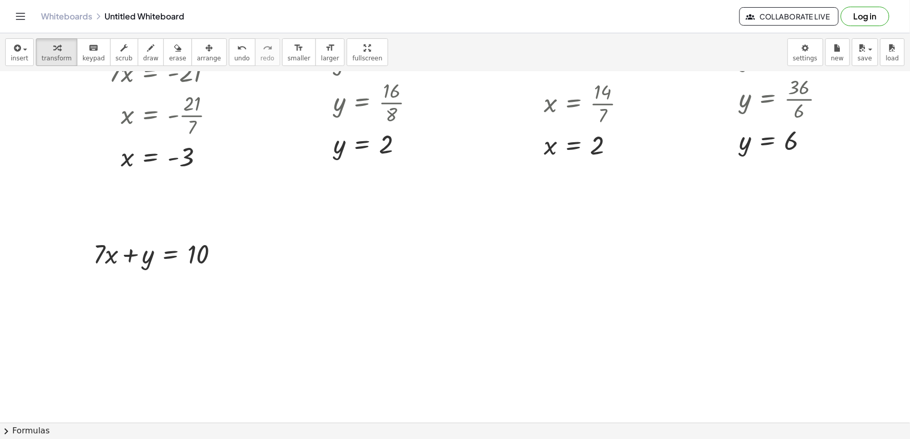
scroll to position [199, 0]
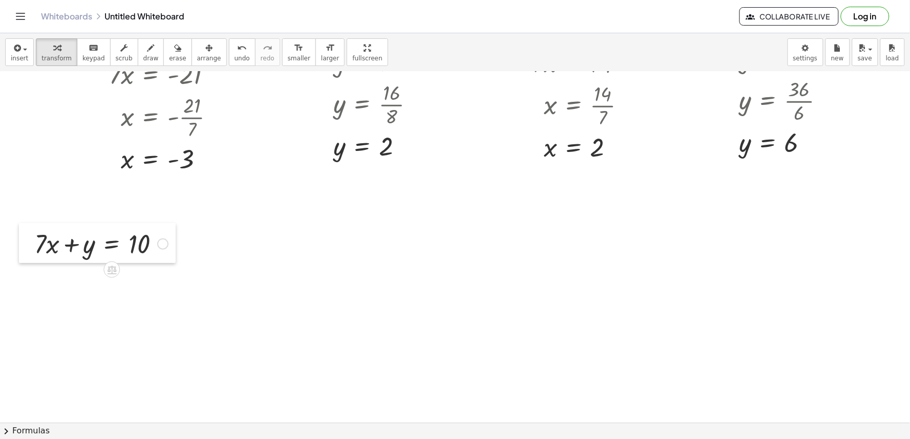
drag, startPoint x: 89, startPoint y: 248, endPoint x: 30, endPoint y: 236, distance: 60.2
click at [30, 236] on div at bounding box center [26, 243] width 15 height 40
drag, startPoint x: 36, startPoint y: 242, endPoint x: 172, endPoint y: 244, distance: 135.7
click at [172, 244] on div at bounding box center [101, 243] width 144 height 35
click at [166, 278] on div at bounding box center [125, 278] width 193 height 35
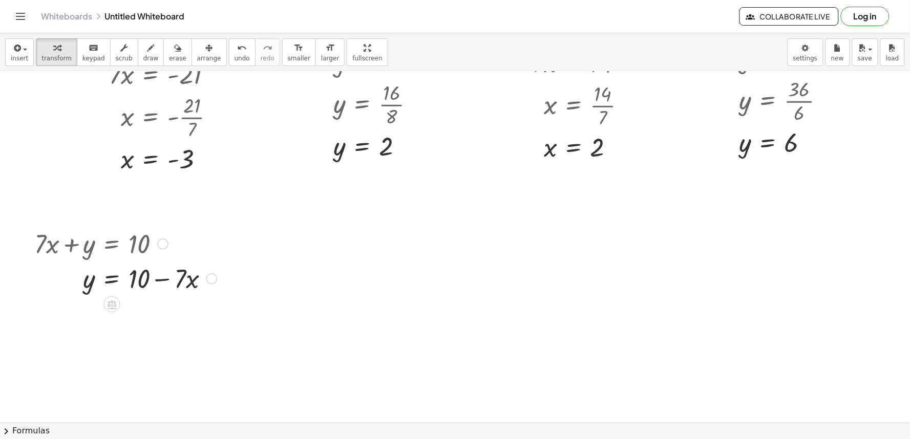
click at [162, 288] on div at bounding box center [125, 278] width 193 height 35
click at [380, 322] on div at bounding box center [460, 400] width 921 height 1054
click at [418, 316] on div at bounding box center [460, 400] width 921 height 1054
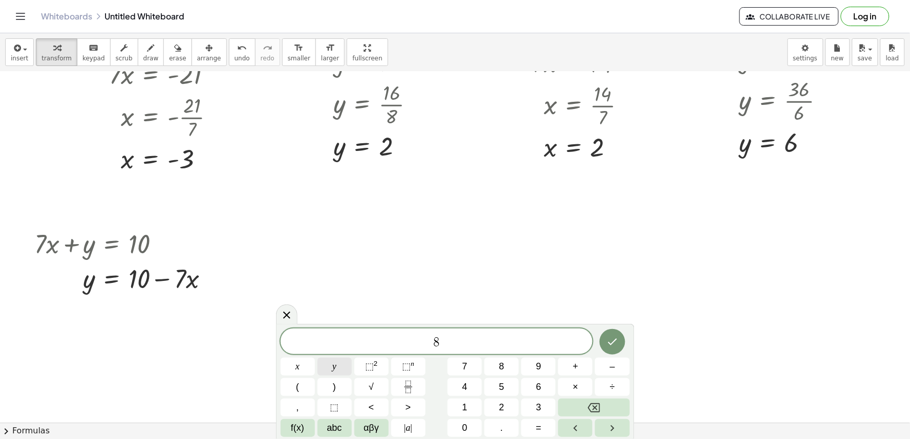
click at [330, 368] on button "y" at bounding box center [335, 367] width 34 height 18
click at [579, 364] on button "+" at bounding box center [575, 367] width 34 height 18
click at [299, 364] on span "x" at bounding box center [297, 367] width 4 height 14
click at [543, 432] on button "=" at bounding box center [538, 428] width 34 height 18
click at [603, 345] on button "Done" at bounding box center [613, 342] width 26 height 26
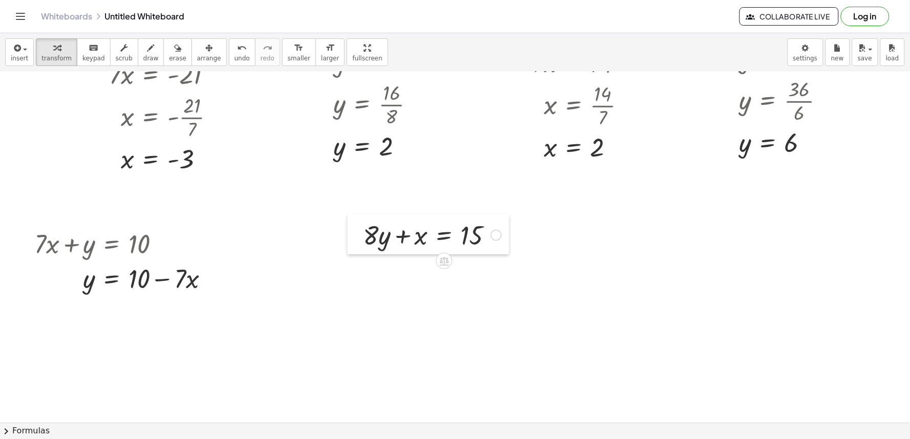
drag, startPoint x: 427, startPoint y: 321, endPoint x: 347, endPoint y: 219, distance: 129.5
click at [355, 217] on div at bounding box center [355, 235] width 15 height 40
drag, startPoint x: 371, startPoint y: 239, endPoint x: 504, endPoint y: 241, distance: 132.6
click at [504, 241] on div at bounding box center [431, 232] width 149 height 35
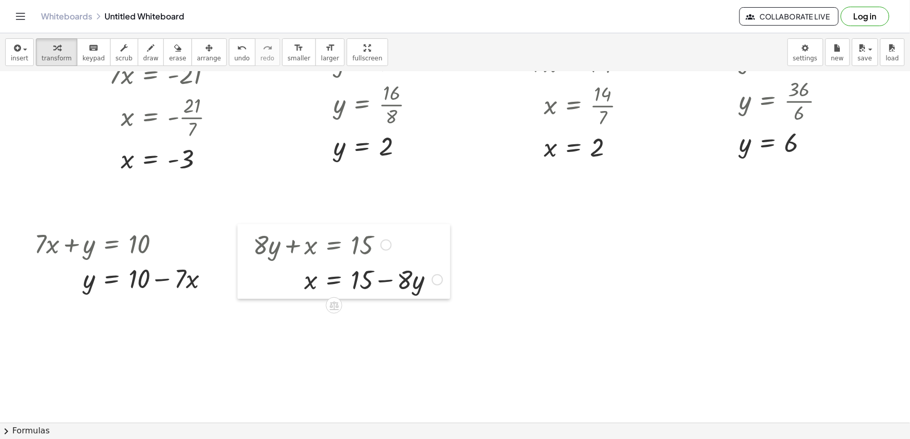
drag, startPoint x: 347, startPoint y: 216, endPoint x: 238, endPoint y: 227, distance: 109.7
click at [238, 227] on div at bounding box center [245, 261] width 15 height 75
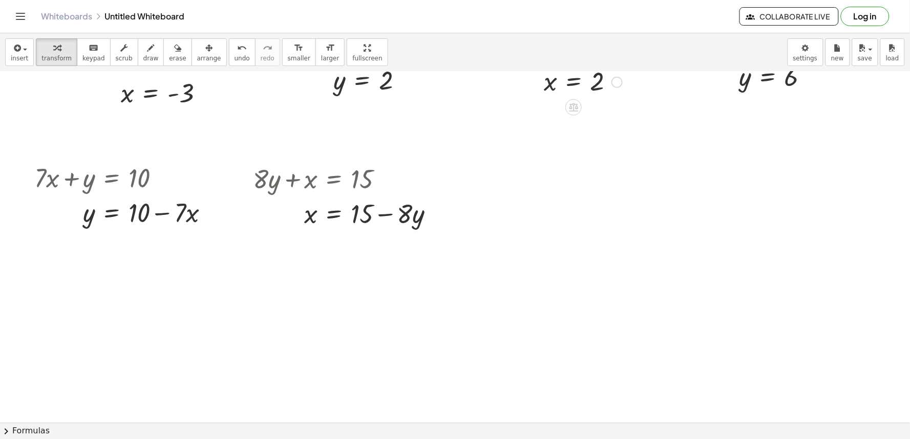
scroll to position [284, 0]
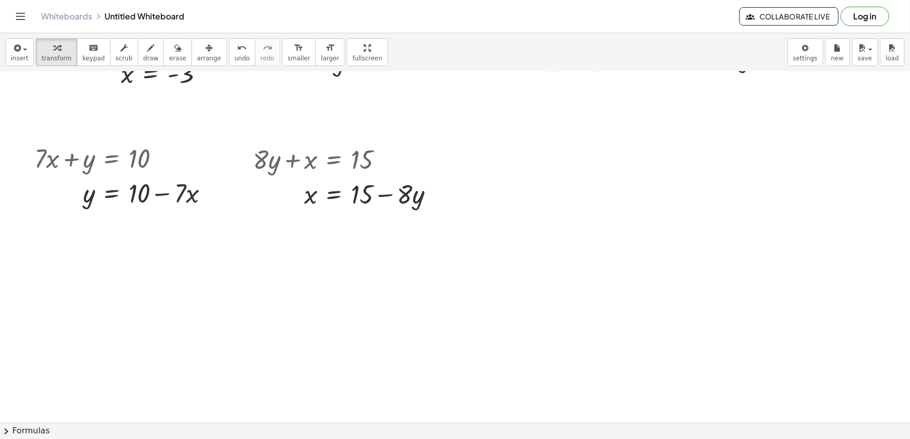
click at [551, 216] on div at bounding box center [460, 314] width 921 height 1054
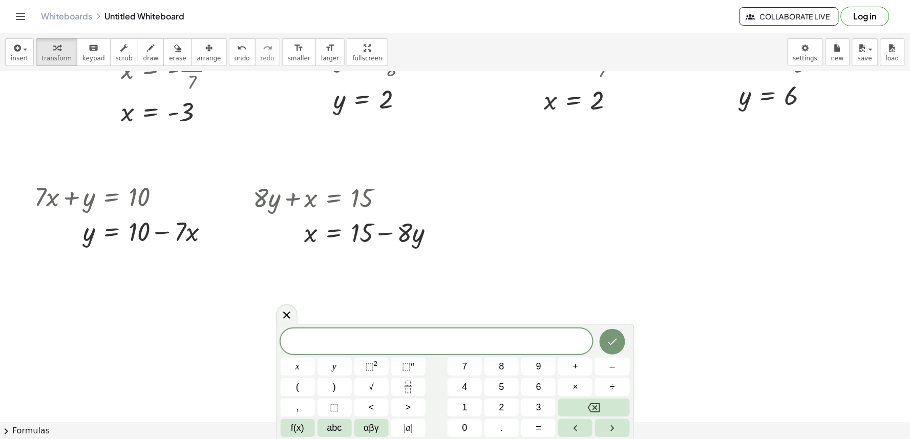
scroll to position [227, 0]
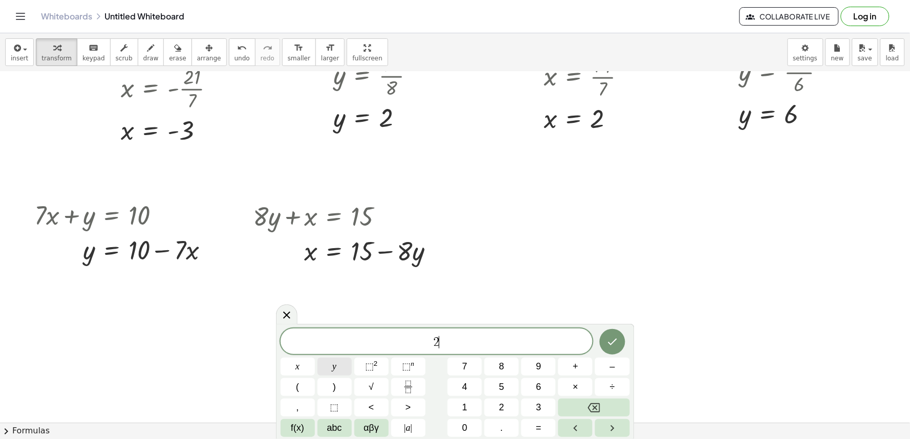
click at [329, 369] on button "y" at bounding box center [335, 367] width 34 height 18
click at [615, 363] on span "–" at bounding box center [612, 367] width 5 height 14
click at [303, 362] on button "x" at bounding box center [298, 367] width 34 height 18
click at [546, 428] on button "=" at bounding box center [538, 428] width 34 height 18
click at [616, 341] on icon "Done" at bounding box center [612, 342] width 12 height 12
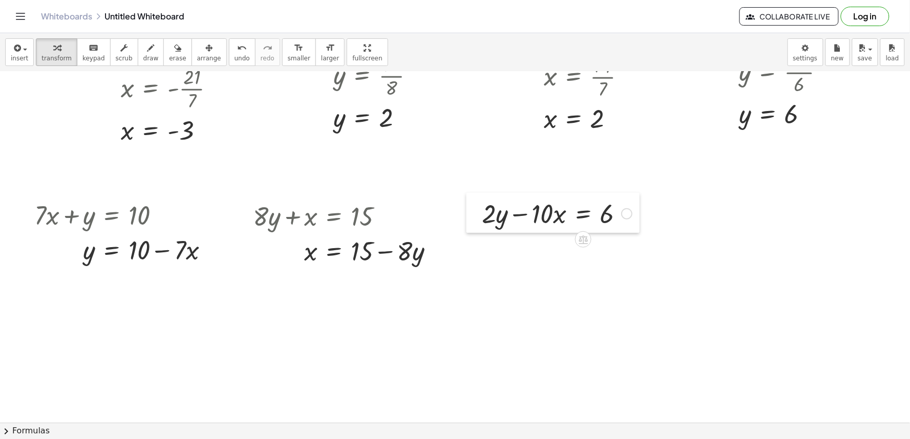
drag, startPoint x: 551, startPoint y: 274, endPoint x: 467, endPoint y: 195, distance: 115.9
click at [467, 195] on div at bounding box center [474, 213] width 15 height 40
drag, startPoint x: 548, startPoint y: 222, endPoint x: 653, endPoint y: 231, distance: 105.9
drag, startPoint x: 546, startPoint y: 251, endPoint x: 677, endPoint y: 256, distance: 130.7
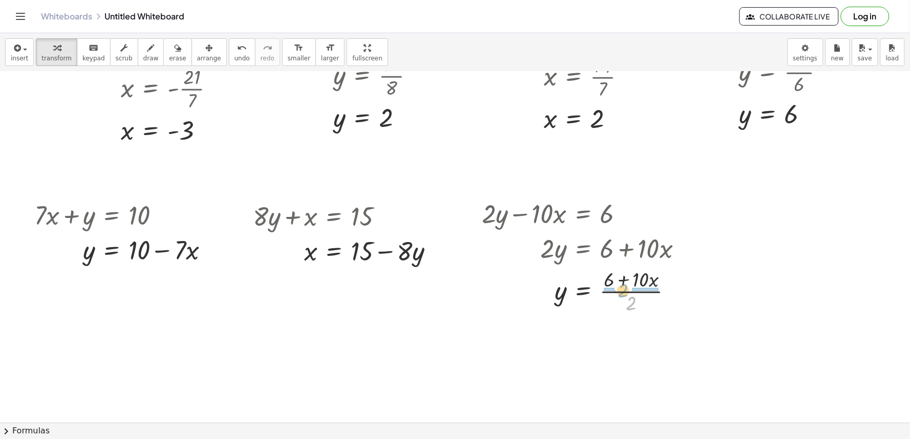
drag, startPoint x: 632, startPoint y: 303, endPoint x: 624, endPoint y: 290, distance: 15.2
click at [624, 290] on div at bounding box center [586, 290] width 219 height 51
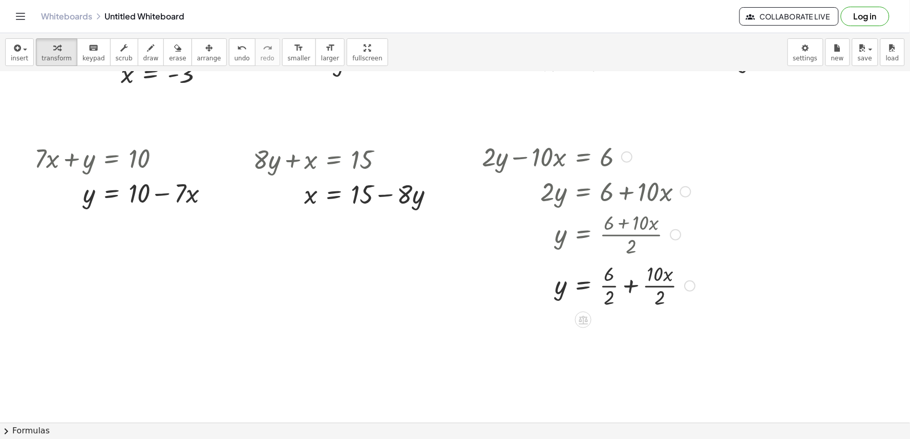
click at [610, 285] on div at bounding box center [588, 285] width 223 height 51
drag, startPoint x: 637, startPoint y: 338, endPoint x: 643, endPoint y: 335, distance: 7.1
click at [639, 336] on div at bounding box center [588, 336] width 223 height 51
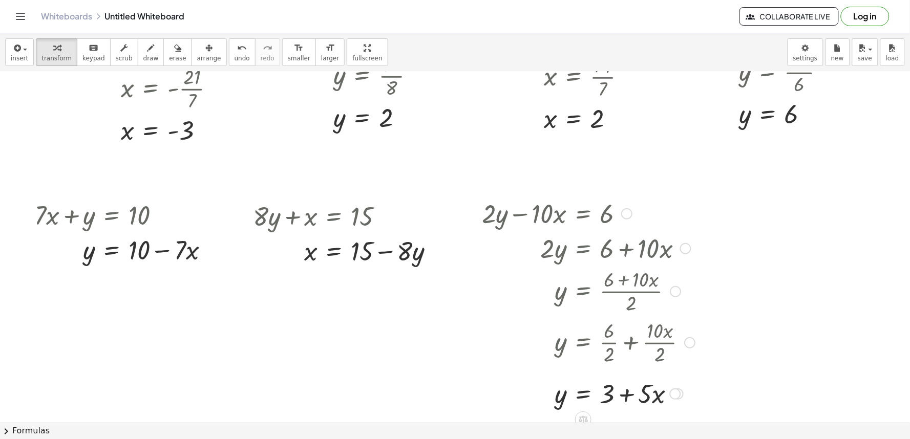
scroll to position [171, 0]
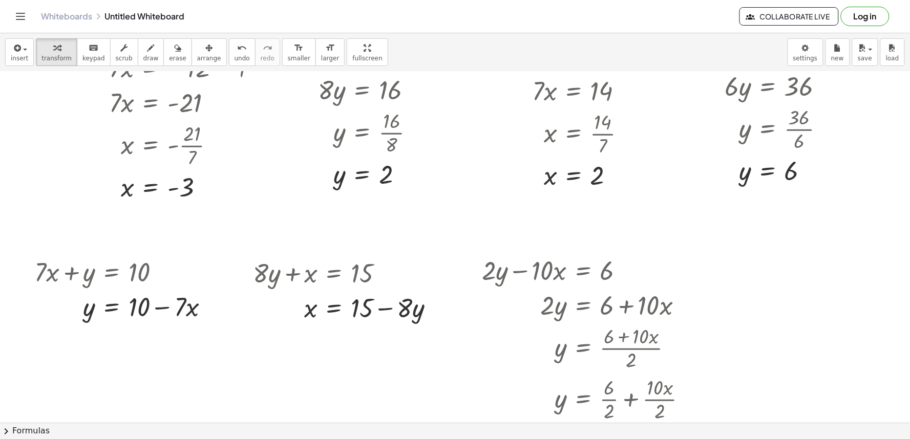
click at [473, 210] on div at bounding box center [460, 428] width 921 height 1054
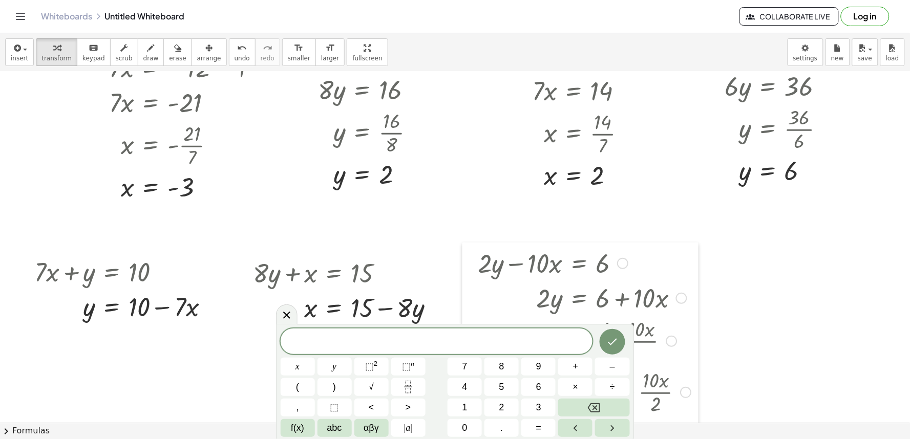
drag, startPoint x: 467, startPoint y: 278, endPoint x: 463, endPoint y: 270, distance: 8.3
click at [463, 270] on div at bounding box center [469, 353] width 15 height 220
click at [727, 310] on div at bounding box center [460, 428] width 921 height 1054
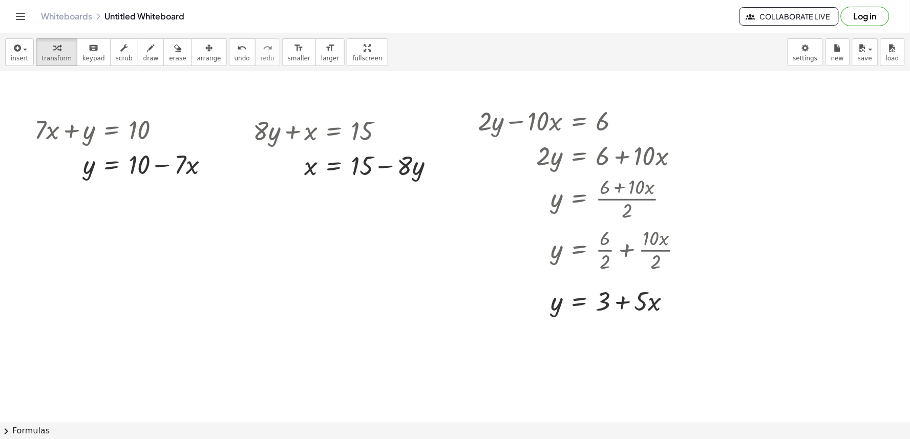
scroll to position [284, 0]
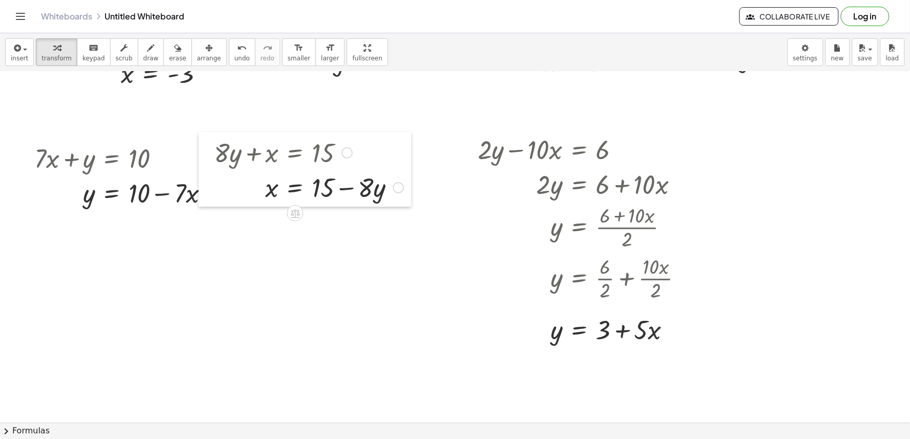
drag, startPoint x: 246, startPoint y: 156, endPoint x: 207, endPoint y: 150, distance: 39.5
click at [207, 150] on div at bounding box center [206, 169] width 15 height 75
click at [209, 152] on div at bounding box center [207, 171] width 15 height 75
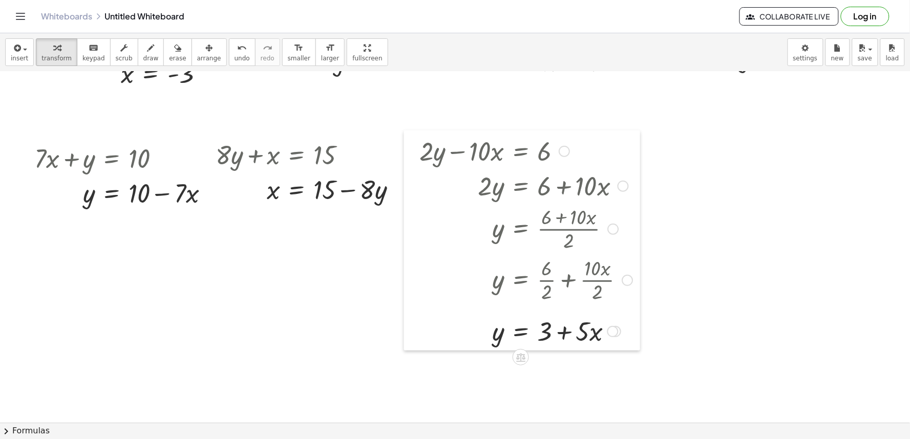
drag, startPoint x: 456, startPoint y: 142, endPoint x: 406, endPoint y: 149, distance: 51.1
click at [406, 149] on div at bounding box center [411, 241] width 15 height 220
drag, startPoint x: 743, startPoint y: 267, endPoint x: 720, endPoint y: 257, distance: 24.8
click at [735, 263] on div at bounding box center [460, 314] width 921 height 1054
drag, startPoint x: 777, startPoint y: 246, endPoint x: 756, endPoint y: 250, distance: 21.8
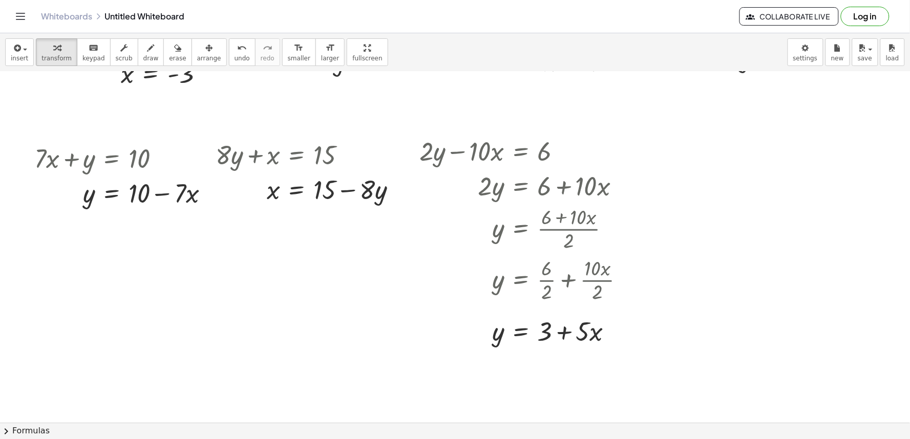
click at [769, 247] on div at bounding box center [460, 314] width 921 height 1054
click at [730, 259] on div at bounding box center [460, 314] width 921 height 1054
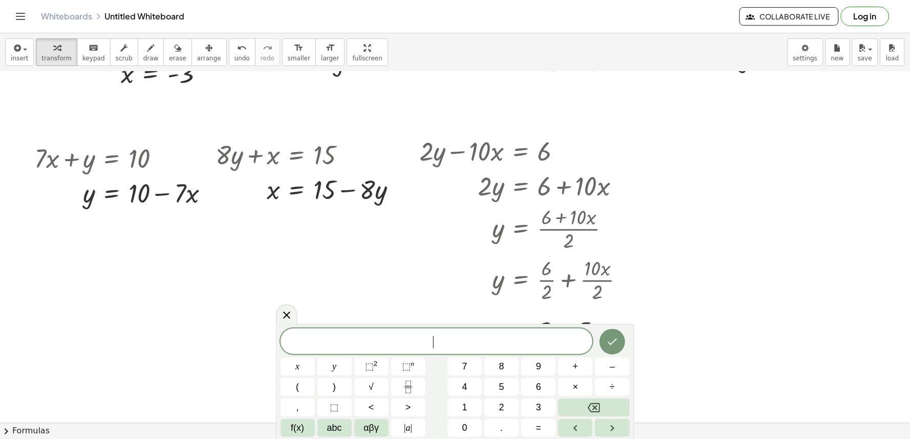
click at [683, 365] on div at bounding box center [460, 314] width 921 height 1054
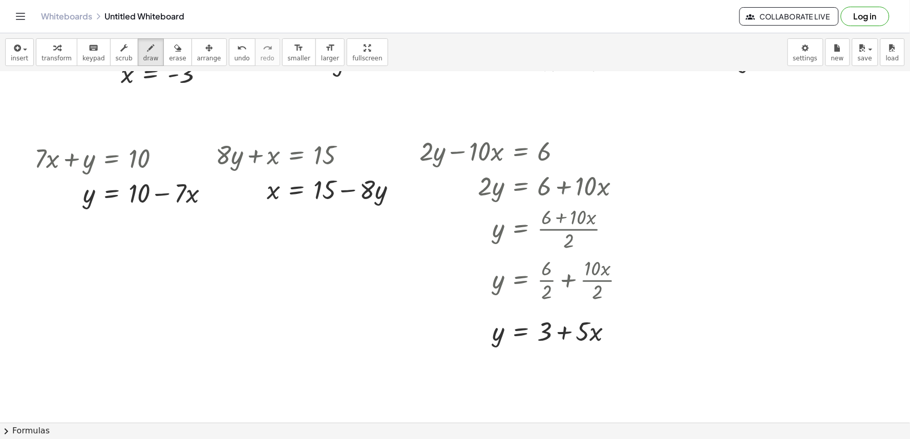
click at [693, 322] on div at bounding box center [460, 314] width 921 height 1054
click at [699, 333] on div at bounding box center [460, 314] width 921 height 1054
drag, startPoint x: 743, startPoint y: 302, endPoint x: 622, endPoint y: 247, distance: 132.7
click at [734, 300] on div at bounding box center [460, 314] width 921 height 1054
click at [235, 55] on span "undo" at bounding box center [242, 58] width 15 height 7
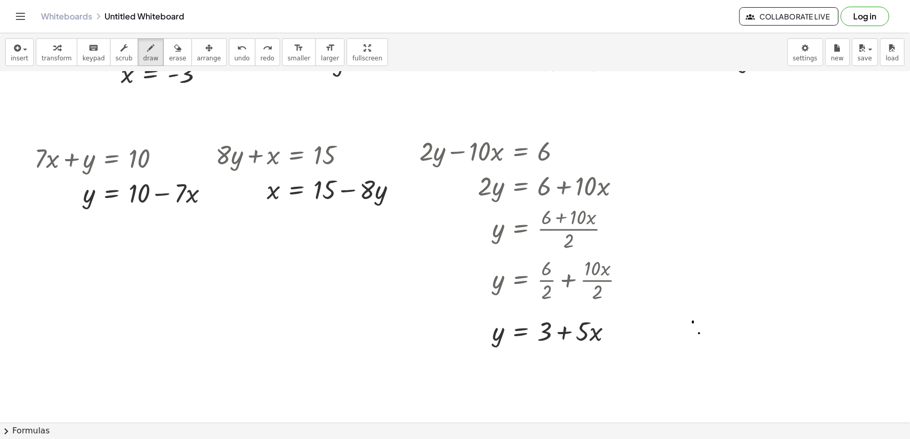
click at [201, 268] on div at bounding box center [460, 314] width 921 height 1054
click at [237, 44] on icon "undo" at bounding box center [242, 48] width 10 height 12
drag, startPoint x: 618, startPoint y: 206, endPoint x: 372, endPoint y: 300, distance: 263.1
click at [372, 300] on div at bounding box center [460, 314] width 921 height 1054
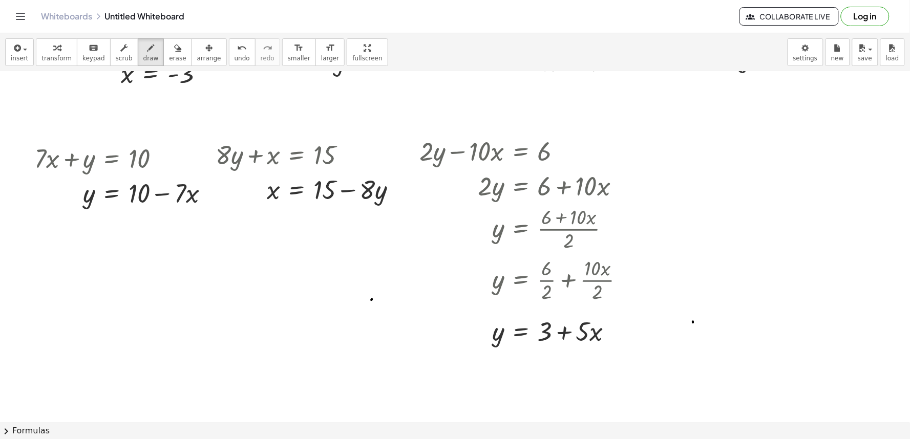
click at [371, 300] on div at bounding box center [460, 314] width 921 height 1054
drag, startPoint x: 380, startPoint y: 397, endPoint x: 412, endPoint y: 389, distance: 32.7
click at [405, 389] on div at bounding box center [460, 314] width 921 height 1054
drag, startPoint x: 412, startPoint y: 389, endPoint x: 448, endPoint y: 387, distance: 35.4
click at [427, 388] on div at bounding box center [460, 314] width 921 height 1054
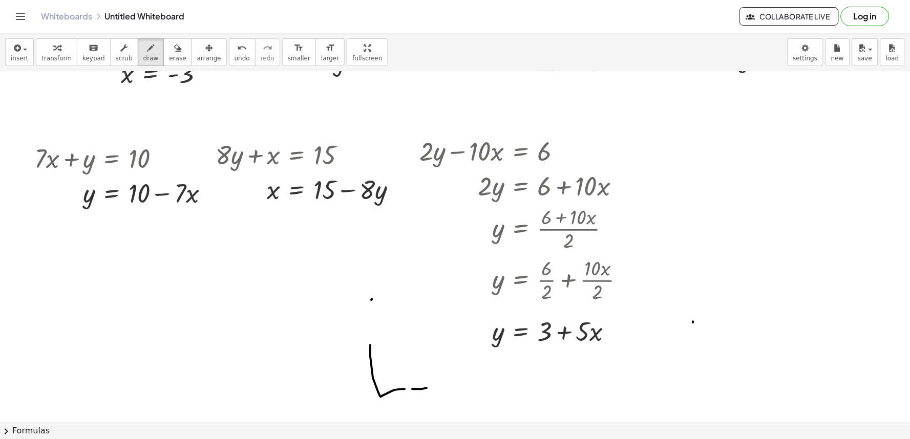
click at [452, 389] on div at bounding box center [460, 314] width 921 height 1054
drag, startPoint x: 452, startPoint y: 389, endPoint x: 453, endPoint y: 383, distance: 6.7
click at [453, 383] on div at bounding box center [460, 314] width 921 height 1054
drag, startPoint x: 453, startPoint y: 383, endPoint x: 445, endPoint y: 372, distance: 13.5
click at [452, 379] on div at bounding box center [460, 314] width 921 height 1054
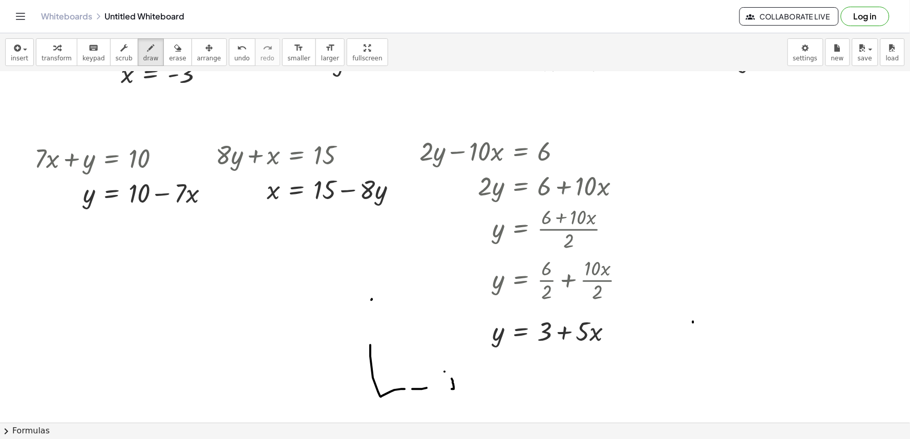
drag, startPoint x: 445, startPoint y: 372, endPoint x: 390, endPoint y: 251, distance: 132.5
click at [411, 295] on div at bounding box center [460, 314] width 921 height 1054
click at [235, 55] on span "undo" at bounding box center [242, 58] width 15 height 7
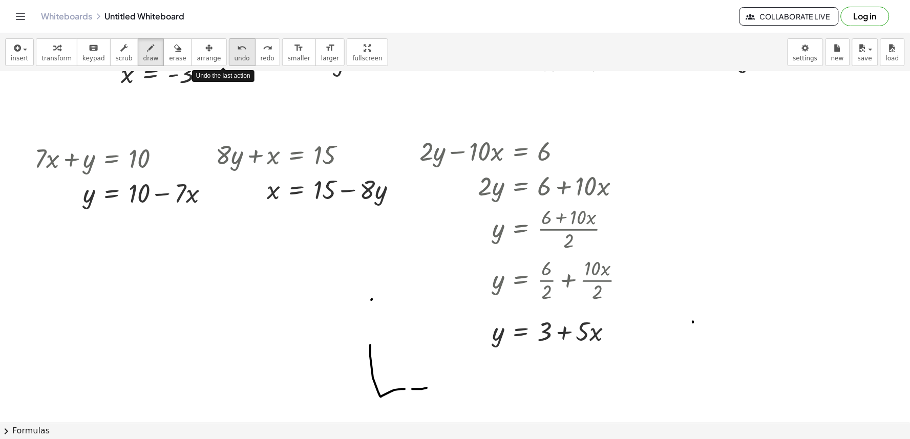
click at [235, 59] on span "undo" at bounding box center [242, 58] width 15 height 7
click at [235, 61] on span "undo" at bounding box center [242, 58] width 15 height 7
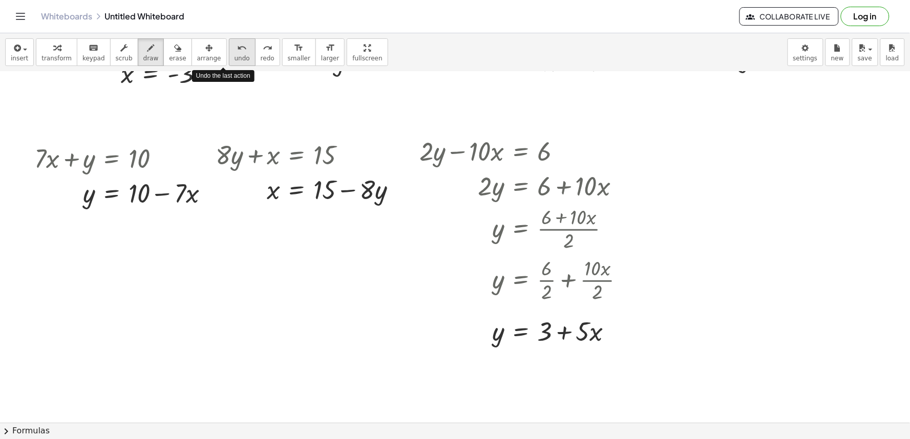
click at [235, 61] on span "undo" at bounding box center [242, 58] width 15 height 7
click at [380, 344] on div at bounding box center [460, 314] width 921 height 1054
click at [235, 45] on div "undo" at bounding box center [242, 47] width 15 height 12
click at [145, 47] on div "button" at bounding box center [150, 47] width 15 height 12
click at [313, 271] on div at bounding box center [460, 314] width 921 height 1054
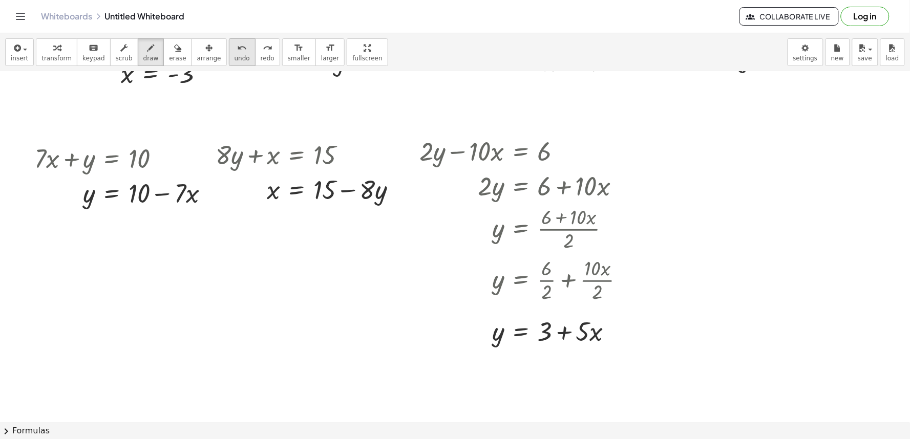
click at [237, 52] on icon "undo" at bounding box center [242, 48] width 10 height 12
click at [99, 54] on button "keyboard keypad" at bounding box center [94, 52] width 34 height 28
click at [325, 304] on div at bounding box center [460, 314] width 921 height 1054
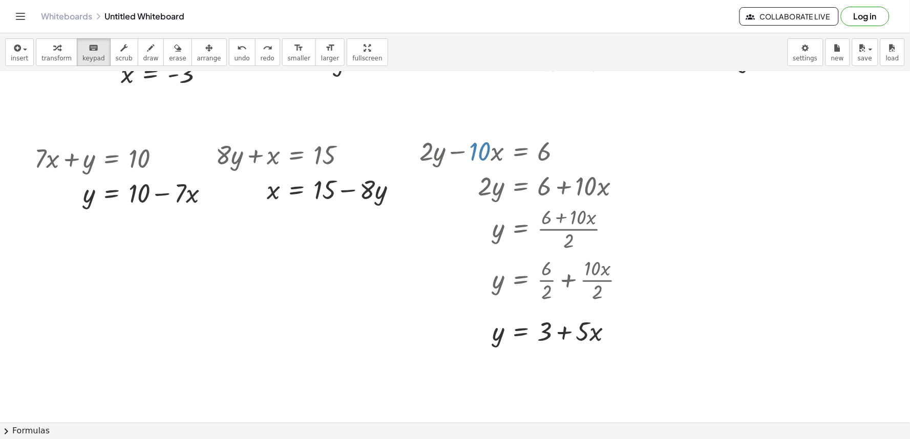
click at [388, 360] on div at bounding box center [460, 314] width 921 height 1054
drag, startPoint x: 400, startPoint y: 365, endPoint x: 413, endPoint y: 357, distance: 14.7
click at [410, 360] on div at bounding box center [460, 314] width 921 height 1054
click at [417, 362] on div at bounding box center [460, 314] width 921 height 1054
click at [420, 376] on div at bounding box center [460, 314] width 921 height 1054
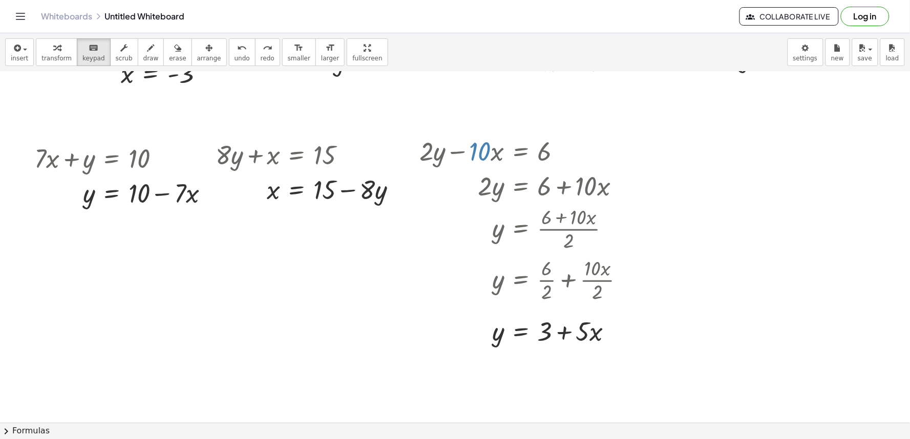
drag, startPoint x: 420, startPoint y: 376, endPoint x: 422, endPoint y: 382, distance: 6.0
click at [422, 382] on div at bounding box center [460, 314] width 921 height 1054
click at [427, 379] on div at bounding box center [460, 314] width 921 height 1054
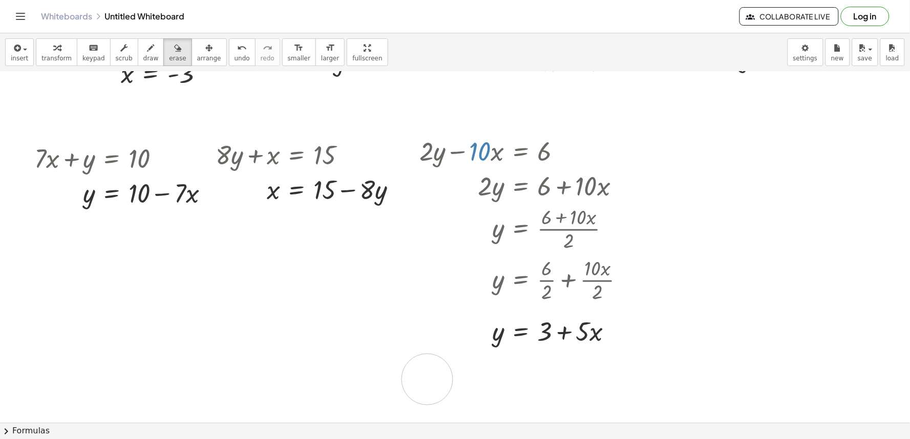
click at [427, 379] on div at bounding box center [460, 314] width 921 height 1054
click at [427, 385] on div at bounding box center [460, 314] width 921 height 1054
click at [427, 386] on div at bounding box center [460, 314] width 921 height 1054
drag, startPoint x: 406, startPoint y: 374, endPoint x: 350, endPoint y: 326, distance: 73.7
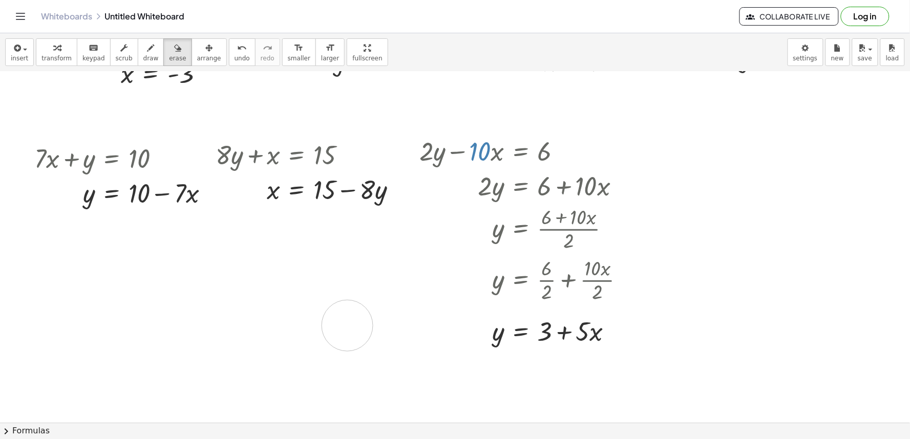
click at [350, 326] on div at bounding box center [460, 314] width 921 height 1054
drag, startPoint x: 381, startPoint y: 319, endPoint x: 377, endPoint y: 314, distance: 5.4
click at [377, 315] on div at bounding box center [460, 314] width 921 height 1054
drag, startPoint x: 377, startPoint y: 314, endPoint x: 367, endPoint y: 341, distance: 28.7
click at [367, 342] on div at bounding box center [460, 314] width 921 height 1054
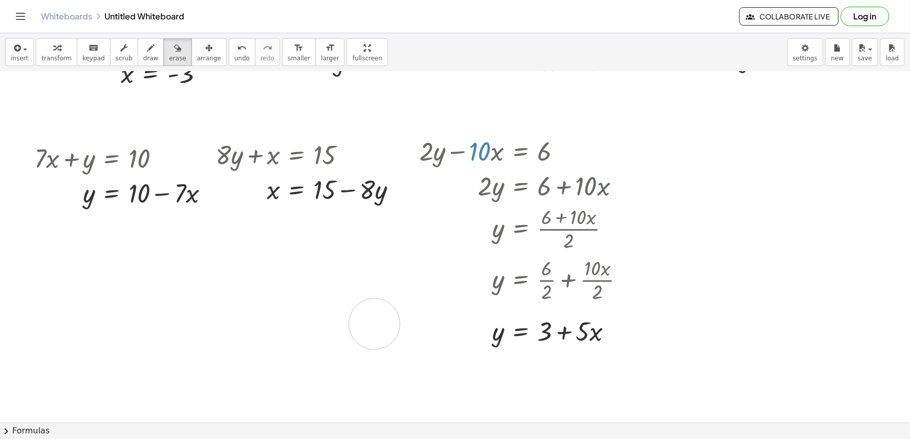
drag, startPoint x: 367, startPoint y: 341, endPoint x: 362, endPoint y: 351, distance: 11.2
click at [362, 351] on div at bounding box center [460, 314] width 921 height 1054
click at [361, 352] on div at bounding box center [460, 314] width 921 height 1054
drag, startPoint x: 782, startPoint y: 294, endPoint x: 772, endPoint y: 282, distance: 16.4
click at [786, 289] on div at bounding box center [460, 314] width 921 height 1054
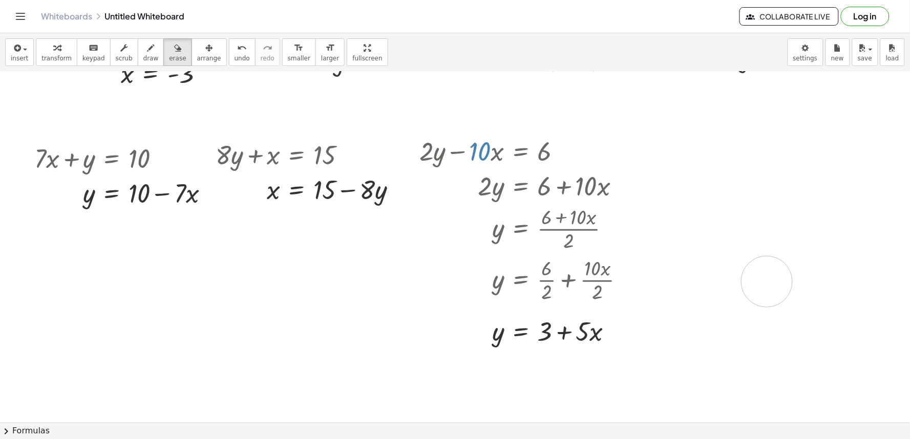
click at [766, 281] on div at bounding box center [460, 314] width 921 height 1054
click at [766, 280] on div at bounding box center [460, 314] width 921 height 1054
drag, startPoint x: 766, startPoint y: 280, endPoint x: 766, endPoint y: 286, distance: 6.1
click at [766, 286] on div at bounding box center [460, 314] width 921 height 1054
click at [764, 292] on div at bounding box center [460, 314] width 921 height 1054
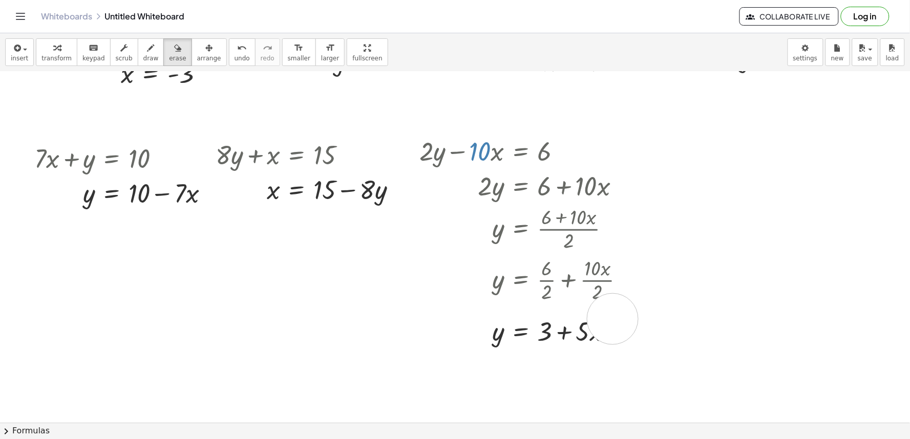
click at [612, 319] on div at bounding box center [460, 314] width 921 height 1054
drag, startPoint x: 622, startPoint y: 319, endPoint x: 653, endPoint y: 314, distance: 31.5
click at [632, 315] on div at bounding box center [460, 314] width 921 height 1054
click at [659, 316] on div at bounding box center [460, 314] width 921 height 1054
drag, startPoint x: 668, startPoint y: 318, endPoint x: 714, endPoint y: 322, distance: 46.8
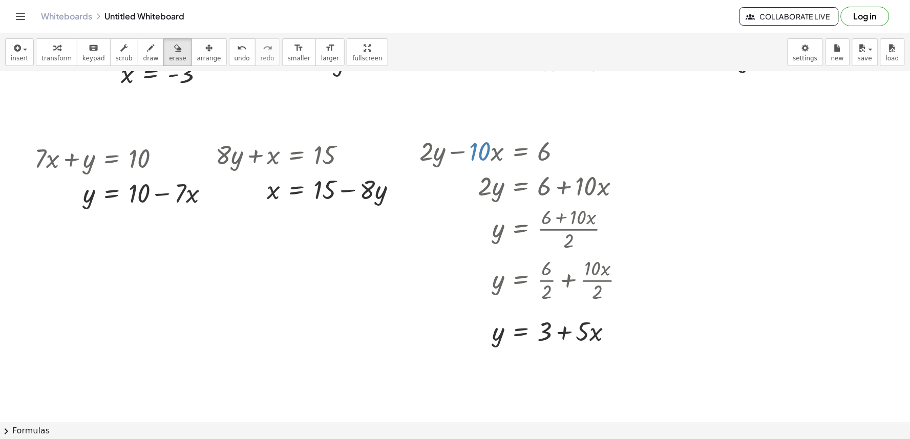
click at [672, 318] on div at bounding box center [460, 314] width 921 height 1054
click at [714, 322] on div at bounding box center [460, 314] width 921 height 1054
drag, startPoint x: 56, startPoint y: 44, endPoint x: 60, endPoint y: 49, distance: 5.8
click at [60, 49] on div "button" at bounding box center [56, 47] width 30 height 12
click at [690, 263] on div at bounding box center [460, 314] width 921 height 1054
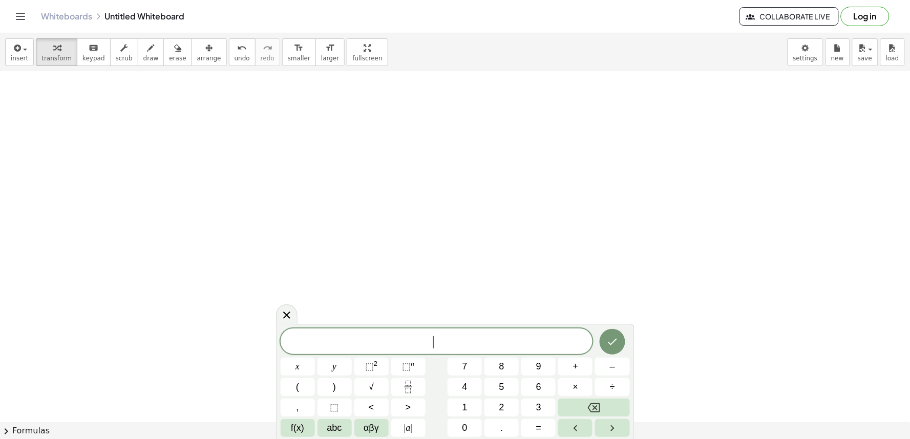
scroll to position [569, 0]
click at [375, 386] on div "7 ​ x y ⬚ 2 ⬚ n 7 8 9 + – ( ) √ 4 5 6 × ÷ , ⬚ < > 1 2 3 f(x) abc αβγ | a | 0 . =" at bounding box center [455, 383] width 349 height 109
click at [335, 370] on div "7 ​ x y ⬚ 2 ⬚ n 7 8 9 + – ( ) √ 4 5 6 × ÷ , ⬚ < > 1 2 3 f(x) abc αβγ | a | 0 . =" at bounding box center [455, 383] width 349 height 109
click at [576, 367] on span "+" at bounding box center [576, 367] width 6 height 14
click at [579, 408] on button "Backspace" at bounding box center [593, 408] width 71 height 18
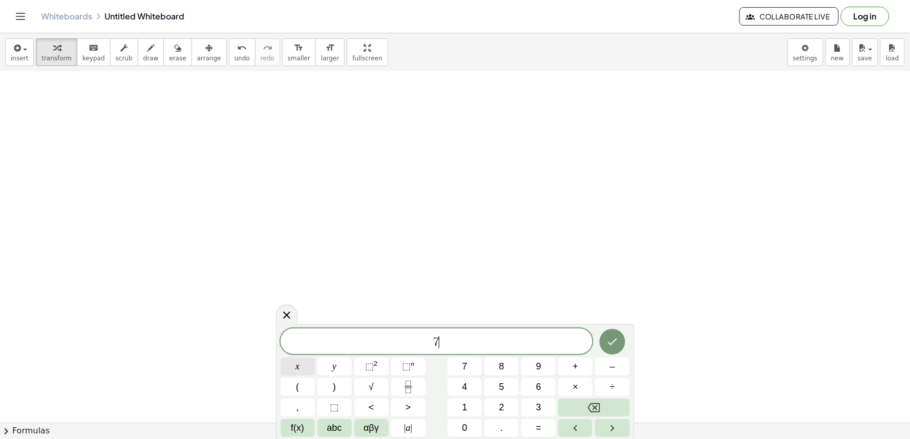
click at [310, 366] on button "x" at bounding box center [298, 367] width 34 height 18
click at [583, 371] on button "+" at bounding box center [575, 367] width 34 height 18
click at [338, 369] on button "y" at bounding box center [335, 367] width 34 height 18
click at [532, 428] on button "=" at bounding box center [538, 428] width 34 height 18
click at [615, 341] on icon "Done" at bounding box center [612, 342] width 9 height 7
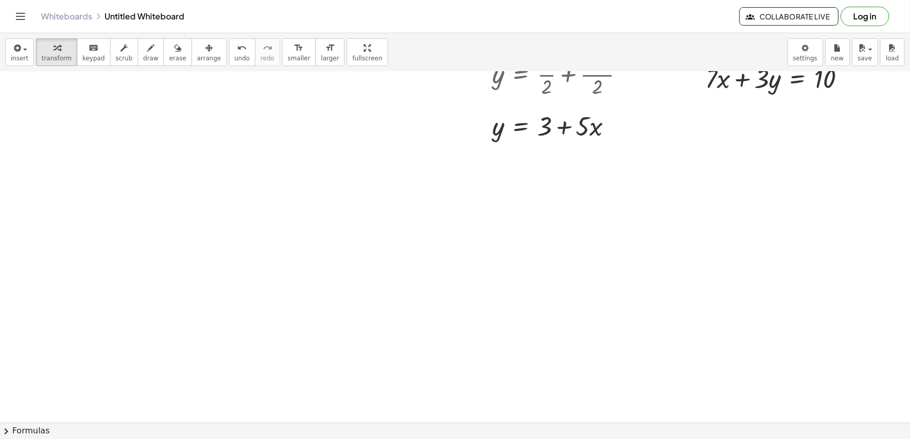
scroll to position [398, 0]
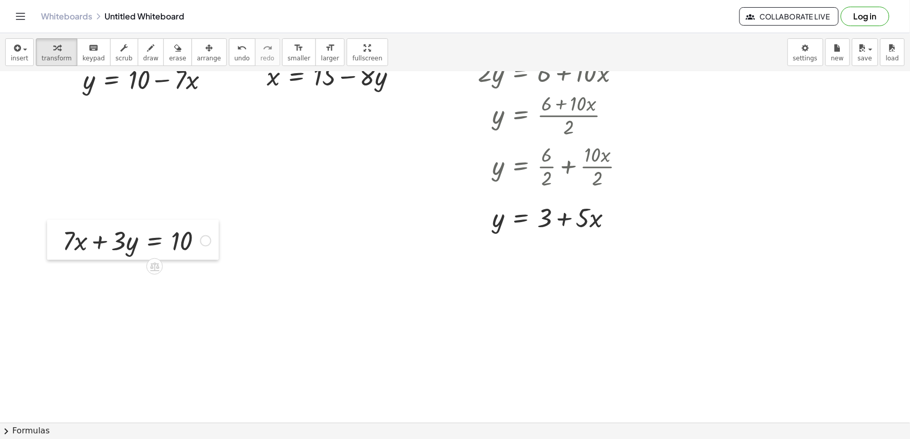
drag, startPoint x: 699, startPoint y: 157, endPoint x: 106, endPoint y: 248, distance: 599.5
click at [54, 228] on div at bounding box center [54, 240] width 15 height 40
click at [443, 311] on div at bounding box center [460, 201] width 921 height 1054
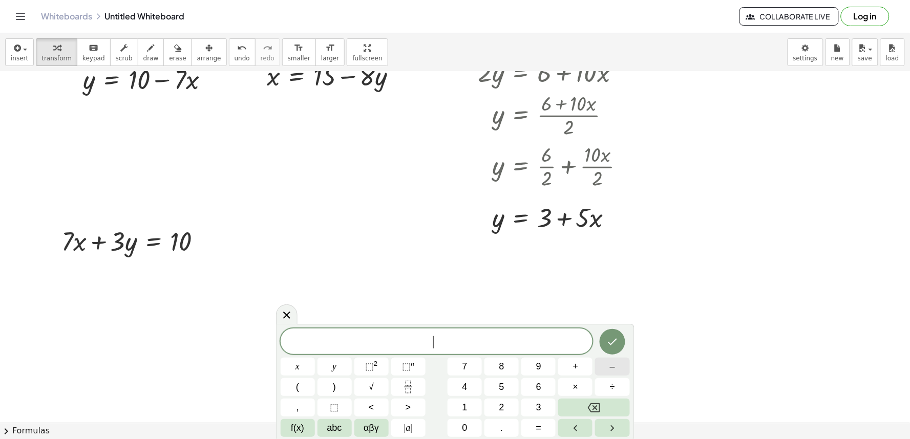
click at [623, 364] on button "–" at bounding box center [612, 367] width 34 height 18
click at [309, 365] on button "x" at bounding box center [298, 367] width 34 height 18
click at [570, 373] on button "+" at bounding box center [575, 367] width 34 height 18
click at [509, 392] on button "5" at bounding box center [501, 387] width 34 height 18
click at [338, 362] on button "y" at bounding box center [335, 367] width 34 height 18
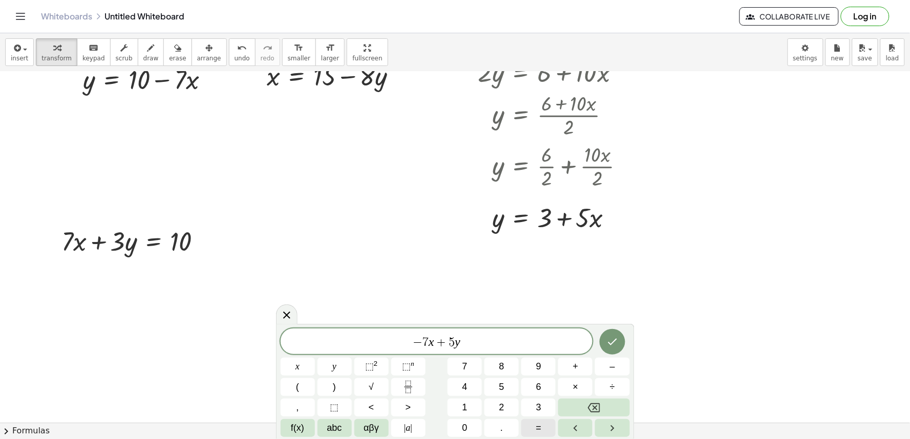
click at [533, 425] on button "=" at bounding box center [538, 428] width 34 height 18
click at [612, 370] on span "–" at bounding box center [612, 367] width 5 height 14
click at [488, 403] on button "2" at bounding box center [501, 408] width 34 height 18
click at [616, 347] on icon "Done" at bounding box center [612, 342] width 12 height 12
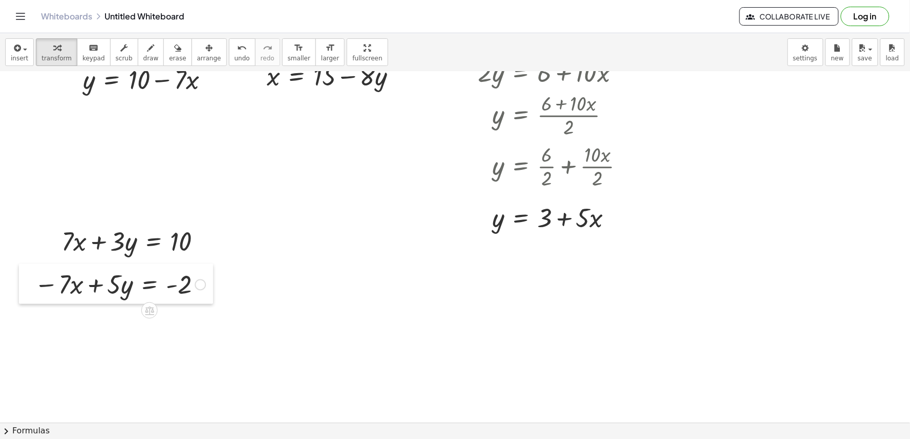
drag, startPoint x: 453, startPoint y: 313, endPoint x: 29, endPoint y: 265, distance: 427.2
click at [29, 265] on div at bounding box center [26, 284] width 15 height 40
click at [428, 296] on div at bounding box center [460, 201] width 921 height 1054
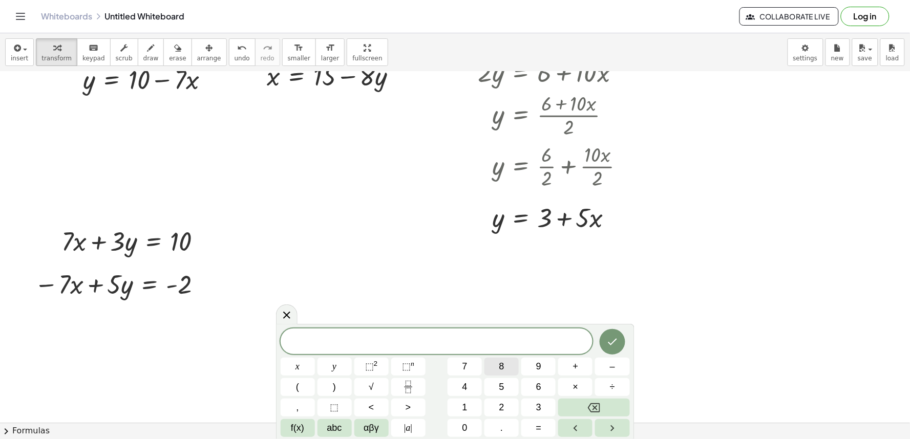
click at [492, 369] on button "8" at bounding box center [501, 367] width 34 height 18
click at [340, 364] on button "y" at bounding box center [335, 367] width 34 height 18
click at [541, 429] on span "=" at bounding box center [539, 428] width 6 height 14
click at [613, 347] on icon "Done" at bounding box center [612, 342] width 12 height 12
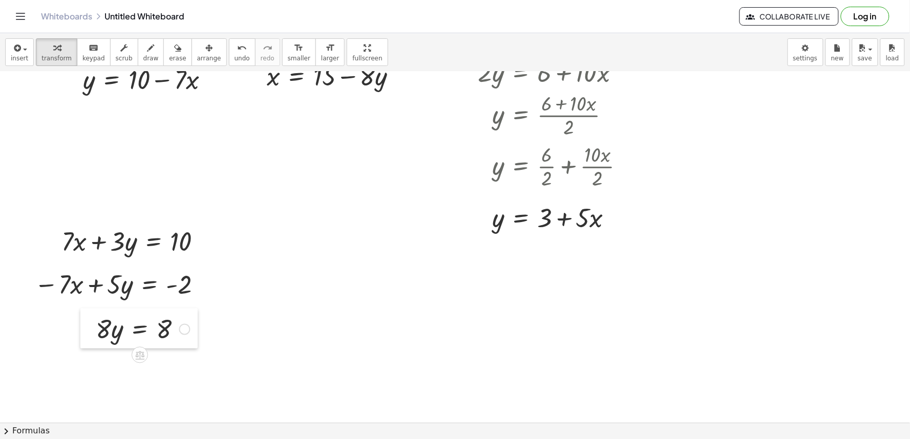
drag, startPoint x: 437, startPoint y: 306, endPoint x: 91, endPoint y: 314, distance: 346.3
click at [91, 314] on div at bounding box center [87, 329] width 15 height 40
click at [143, 55] on span "draw" at bounding box center [150, 58] width 15 height 7
drag, startPoint x: 33, startPoint y: 294, endPoint x: 123, endPoint y: 321, distance: 93.3
click at [123, 321] on div at bounding box center [460, 201] width 921 height 1054
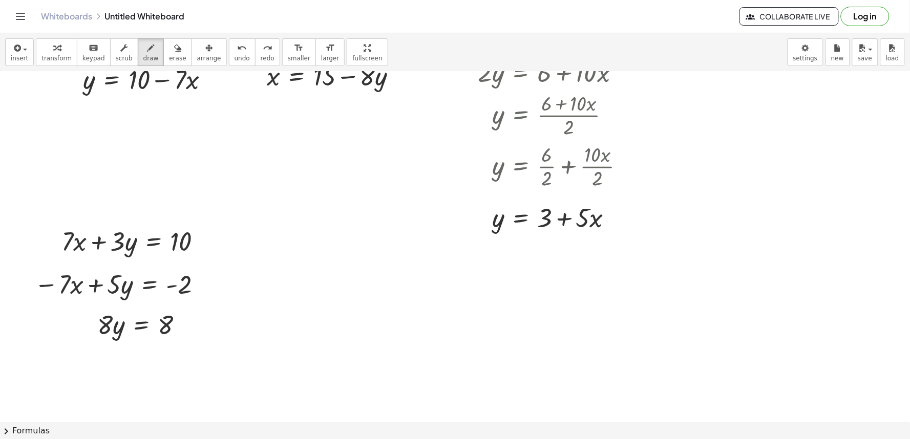
drag, startPoint x: 228, startPoint y: 56, endPoint x: 114, endPoint y: 213, distance: 193.5
click at [229, 62] on button "undo undo" at bounding box center [242, 52] width 27 height 28
drag, startPoint x: 61, startPoint y: 307, endPoint x: 218, endPoint y: 320, distance: 157.2
click at [218, 320] on div at bounding box center [460, 201] width 921 height 1054
drag, startPoint x: 226, startPoint y: 62, endPoint x: 77, endPoint y: 305, distance: 284.8
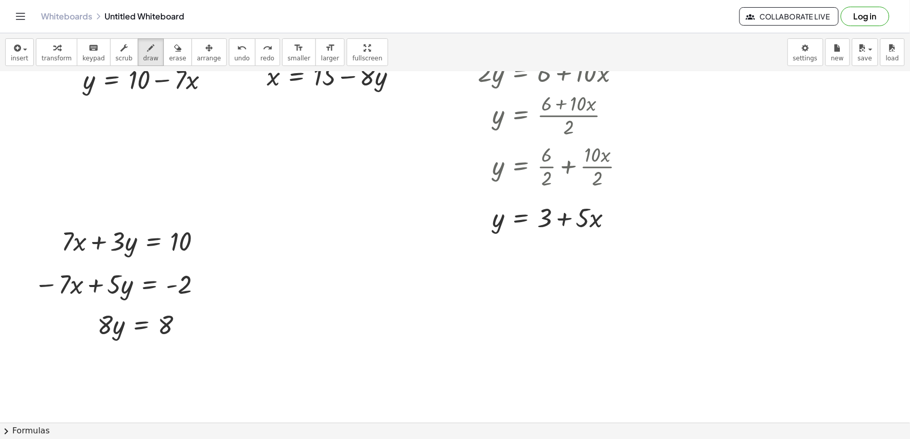
click at [210, 69] on div "insert select one: Math Expression Function Text Youtube Video Graphing Geometr…" at bounding box center [455, 52] width 910 height 38
drag, startPoint x: 44, startPoint y: 298, endPoint x: 236, endPoint y: 308, distance: 191.8
click at [245, 303] on div at bounding box center [460, 201] width 921 height 1054
click at [60, 61] on span "transform" at bounding box center [56, 58] width 30 height 7
click at [140, 328] on div at bounding box center [144, 324] width 104 height 35
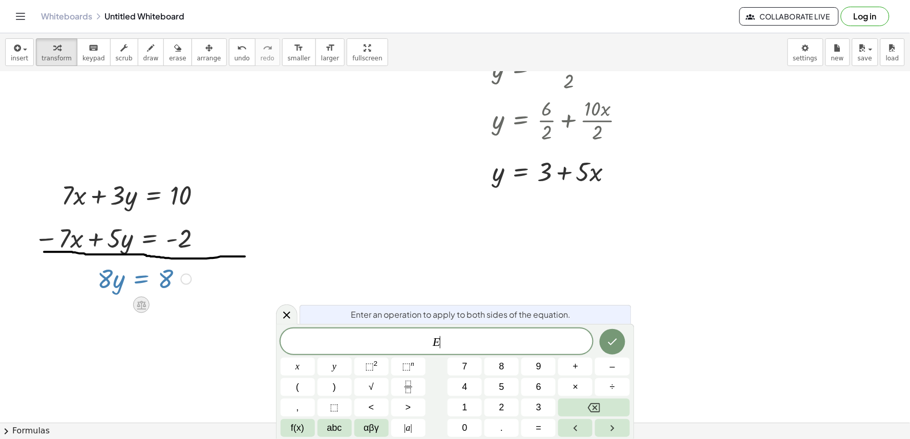
scroll to position [444, 0]
drag, startPoint x: 326, startPoint y: 286, endPoint x: 344, endPoint y: 277, distance: 19.9
click at [333, 277] on div at bounding box center [460, 155] width 921 height 1054
drag, startPoint x: 436, startPoint y: 215, endPoint x: 324, endPoint y: 237, distance: 114.7
click at [401, 215] on div at bounding box center [460, 155] width 921 height 1054
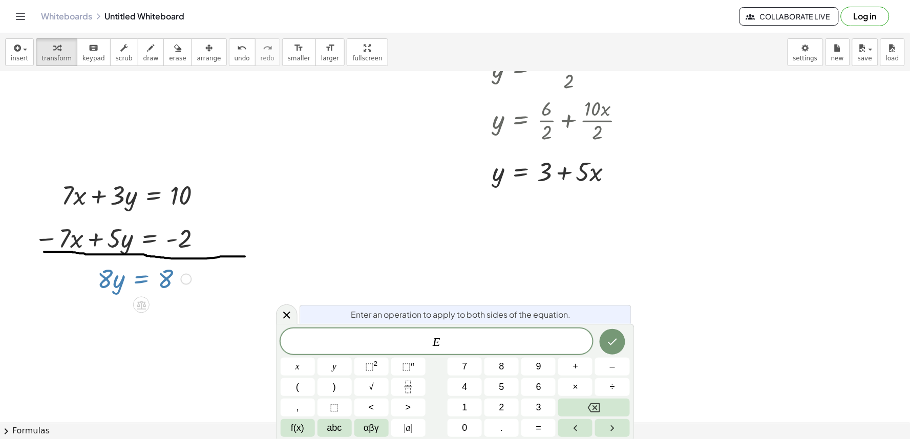
drag, startPoint x: 382, startPoint y: 221, endPoint x: 502, endPoint y: 282, distance: 134.9
click at [403, 235] on div at bounding box center [460, 155] width 921 height 1054
drag, startPoint x: 692, startPoint y: 301, endPoint x: 674, endPoint y: 306, distance: 19.1
click at [693, 296] on div at bounding box center [460, 155] width 921 height 1054
click at [658, 318] on div at bounding box center [460, 155] width 921 height 1054
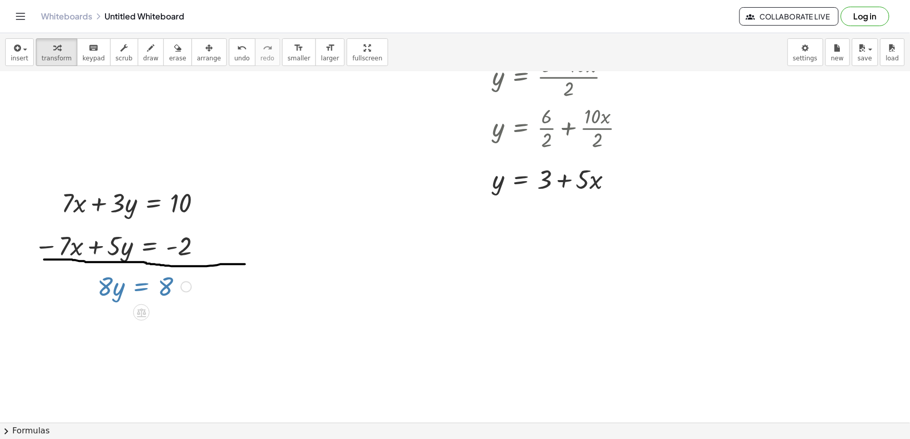
click at [658, 318] on div at bounding box center [460, 162] width 921 height 1054
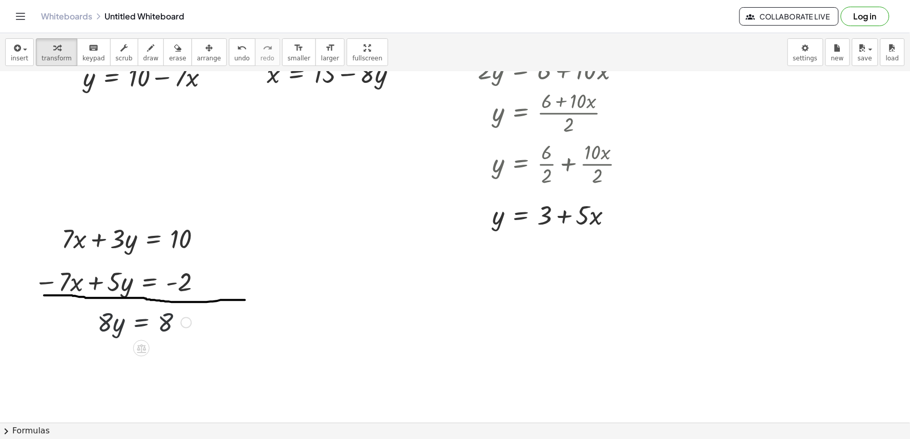
scroll to position [398, 0]
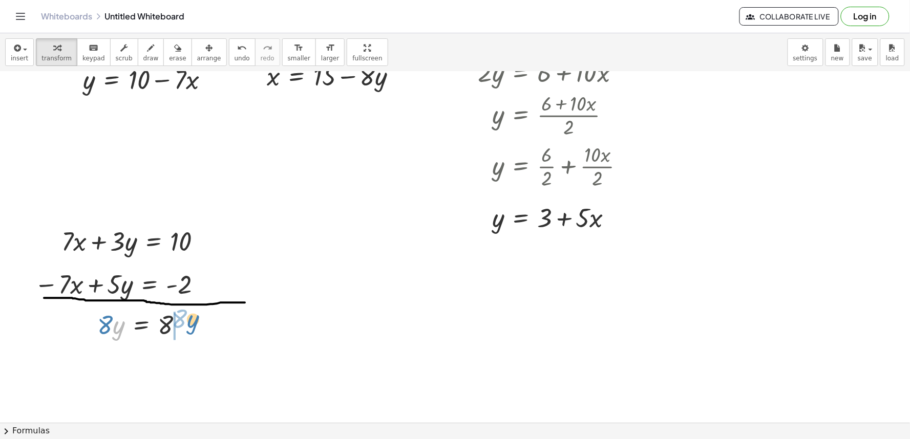
drag, startPoint x: 113, startPoint y: 327, endPoint x: 188, endPoint y: 321, distance: 75.5
click at [188, 321] on div at bounding box center [144, 324] width 104 height 35
click at [235, 57] on span "undo" at bounding box center [242, 58] width 15 height 7
click at [126, 337] on div at bounding box center [144, 324] width 104 height 35
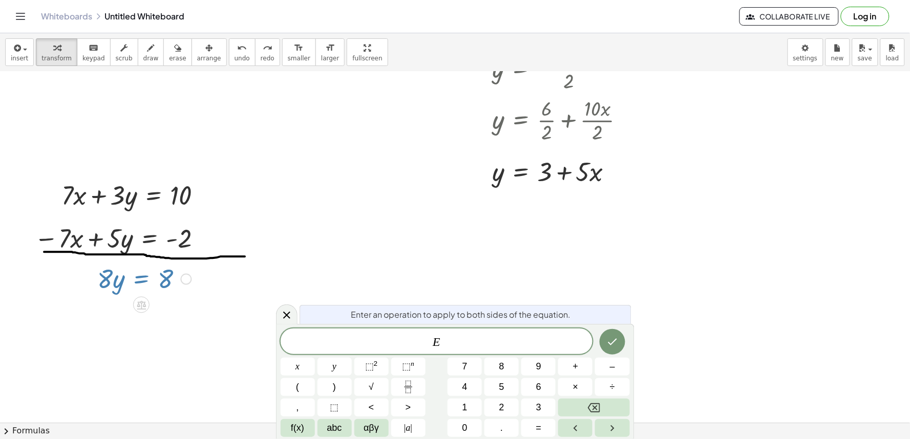
click at [176, 328] on div at bounding box center [460, 155] width 921 height 1054
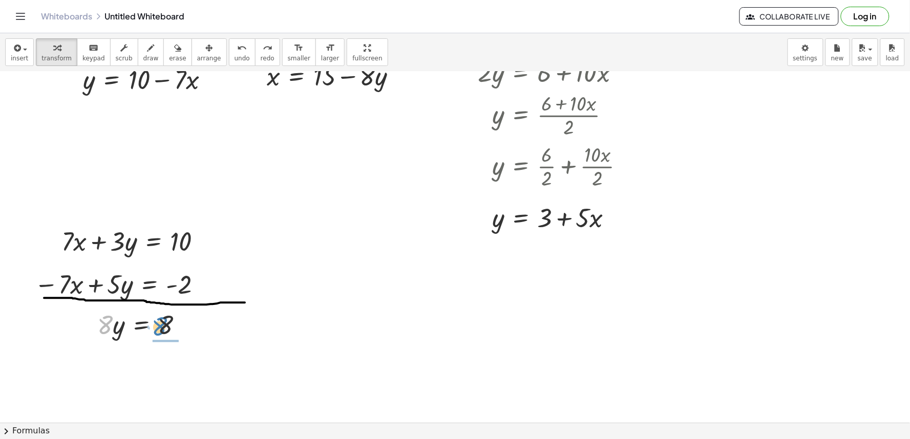
drag, startPoint x: 105, startPoint y: 329, endPoint x: 160, endPoint y: 330, distance: 54.8
click at [160, 330] on div at bounding box center [144, 324] width 104 height 35
click at [172, 361] on div at bounding box center [146, 367] width 109 height 51
click at [170, 368] on div at bounding box center [146, 367] width 109 height 51
click at [474, 309] on div at bounding box center [460, 201] width 921 height 1054
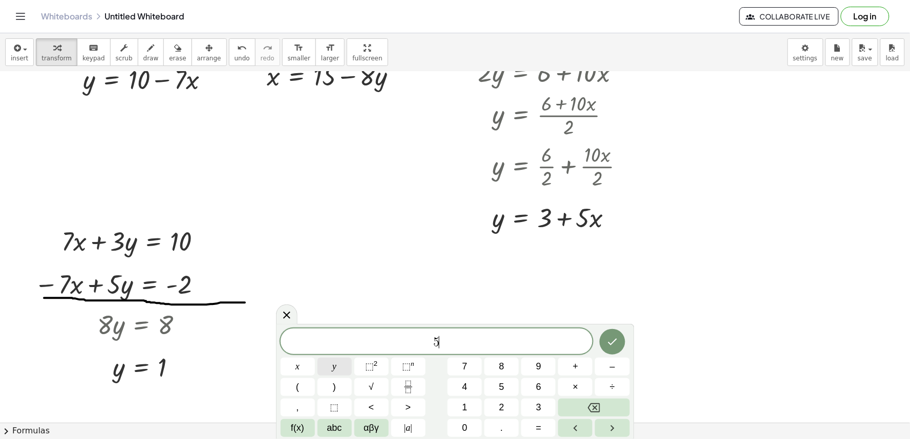
click at [341, 375] on button "y" at bounding box center [335, 367] width 34 height 18
click at [586, 363] on button "+" at bounding box center [575, 367] width 34 height 18
click at [337, 395] on div "5 y + 3 ​ x y ⬚ 2 ⬚ n 7 8 9 + – ( ) √ 4 5 6 × ÷ , ⬚ < > 1 2 3 f(x) abc αβγ | a …" at bounding box center [455, 383] width 349 height 109
click at [543, 422] on button "=" at bounding box center [538, 428] width 34 height 18
click at [613, 345] on icon "Done" at bounding box center [612, 342] width 12 height 12
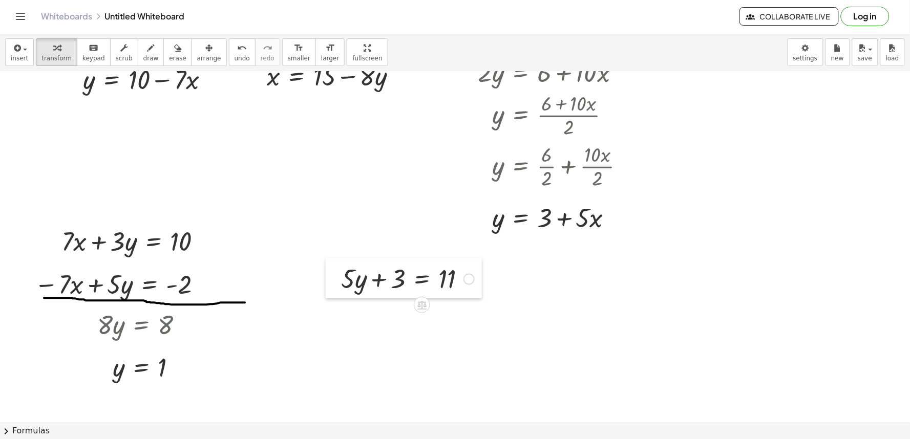
drag, startPoint x: 479, startPoint y: 316, endPoint x: 331, endPoint y: 265, distance: 157.1
click at [331, 265] on div at bounding box center [333, 279] width 15 height 40
click at [431, 351] on div at bounding box center [460, 201] width 921 height 1054
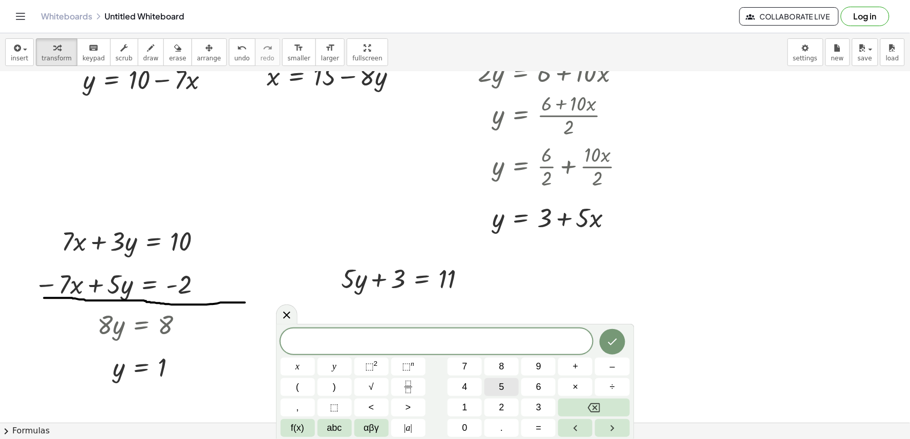
click at [502, 386] on span "5" at bounding box center [501, 387] width 5 height 14
click at [580, 400] on button "Backspace" at bounding box center [593, 408] width 71 height 18
click at [608, 362] on button "–" at bounding box center [612, 367] width 34 height 18
click at [331, 369] on button "y" at bounding box center [335, 367] width 34 height 18
click at [565, 366] on button "+" at bounding box center [575, 367] width 34 height 18
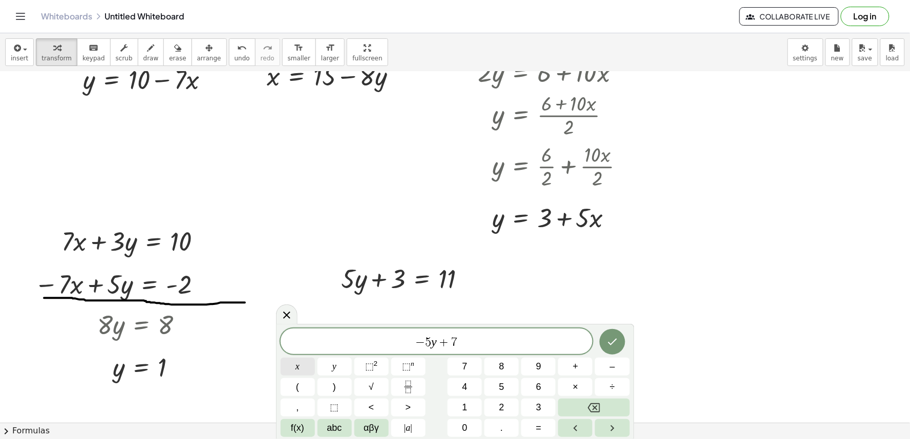
click at [293, 368] on button "x" at bounding box center [298, 367] width 34 height 18
click at [534, 426] on button "=" at bounding box center [538, 428] width 34 height 18
click at [535, 368] on button "9" at bounding box center [538, 367] width 34 height 18
click at [617, 343] on icon "Done" at bounding box center [612, 342] width 12 height 12
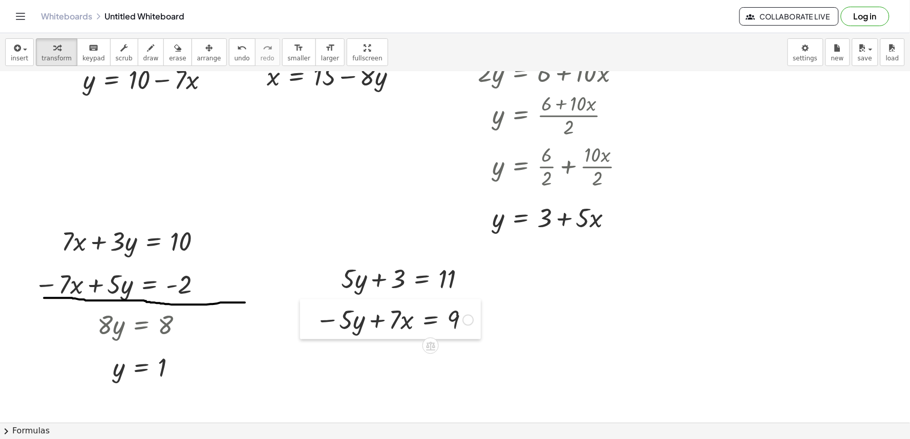
drag, startPoint x: 438, startPoint y: 355, endPoint x: 308, endPoint y: 303, distance: 140.6
click at [308, 303] on div at bounding box center [307, 320] width 15 height 40
click at [595, 334] on div at bounding box center [460, 201] width 921 height 1054
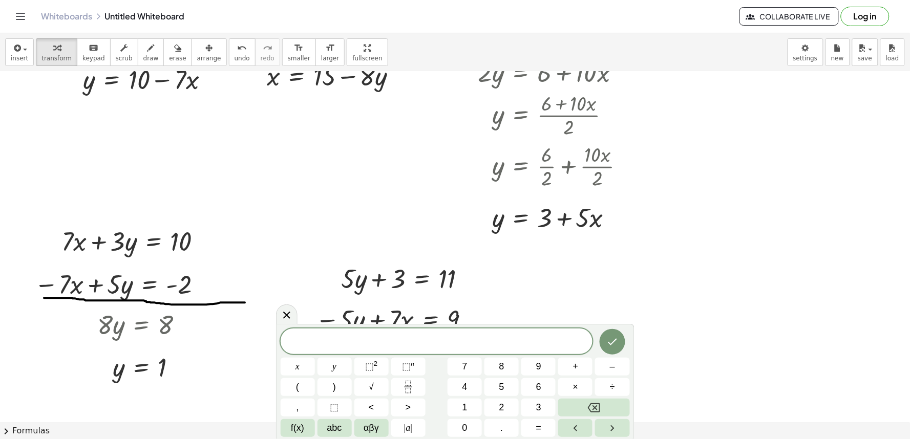
click at [830, 311] on div at bounding box center [460, 201] width 921 height 1054
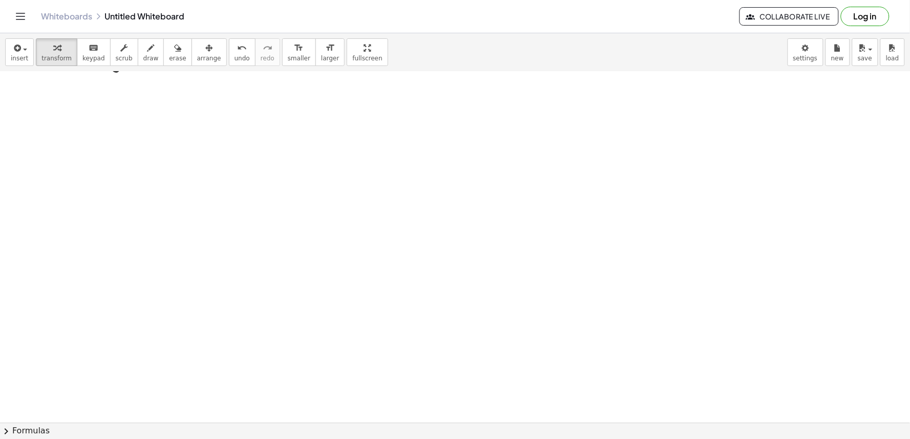
scroll to position [712, 0]
drag, startPoint x: 627, startPoint y: 192, endPoint x: 623, endPoint y: 208, distance: 17.0
click at [623, 208] on div at bounding box center [460, 63] width 921 height 1406
click at [696, 208] on div at bounding box center [460, 63] width 921 height 1406
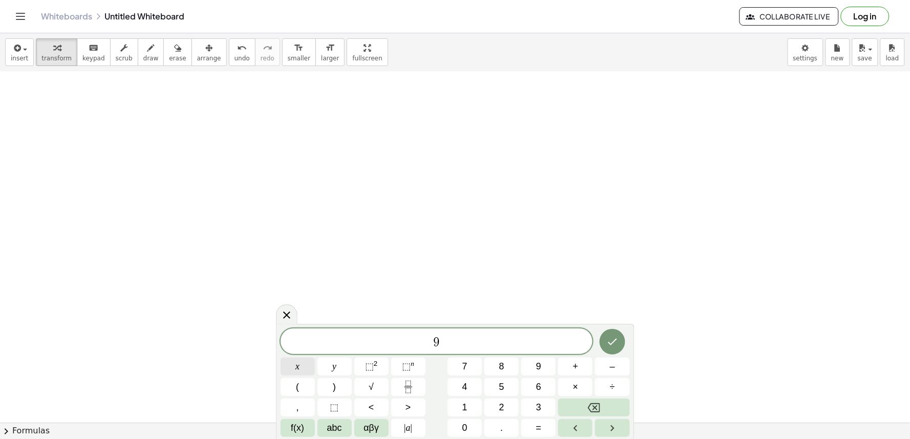
click at [342, 352] on div "9 ​ x y ⬚ 2 ⬚ n 7 8 9 + – ( ) √ 4 5 6 × ÷ , ⬚ < > 1 2 3 f(x) abc αβγ | a | 0 . =" at bounding box center [455, 383] width 349 height 109
click at [600, 373] on button "–" at bounding box center [612, 367] width 34 height 18
click at [500, 385] on span "5" at bounding box center [501, 387] width 5 height 14
click at [351, 367] on button "y" at bounding box center [335, 367] width 34 height 18
click at [578, 411] on button "Backspace" at bounding box center [593, 408] width 71 height 18
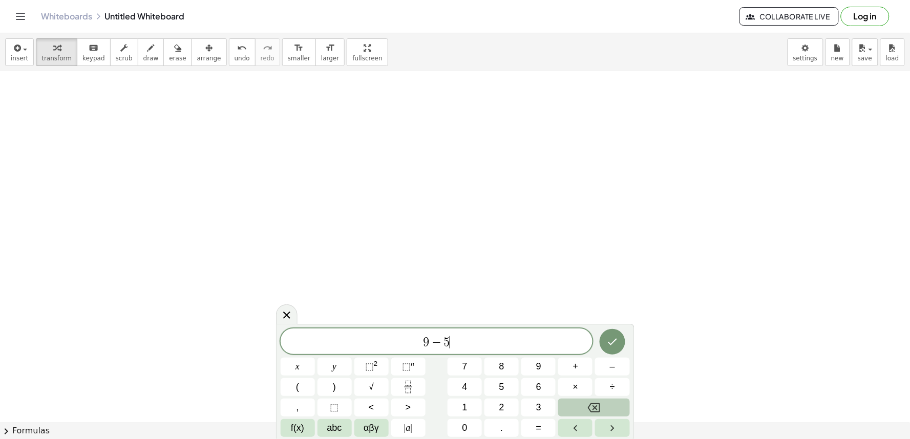
click at [578, 411] on button "Backspace" at bounding box center [593, 408] width 71 height 18
click at [352, 359] on div "9 ​ x y ⬚ 2 ⬚ n 7 8 9 + – ( ) √ 4 5 6 × ÷ , ⬚ < > 1 2 3 f(x) abc αβγ | a | 0 . =" at bounding box center [455, 383] width 349 height 109
click at [310, 368] on button "x" at bounding box center [298, 367] width 34 height 18
click at [621, 367] on button "–" at bounding box center [612, 367] width 34 height 18
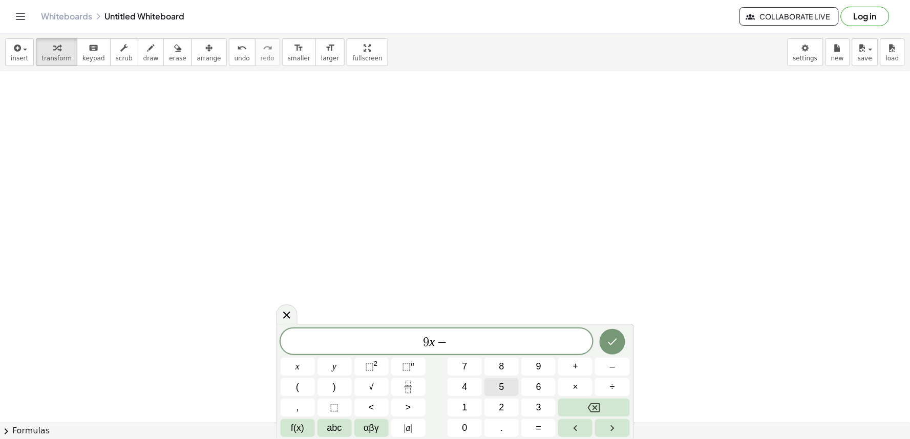
click at [511, 389] on button "5" at bounding box center [501, 387] width 34 height 18
click at [336, 367] on button "y" at bounding box center [335, 367] width 34 height 18
click at [615, 374] on span "–" at bounding box center [612, 367] width 5 height 14
click at [559, 403] on button "Backspace" at bounding box center [593, 408] width 71 height 18
click at [539, 423] on span "=" at bounding box center [539, 428] width 6 height 14
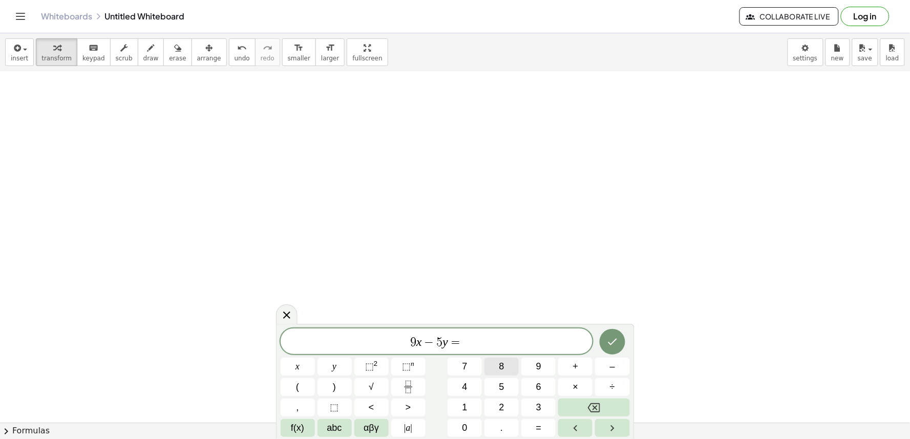
click at [507, 375] on button "8" at bounding box center [501, 367] width 34 height 18
click at [613, 342] on icon "Done" at bounding box center [612, 342] width 9 height 7
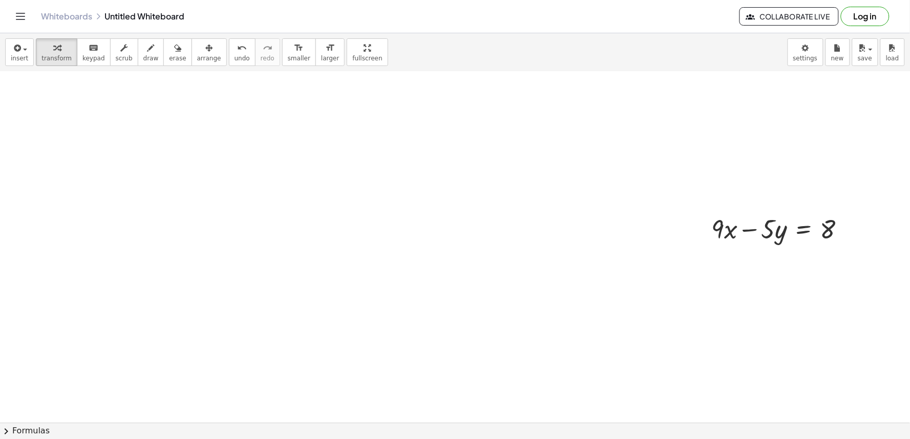
drag, startPoint x: 610, startPoint y: 205, endPoint x: 427, endPoint y: 155, distance: 190.6
click at [302, 137] on div at bounding box center [460, 63] width 921 height 1406
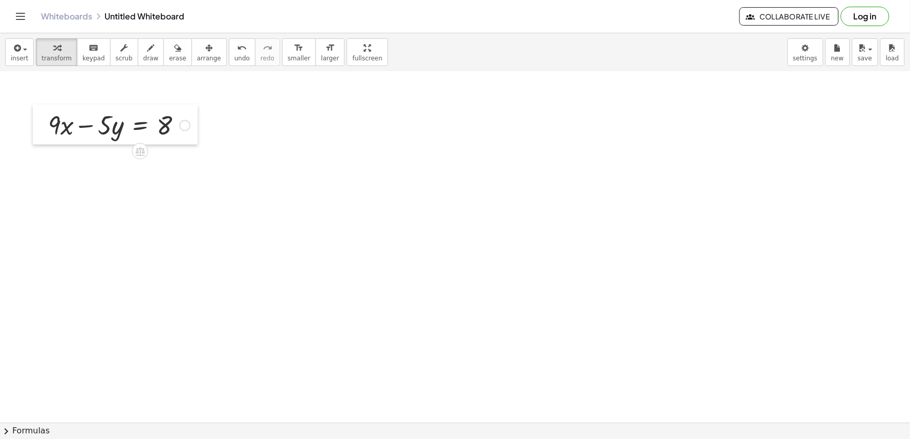
drag, startPoint x: 701, startPoint y: 217, endPoint x: 32, endPoint y: 108, distance: 677.0
click at [33, 108] on div at bounding box center [40, 124] width 15 height 40
click at [483, 268] on div at bounding box center [460, 63] width 921 height 1406
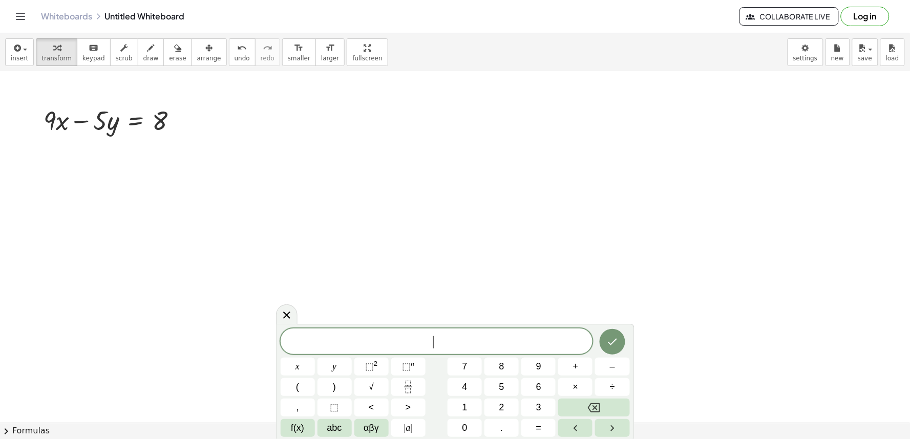
drag, startPoint x: 519, startPoint y: 216, endPoint x: 205, endPoint y: 71, distance: 346.4
click at [491, 198] on div at bounding box center [460, 63] width 921 height 1406
drag, startPoint x: 325, startPoint y: 224, endPoint x: 321, endPoint y: 189, distance: 35.1
click at [325, 209] on div at bounding box center [460, 63] width 921 height 1406
drag, startPoint x: 139, startPoint y: 57, endPoint x: 272, endPoint y: 204, distance: 197.9
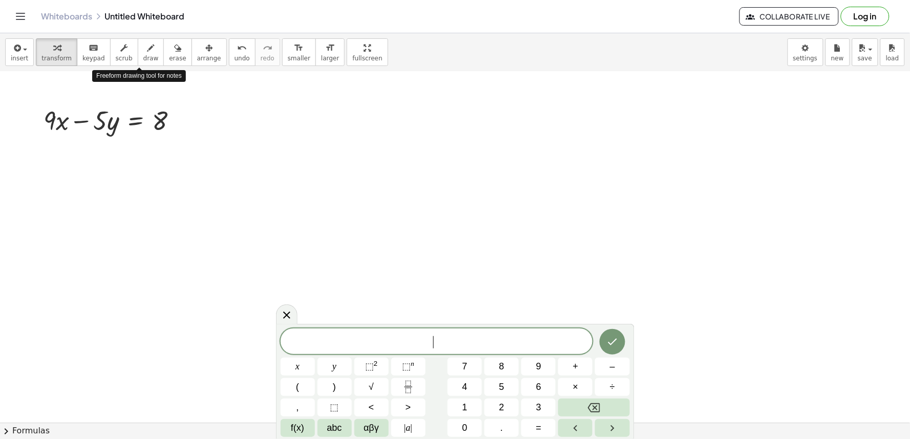
click at [143, 58] on span "draw" at bounding box center [150, 58] width 15 height 7
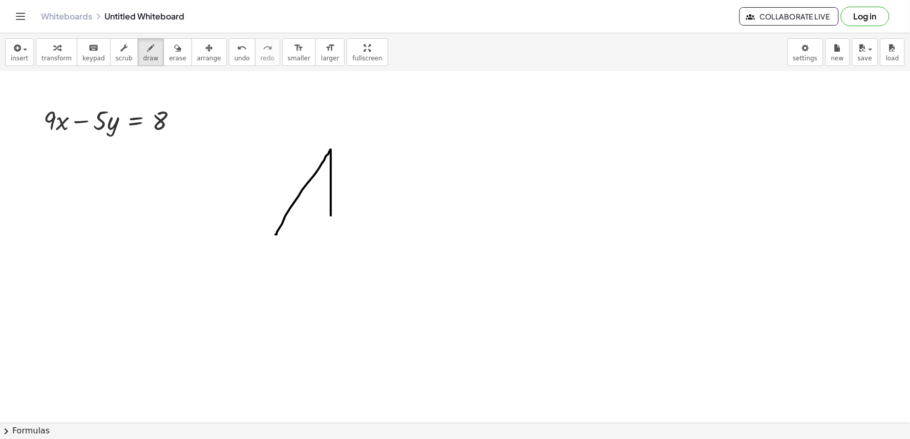
drag, startPoint x: 276, startPoint y: 235, endPoint x: 331, endPoint y: 247, distance: 56.7
click at [331, 247] on div at bounding box center [460, 63] width 921 height 1406
drag, startPoint x: 301, startPoint y: 189, endPoint x: 334, endPoint y: 198, distance: 34.8
click at [334, 198] on div at bounding box center [460, 63] width 921 height 1406
drag, startPoint x: 363, startPoint y: 146, endPoint x: 361, endPoint y: 261, distance: 114.7
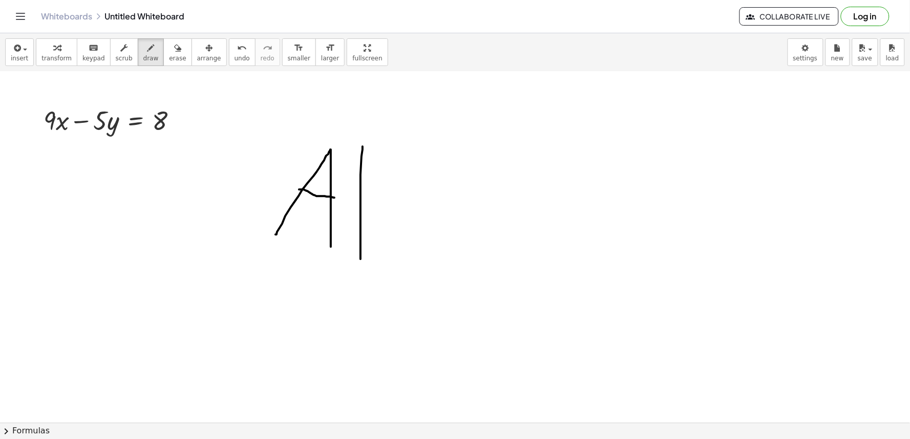
click at [361, 261] on div at bounding box center [460, 63] width 921 height 1406
drag, startPoint x: 380, startPoint y: 199, endPoint x: 432, endPoint y: 243, distance: 68.7
click at [432, 243] on div at bounding box center [460, 63] width 921 height 1406
drag, startPoint x: 498, startPoint y: 175, endPoint x: 467, endPoint y: 201, distance: 40.3
click at [458, 251] on div at bounding box center [460, 63] width 921 height 1406
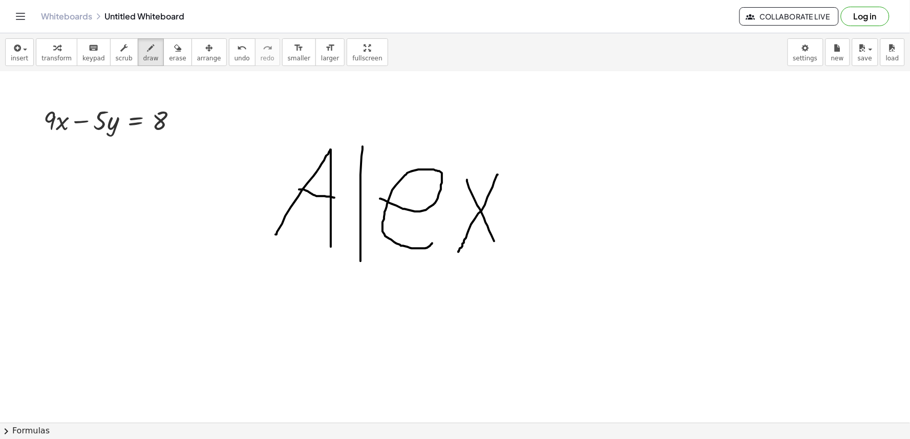
drag, startPoint x: 467, startPoint y: 180, endPoint x: 498, endPoint y: 249, distance: 75.7
click at [498, 249] on div at bounding box center [460, 63] width 921 height 1406
drag, startPoint x: 523, startPoint y: 201, endPoint x: 525, endPoint y: 227, distance: 26.2
click at [525, 249] on div at bounding box center [460, 63] width 921 height 1406
click at [520, 180] on div at bounding box center [460, 63] width 921 height 1406
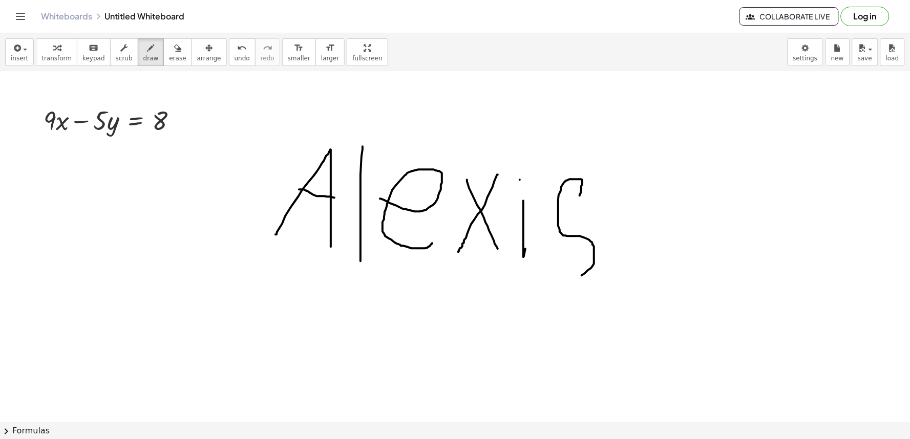
drag, startPoint x: 580, startPoint y: 196, endPoint x: 548, endPoint y: 270, distance: 80.8
click at [548, 270] on div at bounding box center [460, 63] width 921 height 1406
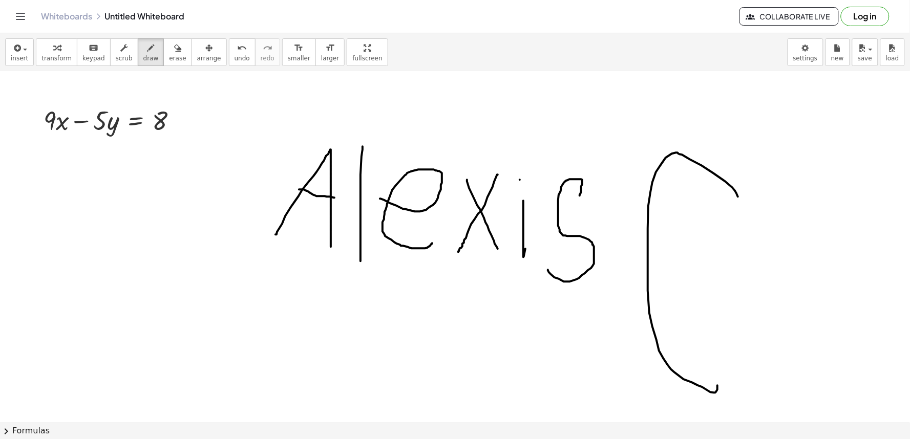
drag, startPoint x: 738, startPoint y: 197, endPoint x: 710, endPoint y: 362, distance: 167.8
click at [717, 382] on div at bounding box center [460, 63] width 921 height 1406
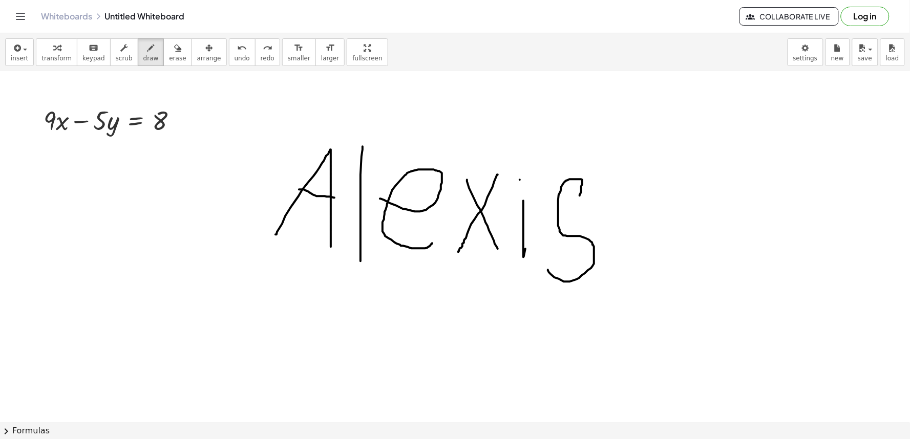
drag, startPoint x: 231, startPoint y: 54, endPoint x: 446, endPoint y: 217, distance: 269.7
click at [232, 60] on button "undo undo" at bounding box center [242, 52] width 27 height 28
drag, startPoint x: 669, startPoint y: 192, endPoint x: 664, endPoint y: 241, distance: 48.9
click at [665, 267] on div at bounding box center [460, 63] width 921 height 1406
drag, startPoint x: 671, startPoint y: 193, endPoint x: 676, endPoint y: 191, distance: 5.5
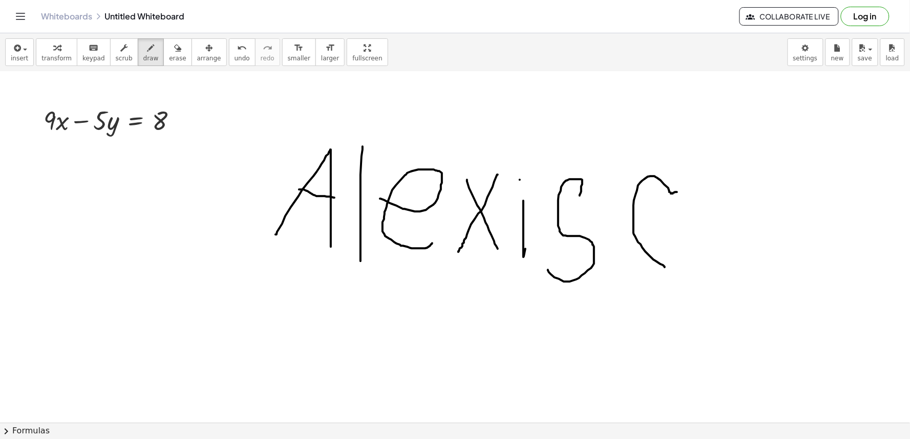
click at [677, 191] on div at bounding box center [460, 63] width 921 height 1406
drag, startPoint x: 673, startPoint y: 191, endPoint x: 663, endPoint y: 268, distance: 78.0
click at [667, 267] on div at bounding box center [460, 63] width 921 height 1406
drag, startPoint x: 230, startPoint y: 53, endPoint x: 321, endPoint y: 74, distance: 92.9
click at [276, 60] on div "insert select one: Math Expression Function Text Youtube Video Graphing Geometr…" at bounding box center [455, 52] width 910 height 38
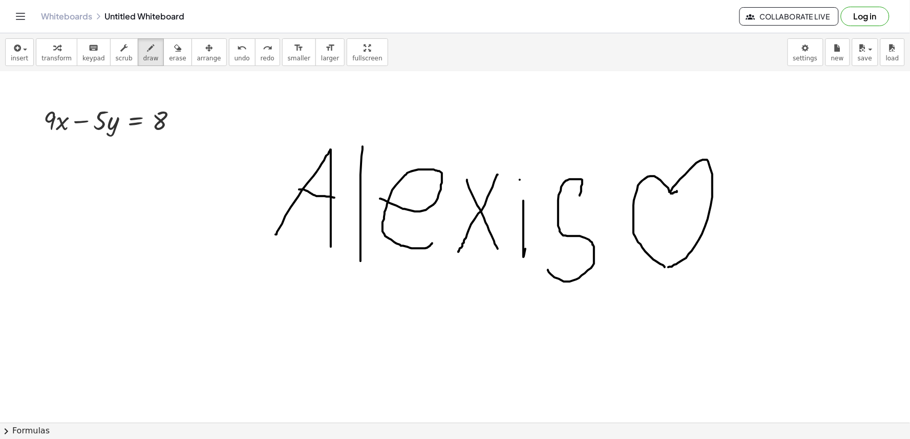
drag, startPoint x: 671, startPoint y: 191, endPoint x: 662, endPoint y: 270, distance: 79.4
click at [663, 269] on div at bounding box center [460, 63] width 921 height 1406
click at [235, 55] on span "undo" at bounding box center [242, 58] width 15 height 7
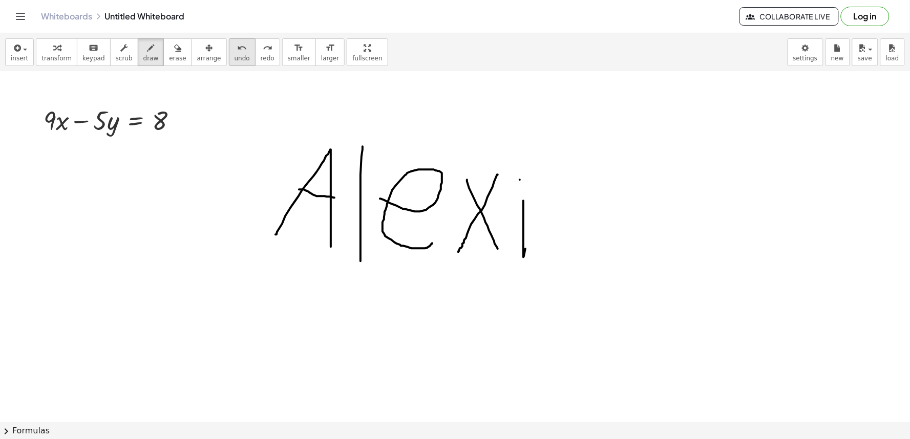
click at [235, 55] on span "undo" at bounding box center [242, 58] width 15 height 7
click at [237, 108] on div "insert select one: Math Expression Function Text Youtube Video Graphing Geometr…" at bounding box center [455, 236] width 910 height 406
click at [237, 50] on icon "undo" at bounding box center [242, 48] width 10 height 12
click at [237, 49] on icon "undo" at bounding box center [242, 48] width 10 height 12
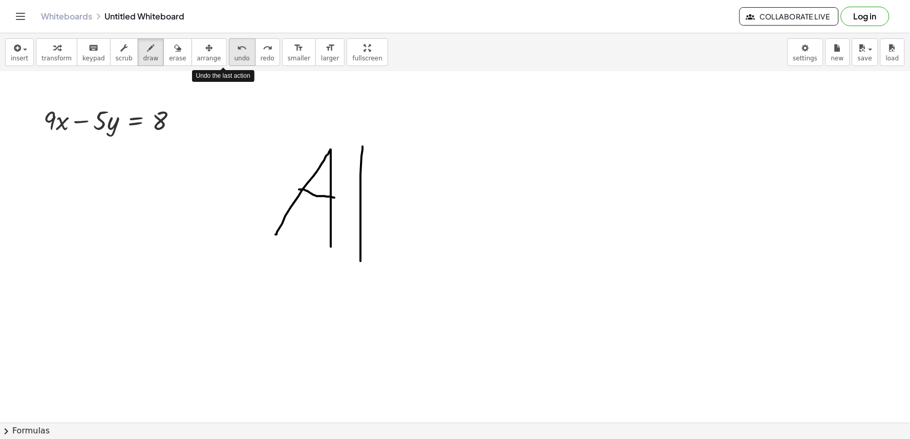
click at [237, 48] on icon "undo" at bounding box center [242, 48] width 10 height 12
click at [237, 50] on icon "undo" at bounding box center [242, 48] width 10 height 12
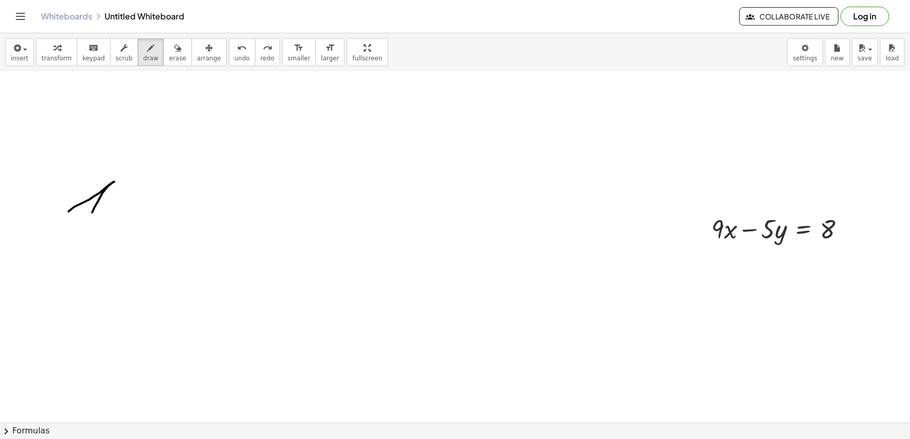
drag, startPoint x: 69, startPoint y: 211, endPoint x: 89, endPoint y: 219, distance: 21.7
click at [89, 219] on div at bounding box center [460, 63] width 921 height 1406
drag, startPoint x: 222, startPoint y: 58, endPoint x: 179, endPoint y: 79, distance: 47.6
click at [194, 70] on div "insert select one: Math Expression Function Text Youtube Video Graphing Geometr…" at bounding box center [455, 52] width 910 height 38
drag, startPoint x: 32, startPoint y: 224, endPoint x: 67, endPoint y: 220, distance: 35.0
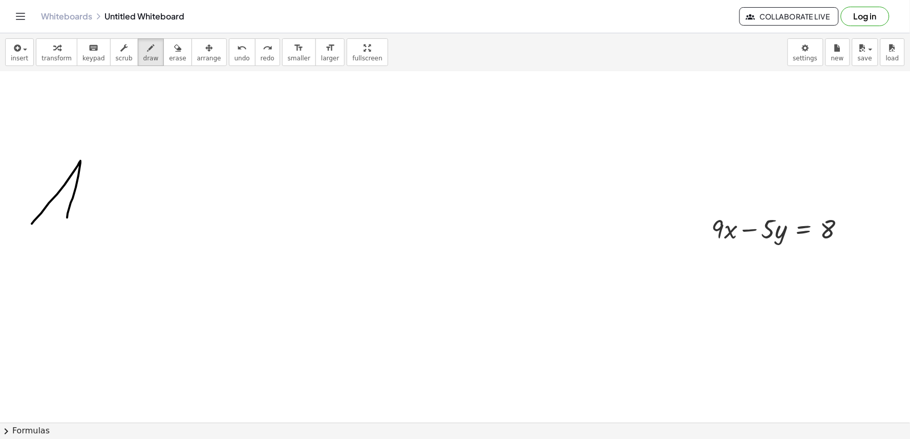
click at [67, 220] on div at bounding box center [460, 63] width 921 height 1406
drag, startPoint x: 56, startPoint y: 192, endPoint x: 80, endPoint y: 195, distance: 23.8
click at [80, 195] on div at bounding box center [460, 63] width 921 height 1406
drag, startPoint x: 86, startPoint y: 195, endPoint x: 144, endPoint y: 232, distance: 68.9
click at [144, 231] on div at bounding box center [460, 63] width 921 height 1406
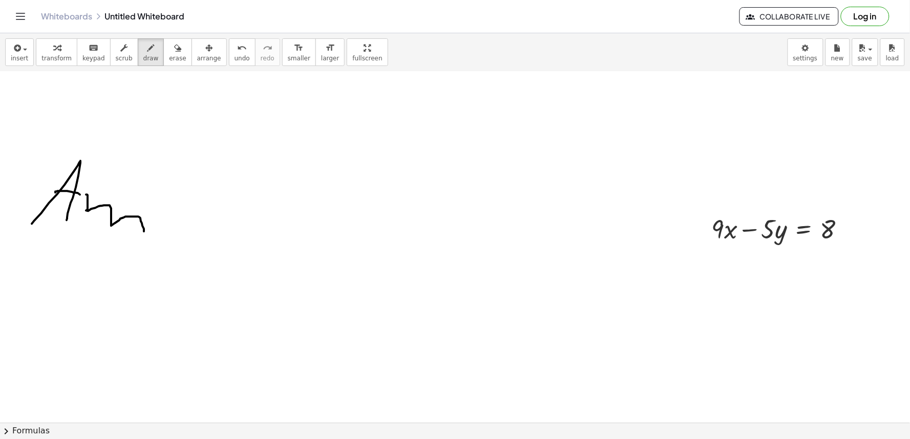
drag, startPoint x: 229, startPoint y: 57, endPoint x: 188, endPoint y: 77, distance: 45.4
click at [229, 65] on button "undo undo" at bounding box center [242, 52] width 27 height 28
drag, startPoint x: 94, startPoint y: 176, endPoint x: 156, endPoint y: 226, distance: 79.3
click at [156, 226] on div at bounding box center [460, 63] width 921 height 1406
drag, startPoint x: 166, startPoint y: 211, endPoint x: 198, endPoint y: 181, distance: 43.5
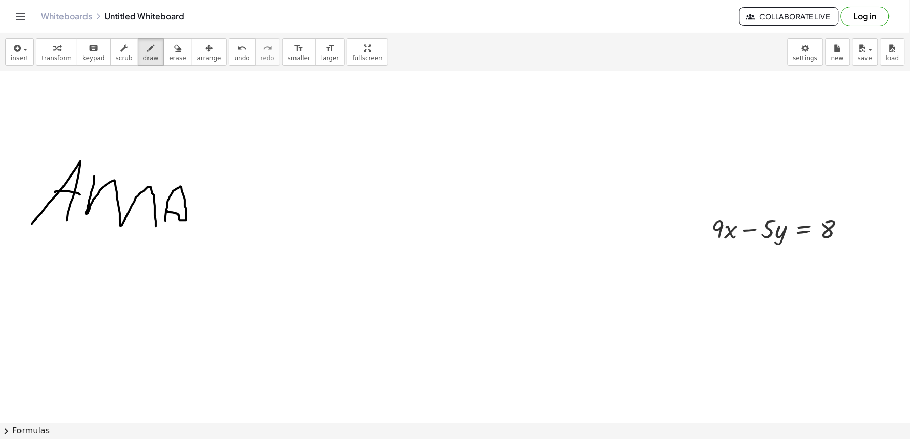
click at [167, 210] on div at bounding box center [460, 63] width 921 height 1406
drag, startPoint x: 232, startPoint y: 57, endPoint x: 227, endPoint y: 58, distance: 5.2
click at [232, 57] on button "undo undo" at bounding box center [242, 52] width 27 height 28
drag, startPoint x: 202, startPoint y: 188, endPoint x: 187, endPoint y: 183, distance: 15.7
click at [199, 178] on div at bounding box center [460, 63] width 921 height 1406
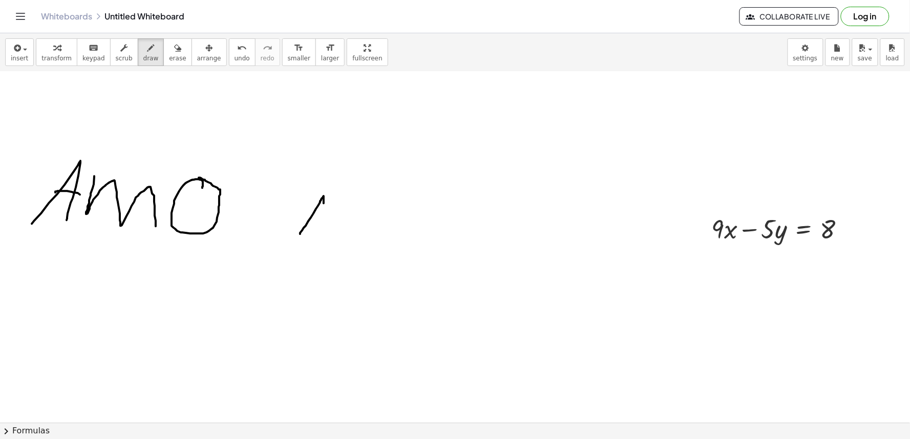
drag, startPoint x: 300, startPoint y: 234, endPoint x: 324, endPoint y: 221, distance: 26.8
click at [324, 221] on div at bounding box center [460, 63] width 921 height 1406
drag, startPoint x: 313, startPoint y: 207, endPoint x: 325, endPoint y: 213, distance: 12.6
click at [325, 213] on div at bounding box center [460, 63] width 921 height 1406
drag, startPoint x: 261, startPoint y: 301, endPoint x: 297, endPoint y: 290, distance: 37.6
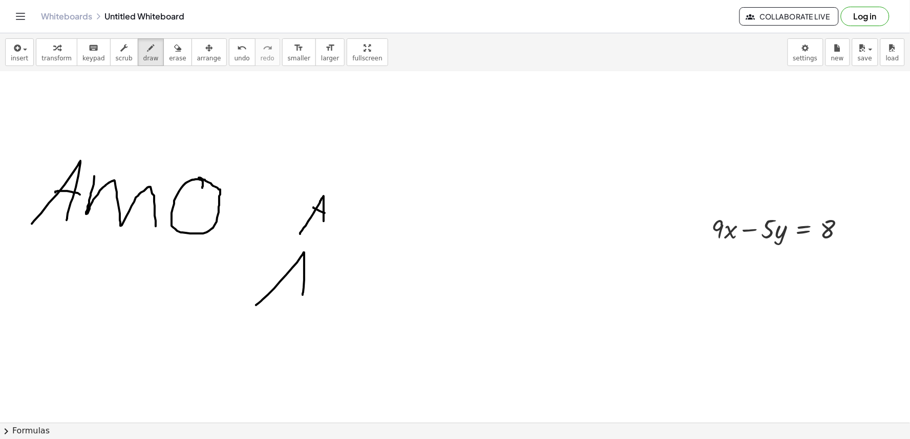
click at [300, 300] on div at bounding box center [460, 63] width 921 height 1406
drag, startPoint x: 288, startPoint y: 269, endPoint x: 308, endPoint y: 273, distance: 19.9
click at [308, 273] on div at bounding box center [460, 63] width 921 height 1406
drag, startPoint x: 316, startPoint y: 247, endPoint x: 306, endPoint y: 301, distance: 54.7
click at [306, 301] on div at bounding box center [460, 63] width 921 height 1406
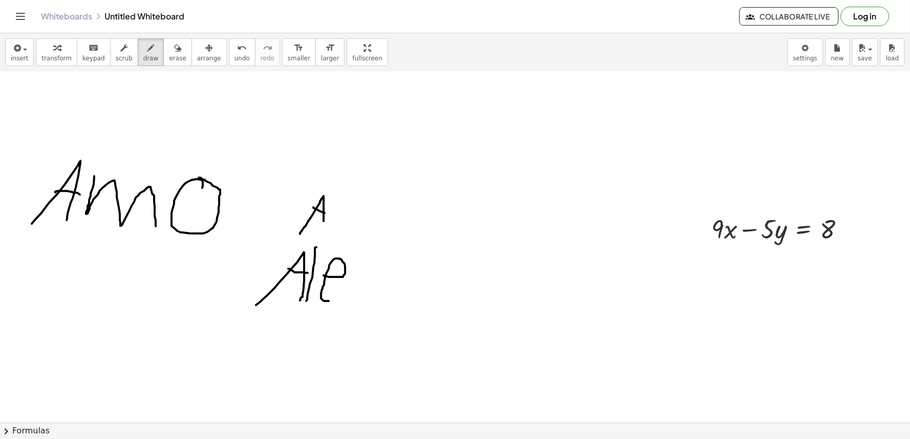
drag, startPoint x: 324, startPoint y: 276, endPoint x: 342, endPoint y: 294, distance: 26.4
click at [342, 294] on div at bounding box center [460, 63] width 921 height 1406
drag, startPoint x: 362, startPoint y: 270, endPoint x: 338, endPoint y: 320, distance: 55.0
click at [332, 324] on div at bounding box center [460, 63] width 921 height 1406
drag, startPoint x: 348, startPoint y: 278, endPoint x: 387, endPoint y: 322, distance: 58.8
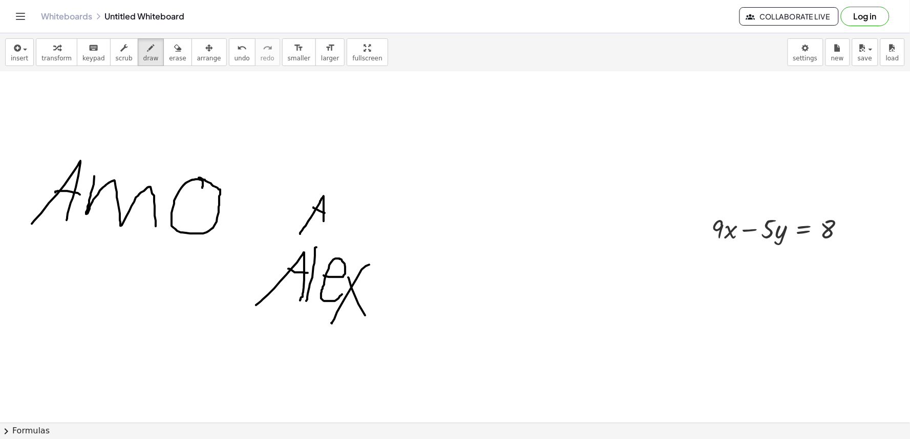
click at [383, 333] on div at bounding box center [460, 63] width 921 height 1406
drag, startPoint x: 382, startPoint y: 291, endPoint x: 381, endPoint y: 300, distance: 8.8
click at [381, 300] on div at bounding box center [460, 63] width 921 height 1406
click at [385, 271] on div at bounding box center [460, 63] width 921 height 1406
drag, startPoint x: 414, startPoint y: 280, endPoint x: 396, endPoint y: 305, distance: 30.4
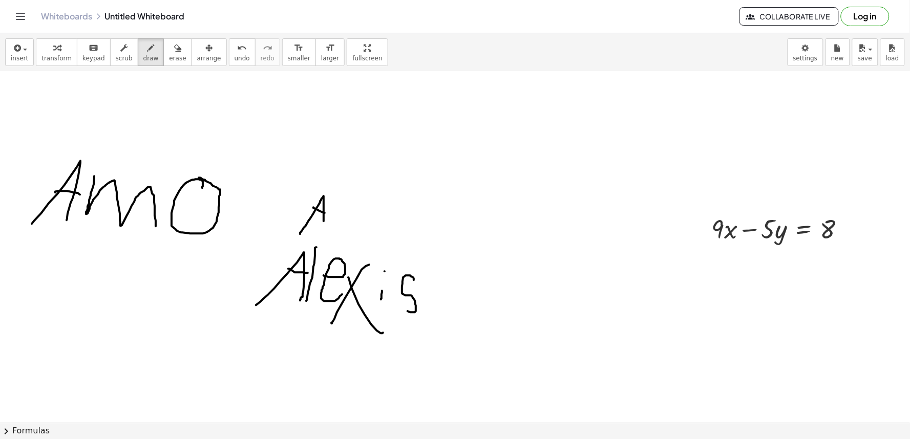
click at [396, 305] on div at bounding box center [460, 63] width 921 height 1406
drag, startPoint x: 133, startPoint y: 312, endPoint x: 118, endPoint y: 379, distance: 68.3
click at [116, 387] on div at bounding box center [460, 63] width 921 height 1406
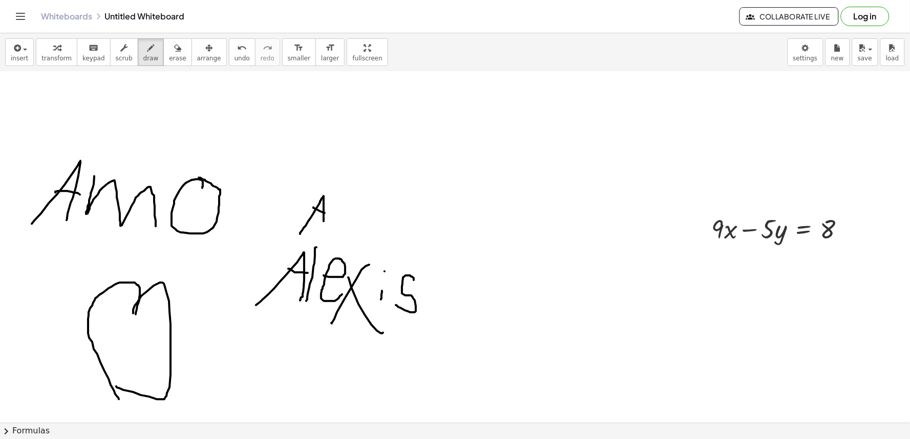
drag, startPoint x: 136, startPoint y: 314, endPoint x: 119, endPoint y: 399, distance: 86.7
click at [119, 399] on div at bounding box center [460, 63] width 921 height 1406
click at [229, 47] on button "undo undo" at bounding box center [242, 52] width 27 height 28
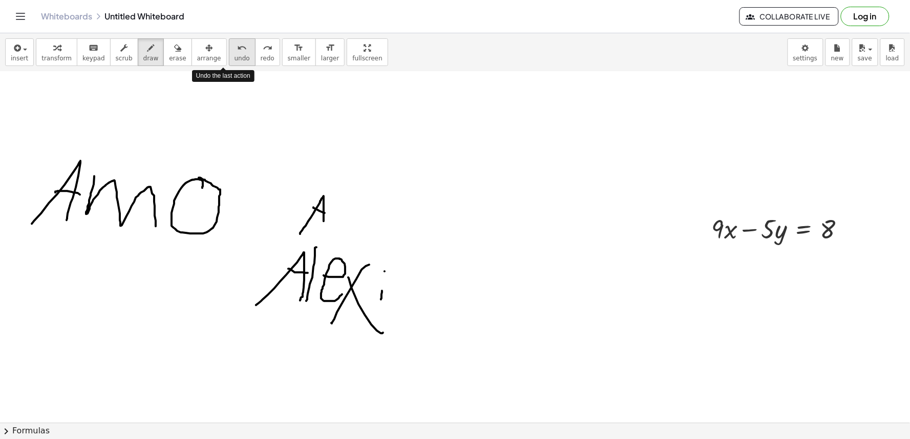
click at [229, 47] on button "undo undo" at bounding box center [242, 52] width 27 height 28
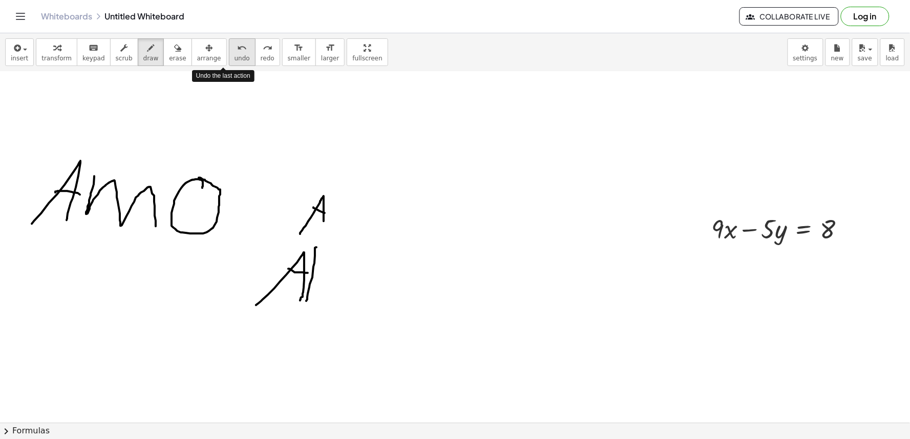
click at [229, 54] on button "undo undo" at bounding box center [242, 52] width 27 height 28
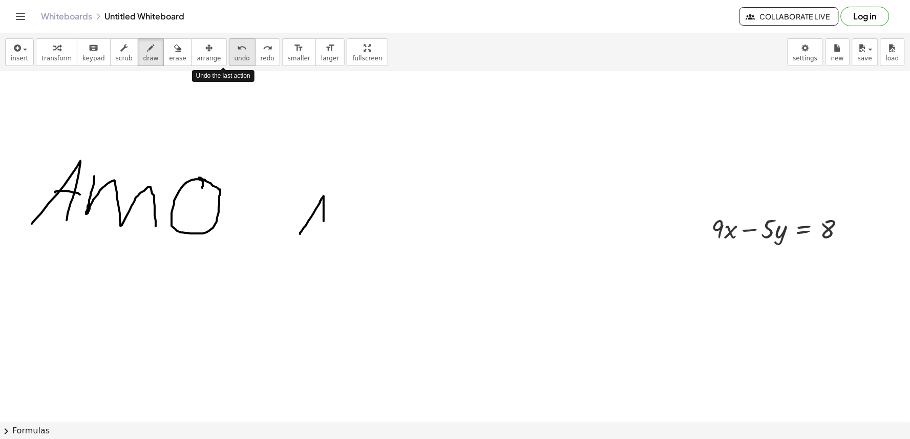
click at [229, 54] on button "undo undo" at bounding box center [242, 52] width 27 height 28
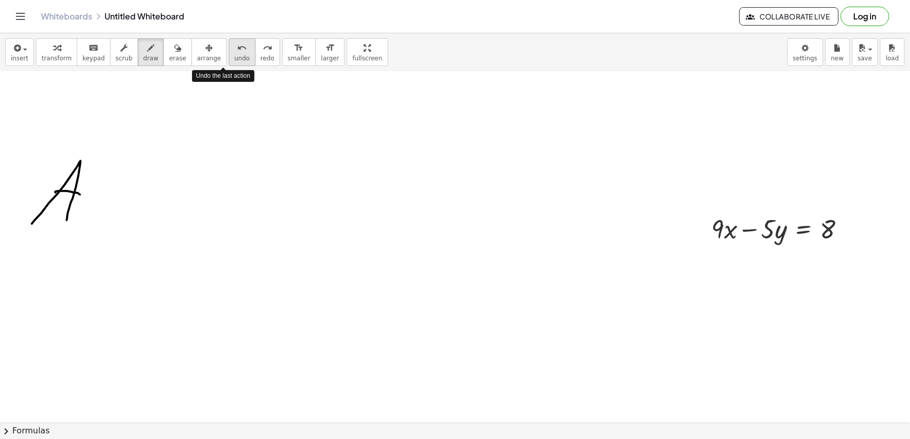
click at [229, 54] on button "undo undo" at bounding box center [242, 52] width 27 height 28
drag, startPoint x: 213, startPoint y: 54, endPoint x: 309, endPoint y: 33, distance: 98.6
click at [271, 47] on div "insert select one: Math Expression Function Text Youtube Video Graphing Geometr…" at bounding box center [455, 52] width 910 height 38
